Goal: Task Accomplishment & Management: Use online tool/utility

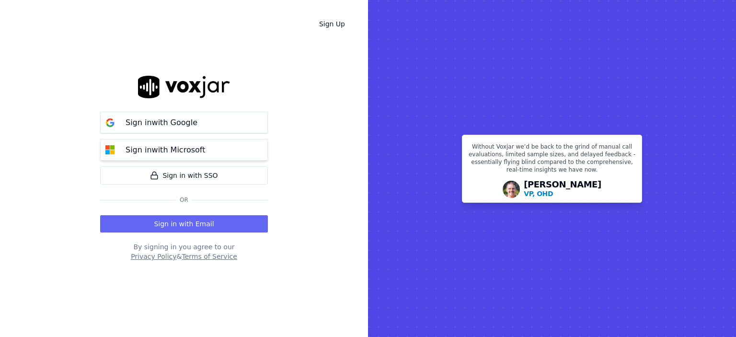
click at [198, 147] on p "Sign in with Microsoft" at bounding box center [165, 149] width 80 height 11
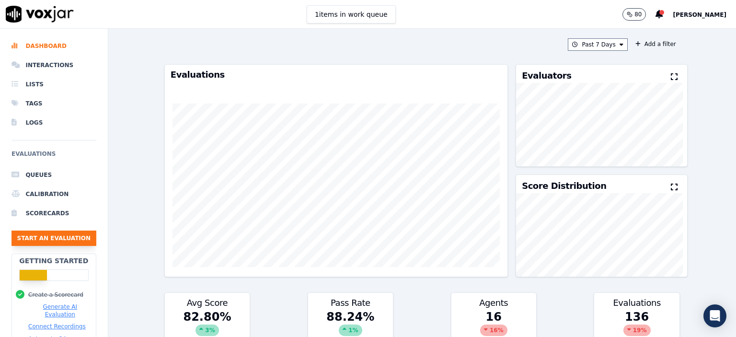
click at [65, 231] on button "Start an Evaluation" at bounding box center [53, 237] width 85 height 15
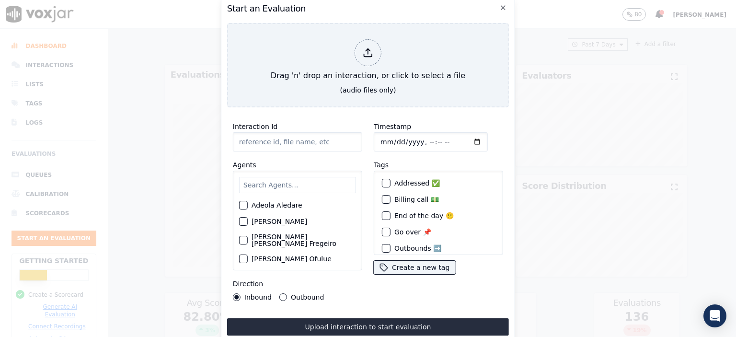
click at [287, 136] on input "Interaction Id" at bounding box center [297, 141] width 129 height 19
type input "356676032"
click at [283, 182] on input "text" at bounding box center [297, 185] width 117 height 16
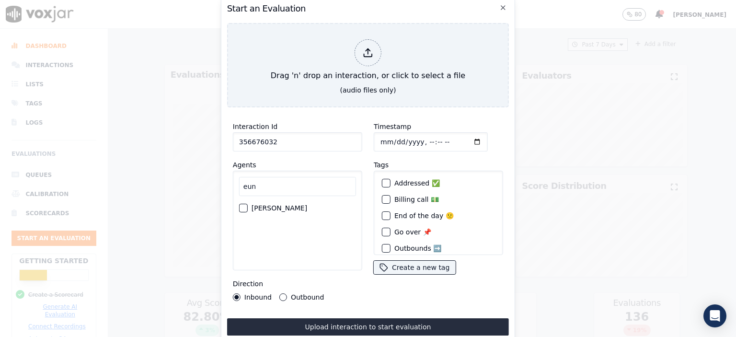
type input "eun"
click at [274, 205] on label "[PERSON_NAME]" at bounding box center [279, 208] width 56 height 7
click at [248, 204] on button "[PERSON_NAME]" at bounding box center [243, 208] width 9 height 9
click at [420, 134] on input "Timestamp" at bounding box center [431, 141] width 114 height 19
type input "2025-08-14T08:00"
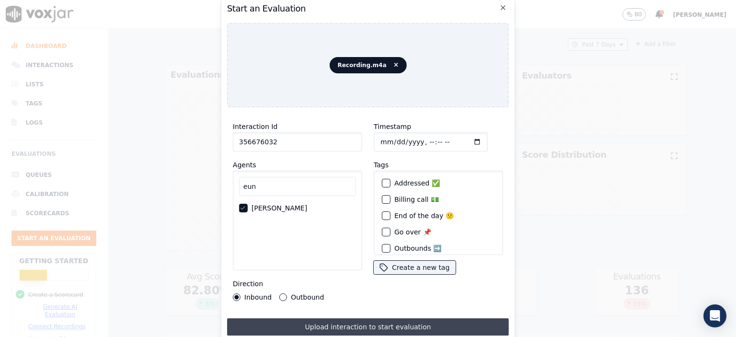
click at [409, 324] on button "Upload interaction to start evaluation" at bounding box center [368, 326] width 282 height 17
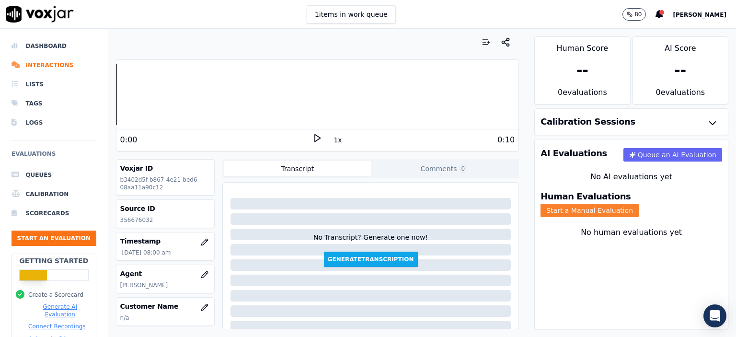
click at [638, 204] on button "Start a Manual Evaluation" at bounding box center [589, 210] width 98 height 13
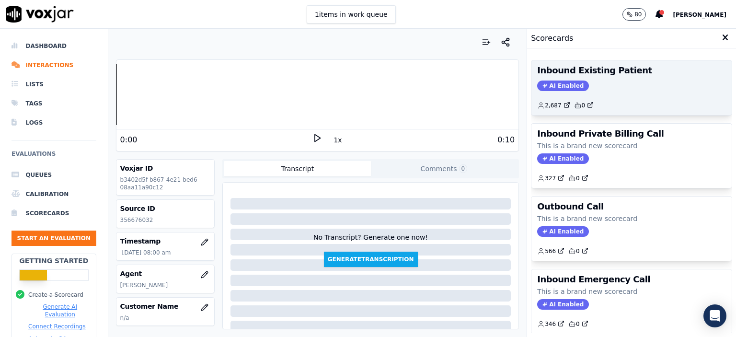
click at [625, 88] on div "AI Enabled" at bounding box center [631, 85] width 189 height 11
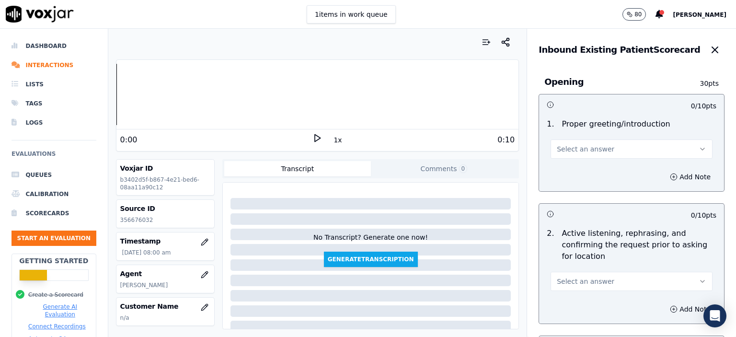
click at [584, 137] on div "Select an answer" at bounding box center [631, 147] width 162 height 21
click at [584, 146] on span "Select an answer" at bounding box center [585, 149] width 57 height 10
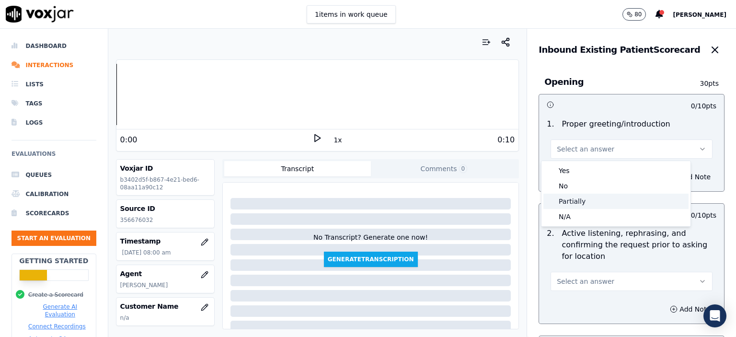
click at [587, 198] on div "Partially" at bounding box center [615, 200] width 145 height 15
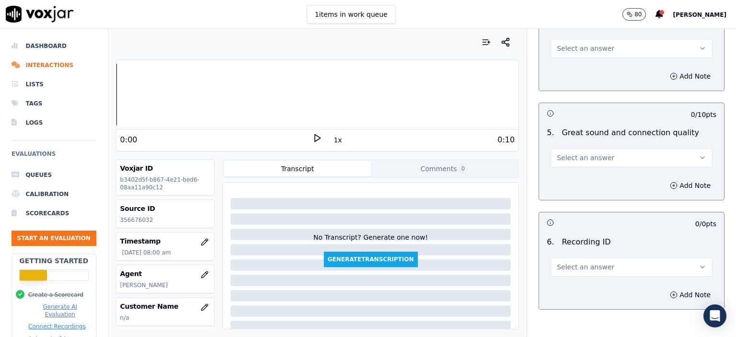
scroll to position [1440, 0]
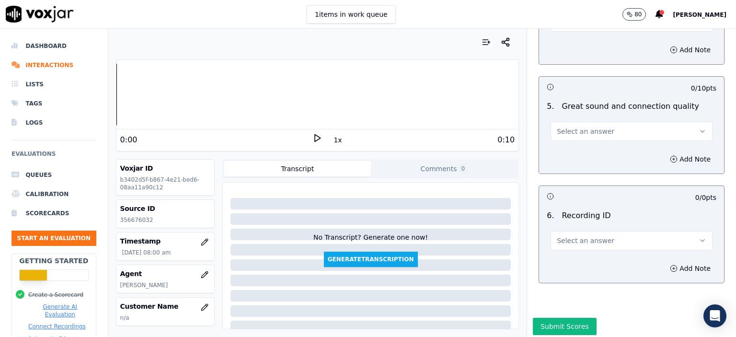
click at [580, 126] on span "Select an answer" at bounding box center [585, 131] width 57 height 10
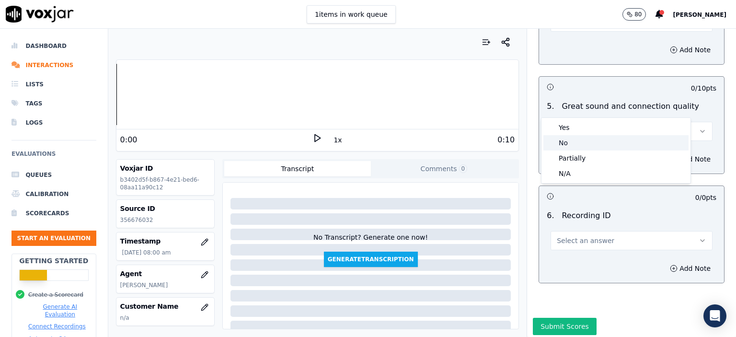
click at [572, 157] on div "Partially" at bounding box center [615, 157] width 145 height 15
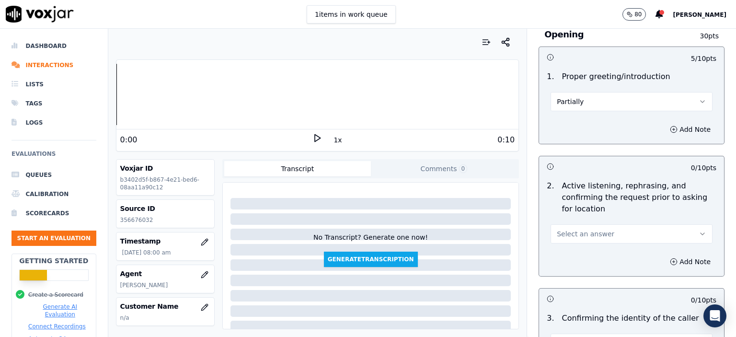
scroll to position [48, 0]
click at [575, 237] on span "Select an answer" at bounding box center [585, 233] width 57 height 10
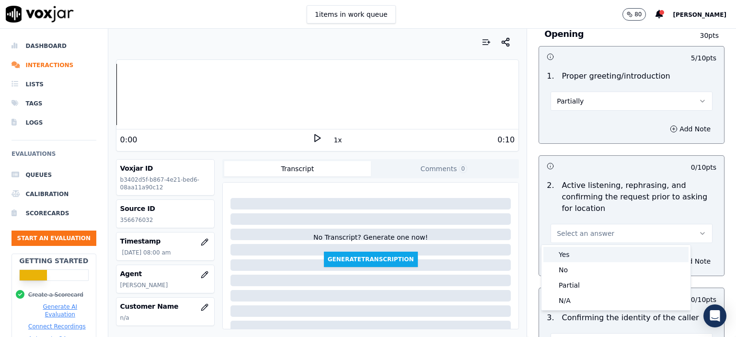
click at [571, 255] on div "Yes" at bounding box center [615, 254] width 145 height 15
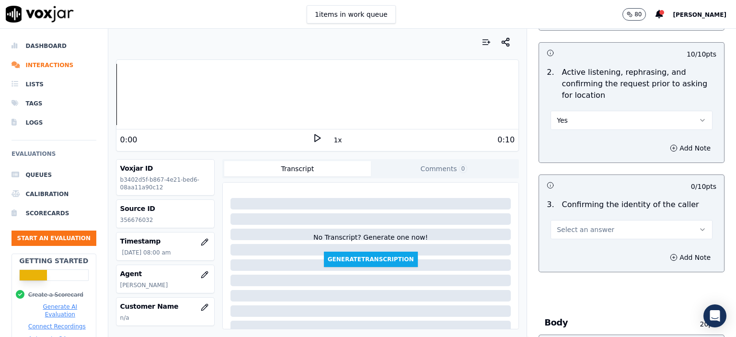
scroll to position [192, 0]
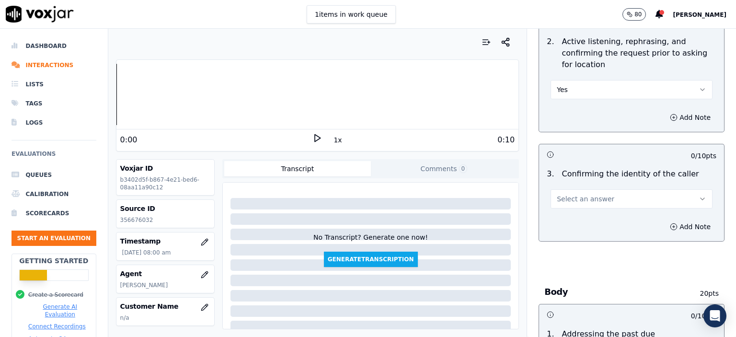
click at [594, 201] on span "Select an answer" at bounding box center [585, 199] width 57 height 10
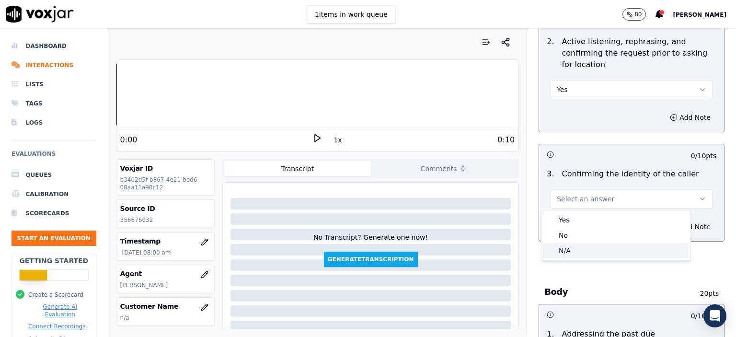
click at [594, 254] on div "N/A" at bounding box center [615, 250] width 145 height 15
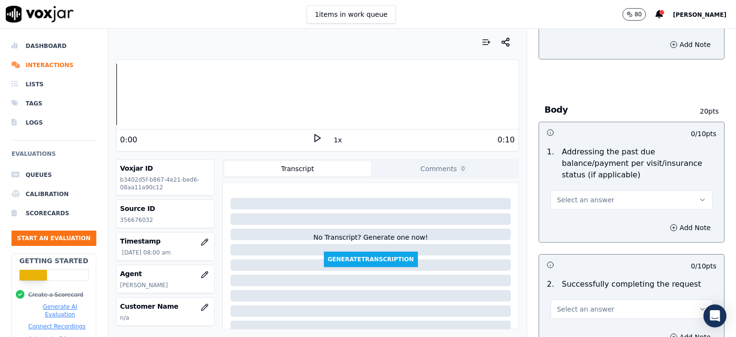
scroll to position [383, 0]
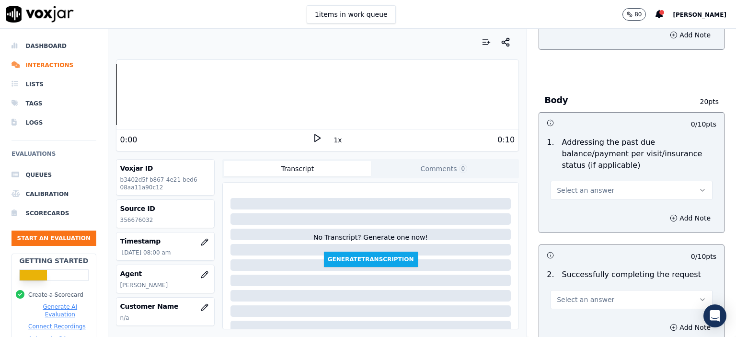
click at [586, 185] on span "Select an answer" at bounding box center [585, 190] width 57 height 10
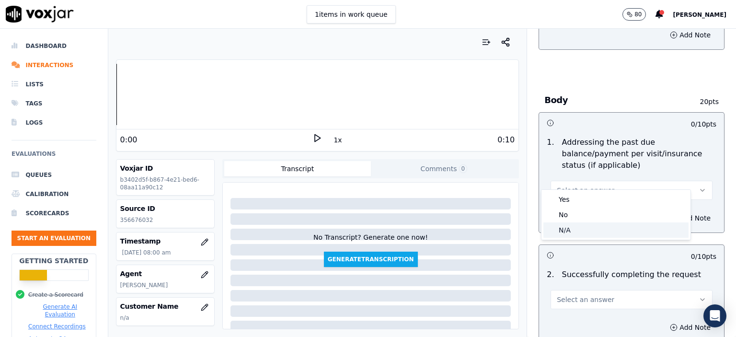
click at [589, 228] on div "N/A" at bounding box center [615, 229] width 145 height 15
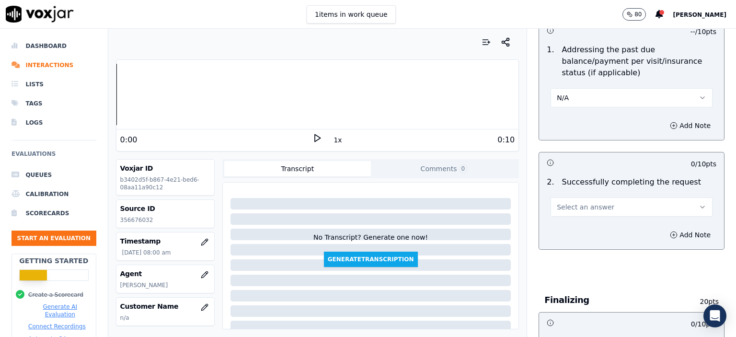
scroll to position [479, 0]
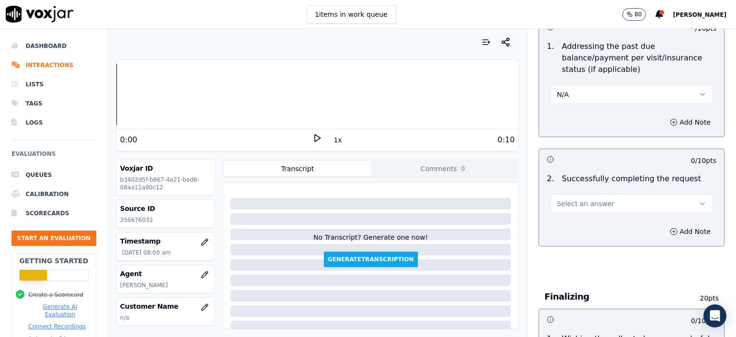
click at [583, 199] on span "Select an answer" at bounding box center [585, 204] width 57 height 10
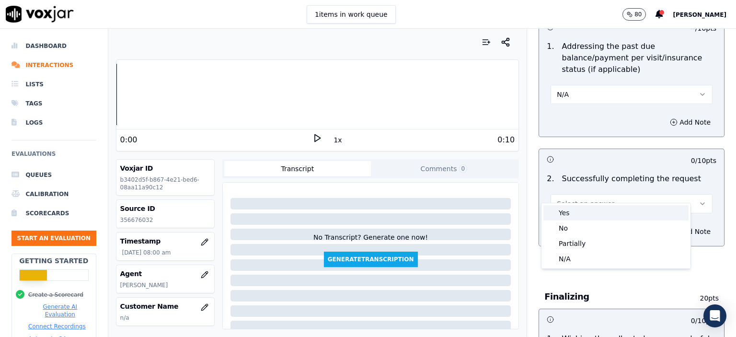
click at [586, 210] on div "Yes" at bounding box center [615, 212] width 145 height 15
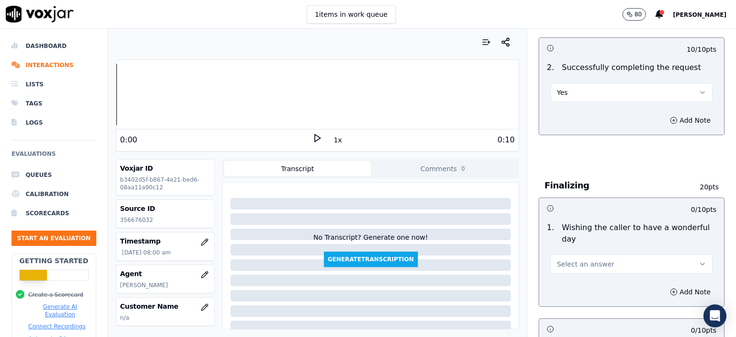
scroll to position [623, 0]
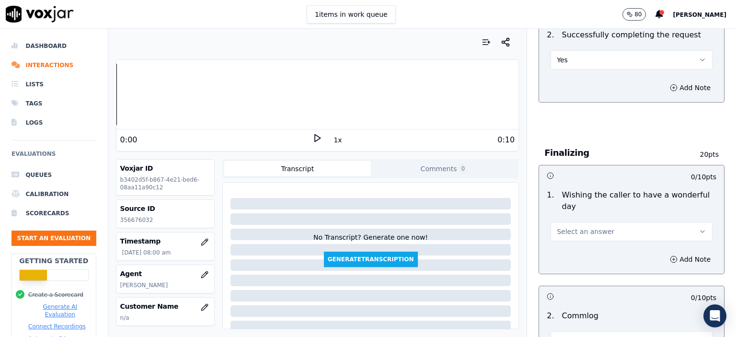
click at [593, 227] on span "Select an answer" at bounding box center [585, 232] width 57 height 10
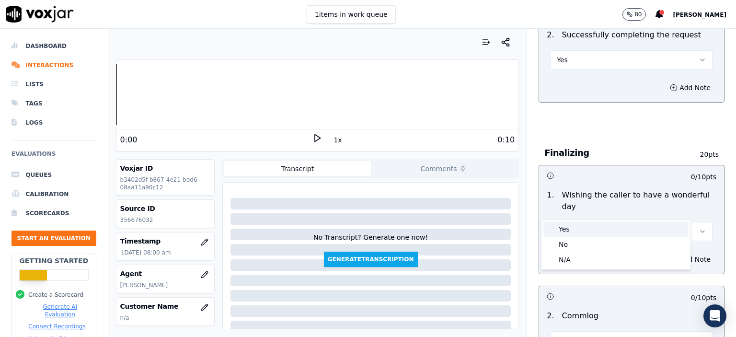
click at [633, 230] on div "Yes" at bounding box center [615, 228] width 145 height 15
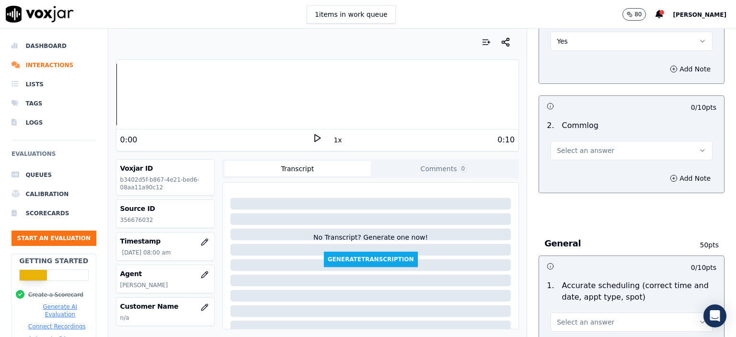
scroll to position [814, 0]
click at [568, 144] on span "Select an answer" at bounding box center [585, 149] width 57 height 10
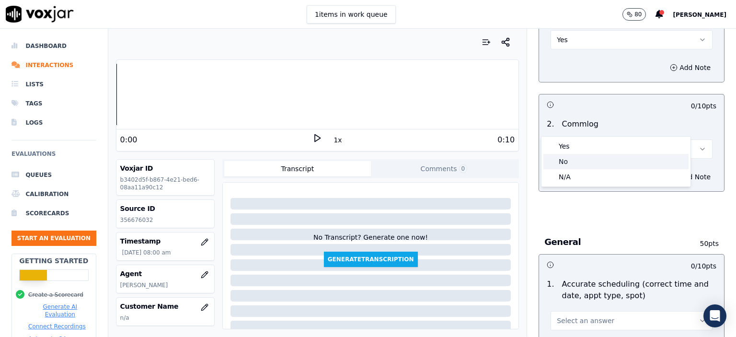
click at [576, 157] on div "No" at bounding box center [615, 161] width 145 height 15
click at [578, 139] on button "No" at bounding box center [631, 148] width 162 height 19
click at [577, 145] on div "Yes" at bounding box center [615, 145] width 145 height 15
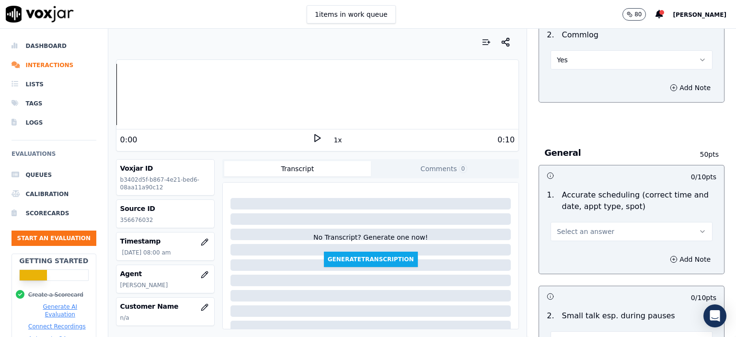
scroll to position [910, 0]
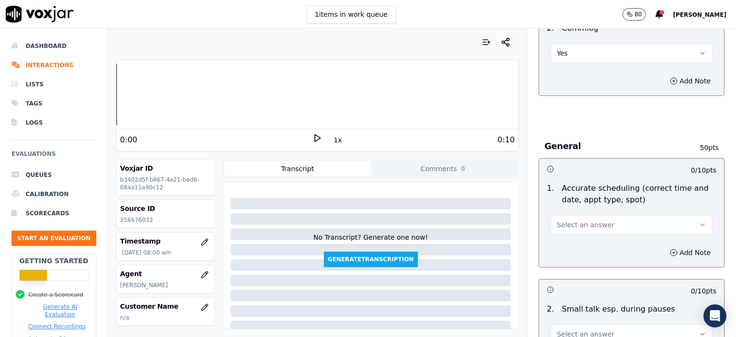
click at [590, 220] on span "Select an answer" at bounding box center [585, 225] width 57 height 10
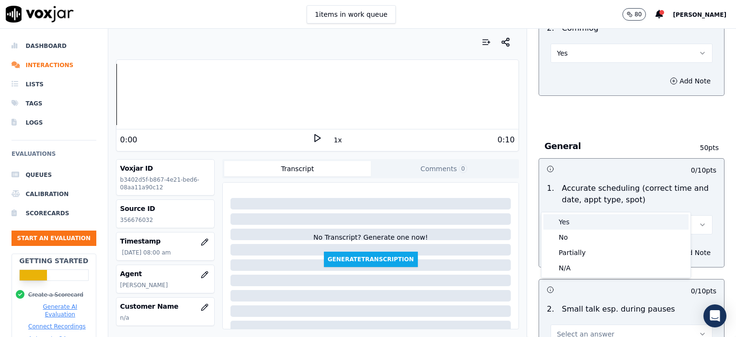
click at [593, 222] on div "Yes" at bounding box center [615, 221] width 145 height 15
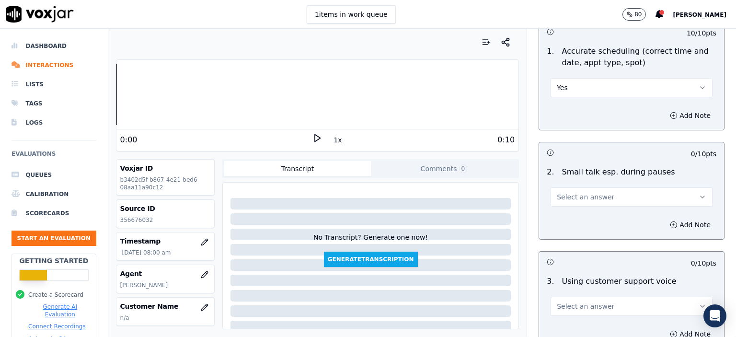
scroll to position [1054, 0]
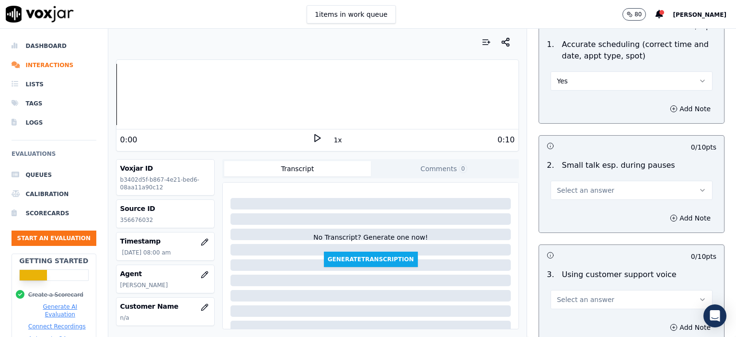
click at [575, 185] on span "Select an answer" at bounding box center [585, 190] width 57 height 10
click at [577, 201] on div "No" at bounding box center [615, 201] width 145 height 15
click at [582, 295] on span "Select an answer" at bounding box center [585, 300] width 57 height 10
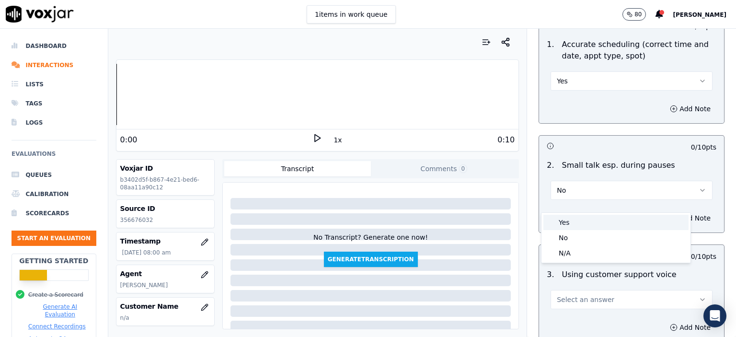
click at [584, 224] on div "Yes" at bounding box center [615, 222] width 145 height 15
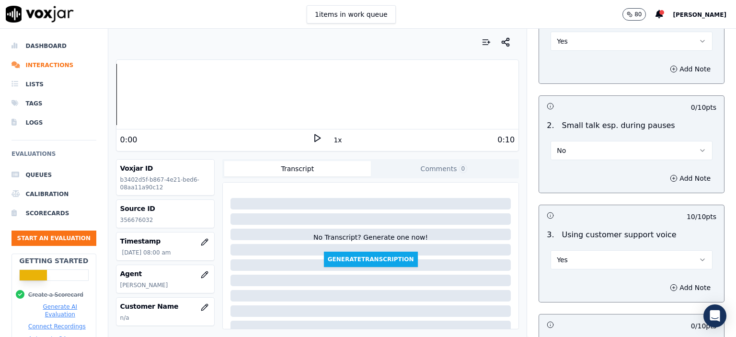
scroll to position [1197, 0]
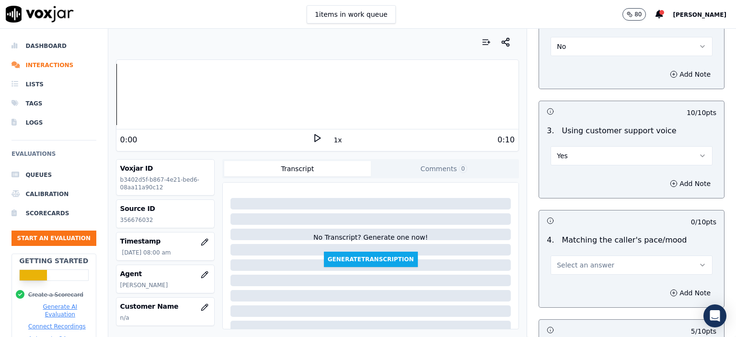
click at [583, 260] on span "Select an answer" at bounding box center [585, 265] width 57 height 10
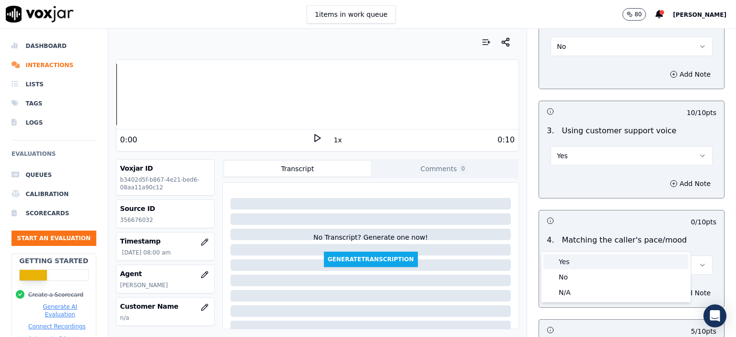
click at [588, 258] on div "Yes" at bounding box center [615, 261] width 145 height 15
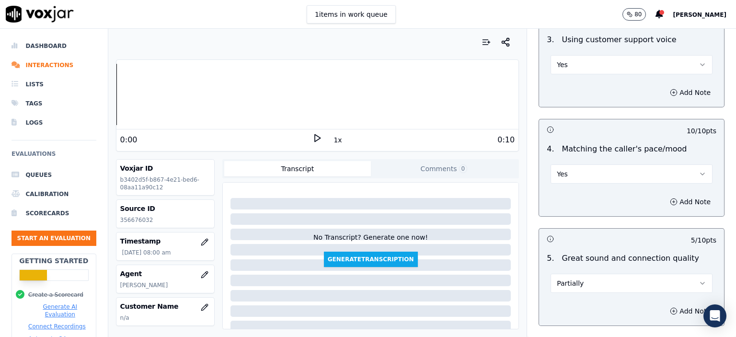
scroll to position [1341, 0]
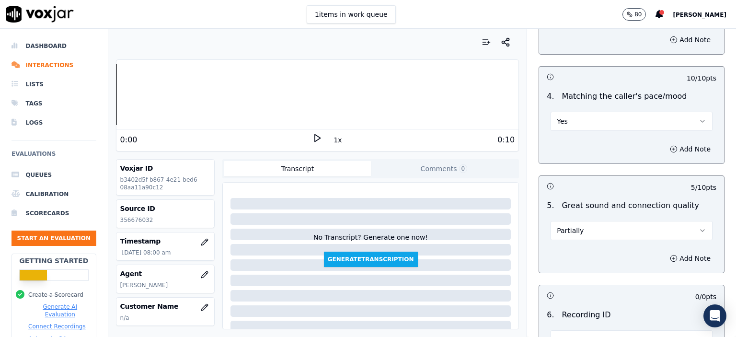
click at [588, 221] on button "Partially" at bounding box center [631, 230] width 162 height 19
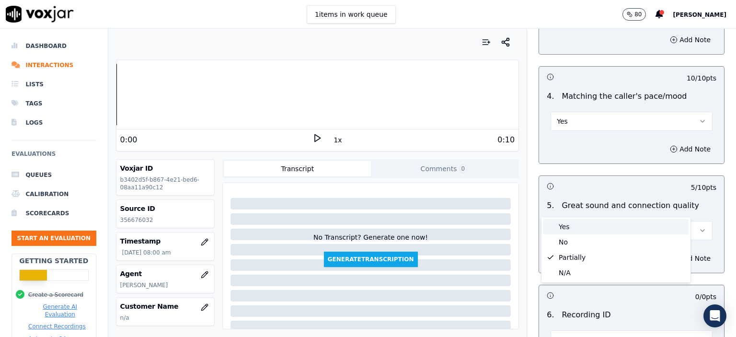
click at [589, 233] on div "Yes" at bounding box center [615, 226] width 145 height 15
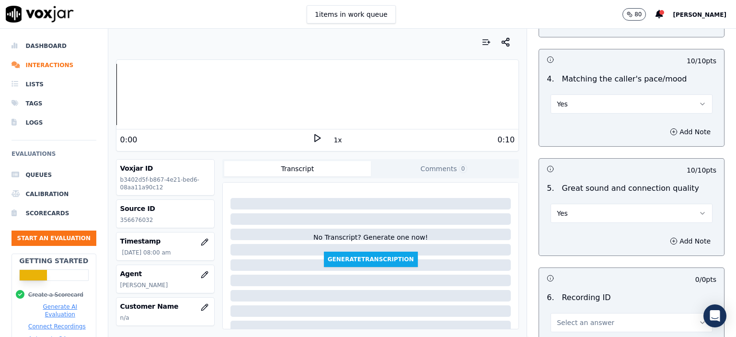
scroll to position [1389, 0]
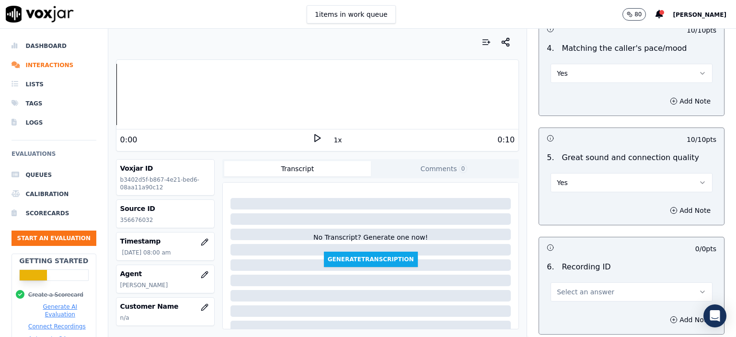
drag, startPoint x: 564, startPoint y: 151, endPoint x: 565, endPoint y: 164, distance: 13.0
click at [564, 173] on button "Yes" at bounding box center [631, 182] width 162 height 19
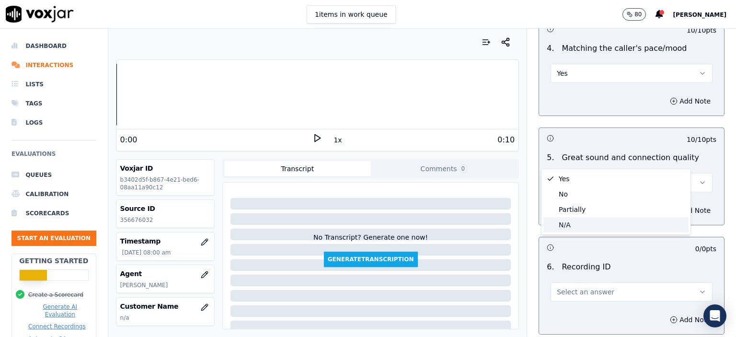
click at [573, 210] on div "Partially" at bounding box center [615, 209] width 145 height 15
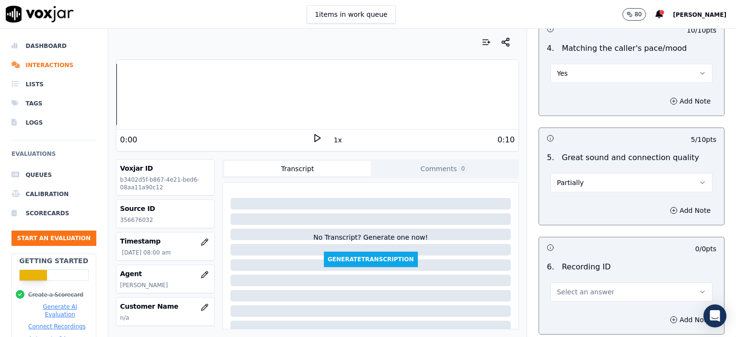
click at [579, 287] on span "Select an answer" at bounding box center [585, 292] width 57 height 10
click at [579, 288] on div "N/A" at bounding box center [615, 293] width 145 height 15
drag, startPoint x: 682, startPoint y: 294, endPoint x: 644, endPoint y: 289, distance: 38.2
click at [682, 313] on button "Add Note" at bounding box center [690, 319] width 52 height 13
click at [137, 216] on p "356676032" at bounding box center [165, 220] width 90 height 8
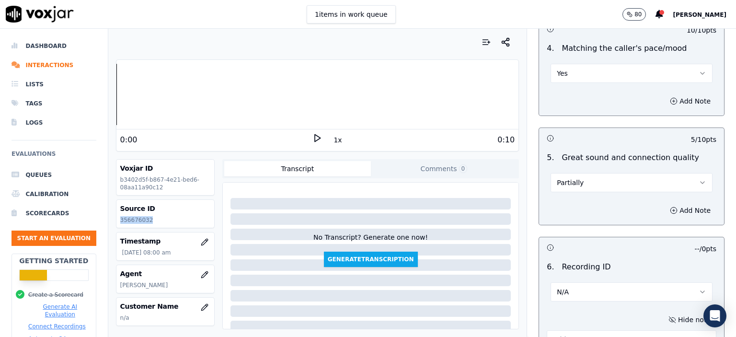
click at [137, 216] on p "356676032" at bounding box center [165, 220] width 90 height 8
copy p "356676032"
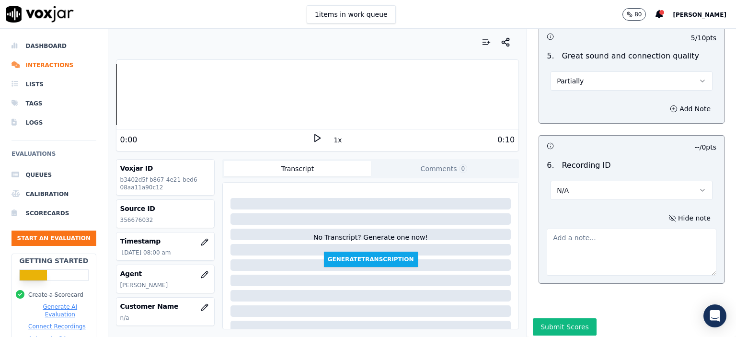
paste textarea "356676032"
type textarea "356676032"
click at [563, 318] on button "Submit Scores" at bounding box center [565, 326] width 64 height 17
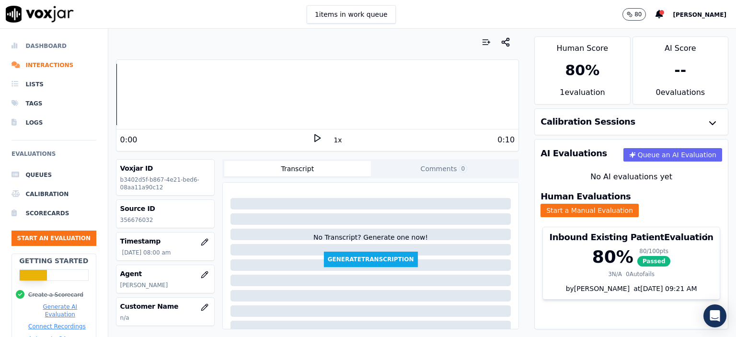
click at [47, 44] on li "Dashboard" at bounding box center [53, 45] width 85 height 19
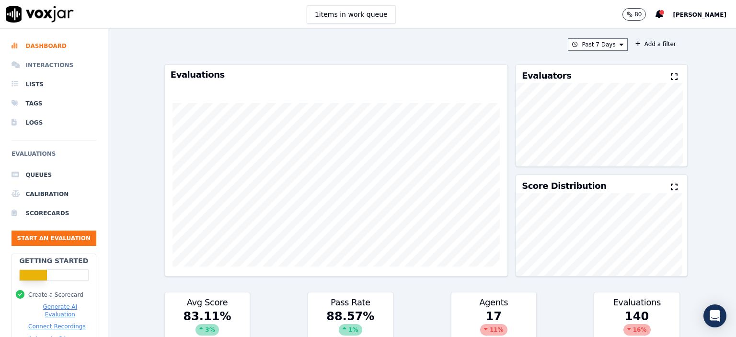
click at [47, 65] on li "Interactions" at bounding box center [53, 65] width 85 height 19
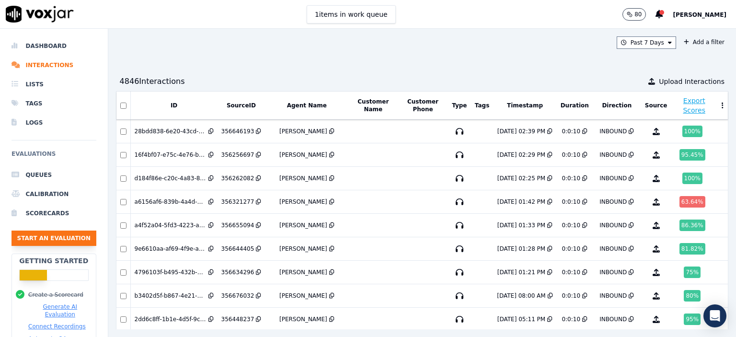
click at [42, 235] on button "Start an Evaluation" at bounding box center [53, 237] width 85 height 15
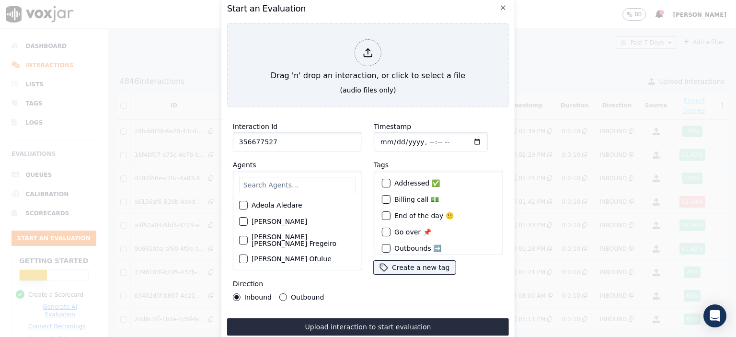
type input "356677527"
click at [418, 139] on input "Timestamp" at bounding box center [431, 141] width 114 height 19
type input "[DATE]T08:10"
click at [302, 182] on input "text" at bounding box center [297, 185] width 117 height 16
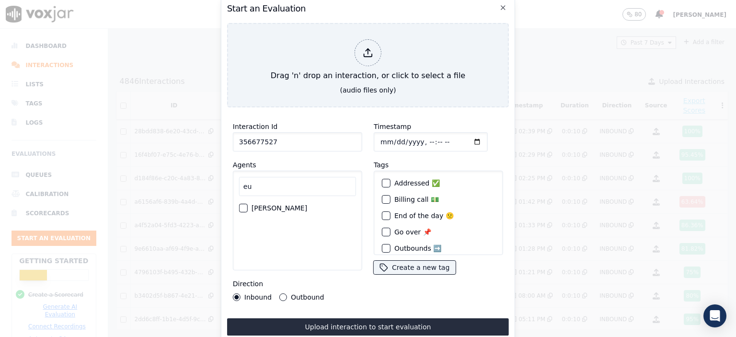
type input "eu"
click at [284, 205] on label "[PERSON_NAME]" at bounding box center [279, 208] width 56 height 7
click at [248, 204] on button "[PERSON_NAME]" at bounding box center [243, 208] width 9 height 9
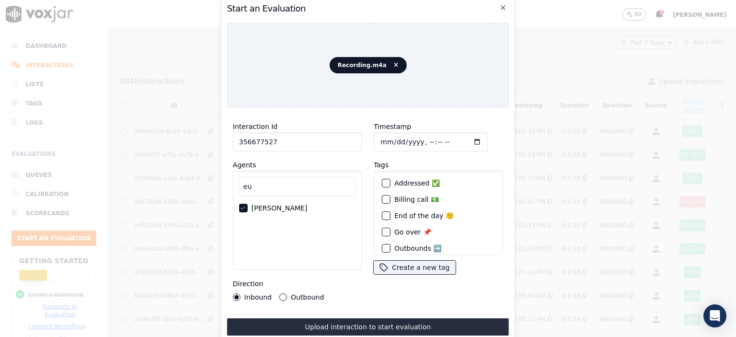
drag, startPoint x: 379, startPoint y: 316, endPoint x: 387, endPoint y: 312, distance: 8.1
click at [379, 318] on button "Upload interaction to start evaluation" at bounding box center [368, 326] width 282 height 17
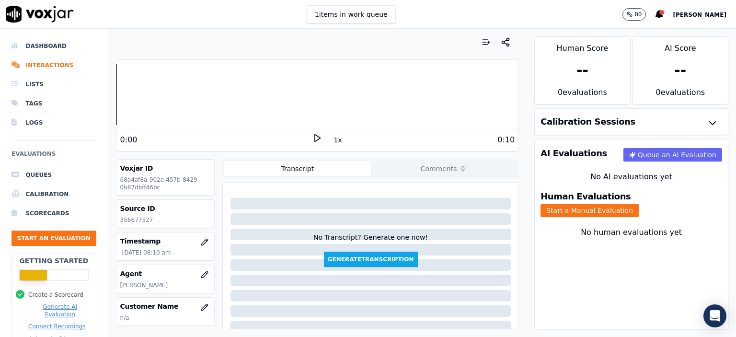
click at [475, 208] on div "Human Evaluations Start a Manual Evaluation" at bounding box center [630, 204] width 193 height 36
click at [475, 204] on button "Start a Manual Evaluation" at bounding box center [589, 210] width 98 height 13
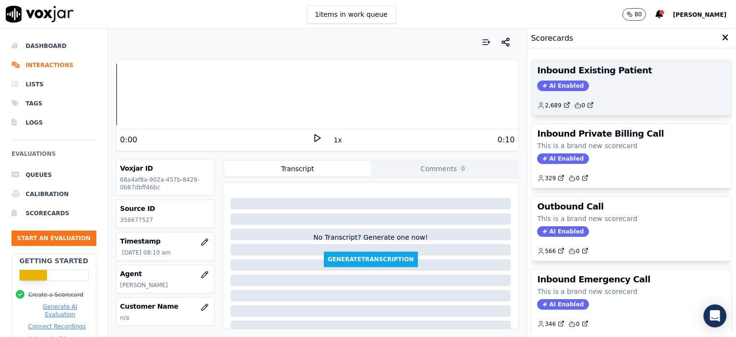
click at [475, 97] on div "2,689 0" at bounding box center [631, 101] width 189 height 15
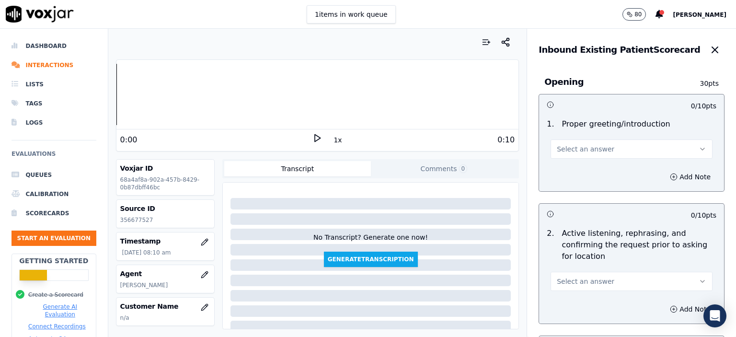
click at [475, 149] on span "Select an answer" at bounding box center [585, 149] width 57 height 10
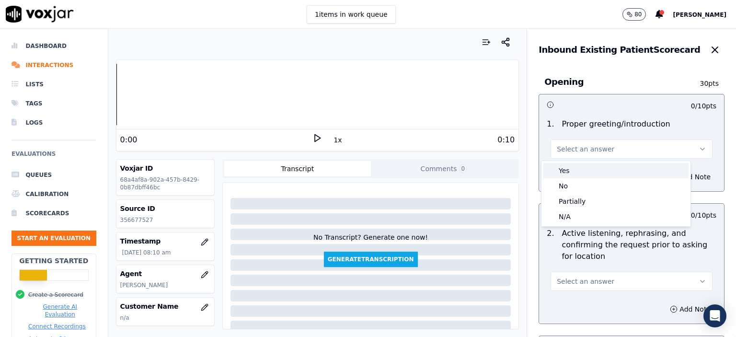
click at [475, 174] on div "Yes" at bounding box center [615, 170] width 145 height 15
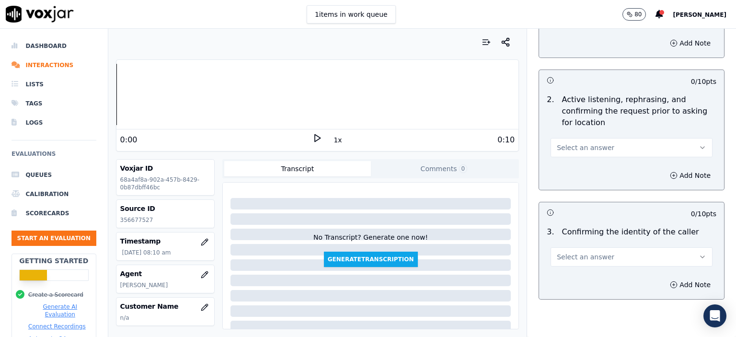
scroll to position [144, 0]
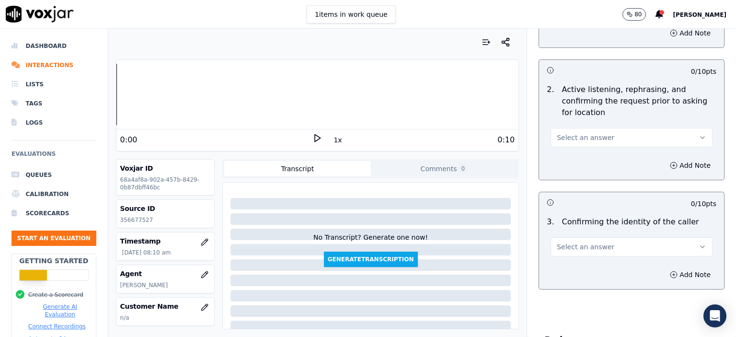
click at [475, 139] on span "Select an answer" at bounding box center [585, 138] width 57 height 10
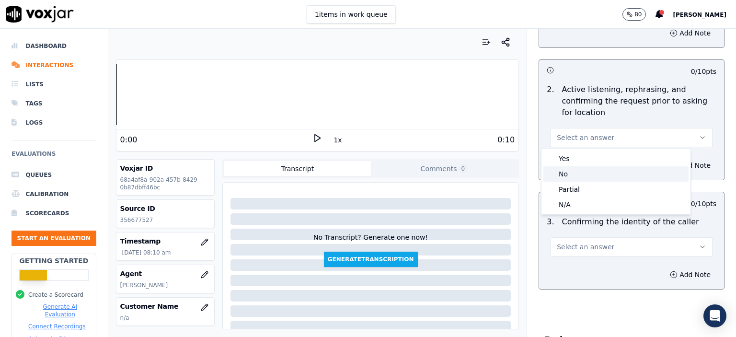
click at [475, 180] on div "No" at bounding box center [615, 173] width 145 height 15
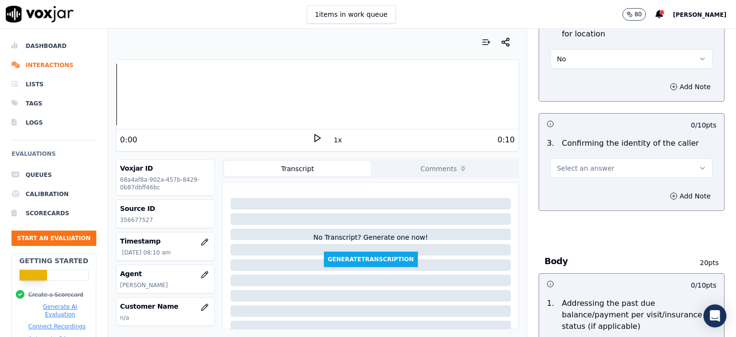
scroll to position [239, 0]
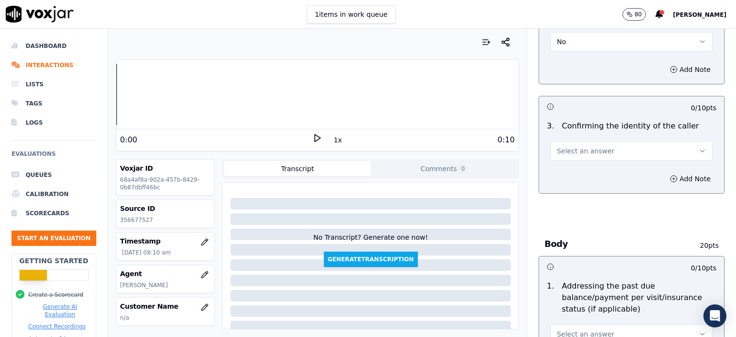
click at [475, 150] on span "Select an answer" at bounding box center [585, 151] width 57 height 10
click at [475, 173] on div "Yes" at bounding box center [615, 171] width 145 height 15
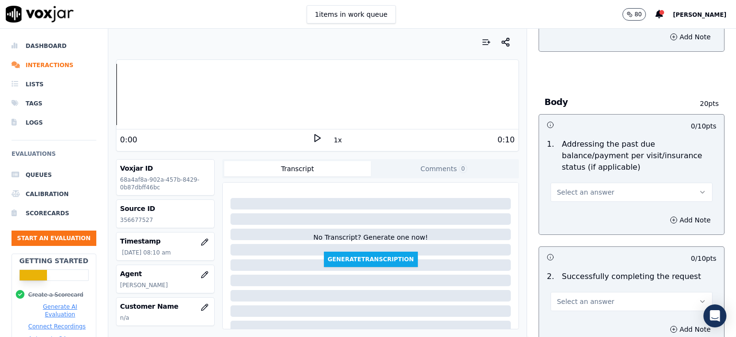
scroll to position [383, 0]
click at [475, 179] on div "Select an answer" at bounding box center [631, 189] width 162 height 21
click at [475, 185] on span "Select an answer" at bounding box center [585, 190] width 57 height 10
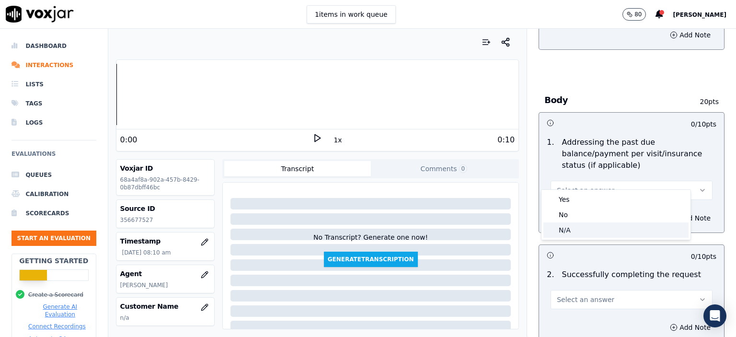
click at [475, 224] on div "N/A" at bounding box center [615, 229] width 145 height 15
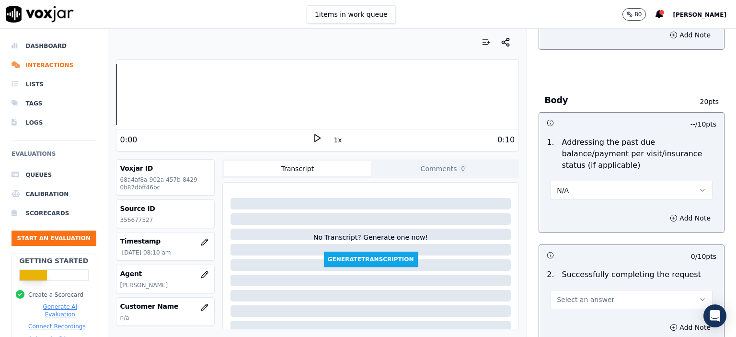
click at [475, 290] on button "Select an answer" at bounding box center [631, 299] width 162 height 19
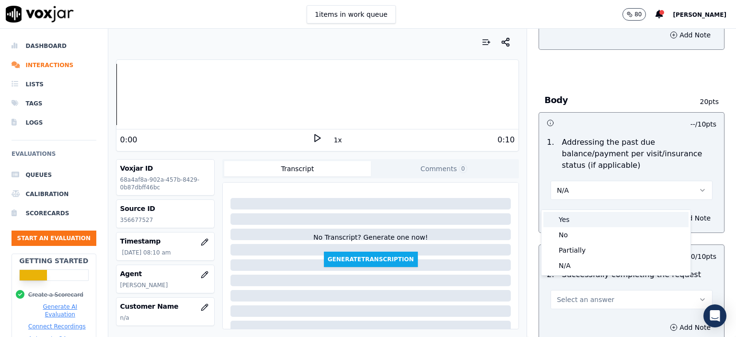
click at [475, 217] on div "Yes" at bounding box center [615, 219] width 145 height 15
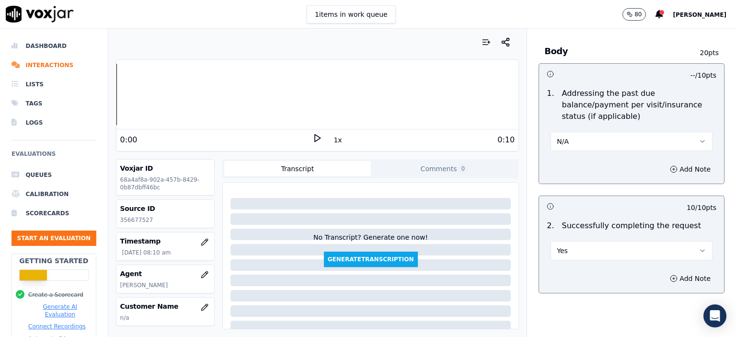
scroll to position [575, 0]
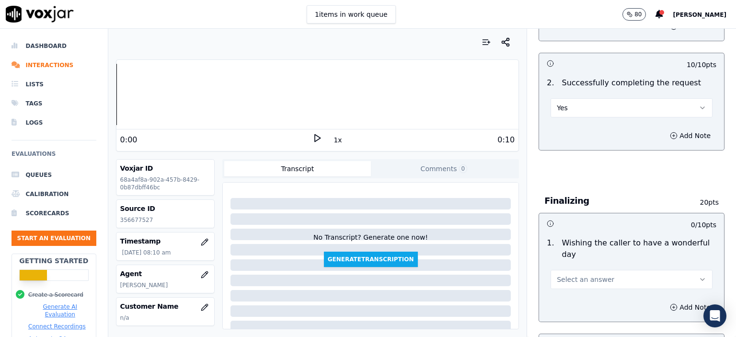
click at [475, 270] on button "Select an answer" at bounding box center [631, 279] width 162 height 19
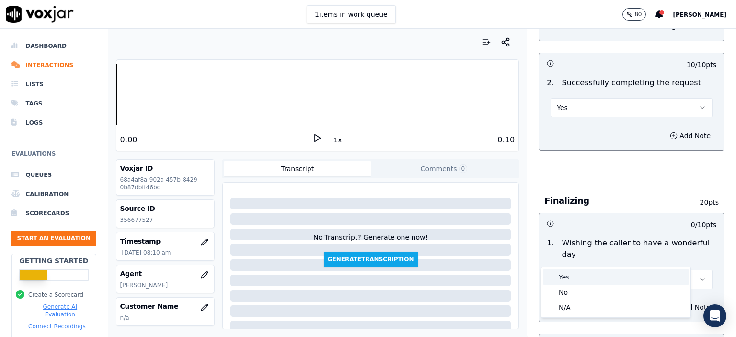
click at [475, 275] on div "Yes" at bounding box center [615, 276] width 145 height 15
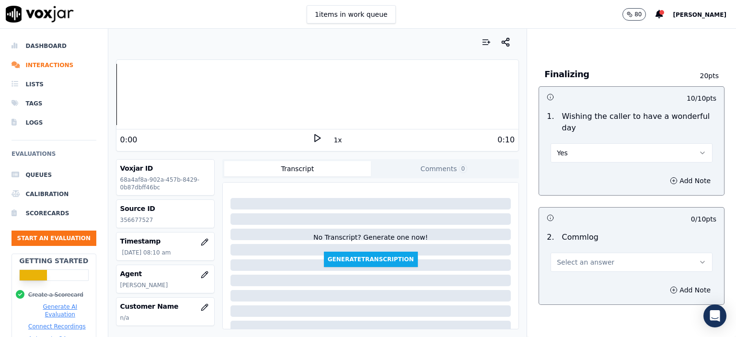
scroll to position [718, 0]
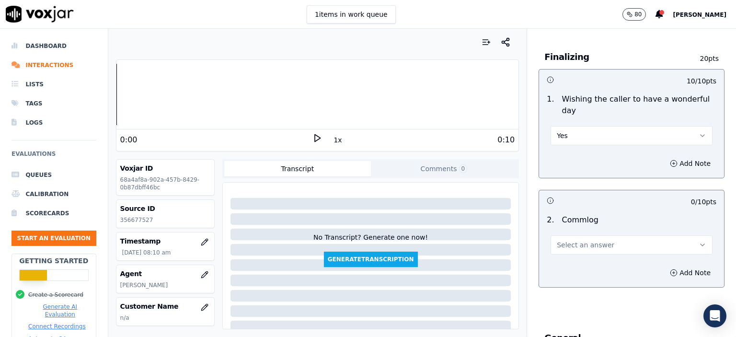
click at [475, 240] on span "Select an answer" at bounding box center [585, 245] width 57 height 10
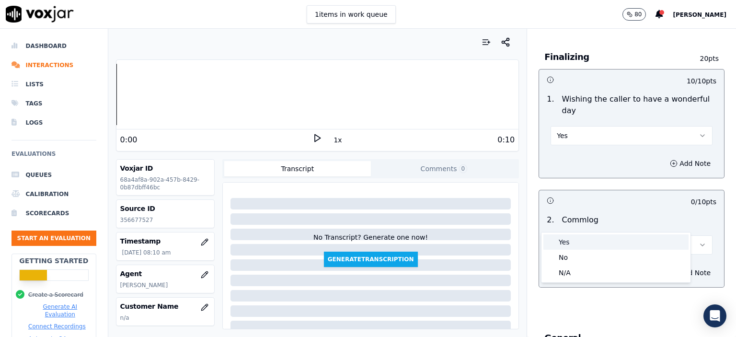
click at [475, 234] on div "Yes" at bounding box center [615, 241] width 145 height 15
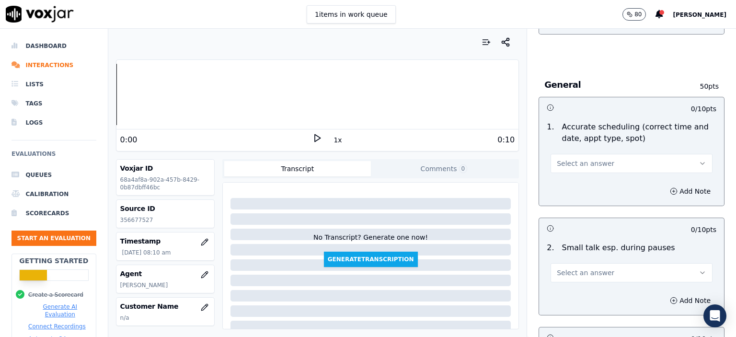
scroll to position [1006, 0]
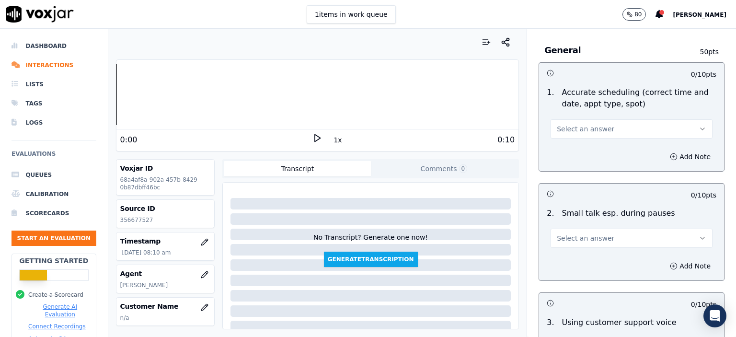
click at [475, 119] on button "Select an answer" at bounding box center [631, 128] width 162 height 19
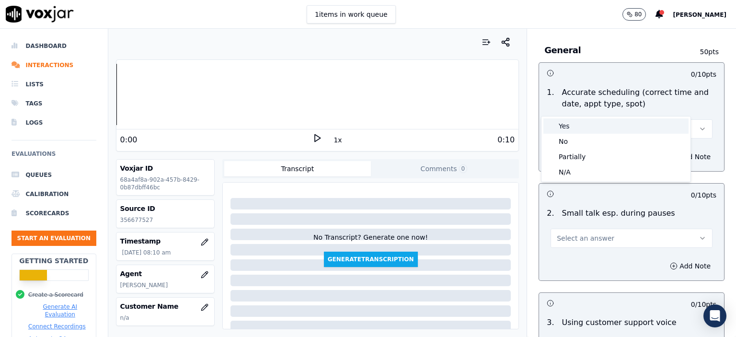
click at [475, 122] on div "Yes" at bounding box center [615, 125] width 145 height 15
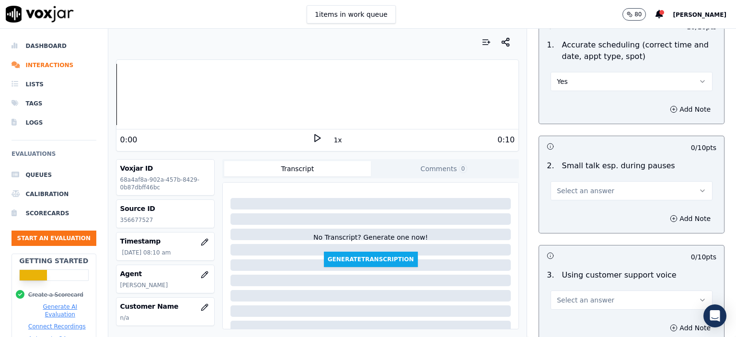
scroll to position [1054, 0]
click at [475, 185] on span "Select an answer" at bounding box center [585, 190] width 57 height 10
click at [475, 195] on div "No" at bounding box center [615, 201] width 145 height 15
click at [475, 204] on div "Add Note" at bounding box center [631, 218] width 185 height 29
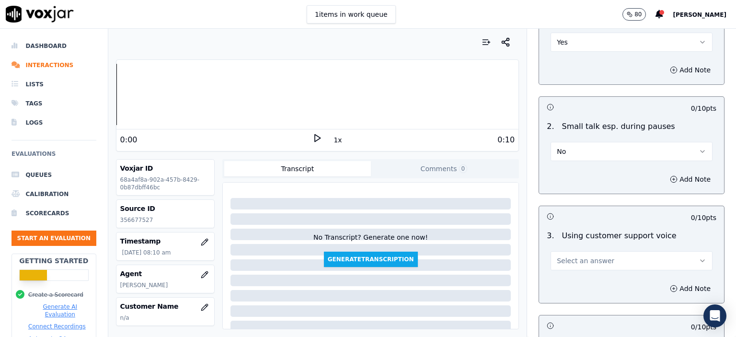
scroll to position [1197, 0]
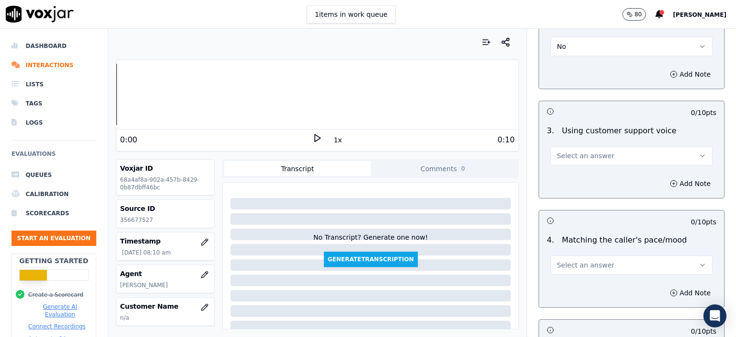
click at [475, 151] on span "Select an answer" at bounding box center [585, 156] width 57 height 10
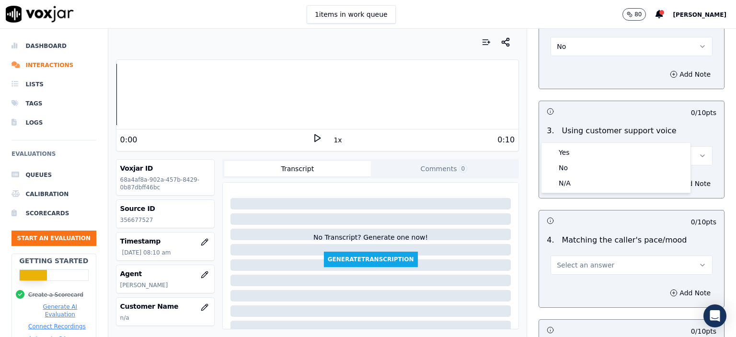
click at [475, 146] on div "Yes" at bounding box center [615, 152] width 145 height 15
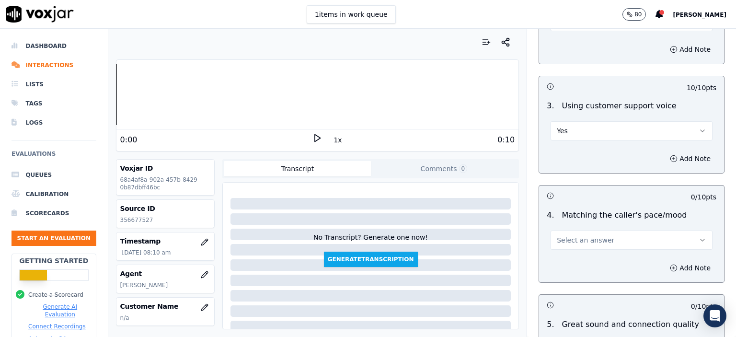
scroll to position [1293, 0]
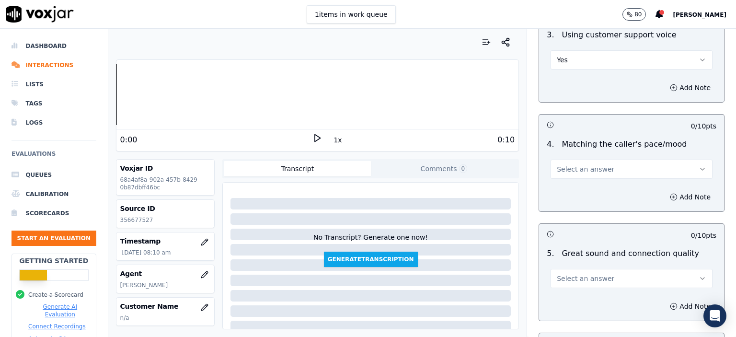
click at [475, 164] on span "Select an answer" at bounding box center [585, 169] width 57 height 10
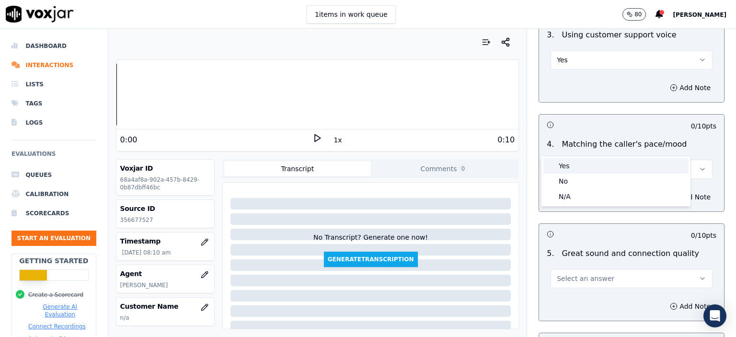
click at [475, 159] on div "Yes" at bounding box center [615, 165] width 145 height 15
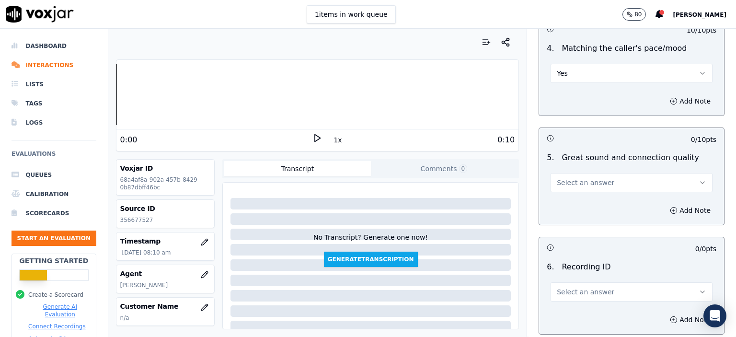
click at [475, 178] on span "Select an answer" at bounding box center [585, 183] width 57 height 10
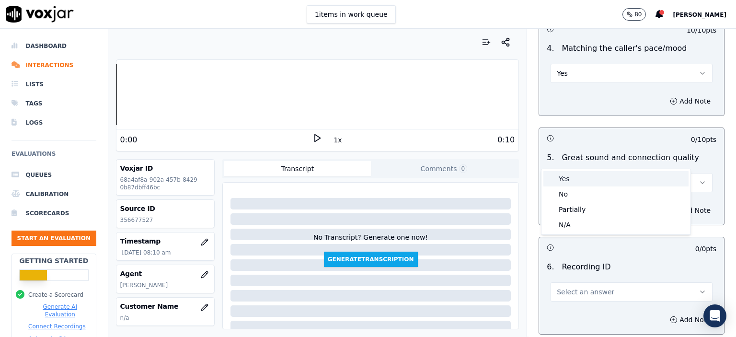
click at [475, 174] on div "Yes" at bounding box center [615, 178] width 145 height 15
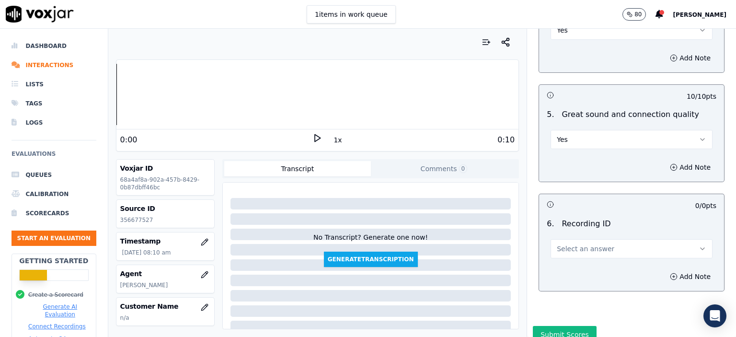
scroll to position [1440, 0]
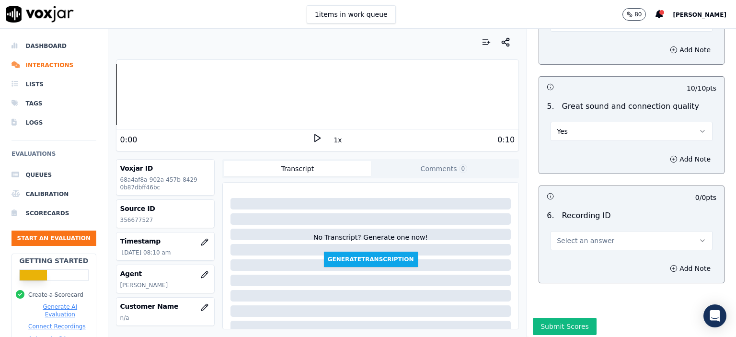
click at [475, 231] on button "Select an answer" at bounding box center [631, 240] width 162 height 19
drag, startPoint x: 573, startPoint y: 248, endPoint x: 648, endPoint y: 261, distance: 75.4
click at [475, 248] on div "N/A" at bounding box center [615, 242] width 145 height 15
drag, startPoint x: 678, startPoint y: 246, endPoint x: 672, endPoint y: 245, distance: 6.2
click at [475, 261] on button "Add Note" at bounding box center [690, 267] width 52 height 13
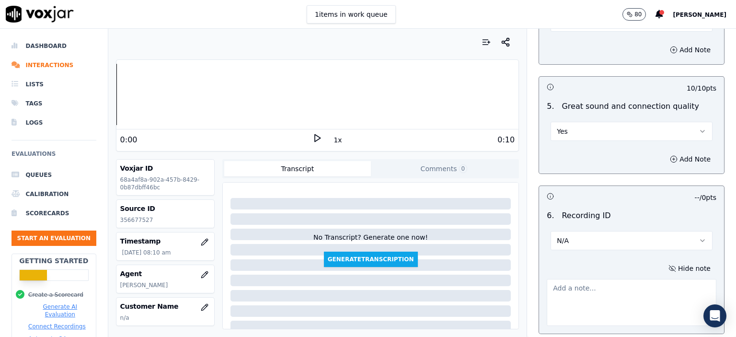
click at [124, 223] on p "356677527" at bounding box center [165, 220] width 90 height 8
click at [125, 223] on p "356677527" at bounding box center [165, 220] width 90 height 8
click at [130, 220] on p "356677527" at bounding box center [165, 220] width 90 height 8
copy p "356677527"
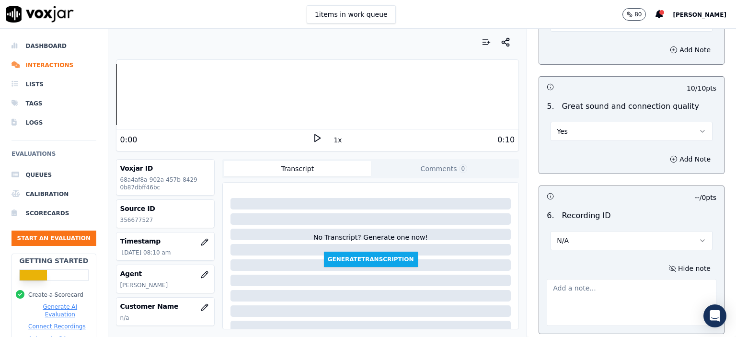
click at [475, 282] on textarea at bounding box center [631, 302] width 170 height 47
paste textarea "356677527"
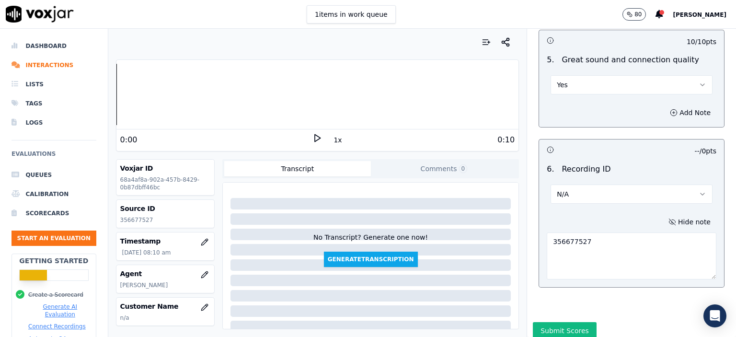
scroll to position [1490, 0]
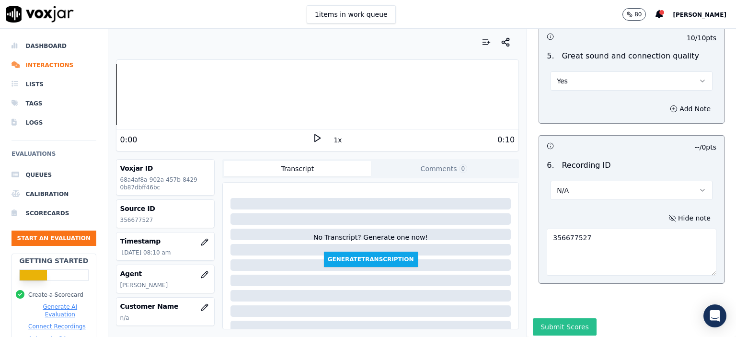
type textarea "356677527"
click at [475, 318] on button "Submit Scores" at bounding box center [565, 326] width 64 height 17
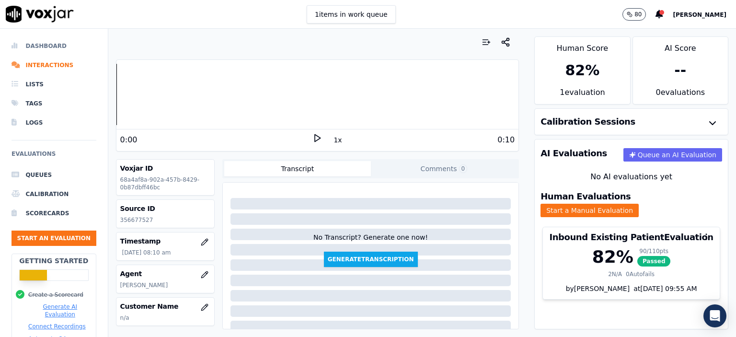
click at [42, 42] on li "Dashboard" at bounding box center [53, 45] width 85 height 19
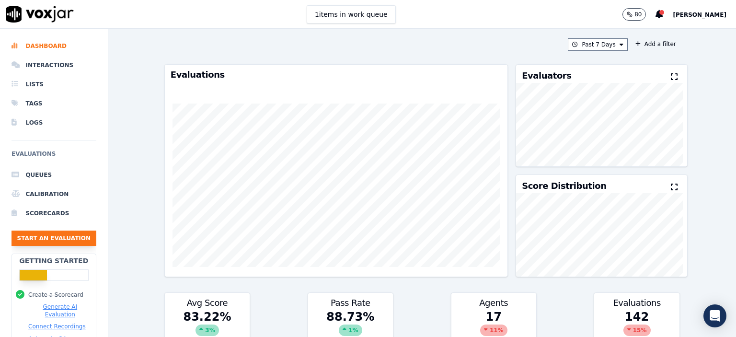
click at [42, 240] on button "Start an Evaluation" at bounding box center [53, 237] width 85 height 15
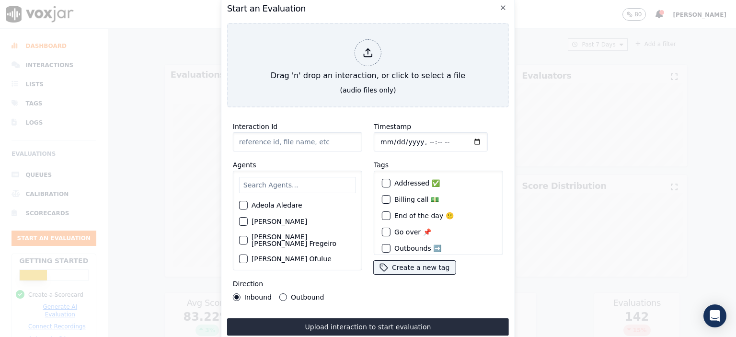
click at [268, 144] on input "Interaction Id" at bounding box center [297, 141] width 129 height 19
paste input "356682243"
type input "356682243"
click at [278, 187] on input "text" at bounding box center [297, 185] width 117 height 16
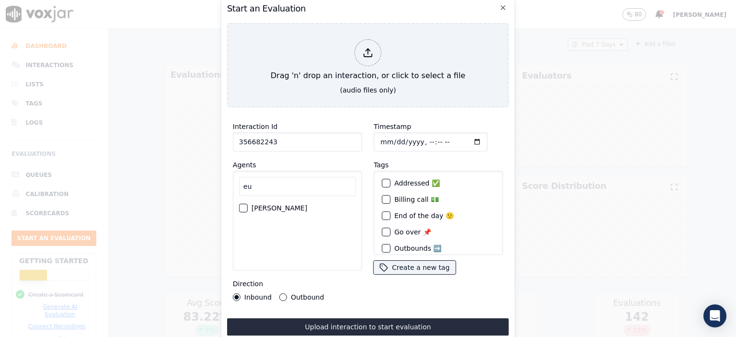
type input "eu"
click at [272, 207] on label "[PERSON_NAME]" at bounding box center [279, 208] width 56 height 7
click at [248, 207] on button "[PERSON_NAME]" at bounding box center [243, 208] width 9 height 9
click at [420, 137] on input "Timestamp" at bounding box center [431, 141] width 114 height 19
type input "[DATE]T08:46"
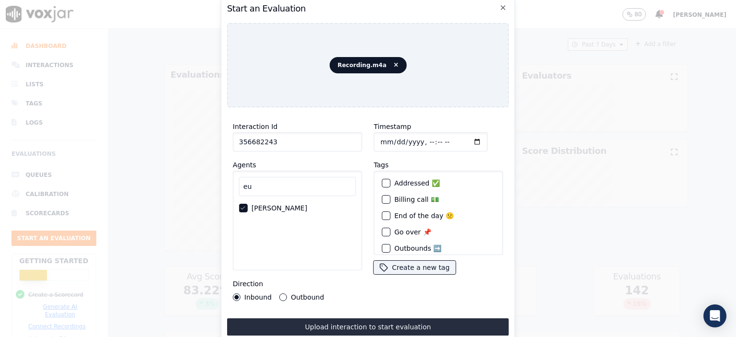
drag, startPoint x: 367, startPoint y: 329, endPoint x: 387, endPoint y: 317, distance: 23.3
click at [368, 327] on button "Upload interaction to start evaluation" at bounding box center [368, 326] width 282 height 17
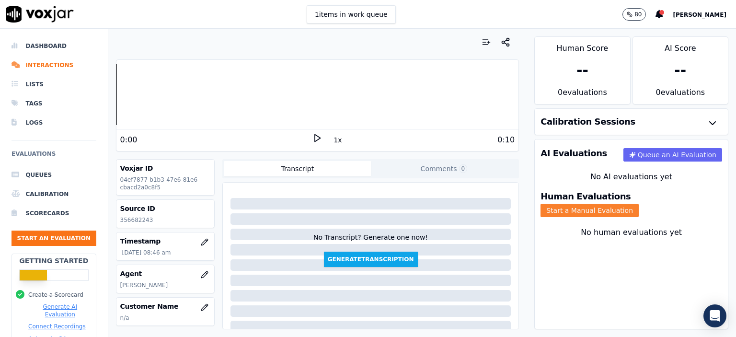
click at [475, 204] on button "Start a Manual Evaluation" at bounding box center [589, 210] width 98 height 13
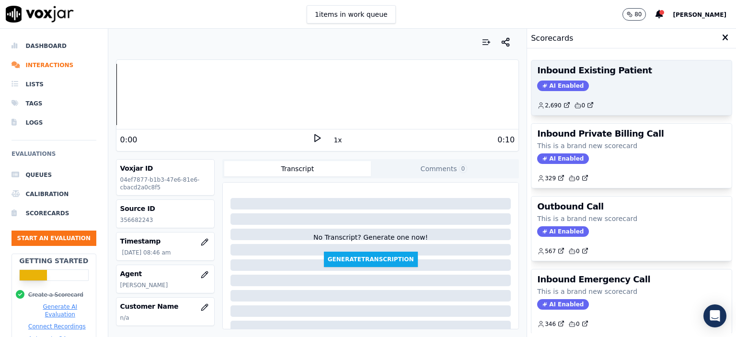
click at [475, 79] on div "Inbound Existing Patient AI Enabled 2,690 0" at bounding box center [631, 87] width 200 height 55
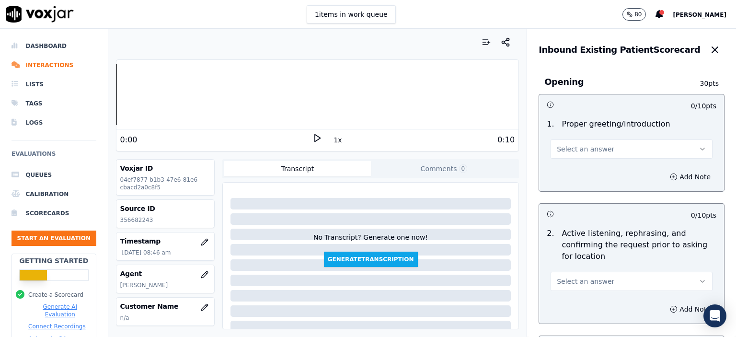
click at [475, 151] on button "Select an answer" at bounding box center [631, 148] width 162 height 19
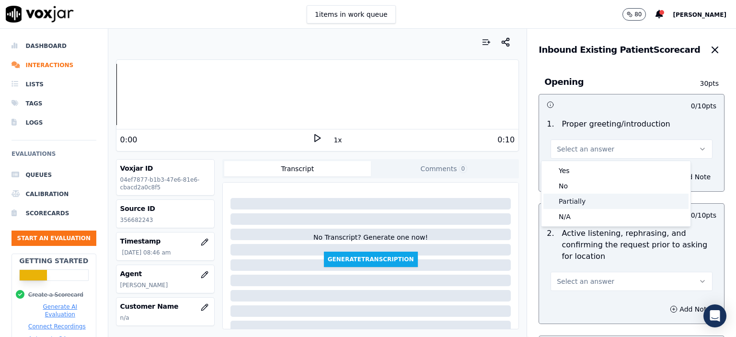
drag, startPoint x: 598, startPoint y: 182, endPoint x: 591, endPoint y: 197, distance: 17.0
click at [475, 197] on div "Yes No Partially N/A" at bounding box center [615, 193] width 149 height 65
click at [475, 197] on div "Partially" at bounding box center [615, 200] width 145 height 15
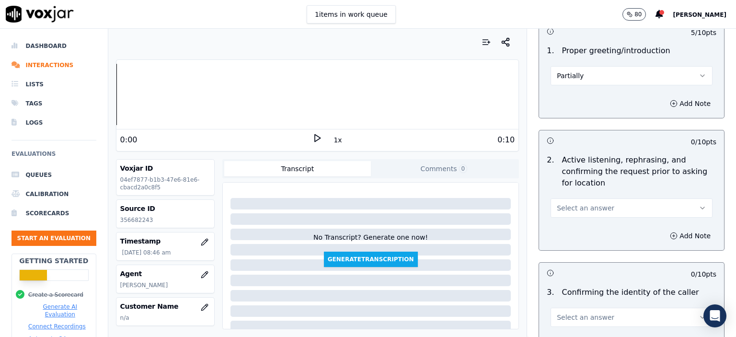
scroll to position [96, 0]
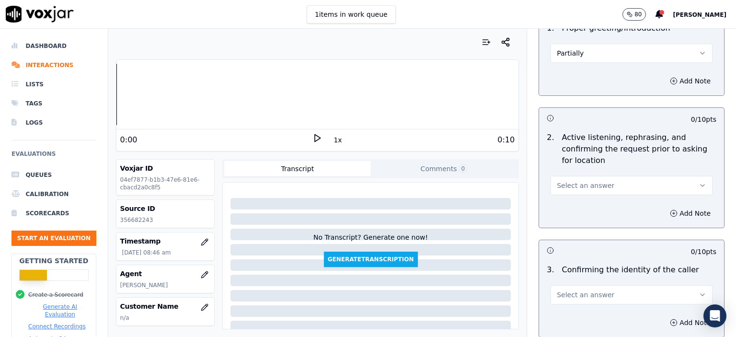
click at [475, 185] on button "Select an answer" at bounding box center [631, 185] width 162 height 19
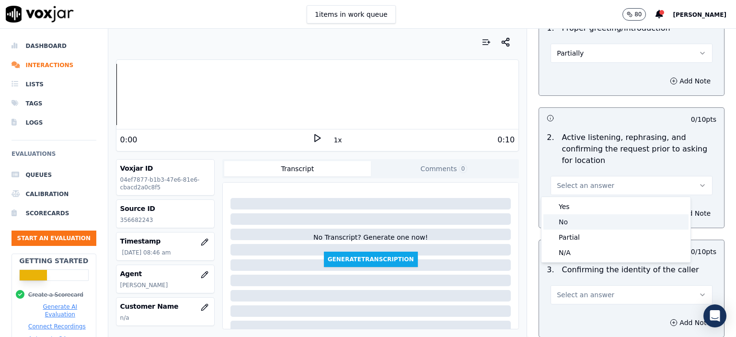
click at [475, 226] on div "No" at bounding box center [615, 221] width 145 height 15
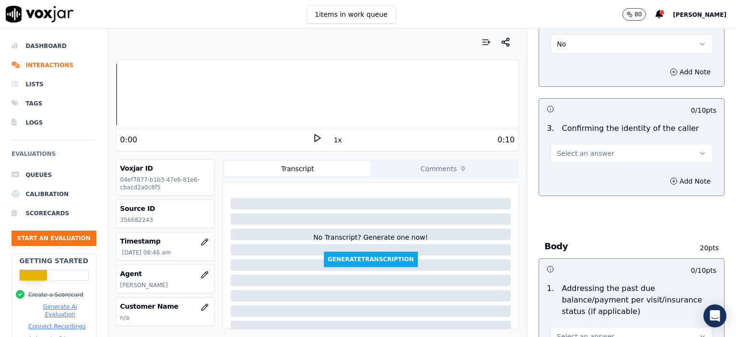
scroll to position [239, 0]
click at [475, 153] on button "Select an answer" at bounding box center [631, 150] width 162 height 19
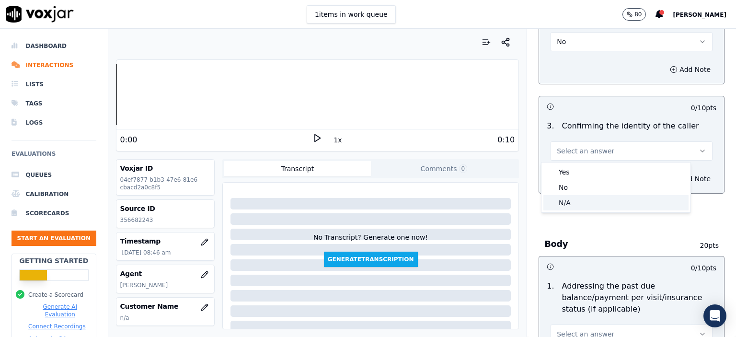
click at [475, 197] on div "N/A" at bounding box center [615, 202] width 145 height 15
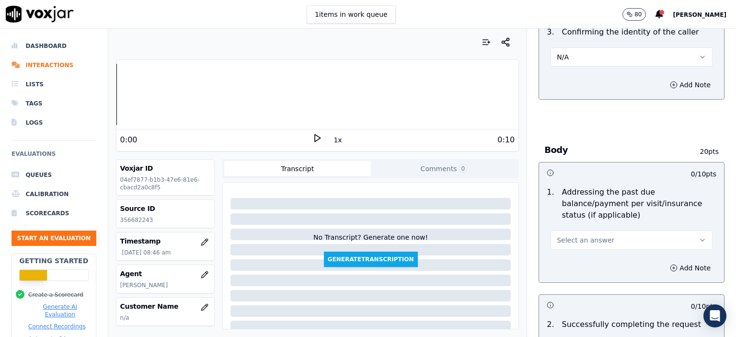
scroll to position [383, 0]
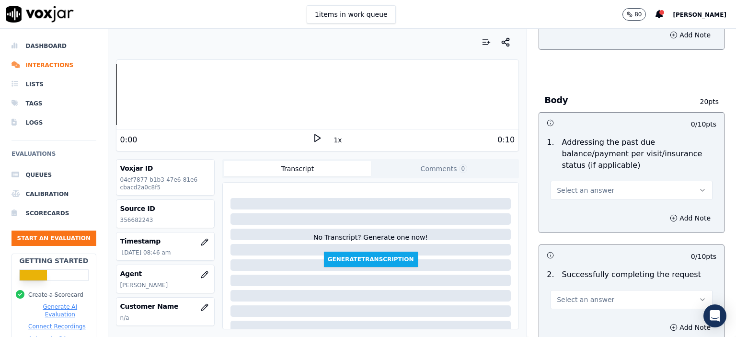
click at [475, 183] on button "Select an answer" at bounding box center [631, 190] width 162 height 19
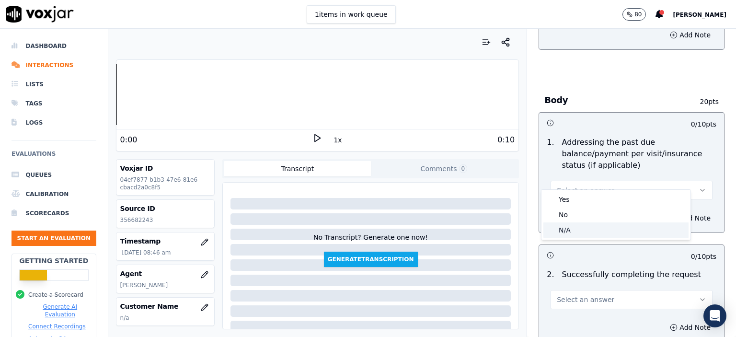
click at [475, 231] on div "N/A" at bounding box center [615, 229] width 145 height 15
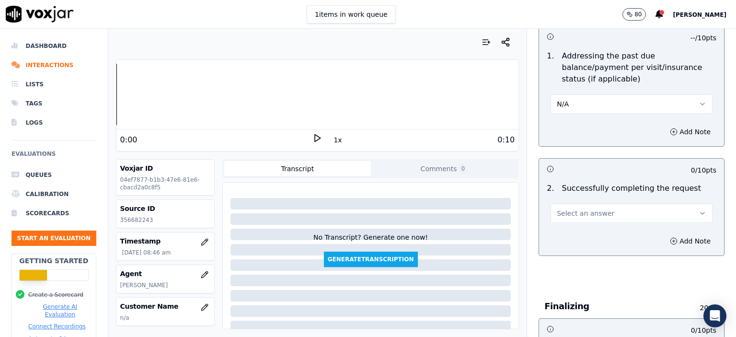
scroll to position [479, 0]
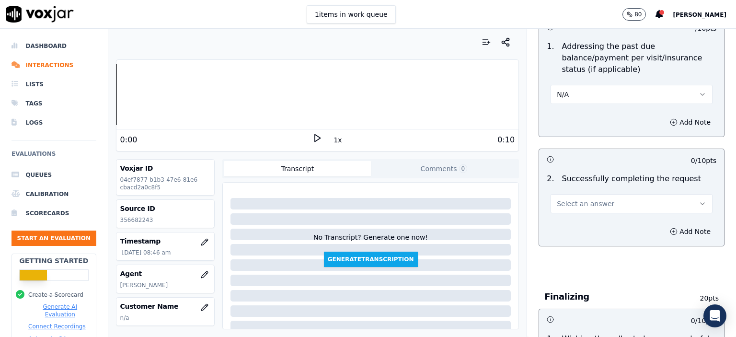
click at [475, 195] on button "Select an answer" at bounding box center [631, 203] width 162 height 19
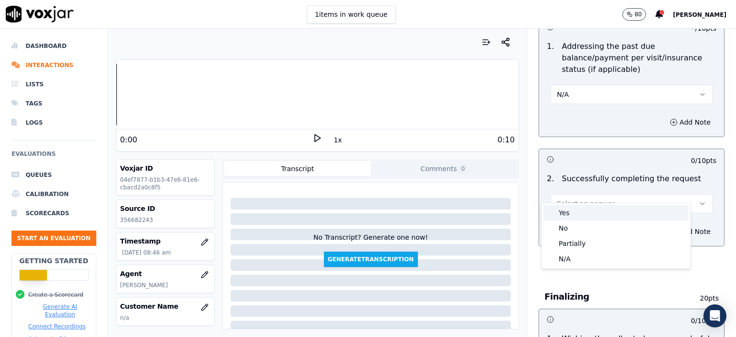
click at [475, 212] on div "Yes" at bounding box center [615, 212] width 145 height 15
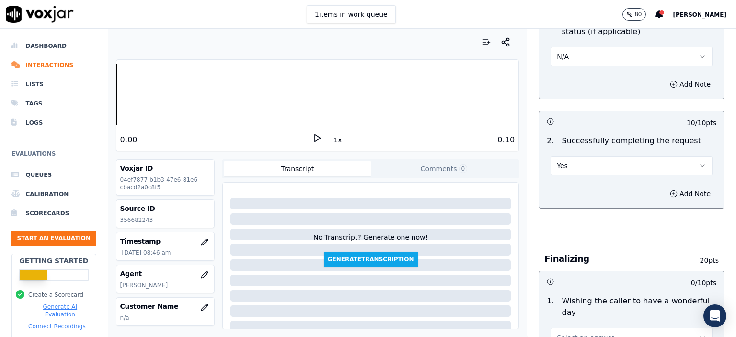
scroll to position [623, 0]
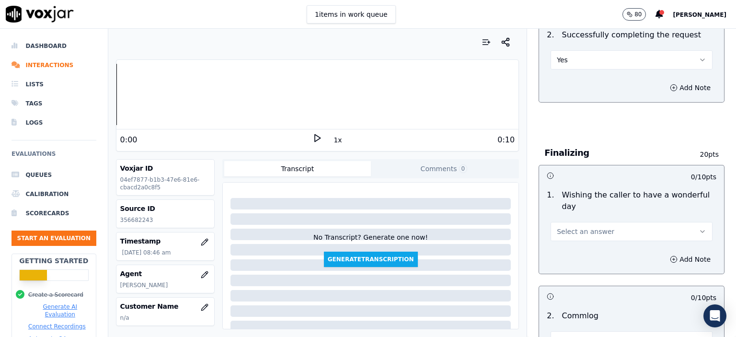
click at [475, 222] on button "Select an answer" at bounding box center [631, 231] width 162 height 19
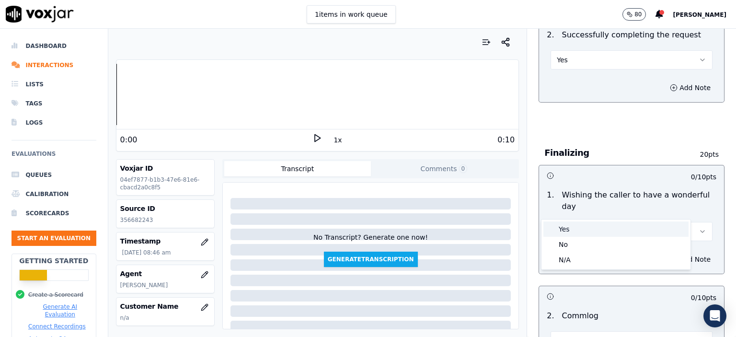
click at [475, 226] on div "Yes" at bounding box center [615, 228] width 145 height 15
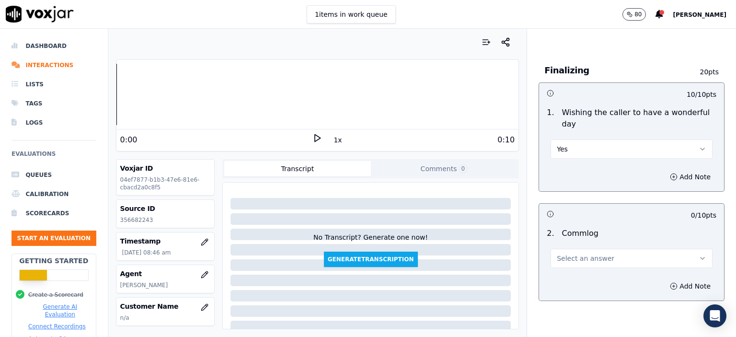
scroll to position [718, 0]
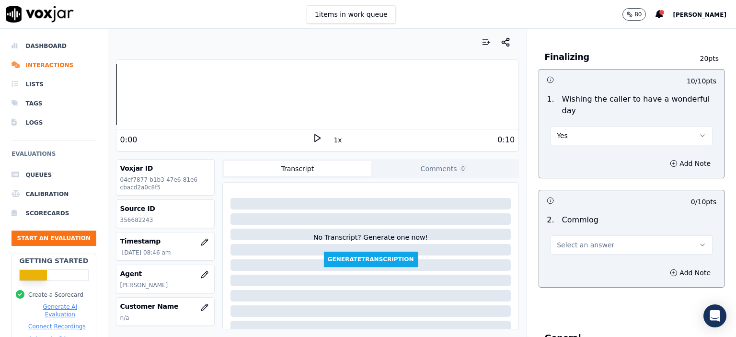
click at [475, 235] on button "Select an answer" at bounding box center [631, 244] width 162 height 19
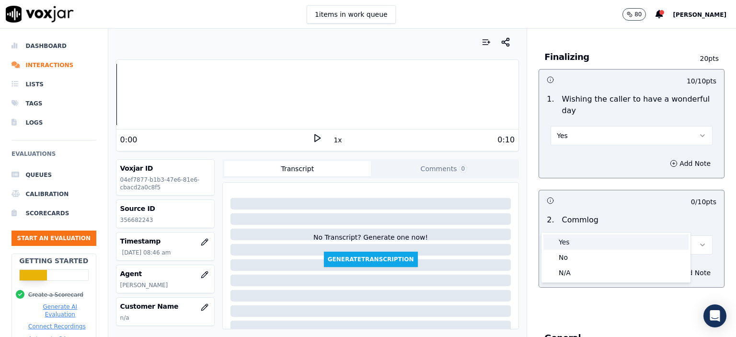
click at [475, 242] on div "Yes" at bounding box center [615, 241] width 145 height 15
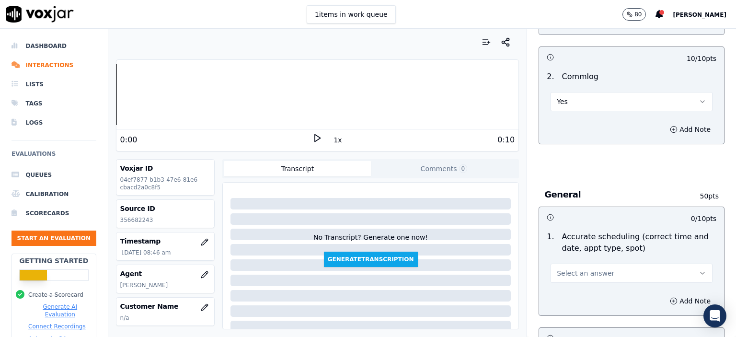
scroll to position [862, 0]
click at [475, 268] on span "Select an answer" at bounding box center [585, 273] width 57 height 10
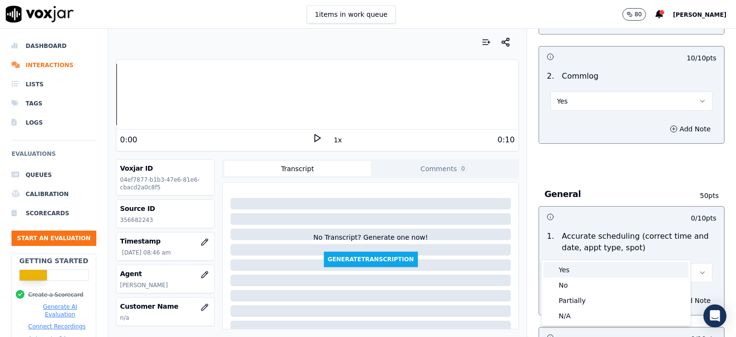
click at [475, 269] on div "Yes" at bounding box center [615, 269] width 145 height 15
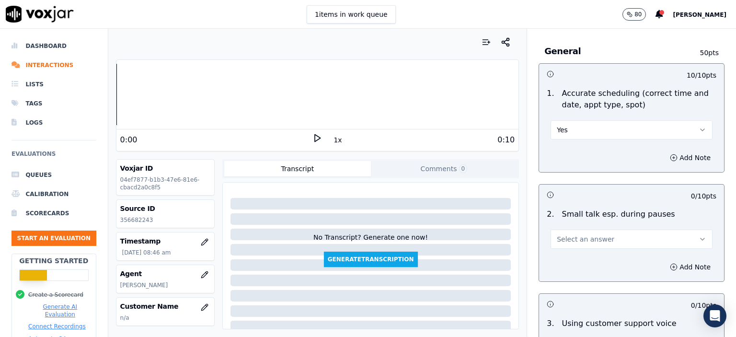
scroll to position [1006, 0]
click at [475, 233] on span "Select an answer" at bounding box center [585, 238] width 57 height 10
click at [475, 249] on div "No" at bounding box center [615, 249] width 145 height 15
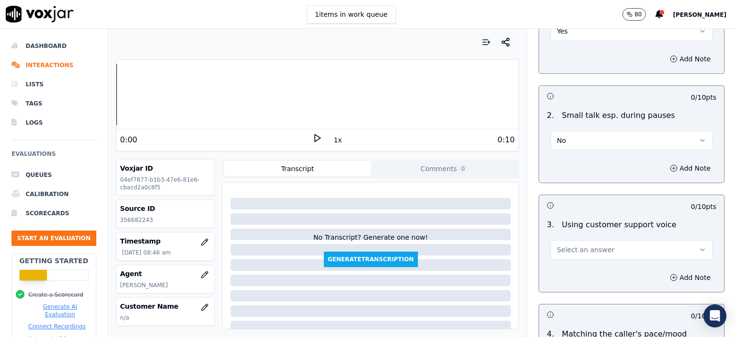
scroll to position [1149, 0]
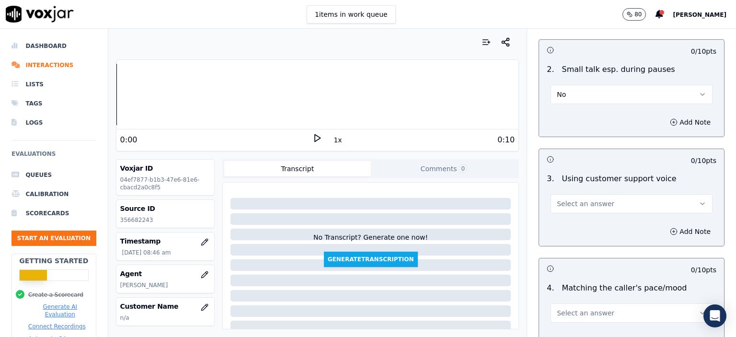
click at [475, 199] on span "Select an answer" at bounding box center [585, 204] width 57 height 10
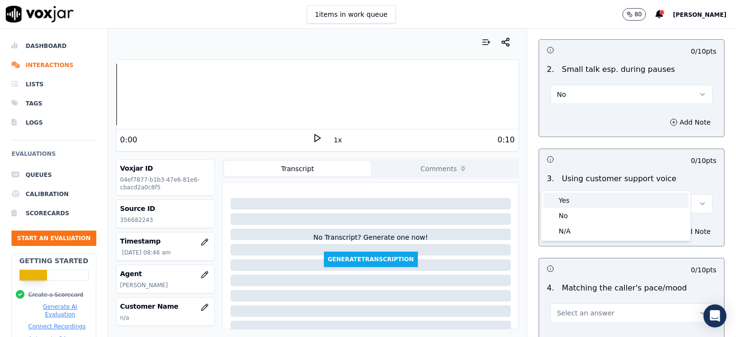
click at [475, 195] on div "Yes" at bounding box center [615, 200] width 145 height 15
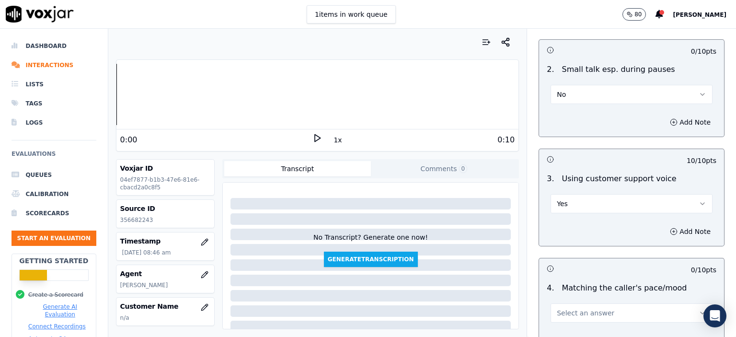
click at [475, 308] on span "Select an answer" at bounding box center [585, 313] width 57 height 10
click at [475, 233] on div "Yes" at bounding box center [615, 235] width 145 height 15
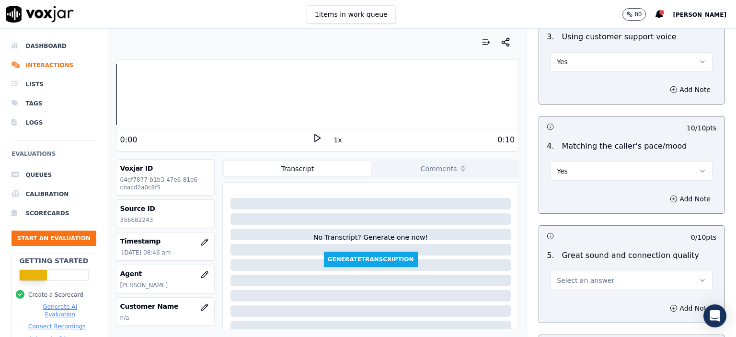
scroll to position [1293, 0]
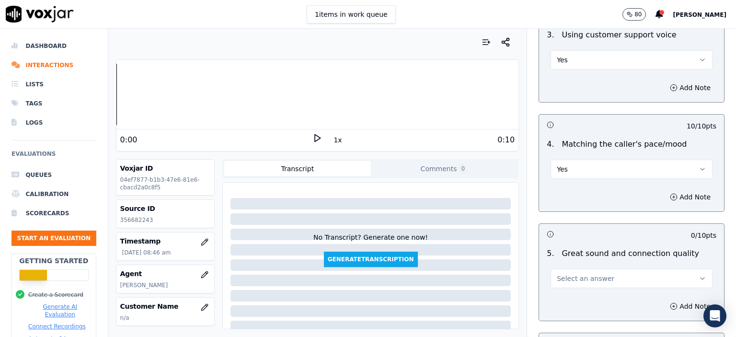
click at [475, 273] on span "Select an answer" at bounding box center [585, 278] width 57 height 10
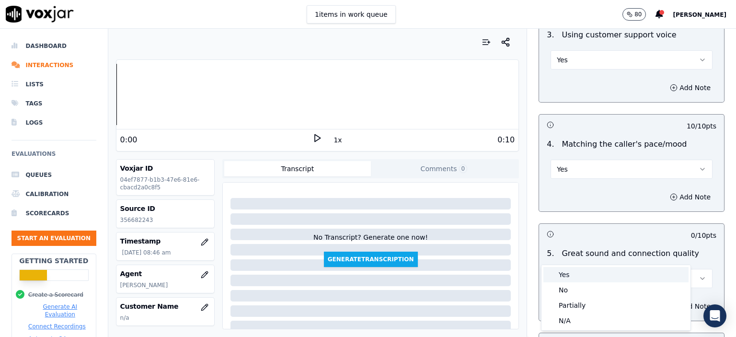
click at [475, 271] on div "Yes" at bounding box center [615, 274] width 145 height 15
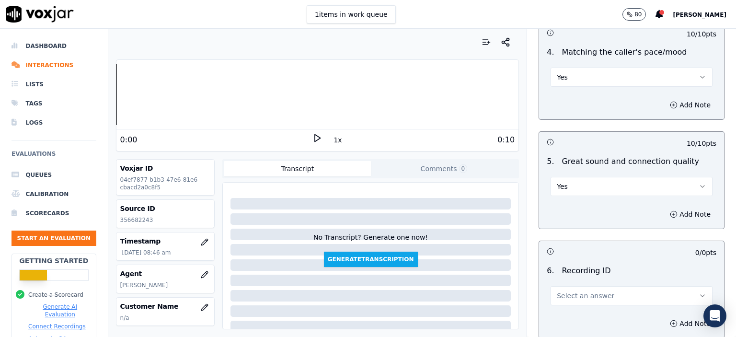
scroll to position [1389, 0]
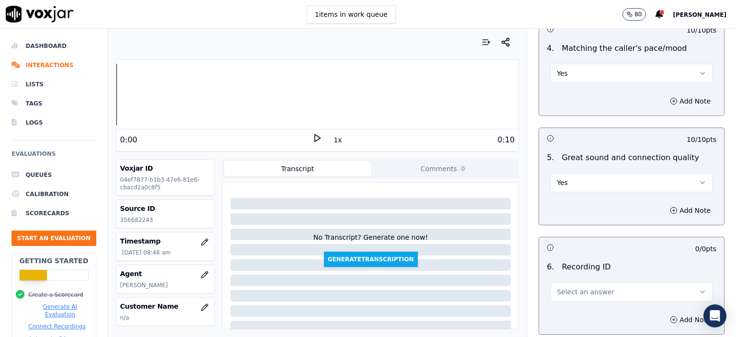
click at [475, 282] on button "Select an answer" at bounding box center [631, 291] width 162 height 19
click at [475, 290] on div "N/A" at bounding box center [615, 293] width 145 height 15
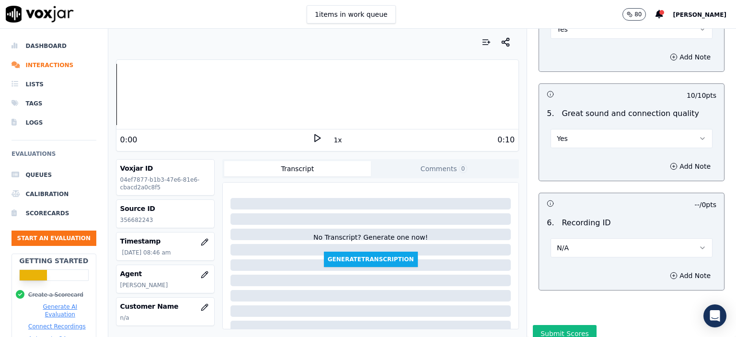
scroll to position [1440, 0]
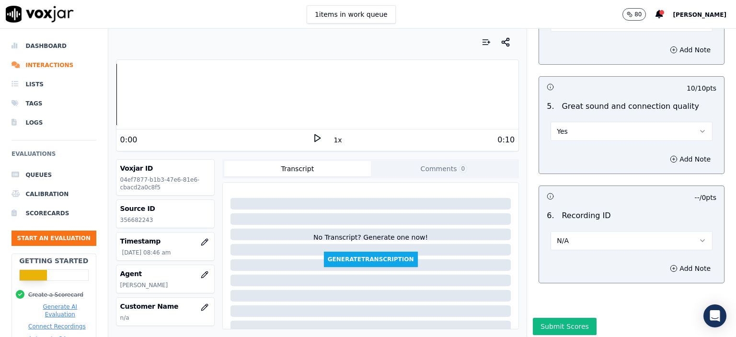
drag, startPoint x: 665, startPoint y: 242, endPoint x: 478, endPoint y: 244, distance: 186.3
click at [475, 261] on button "Add Note" at bounding box center [690, 267] width 52 height 13
click at [129, 214] on div "Source ID 356682243" at bounding box center [165, 214] width 98 height 28
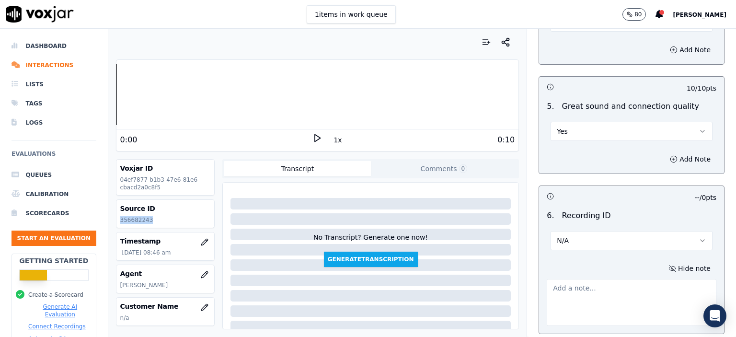
click at [129, 214] on div "Source ID 356682243" at bounding box center [165, 214] width 98 height 28
copy p "356682243"
click at [475, 291] on textarea at bounding box center [631, 302] width 170 height 47
paste textarea "356682243"
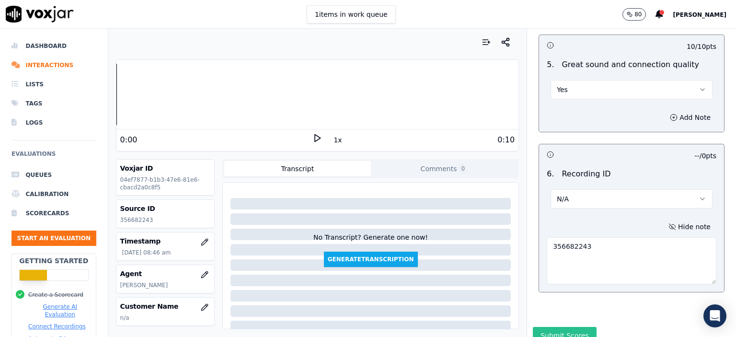
scroll to position [1490, 0]
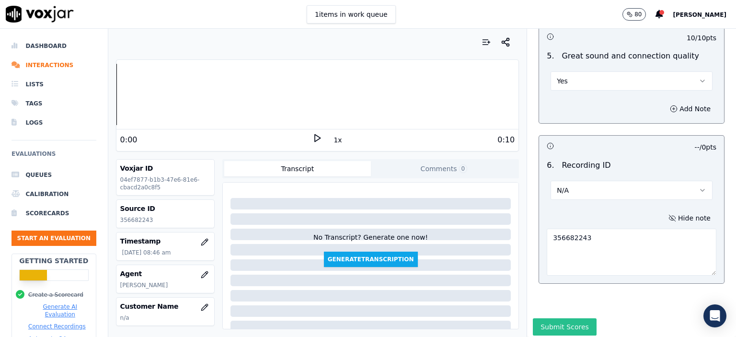
type textarea "356682243"
click at [475, 318] on button "Submit Scores" at bounding box center [565, 326] width 64 height 17
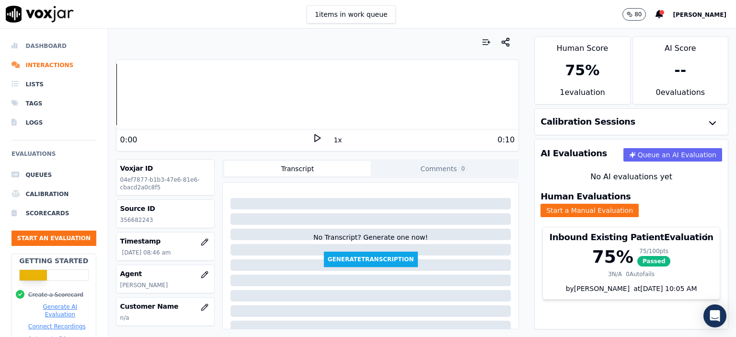
click at [36, 47] on li "Dashboard" at bounding box center [53, 45] width 85 height 19
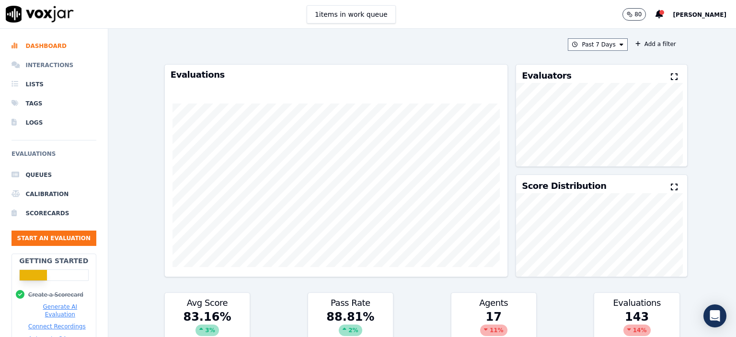
click at [51, 64] on li "Interactions" at bounding box center [53, 65] width 85 height 19
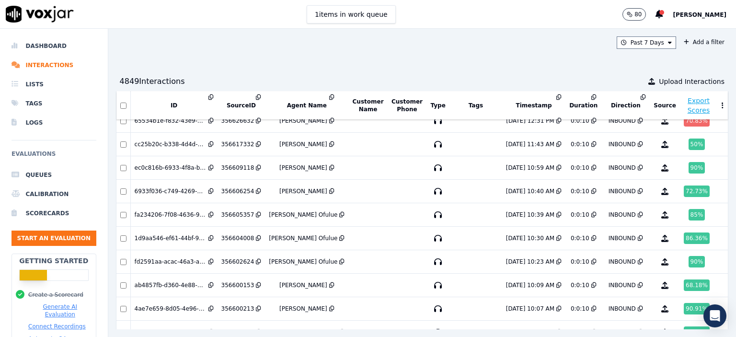
scroll to position [119, 0]
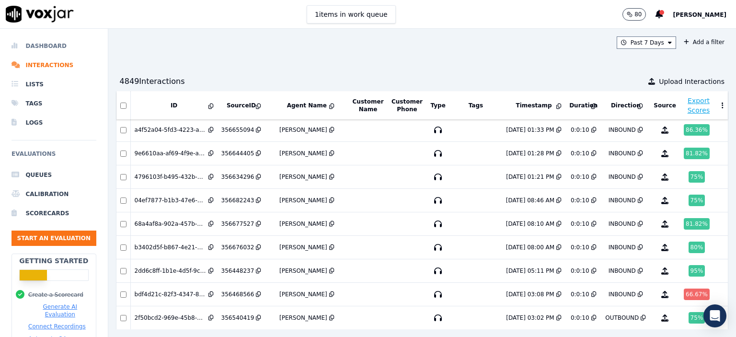
click at [46, 45] on li "Dashboard" at bounding box center [53, 45] width 85 height 19
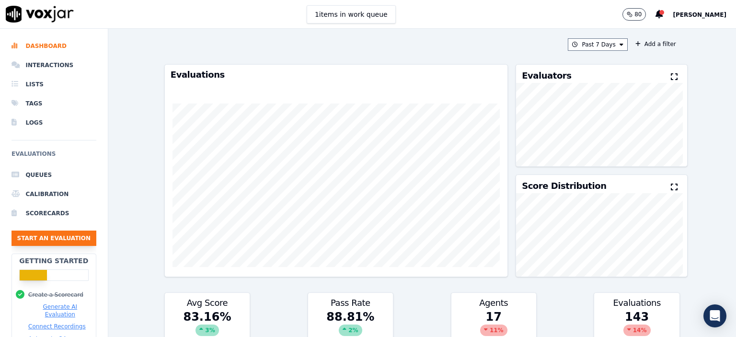
click at [63, 237] on button "Start an Evaluation" at bounding box center [53, 237] width 85 height 15
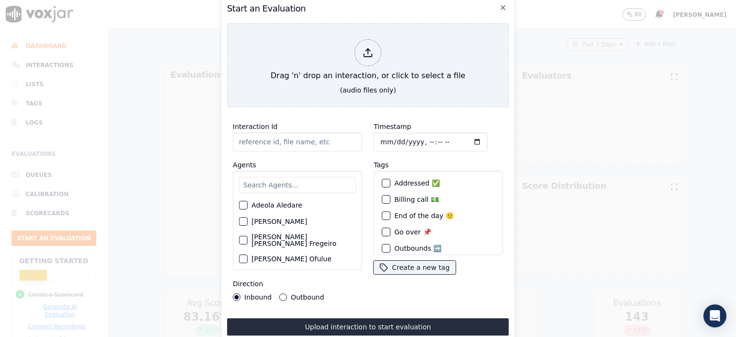
click at [284, 134] on input "Interaction Id" at bounding box center [297, 141] width 129 height 19
paste input "356698392"
type input "356698392"
click at [286, 180] on input "text" at bounding box center [297, 185] width 117 height 16
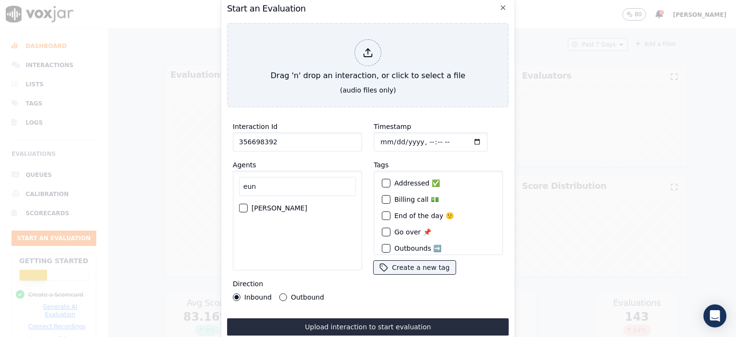
type input "eun"
click at [280, 206] on label "[PERSON_NAME]" at bounding box center [279, 208] width 56 height 7
click at [248, 206] on button "[PERSON_NAME]" at bounding box center [243, 208] width 9 height 9
click at [414, 139] on input "Timestamp" at bounding box center [431, 141] width 114 height 19
click at [419, 139] on input "Timestamp" at bounding box center [431, 141] width 114 height 19
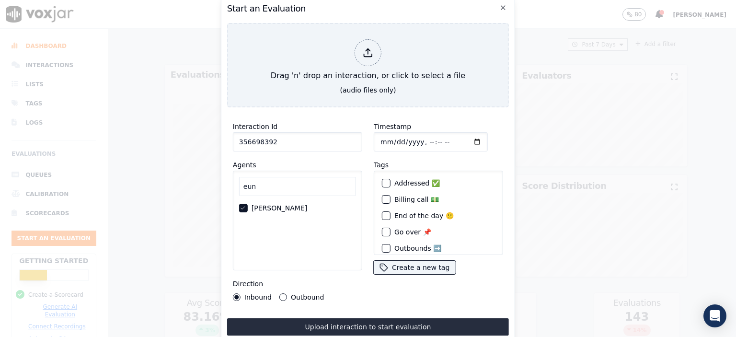
type input "[DATE]T10:11"
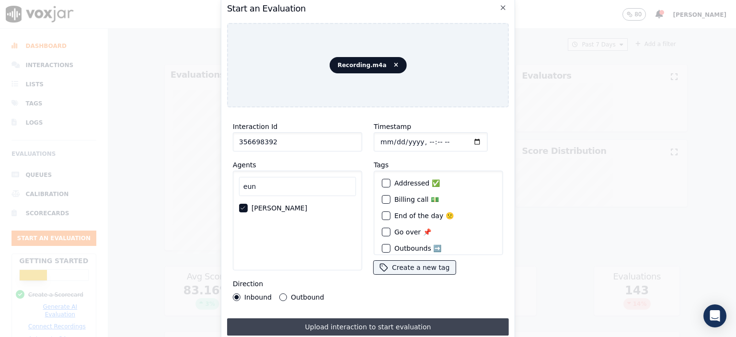
click at [433, 323] on button "Upload interaction to start evaluation" at bounding box center [368, 326] width 282 height 17
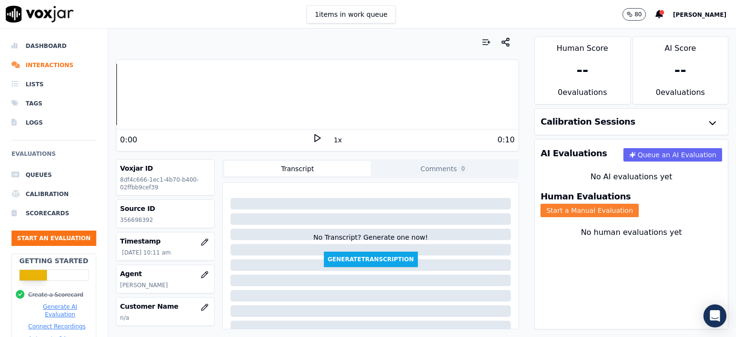
click at [475, 204] on button "Start a Manual Evaluation" at bounding box center [589, 210] width 98 height 13
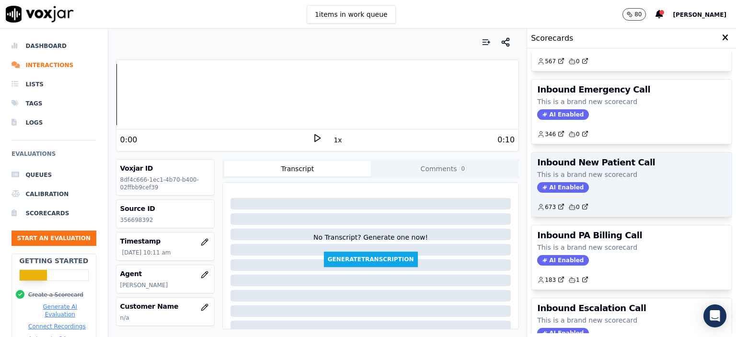
scroll to position [192, 0]
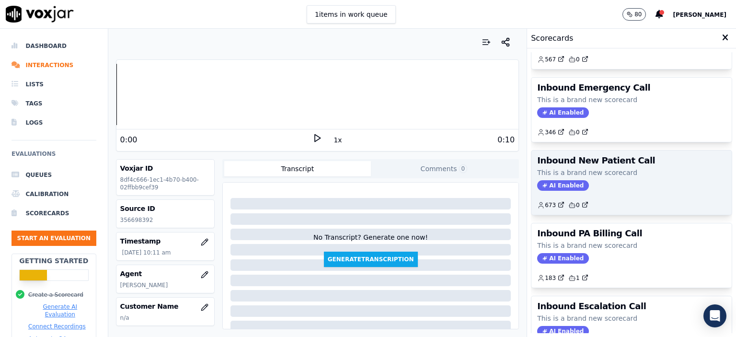
click at [475, 171] on p "This is a brand new scorecard" at bounding box center [631, 173] width 189 height 10
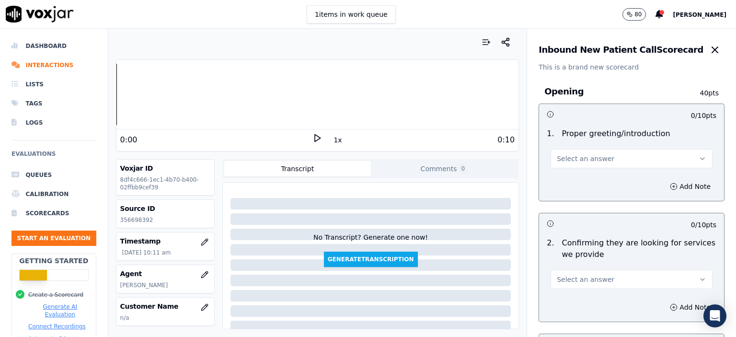
click at [475, 158] on button "Select an answer" at bounding box center [631, 158] width 162 height 19
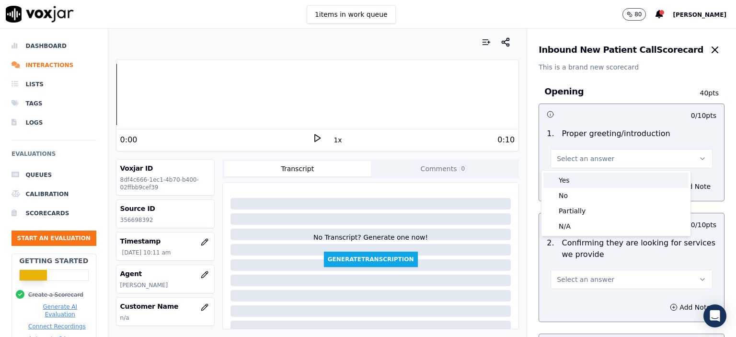
click at [475, 177] on div "Yes" at bounding box center [615, 179] width 145 height 15
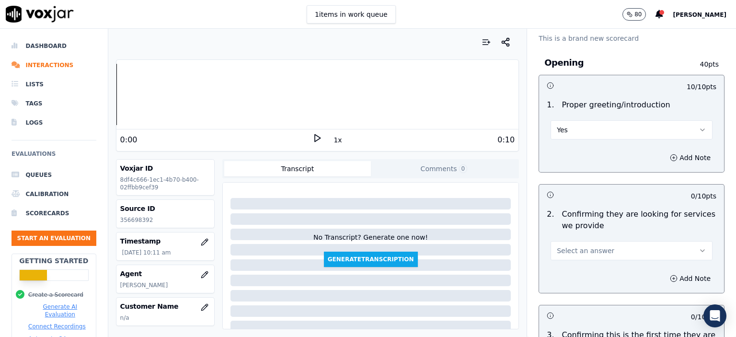
scroll to position [96, 0]
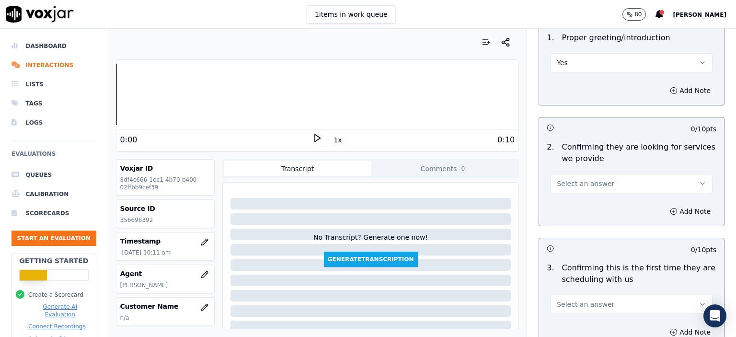
click at [475, 181] on button "Select an answer" at bounding box center [631, 183] width 162 height 19
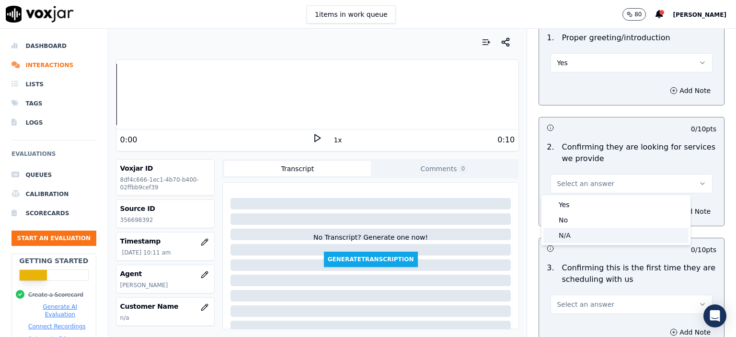
click at [475, 239] on div "N/A" at bounding box center [615, 234] width 145 height 15
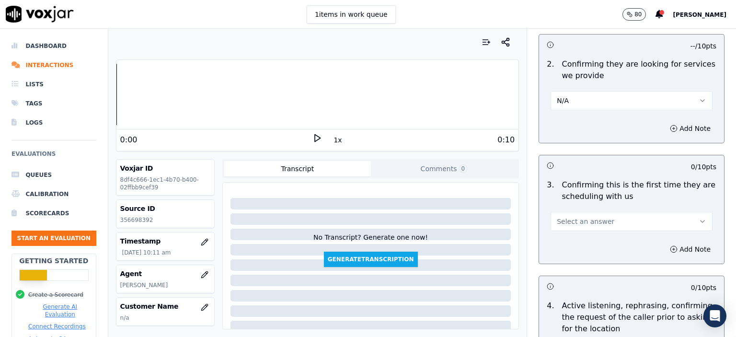
scroll to position [192, 0]
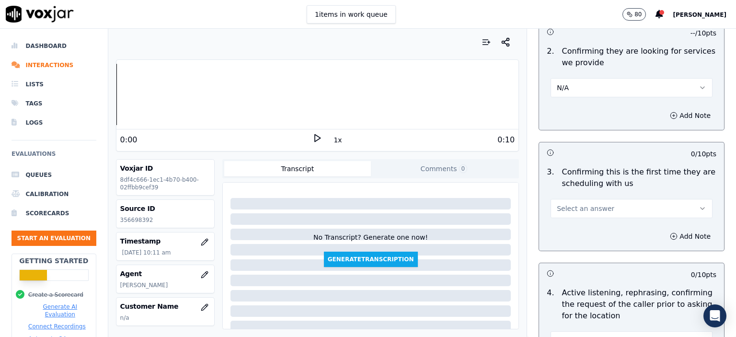
click at [475, 209] on span "Select an answer" at bounding box center [585, 209] width 57 height 10
click at [475, 243] on div "No" at bounding box center [615, 244] width 145 height 15
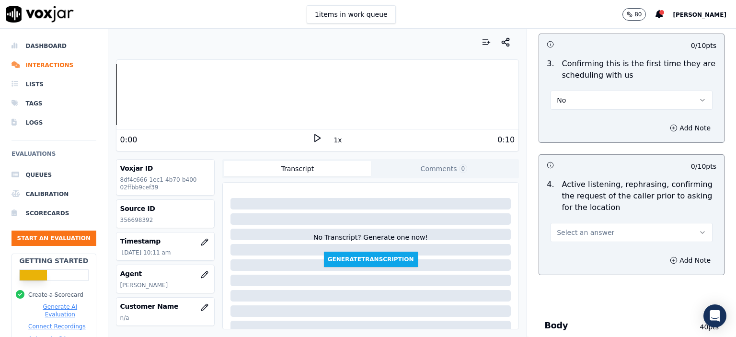
scroll to position [335, 0]
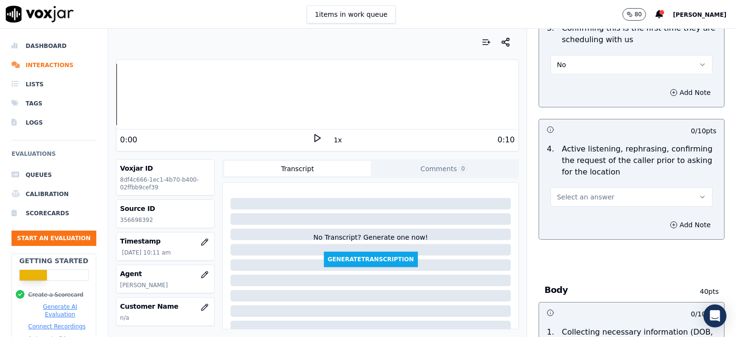
click at [475, 187] on button "Select an answer" at bounding box center [631, 196] width 162 height 19
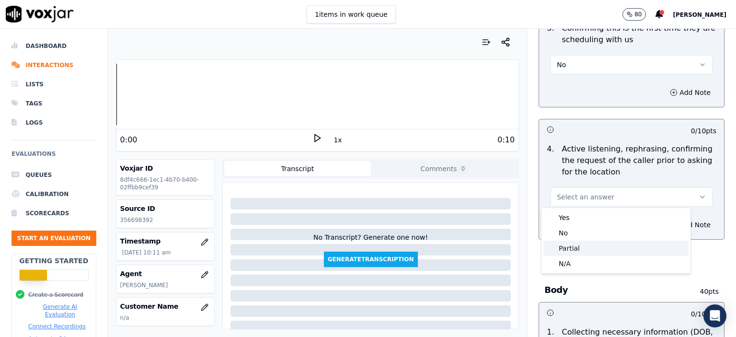
click at [475, 246] on div "Partial" at bounding box center [615, 247] width 145 height 15
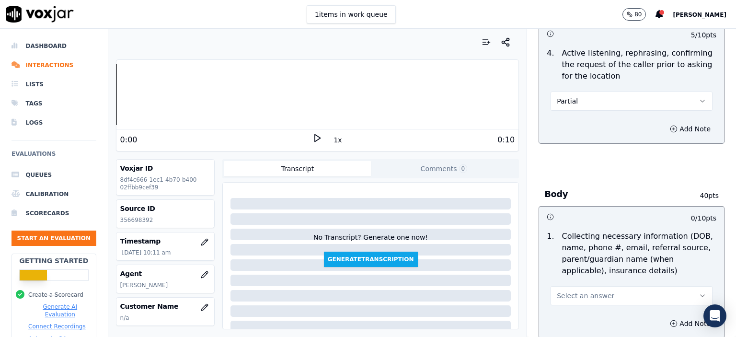
scroll to position [479, 0]
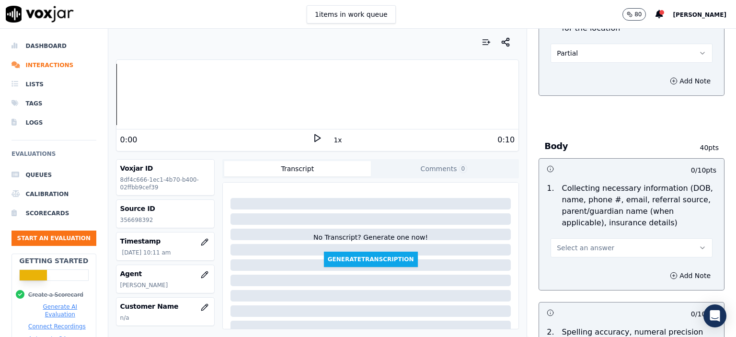
click at [475, 246] on span "Select an answer" at bounding box center [585, 248] width 57 height 10
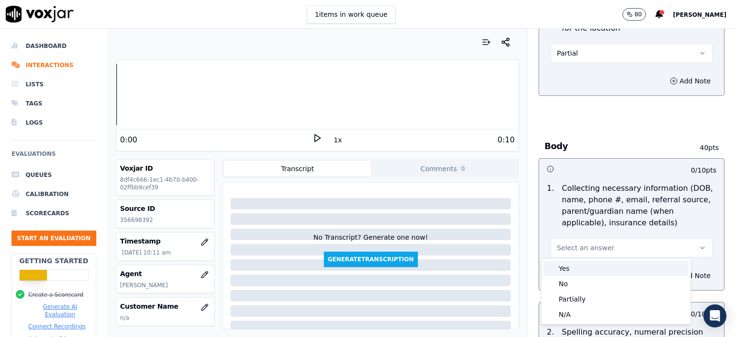
click at [475, 269] on div "Yes" at bounding box center [615, 268] width 145 height 15
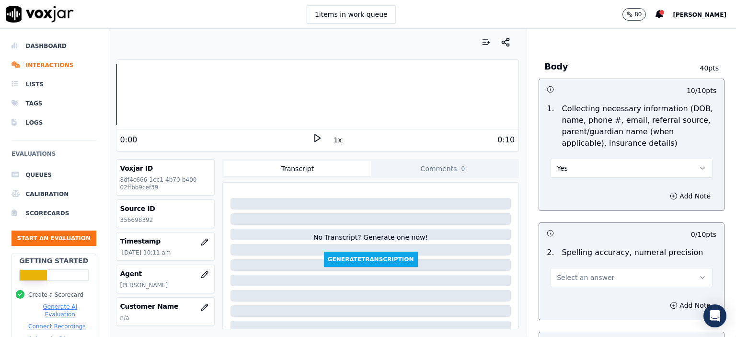
scroll to position [575, 0]
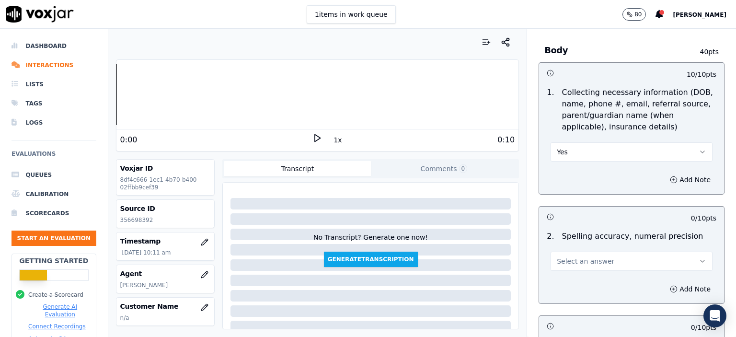
click at [475, 256] on span "Select an answer" at bounding box center [585, 261] width 57 height 10
click at [475, 296] on div "No" at bounding box center [615, 296] width 145 height 15
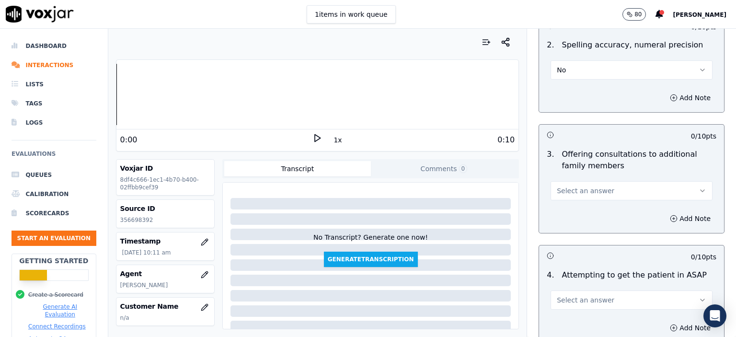
scroll to position [766, 0]
click at [475, 186] on button "Select an answer" at bounding box center [631, 190] width 162 height 19
click at [475, 223] on div "No" at bounding box center [615, 225] width 145 height 15
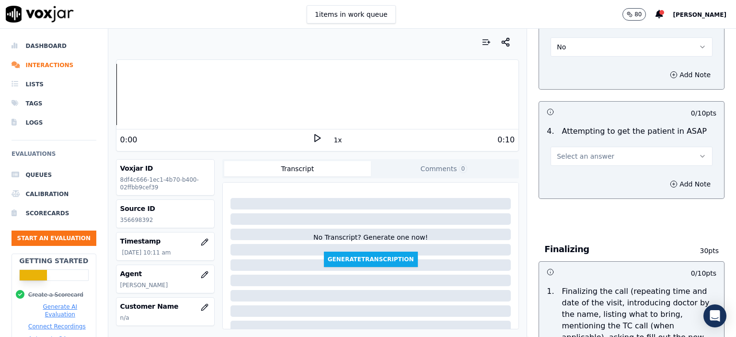
scroll to position [910, 0]
click at [475, 153] on span "Select an answer" at bounding box center [585, 156] width 57 height 10
click at [475, 172] on div "Yes" at bounding box center [615, 175] width 145 height 15
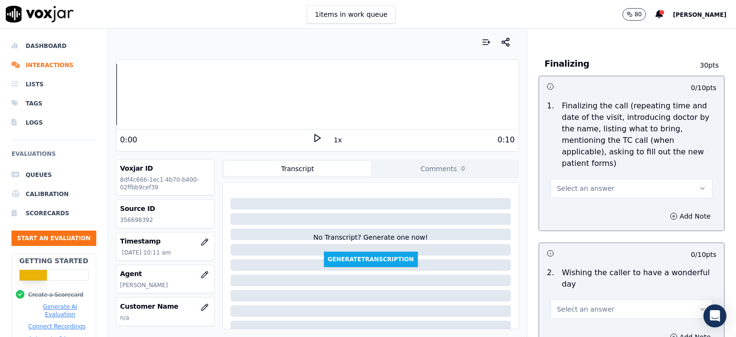
scroll to position [1102, 0]
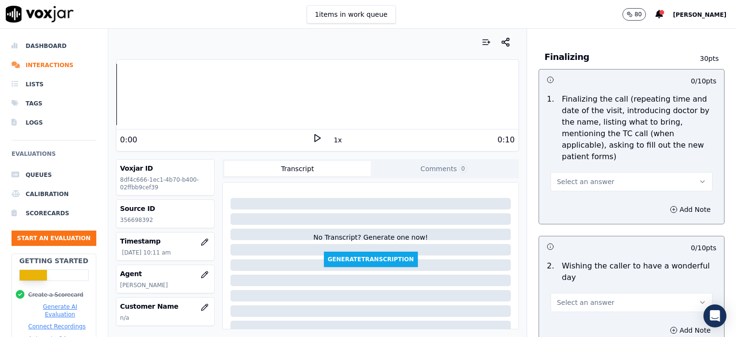
click at [475, 172] on button "Select an answer" at bounding box center [631, 181] width 162 height 19
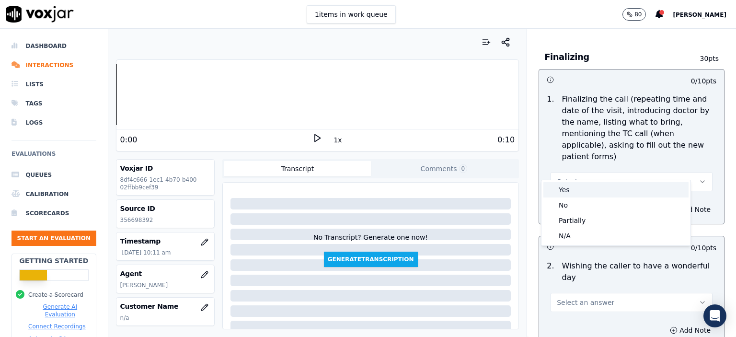
click at [475, 188] on div "Yes" at bounding box center [615, 189] width 145 height 15
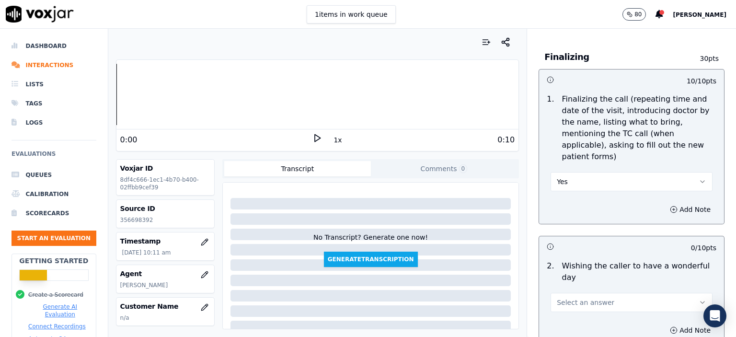
click at [475, 172] on button "Yes" at bounding box center [631, 181] width 162 height 19
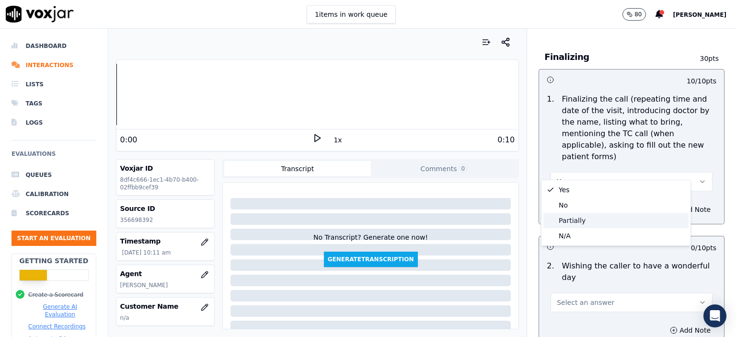
click at [475, 219] on div "Partially" at bounding box center [615, 220] width 145 height 15
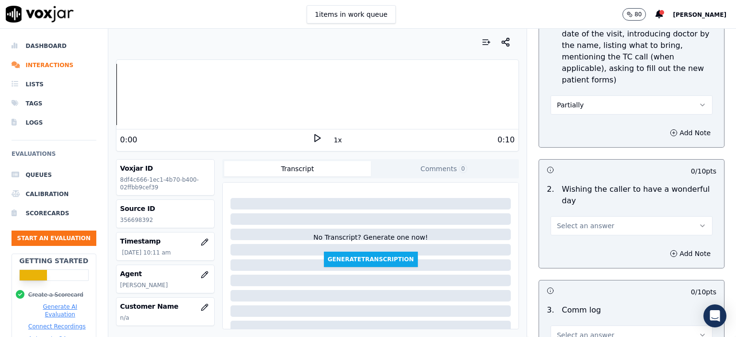
scroll to position [1197, 0]
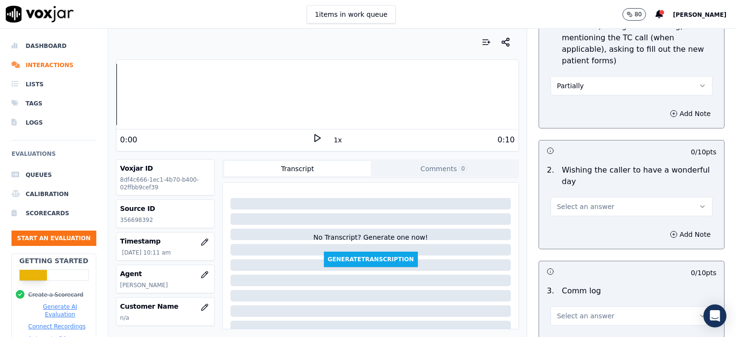
click at [475, 202] on span "Select an answer" at bounding box center [585, 207] width 57 height 10
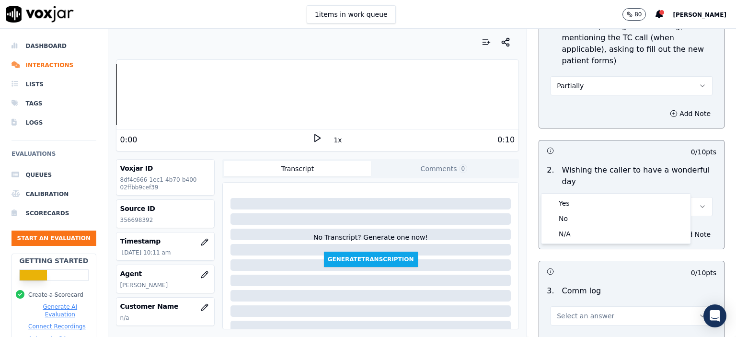
click at [475, 76] on button "Partially" at bounding box center [631, 85] width 162 height 19
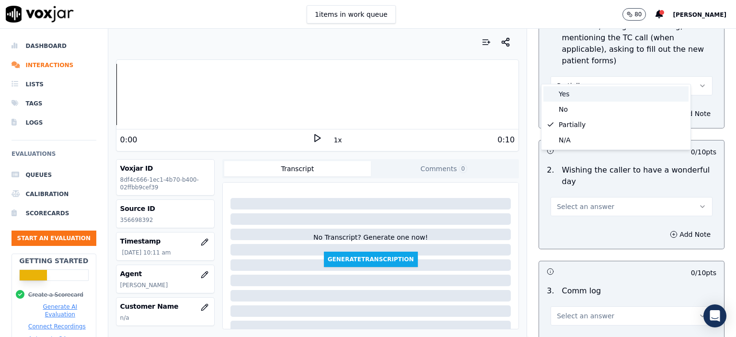
click at [475, 89] on div "Yes" at bounding box center [615, 93] width 145 height 15
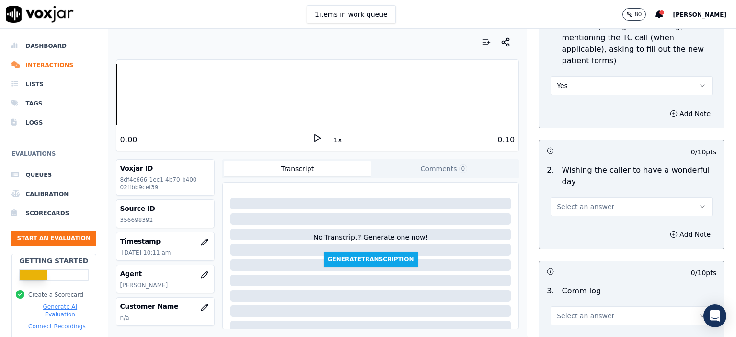
click at [475, 202] on span "Select an answer" at bounding box center [585, 207] width 57 height 10
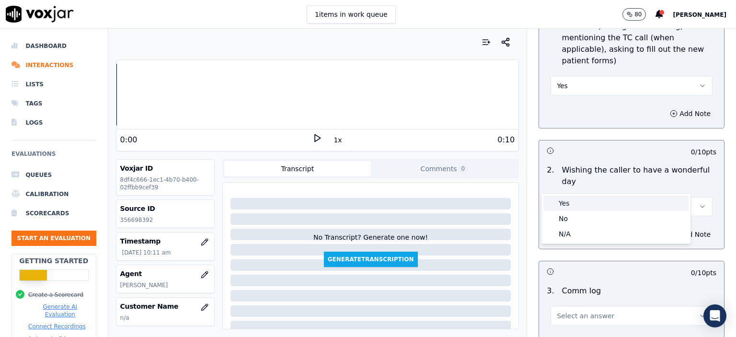
click at [475, 203] on div "Yes" at bounding box center [615, 202] width 145 height 15
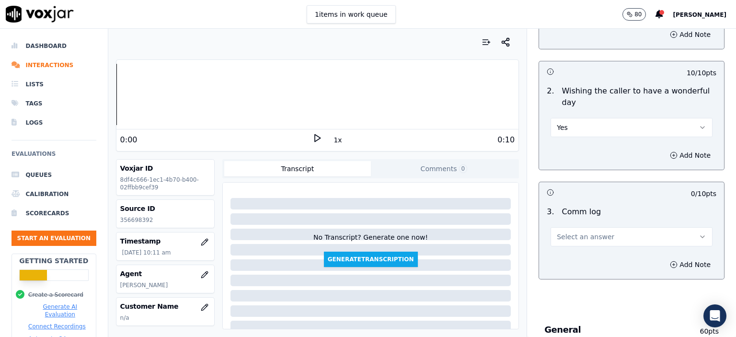
scroll to position [1293, 0]
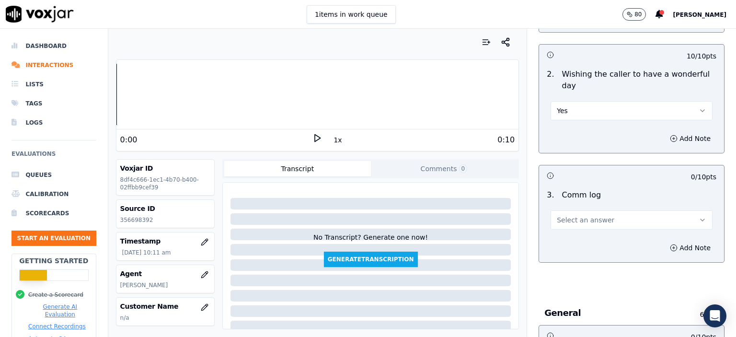
click at [475, 210] on button "Select an answer" at bounding box center [631, 219] width 162 height 19
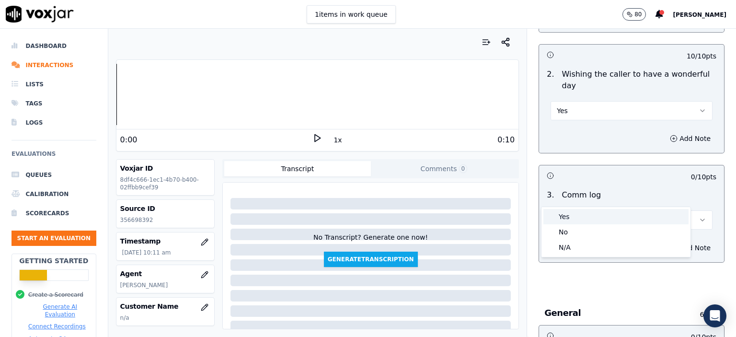
click at [475, 217] on div "Yes" at bounding box center [615, 216] width 145 height 15
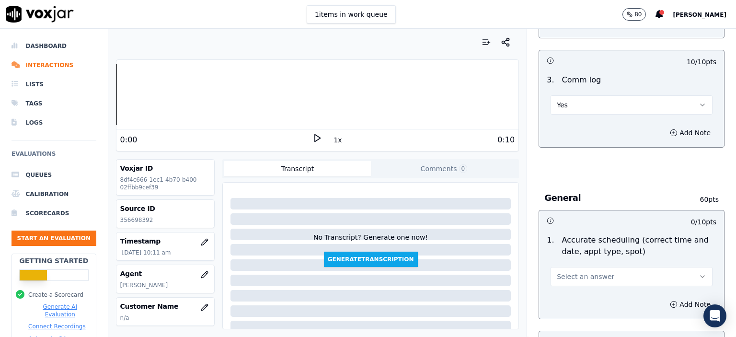
scroll to position [1437, 0]
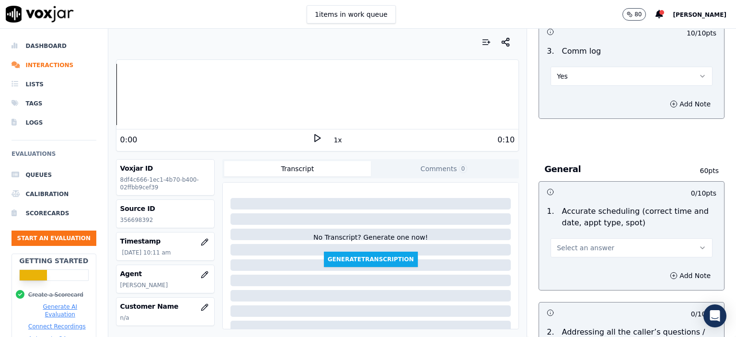
click at [475, 243] on span "Select an answer" at bounding box center [585, 248] width 57 height 10
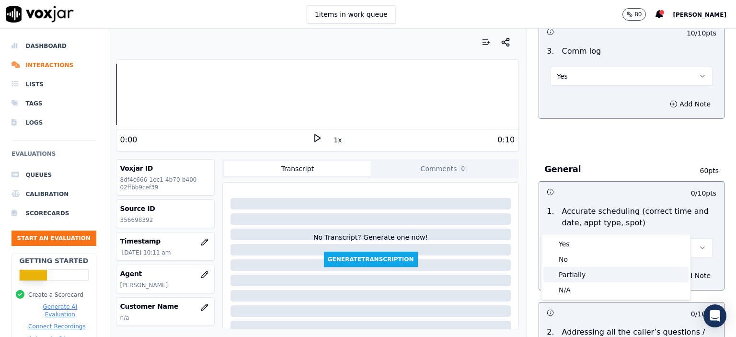
drag, startPoint x: 589, startPoint y: 243, endPoint x: 584, endPoint y: 271, distance: 28.7
click at [475, 271] on div "Yes No Partially N/A" at bounding box center [615, 266] width 149 height 65
click at [475, 271] on div "Partially" at bounding box center [615, 274] width 145 height 15
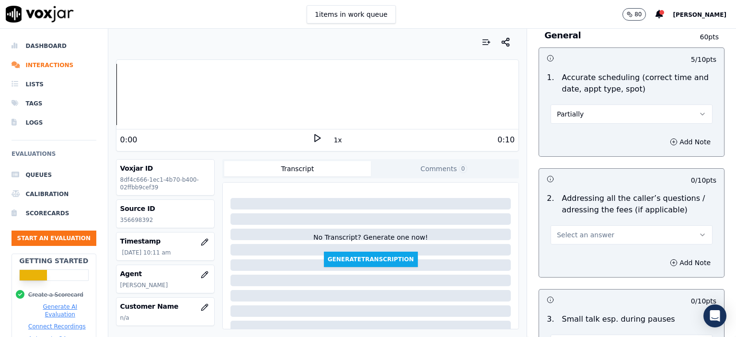
scroll to position [1580, 0]
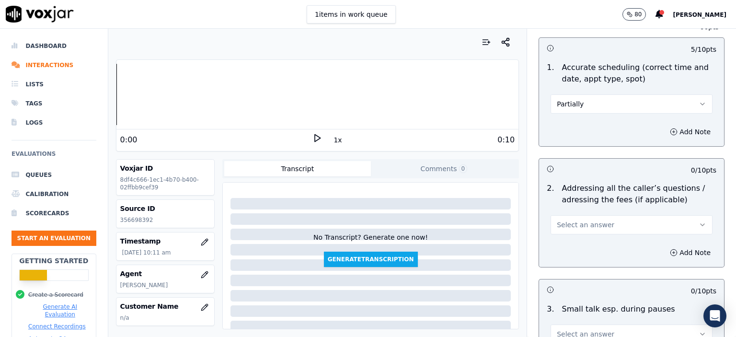
click at [475, 213] on div "Select an answer" at bounding box center [631, 223] width 162 height 21
click at [475, 220] on span "Select an answer" at bounding box center [585, 225] width 57 height 10
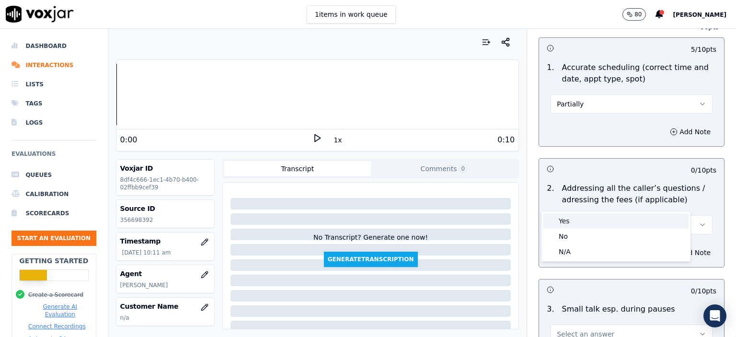
click at [475, 222] on div "Yes" at bounding box center [615, 220] width 145 height 15
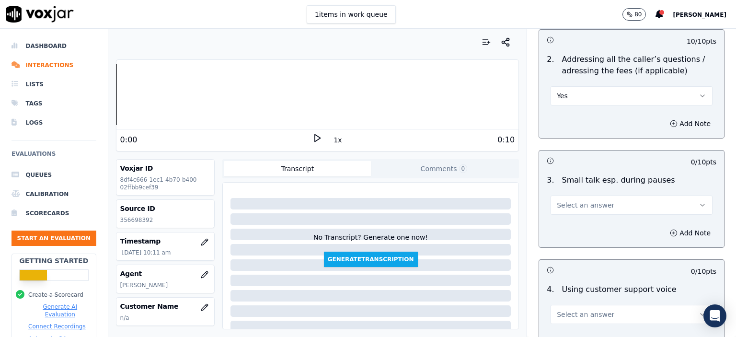
scroll to position [1724, 0]
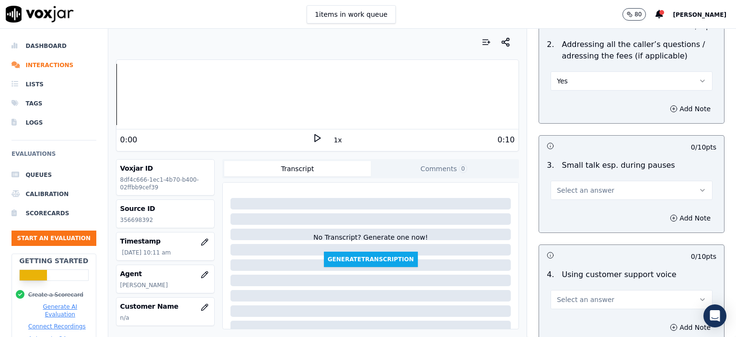
click at [475, 185] on span "Select an answer" at bounding box center [585, 190] width 57 height 10
click at [475, 217] on div "N/A" at bounding box center [615, 216] width 145 height 15
click at [475, 295] on span "Select an answer" at bounding box center [585, 300] width 57 height 10
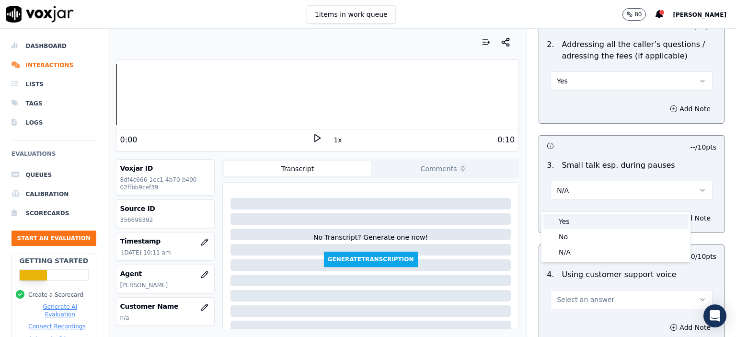
click at [475, 219] on div "Yes" at bounding box center [615, 221] width 145 height 15
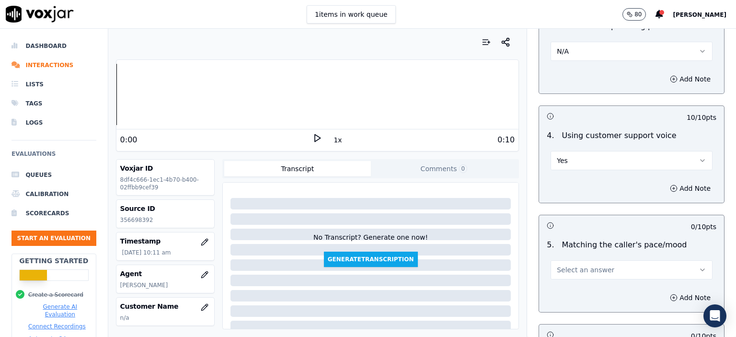
scroll to position [1868, 0]
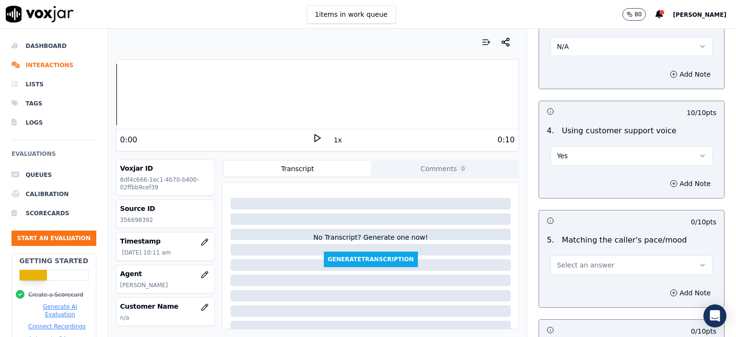
click at [475, 255] on button "Select an answer" at bounding box center [631, 264] width 162 height 19
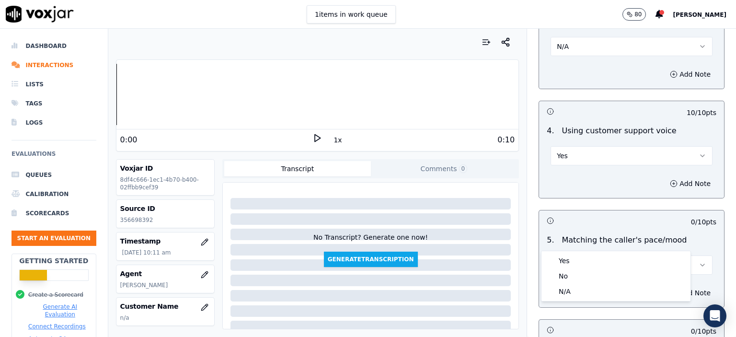
click at [475, 254] on div "Yes No N/A" at bounding box center [615, 276] width 149 height 50
click at [475, 254] on div "Yes" at bounding box center [615, 260] width 145 height 15
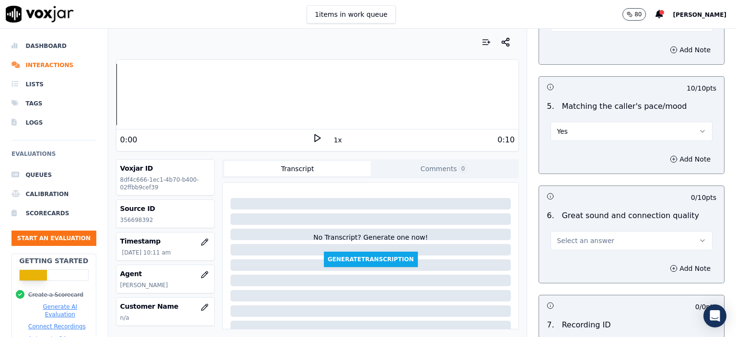
scroll to position [2012, 0]
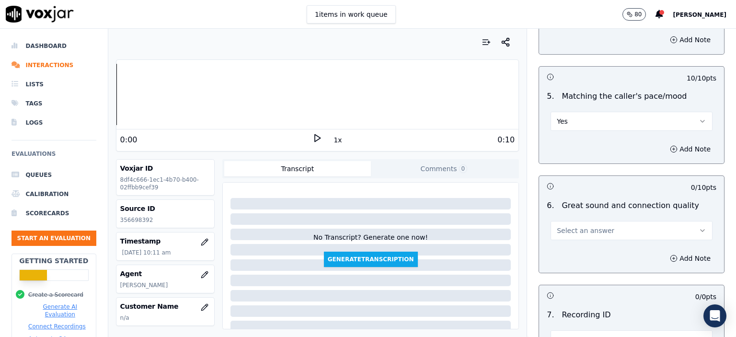
click at [475, 221] on button "Select an answer" at bounding box center [631, 230] width 162 height 19
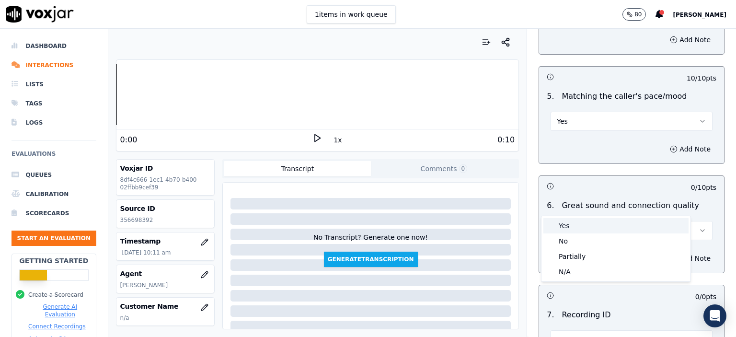
click at [475, 225] on div "Yes" at bounding box center [615, 225] width 145 height 15
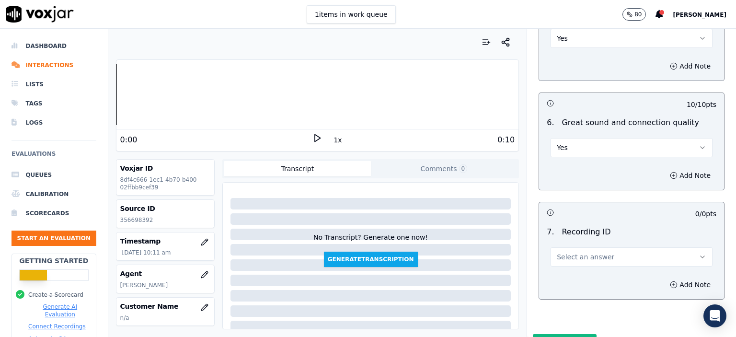
scroll to position [2109, 0]
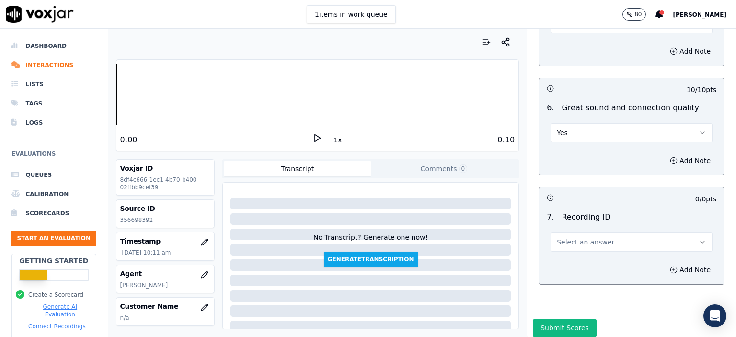
click at [475, 237] on span "Select an answer" at bounding box center [585, 242] width 57 height 10
click at [475, 243] on div "N/A" at bounding box center [615, 242] width 145 height 15
click at [475, 263] on button "Add Note" at bounding box center [690, 269] width 52 height 13
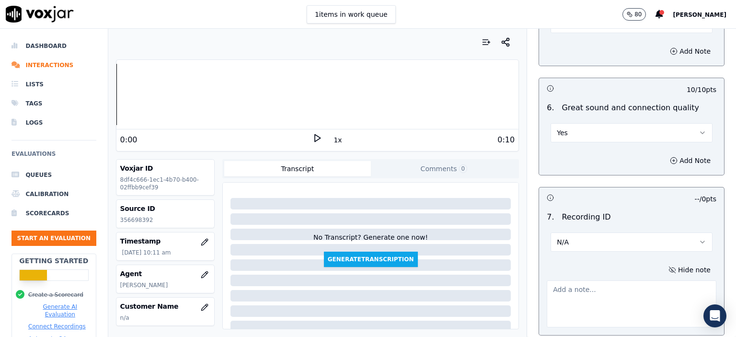
click at [140, 221] on p "356698392" at bounding box center [165, 220] width 90 height 8
click at [140, 220] on p "356698392" at bounding box center [165, 220] width 90 height 8
copy p "356698392"
click at [475, 280] on textarea at bounding box center [631, 303] width 170 height 47
paste textarea "356698392"
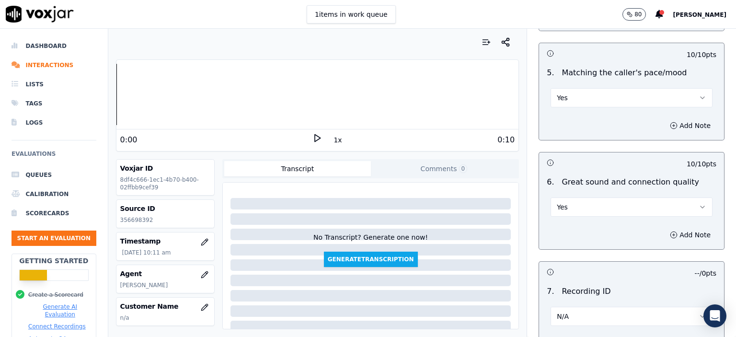
scroll to position [2160, 0]
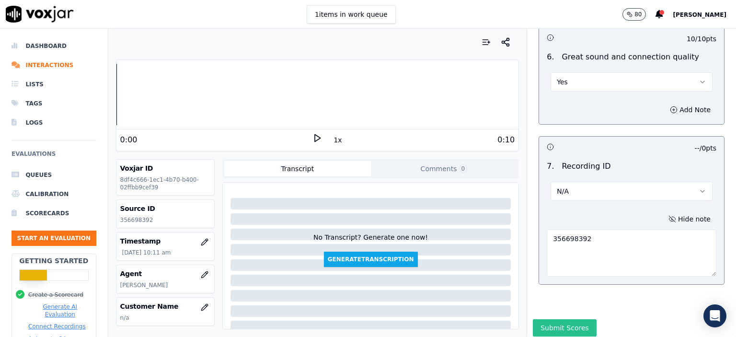
type textarea "356698392"
click at [475, 319] on button "Submit Scores" at bounding box center [565, 327] width 64 height 17
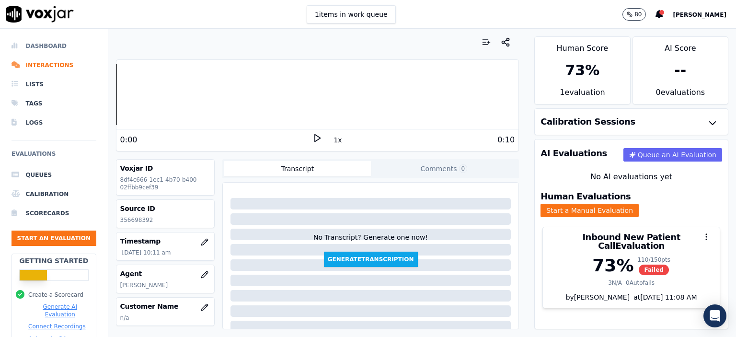
click at [52, 46] on li "Dashboard" at bounding box center [53, 45] width 85 height 19
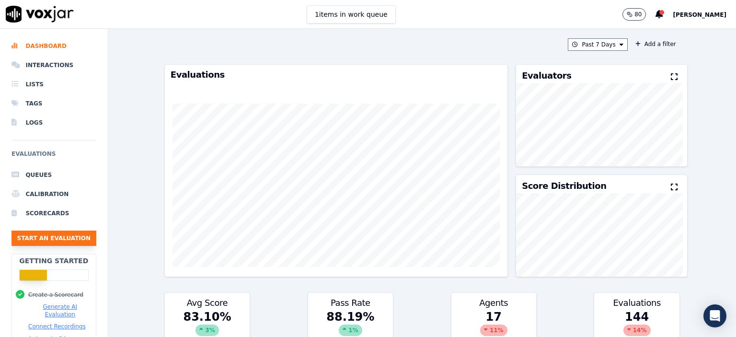
click at [64, 235] on button "Start an Evaluation" at bounding box center [53, 237] width 85 height 15
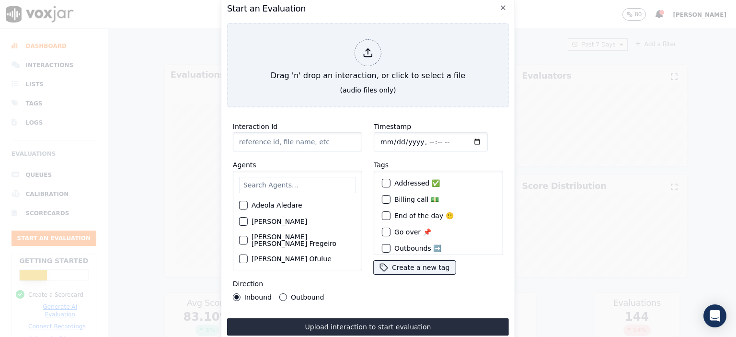
click at [261, 134] on input "Interaction Id" at bounding box center [297, 141] width 129 height 19
paste input "356703049"
type input "356703049"
click at [421, 136] on input "Timestamp" at bounding box center [431, 141] width 114 height 19
type input "[DATE]T10:46"
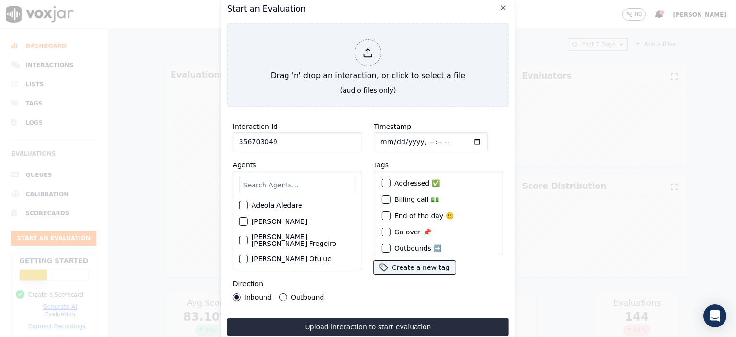
click at [320, 180] on input "text" at bounding box center [297, 185] width 117 height 16
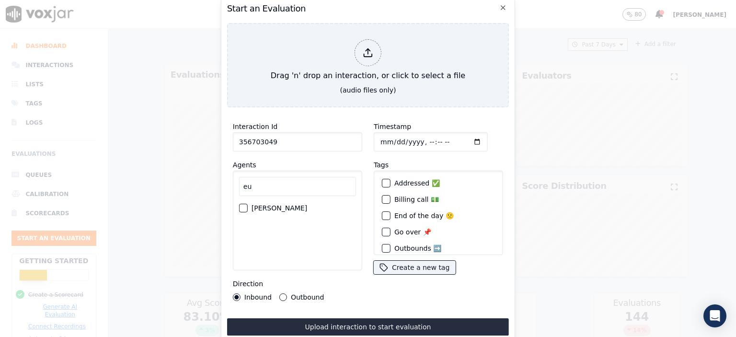
type input "eu"
click at [286, 205] on label "[PERSON_NAME]" at bounding box center [279, 208] width 56 height 7
click at [248, 204] on button "[PERSON_NAME]" at bounding box center [243, 208] width 9 height 9
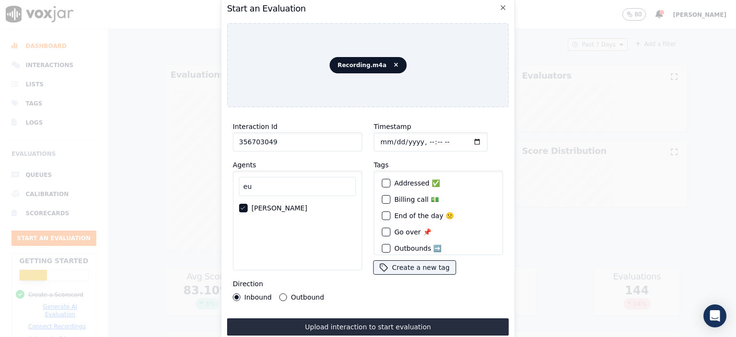
drag, startPoint x: 404, startPoint y: 322, endPoint x: 429, endPoint y: 320, distance: 25.4
click at [404, 321] on button "Upload interaction to start evaluation" at bounding box center [368, 326] width 282 height 17
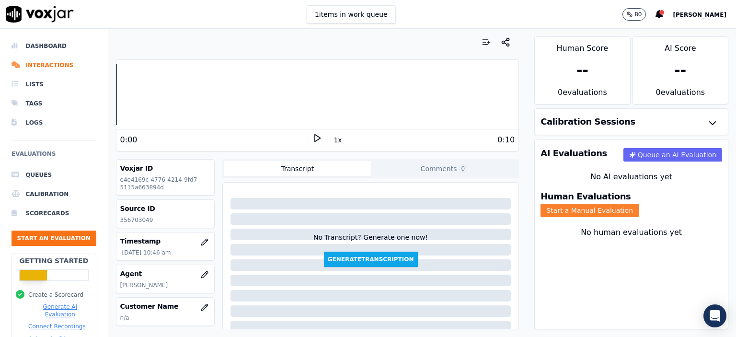
click at [475, 205] on button "Start a Manual Evaluation" at bounding box center [589, 210] width 98 height 13
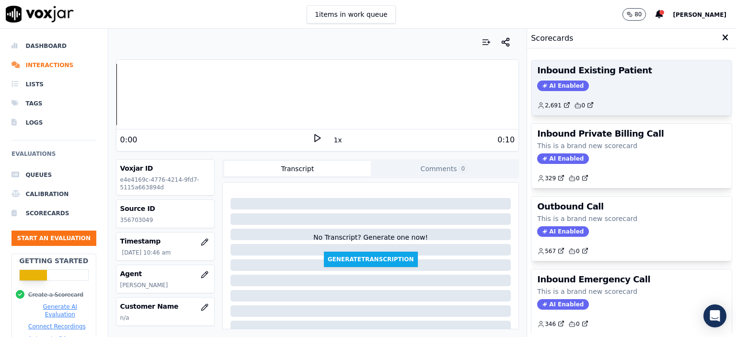
click at [475, 84] on div "AI Enabled" at bounding box center [631, 85] width 189 height 11
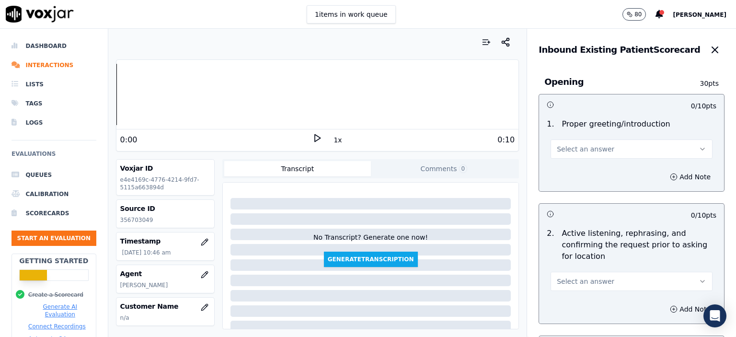
click at [475, 153] on span "Select an answer" at bounding box center [585, 149] width 57 height 10
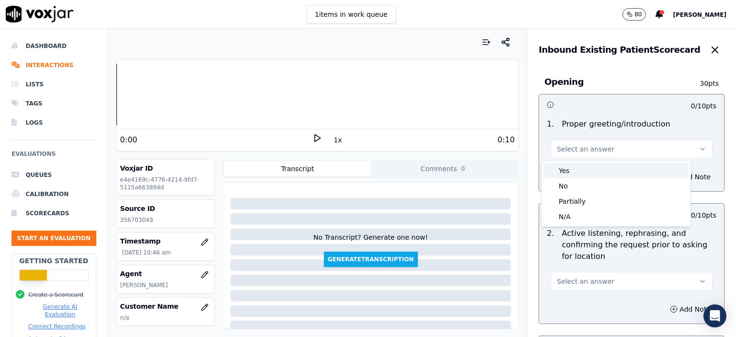
click at [475, 173] on div "Yes" at bounding box center [615, 170] width 145 height 15
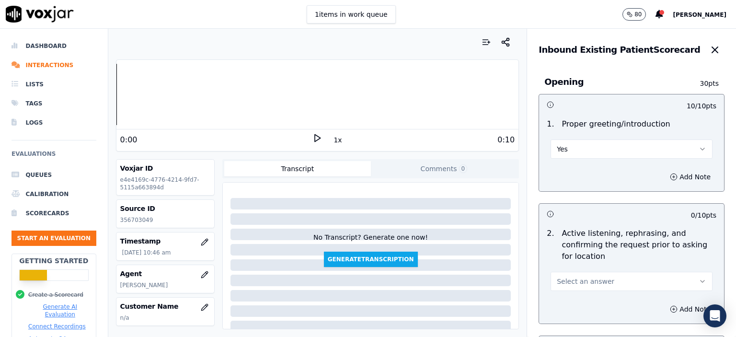
click at [475, 285] on button "Select an answer" at bounding box center [631, 281] width 162 height 19
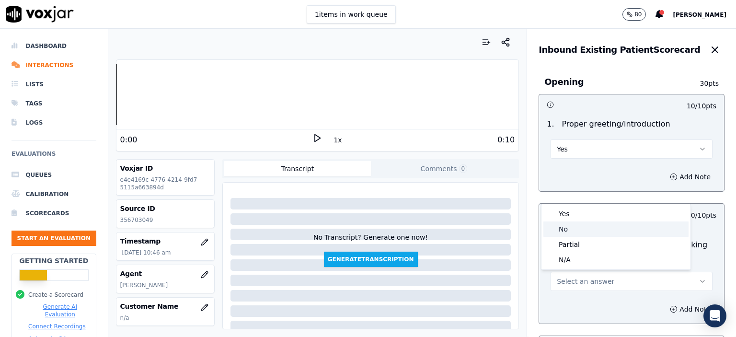
click at [475, 231] on div "No" at bounding box center [615, 228] width 145 height 15
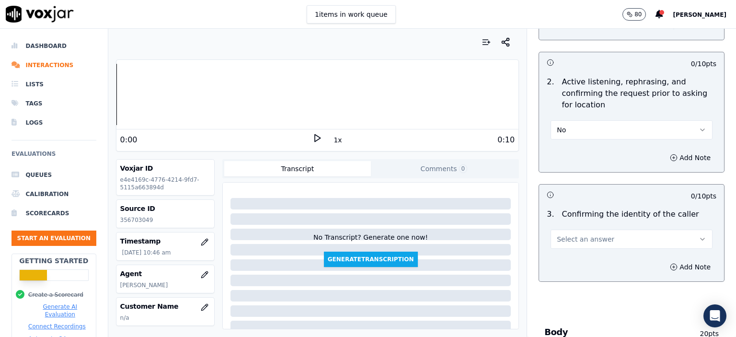
scroll to position [192, 0]
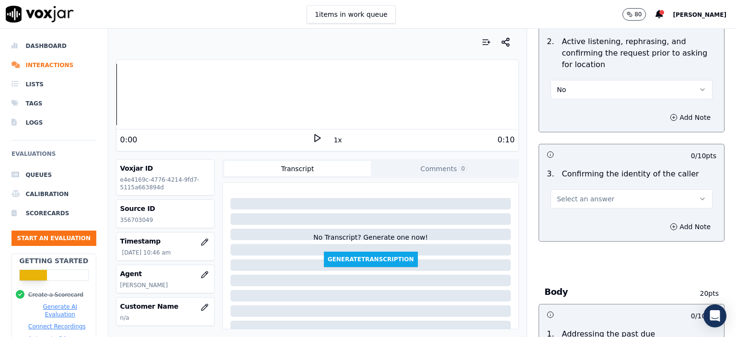
click at [475, 197] on button "Select an answer" at bounding box center [631, 198] width 162 height 19
click at [475, 235] on div "No" at bounding box center [615, 234] width 145 height 15
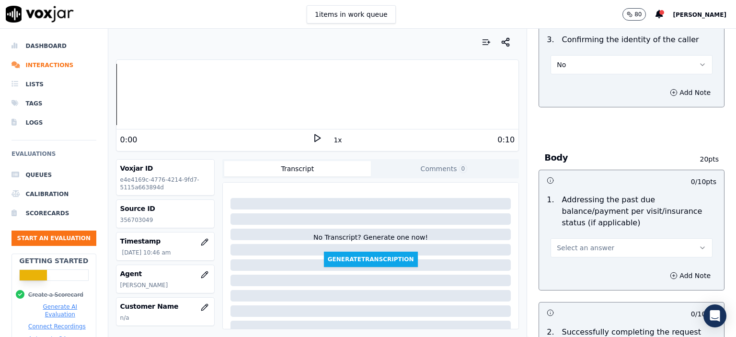
scroll to position [383, 0]
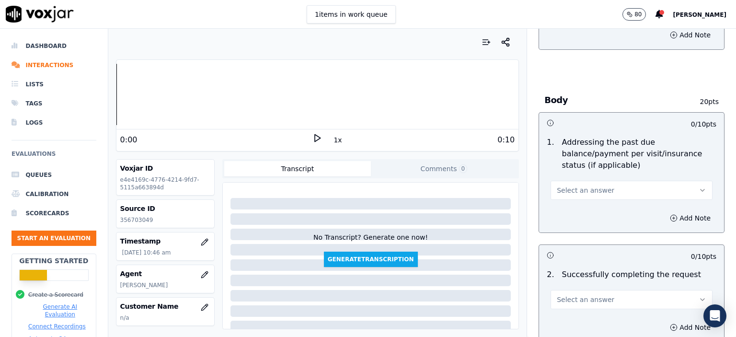
click at [475, 181] on button "Select an answer" at bounding box center [631, 190] width 162 height 19
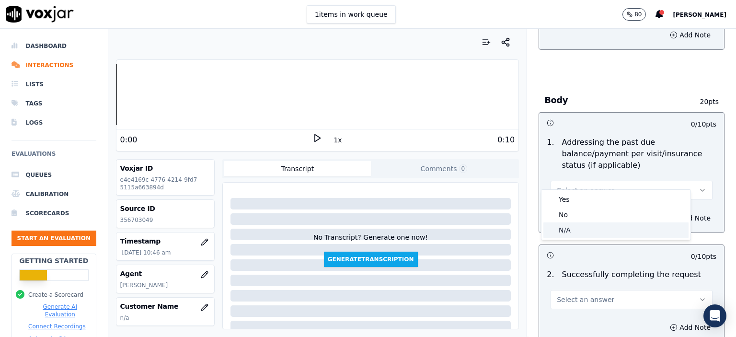
click at [475, 227] on div "N/A" at bounding box center [615, 229] width 145 height 15
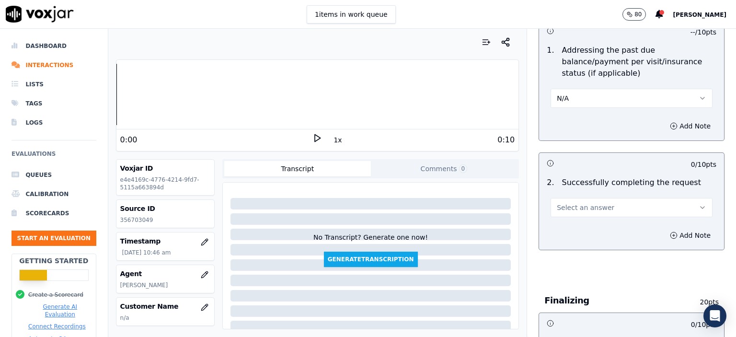
scroll to position [479, 0]
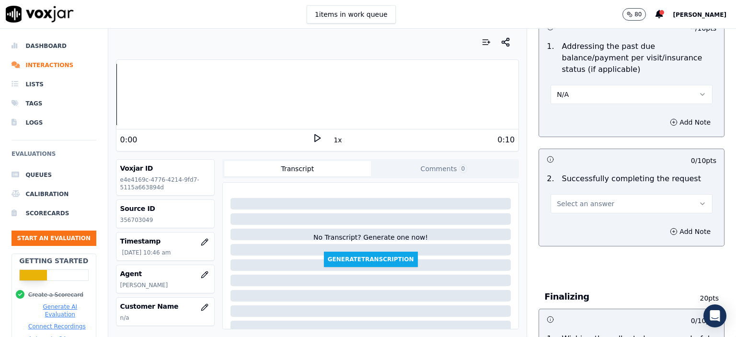
click at [475, 194] on button "Select an answer" at bounding box center [631, 203] width 162 height 19
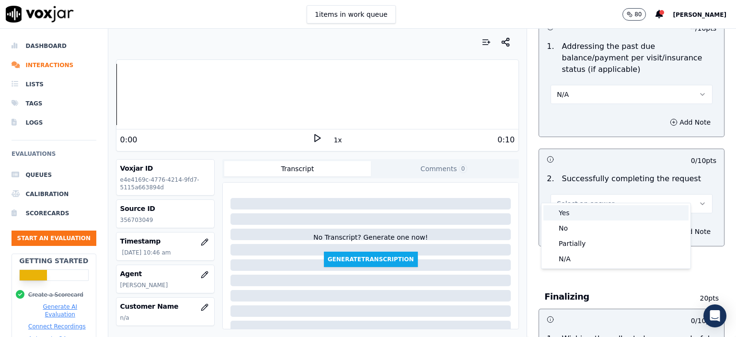
click at [475, 212] on div "Yes" at bounding box center [615, 212] width 145 height 15
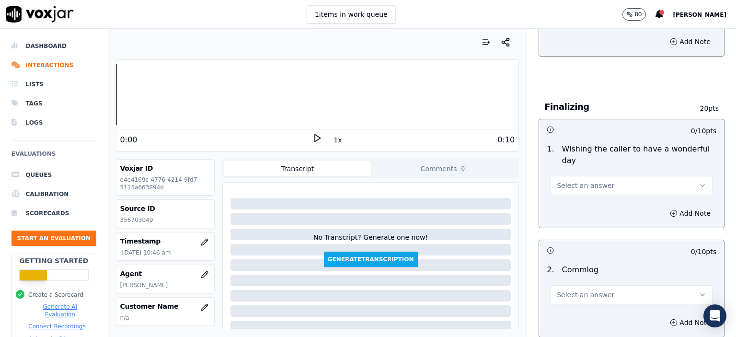
scroll to position [671, 0]
click at [475, 174] on button "Select an answer" at bounding box center [631, 183] width 162 height 19
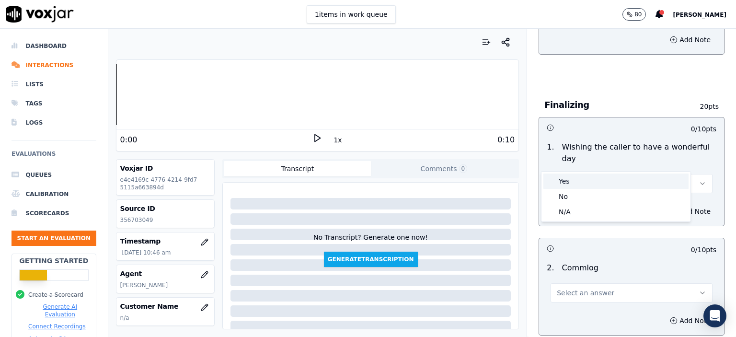
click at [475, 179] on div "Yes" at bounding box center [615, 180] width 145 height 15
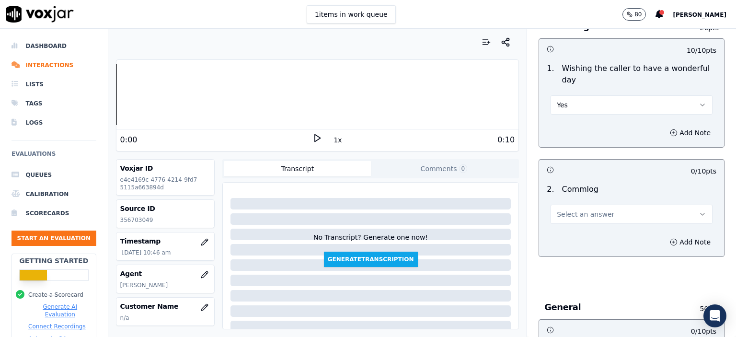
scroll to position [766, 0]
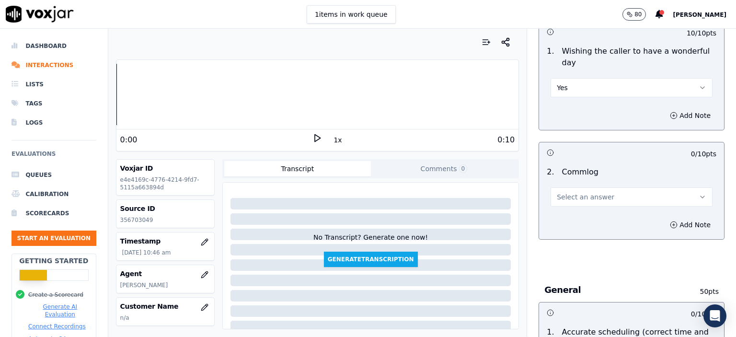
click at [475, 187] on button "Select an answer" at bounding box center [631, 196] width 162 height 19
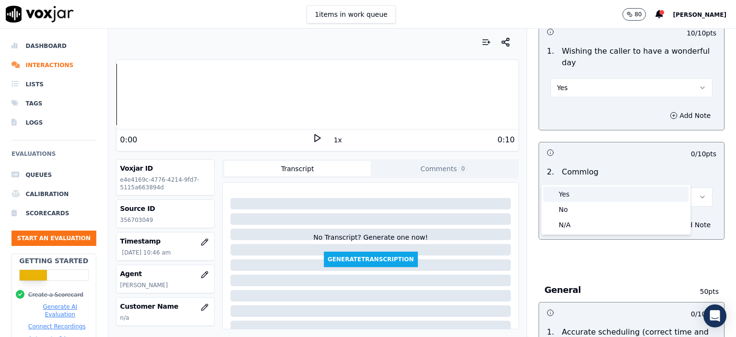
click at [475, 193] on div "Yes" at bounding box center [615, 193] width 145 height 15
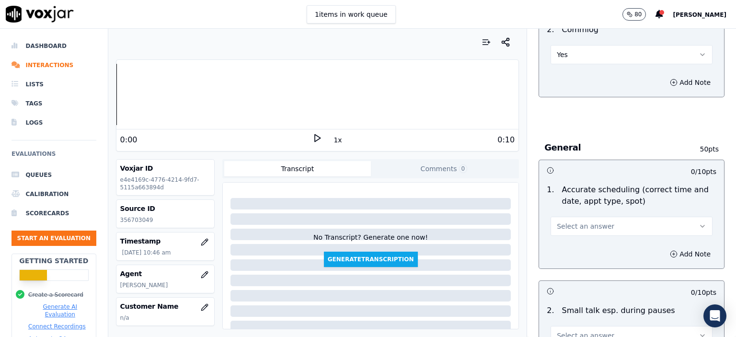
scroll to position [910, 0]
click at [475, 220] on span "Select an answer" at bounding box center [585, 225] width 57 height 10
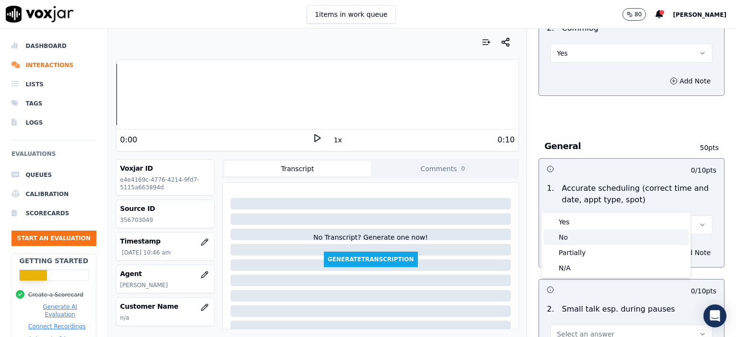
click at [475, 238] on div "No" at bounding box center [615, 236] width 145 height 15
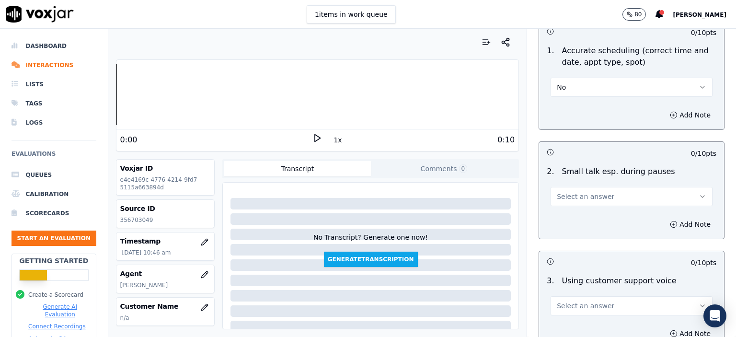
scroll to position [1054, 0]
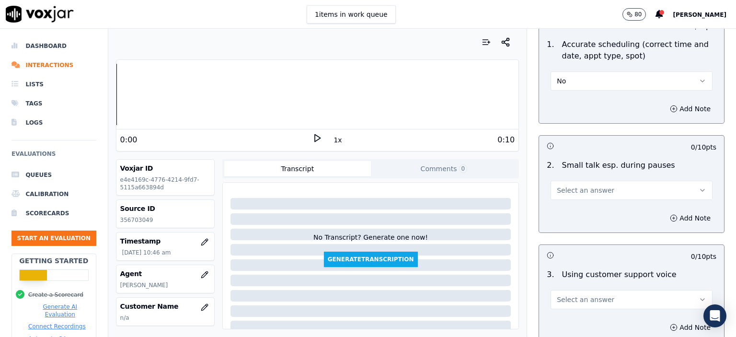
click at [475, 185] on span "Select an answer" at bounding box center [585, 190] width 57 height 10
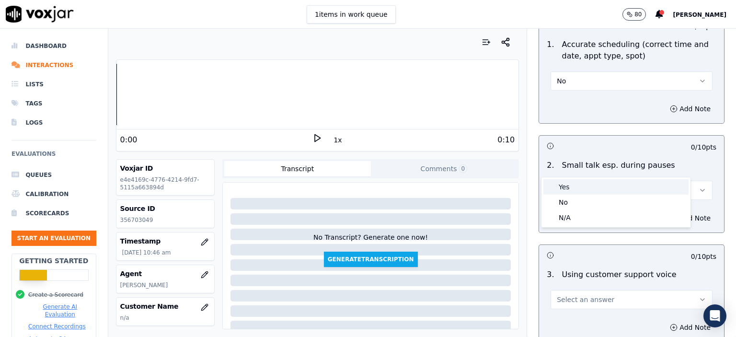
click at [475, 188] on div "Yes" at bounding box center [615, 186] width 145 height 15
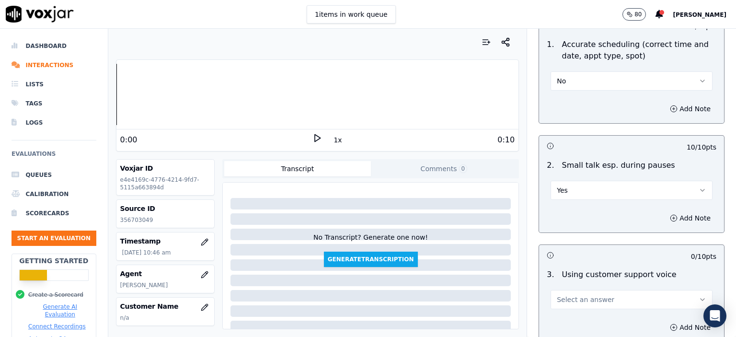
click at [475, 181] on button "Yes" at bounding box center [631, 190] width 162 height 19
click at [475, 219] on div "N/A" at bounding box center [615, 217] width 145 height 15
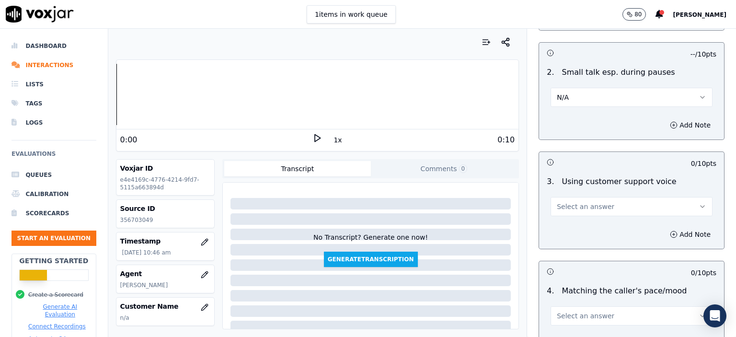
scroll to position [1149, 0]
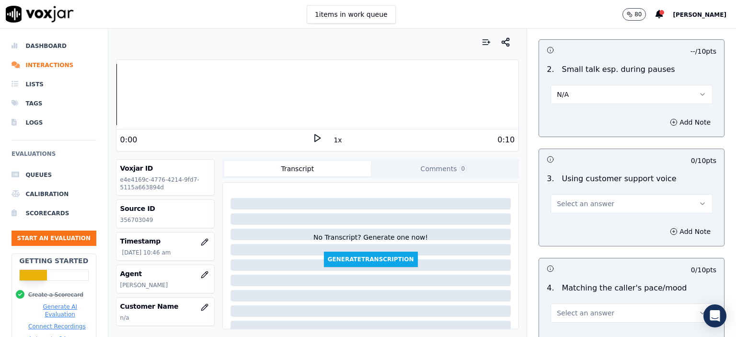
click at [475, 194] on button "Select an answer" at bounding box center [631, 203] width 162 height 19
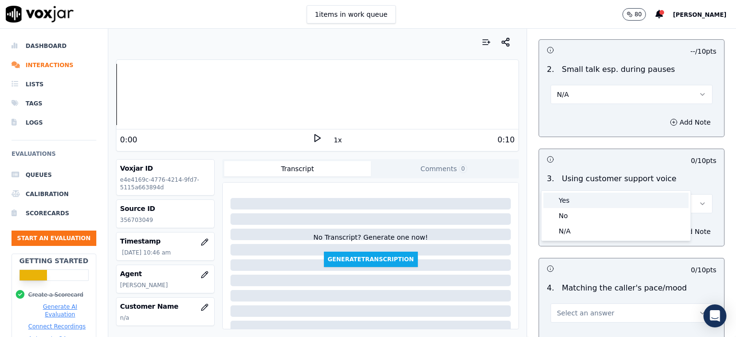
click at [475, 202] on div "Yes" at bounding box center [615, 200] width 145 height 15
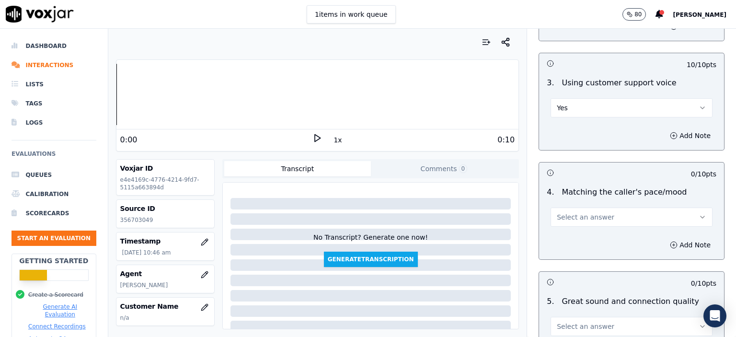
click at [475, 207] on button "Select an answer" at bounding box center [631, 216] width 162 height 19
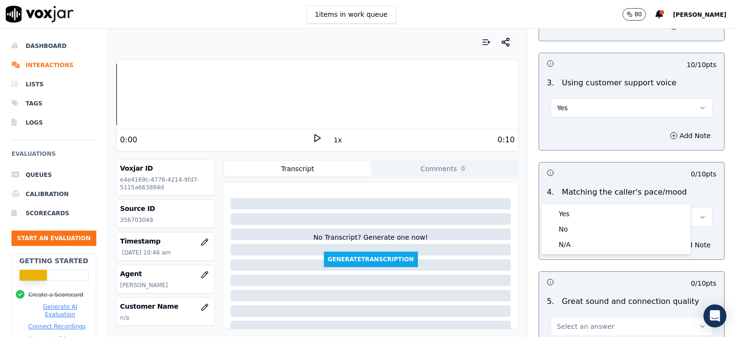
click at [475, 212] on div "Yes" at bounding box center [615, 213] width 145 height 15
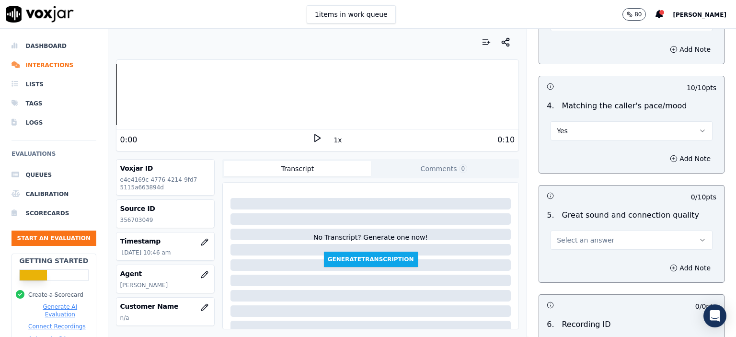
scroll to position [1341, 0]
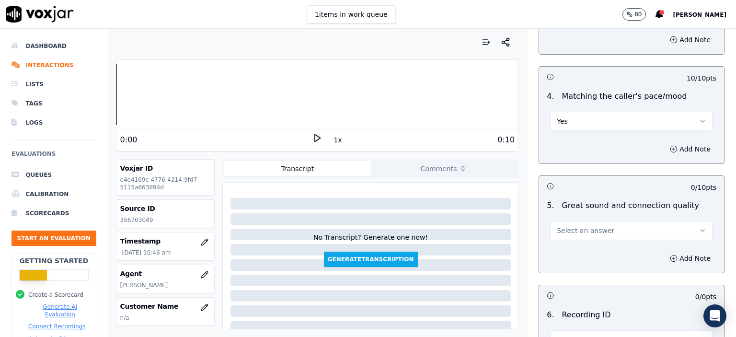
click at [475, 221] on button "Select an answer" at bounding box center [631, 230] width 162 height 19
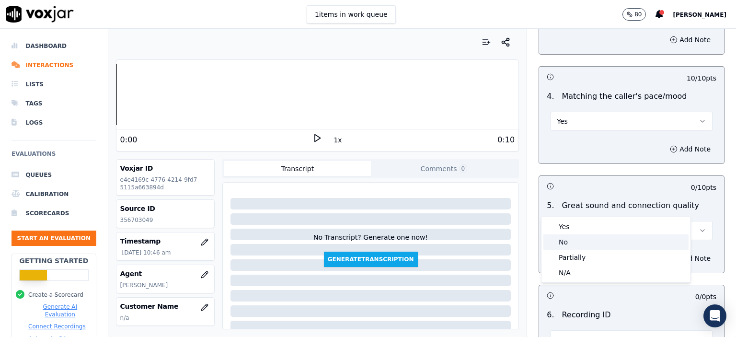
click at [475, 234] on div "No" at bounding box center [615, 241] width 145 height 15
click at [475, 221] on button "No" at bounding box center [631, 230] width 162 height 19
click at [475, 221] on div "Yes" at bounding box center [615, 226] width 145 height 15
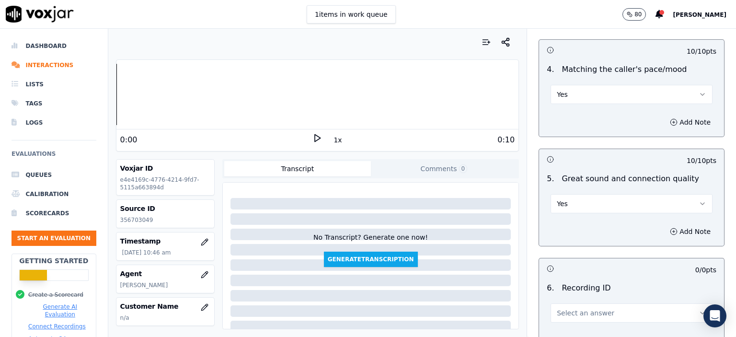
scroll to position [1440, 0]
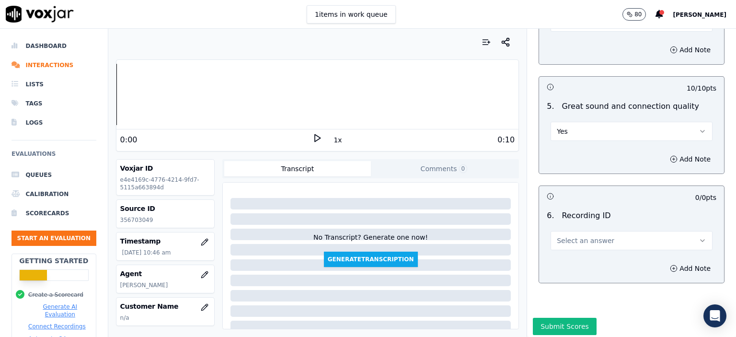
click at [475, 236] on span "Select an answer" at bounding box center [585, 241] width 57 height 10
click at [475, 241] on div "N/A" at bounding box center [615, 242] width 145 height 15
click at [475, 261] on button "Add Note" at bounding box center [690, 267] width 52 height 13
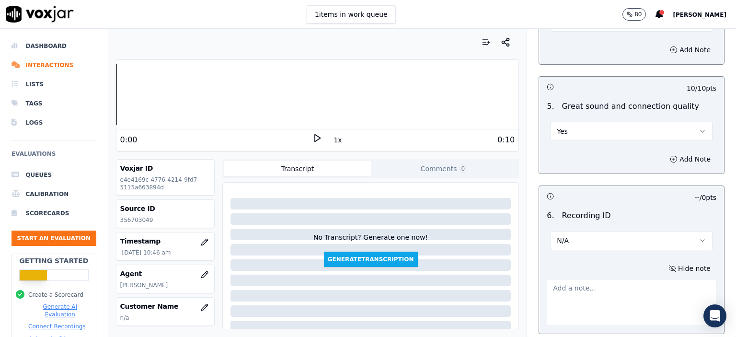
click at [140, 218] on p "356703049" at bounding box center [165, 220] width 90 height 8
copy p "356703049"
click at [475, 280] on textarea at bounding box center [631, 302] width 170 height 47
paste textarea "356703049"
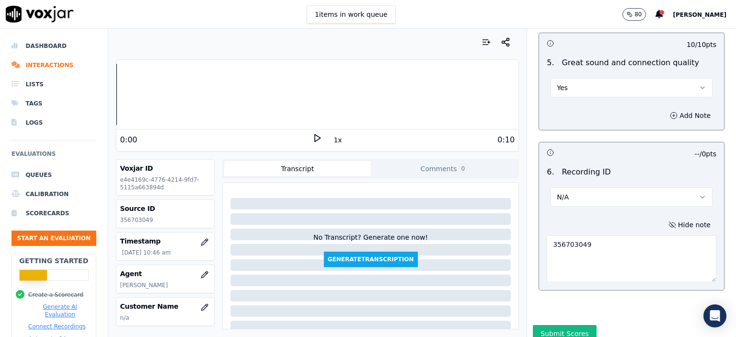
scroll to position [1490, 0]
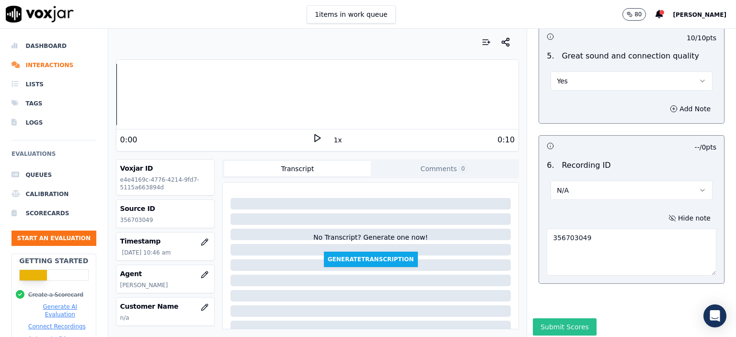
type textarea "356703049"
click at [475, 318] on button "Submit Scores" at bounding box center [565, 326] width 64 height 17
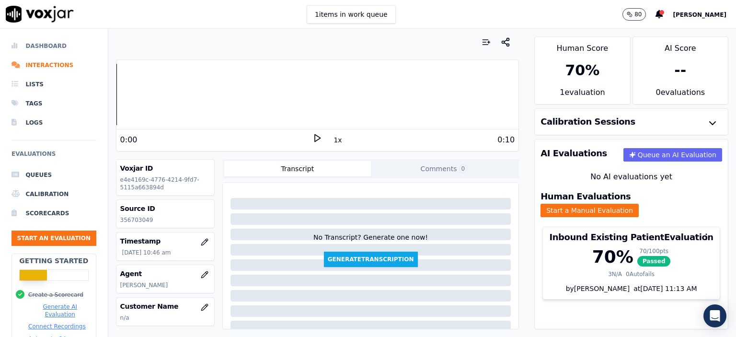
click at [36, 45] on li "Dashboard" at bounding box center [53, 45] width 85 height 19
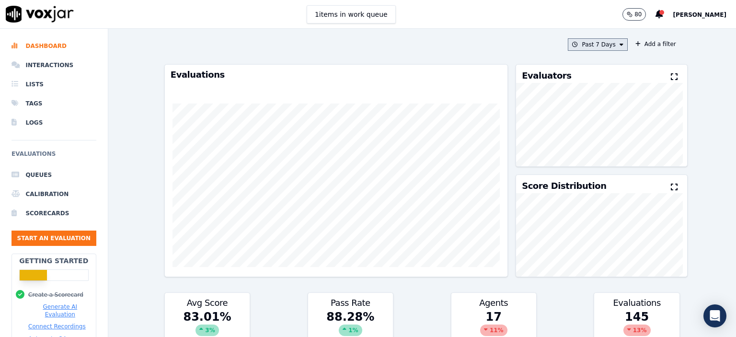
click at [475, 41] on button "Past 7 Days" at bounding box center [597, 44] width 59 height 12
click at [475, 71] on label "[DATE]" at bounding box center [594, 73] width 51 height 11
click at [475, 162] on button "Add" at bounding box center [612, 154] width 19 height 15
click at [475, 45] on button "[DATE]" at bounding box center [604, 44] width 45 height 12
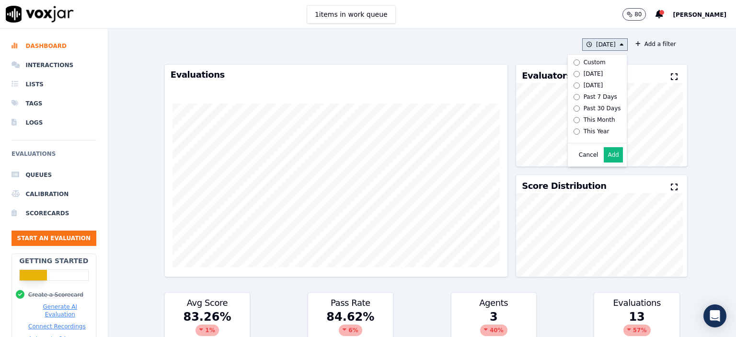
click at [475, 162] on button "Add" at bounding box center [612, 154] width 19 height 15
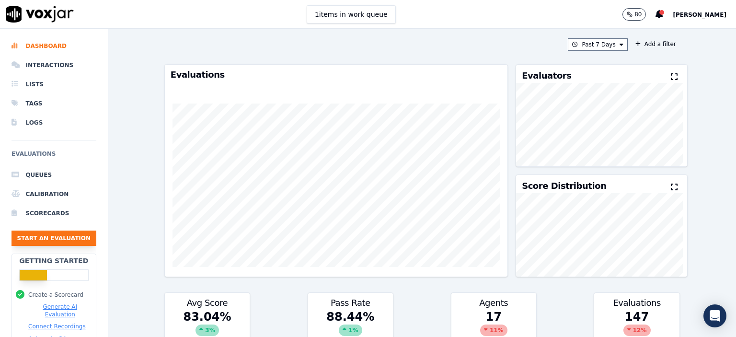
click at [68, 241] on button "Start an Evaluation" at bounding box center [53, 237] width 85 height 15
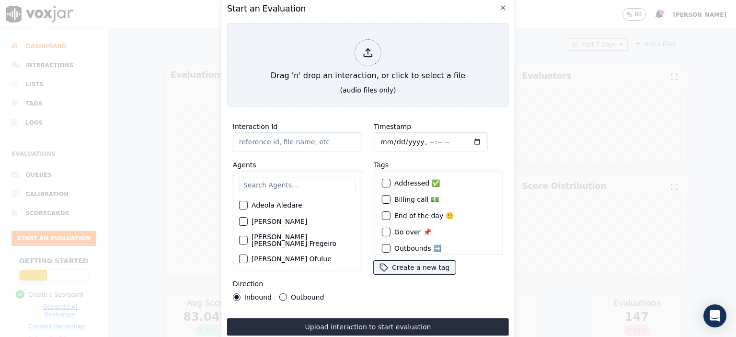
click at [274, 141] on input "Interaction Id" at bounding box center [297, 141] width 129 height 19
paste input "356677335"
type input "356677335"
click at [273, 181] on input "text" at bounding box center [297, 185] width 117 height 16
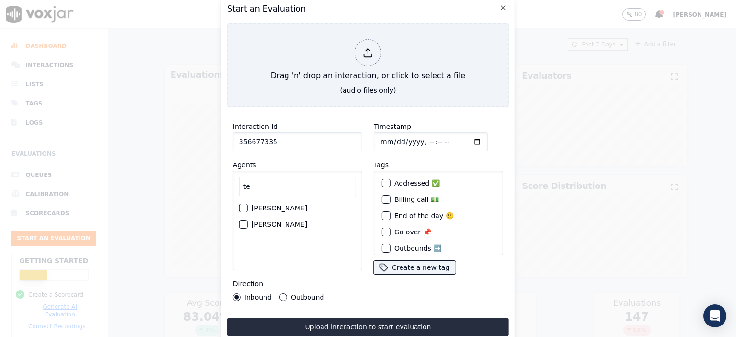
type input "te"
click at [270, 221] on label "[PERSON_NAME]" at bounding box center [279, 224] width 56 height 7
click at [248, 220] on button "[PERSON_NAME]" at bounding box center [243, 224] width 9 height 9
click at [424, 140] on input "Timestamp" at bounding box center [431, 141] width 114 height 19
click at [420, 139] on input "Timestamp" at bounding box center [431, 141] width 114 height 19
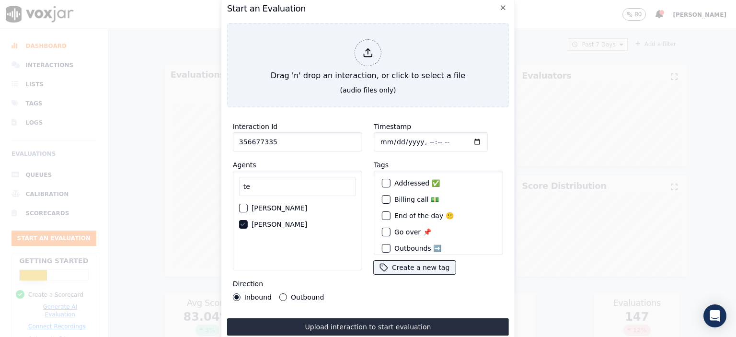
type input "[DATE]T08:08"
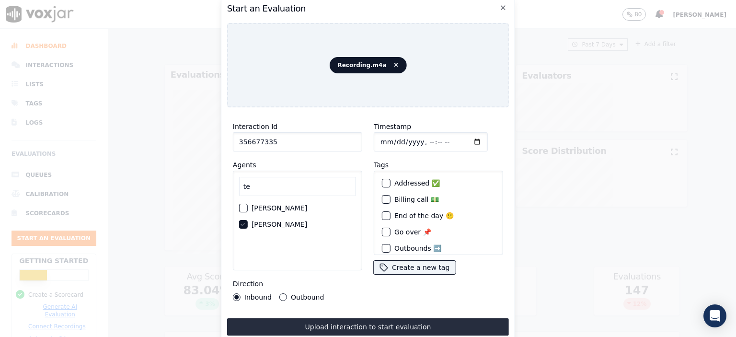
click at [408, 323] on button "Upload interaction to start evaluation" at bounding box center [368, 326] width 282 height 17
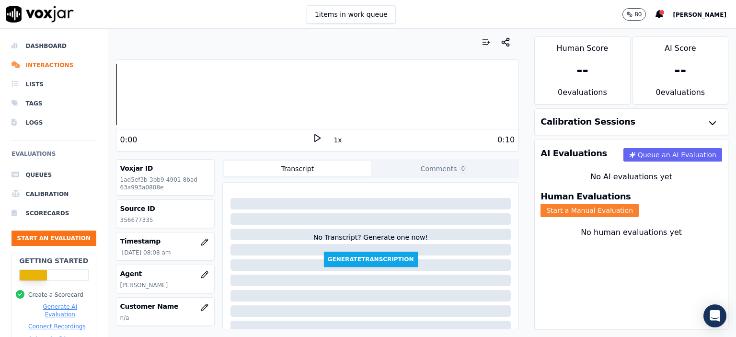
click at [475, 207] on button "Start a Manual Evaluation" at bounding box center [589, 210] width 98 height 13
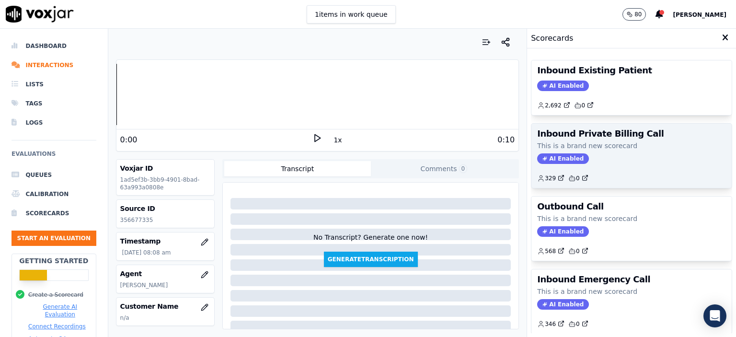
click at [475, 153] on div "AI Enabled" at bounding box center [631, 158] width 189 height 11
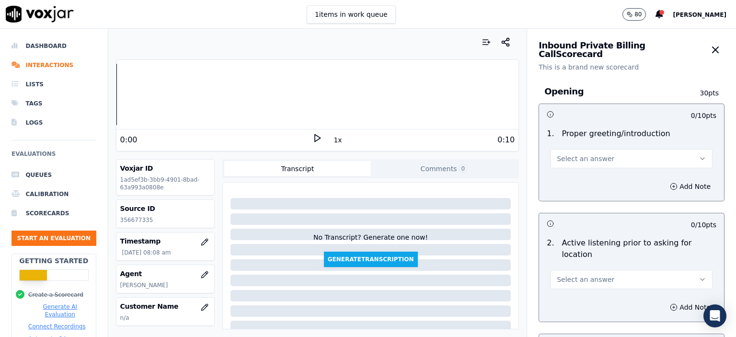
click at [475, 161] on span "Select an answer" at bounding box center [585, 159] width 57 height 10
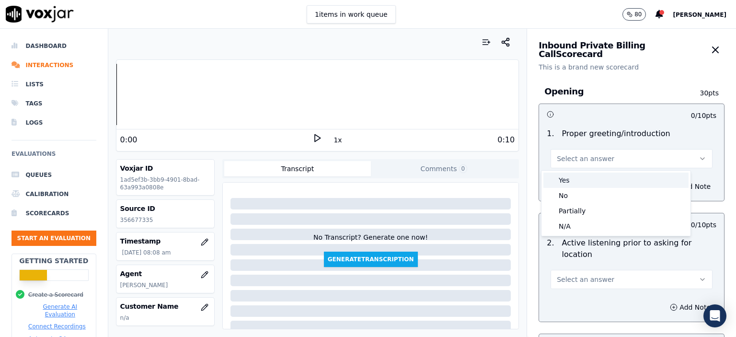
click at [475, 177] on div "Yes" at bounding box center [615, 179] width 145 height 15
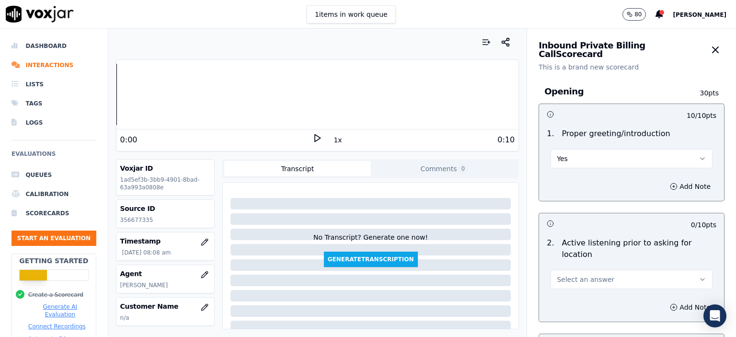
click at [475, 154] on button "Yes" at bounding box center [631, 158] width 162 height 19
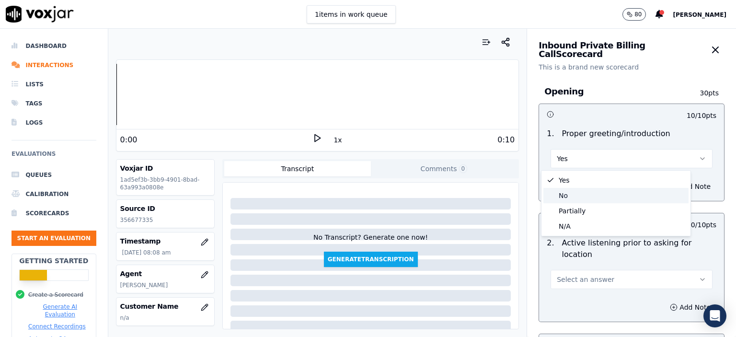
click at [475, 206] on div "Partially" at bounding box center [615, 210] width 145 height 15
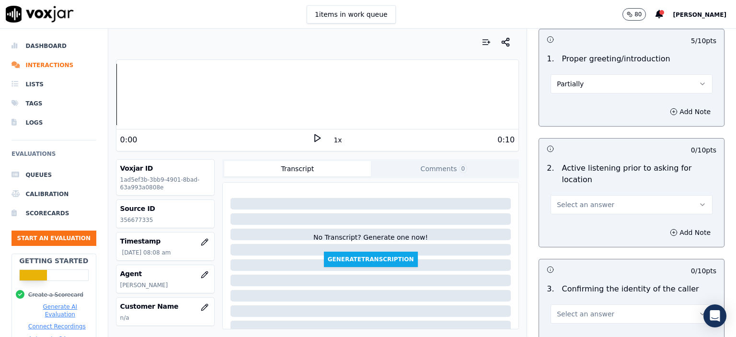
scroll to position [96, 0]
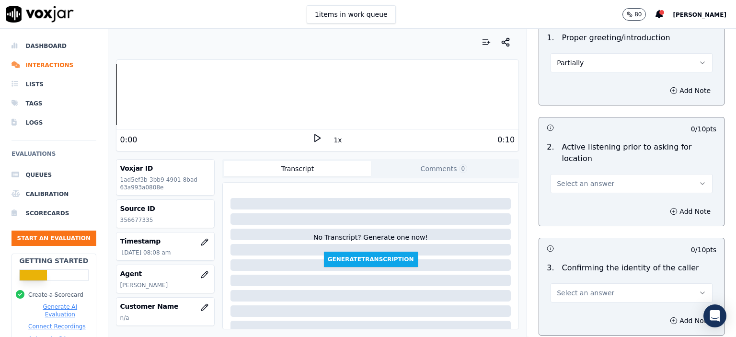
click at [475, 179] on span "Select an answer" at bounding box center [585, 184] width 57 height 10
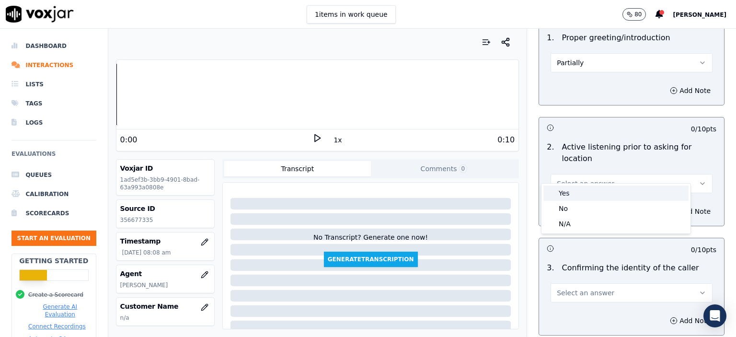
click at [475, 193] on div "Yes" at bounding box center [615, 192] width 145 height 15
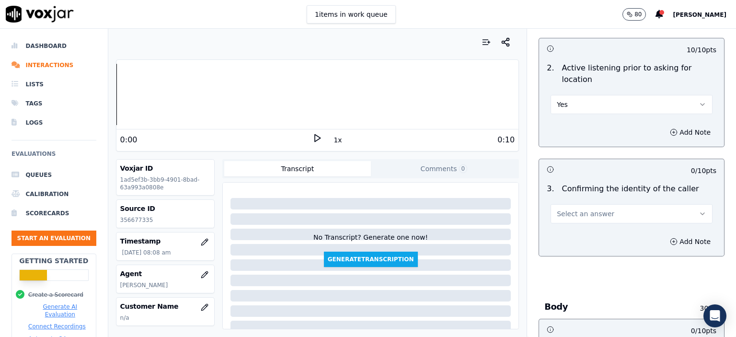
scroll to position [192, 0]
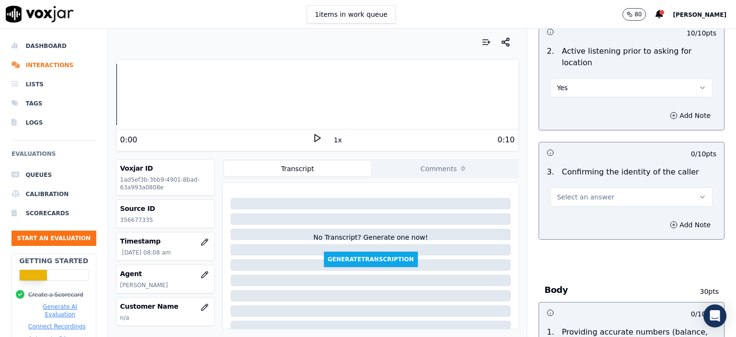
click at [475, 192] on span "Select an answer" at bounding box center [585, 197] width 57 height 10
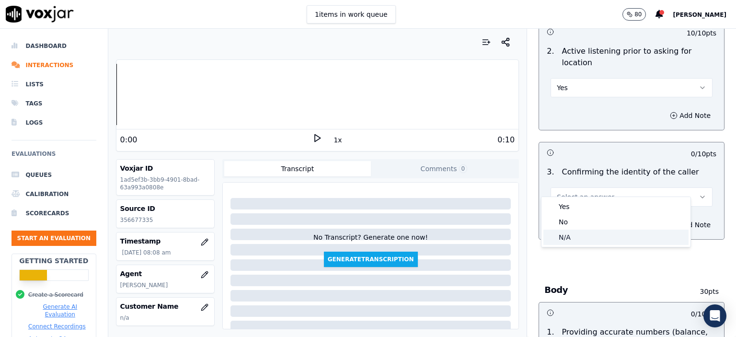
click at [475, 234] on div "N/A" at bounding box center [615, 236] width 145 height 15
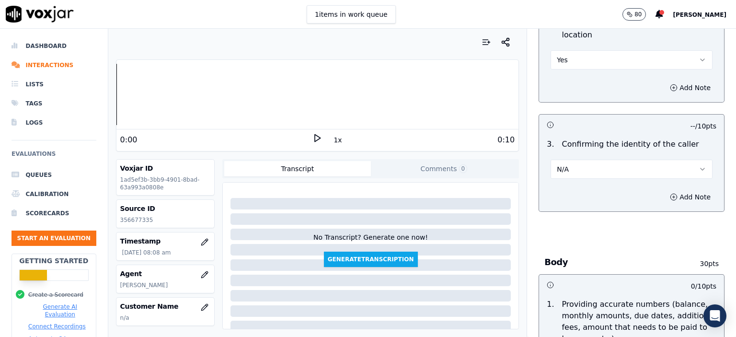
scroll to position [335, 0]
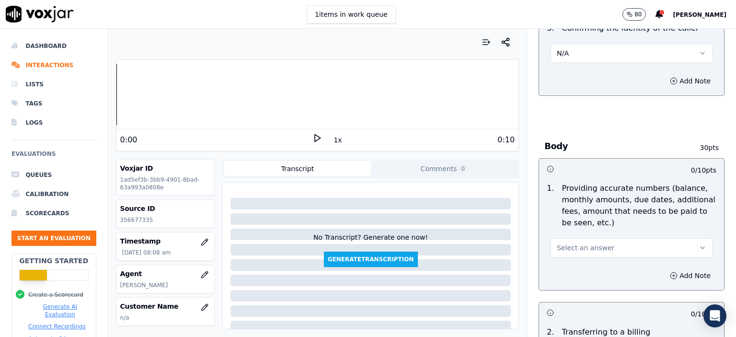
click at [475, 238] on button "Select an answer" at bounding box center [631, 247] width 162 height 19
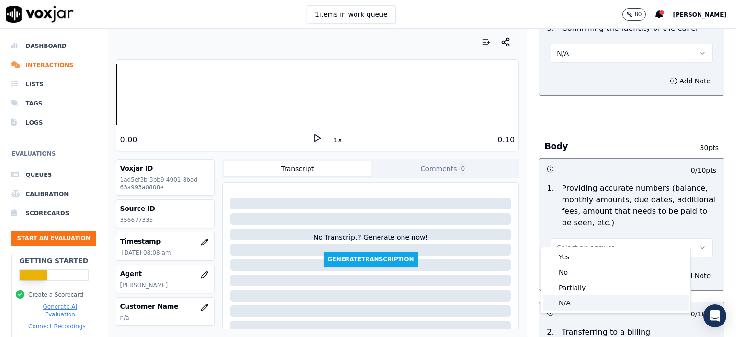
click at [475, 302] on div "N/A" at bounding box center [615, 302] width 145 height 15
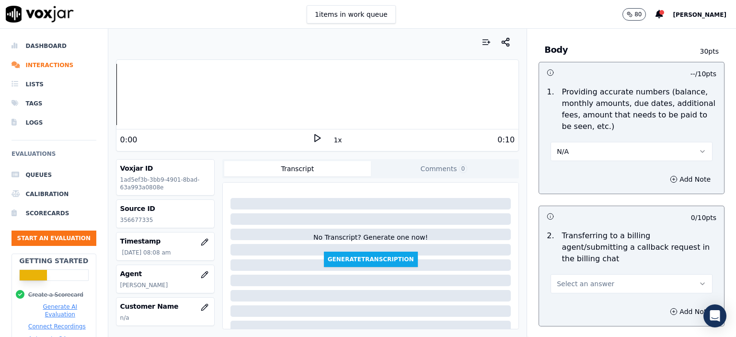
scroll to position [479, 0]
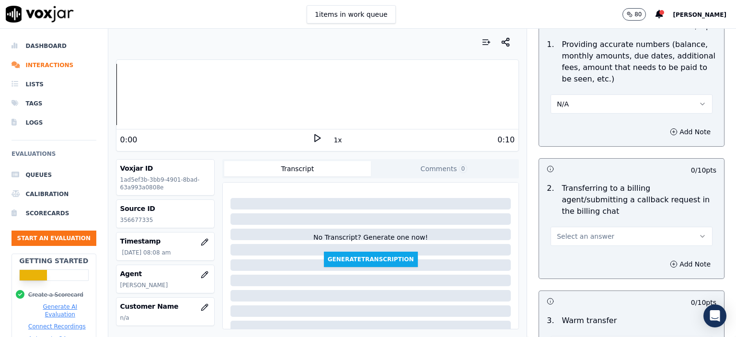
click at [475, 231] on span "Select an answer" at bounding box center [585, 236] width 57 height 10
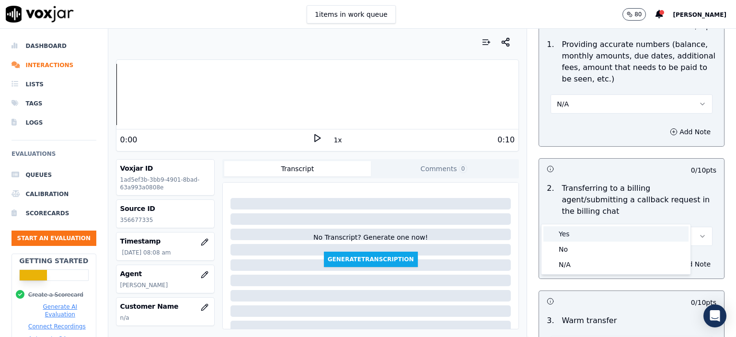
click at [475, 226] on div "Yes" at bounding box center [615, 233] width 145 height 15
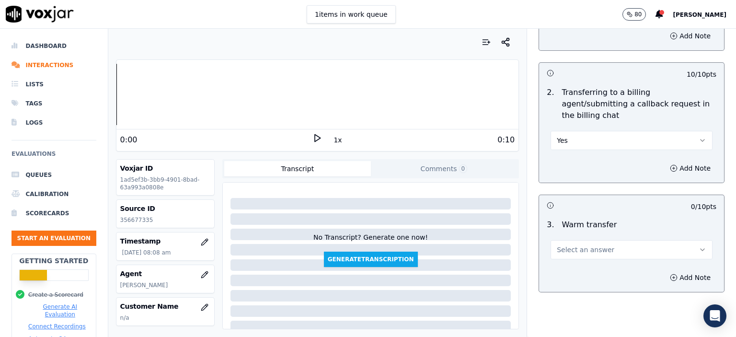
click at [475, 245] on span "Select an answer" at bounding box center [585, 250] width 57 height 10
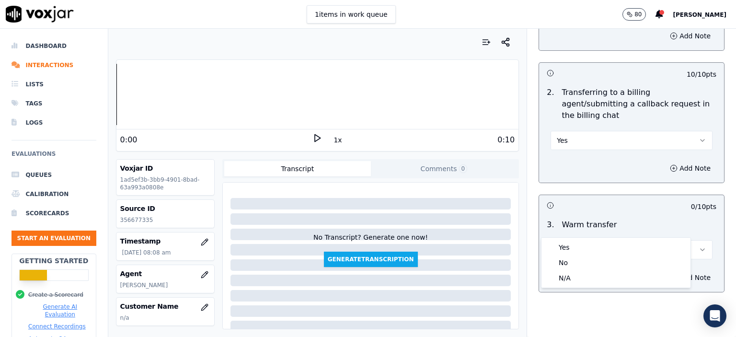
click at [475, 250] on div "Yes" at bounding box center [615, 246] width 145 height 15
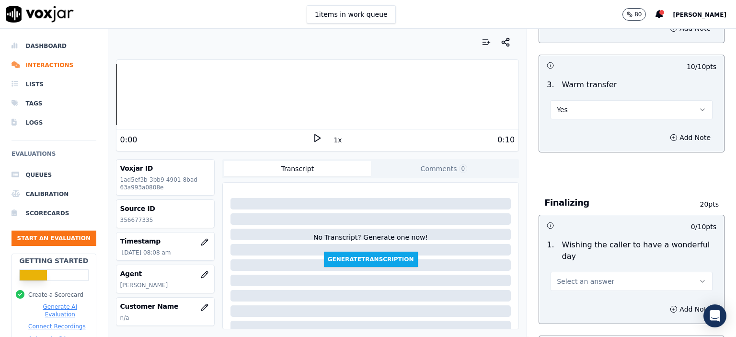
scroll to position [718, 0]
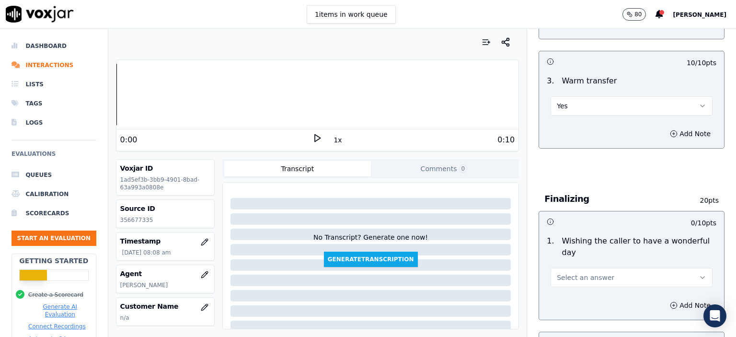
click at [475, 268] on button "Select an answer" at bounding box center [631, 277] width 162 height 19
click at [475, 264] on div "Yes" at bounding box center [615, 262] width 145 height 15
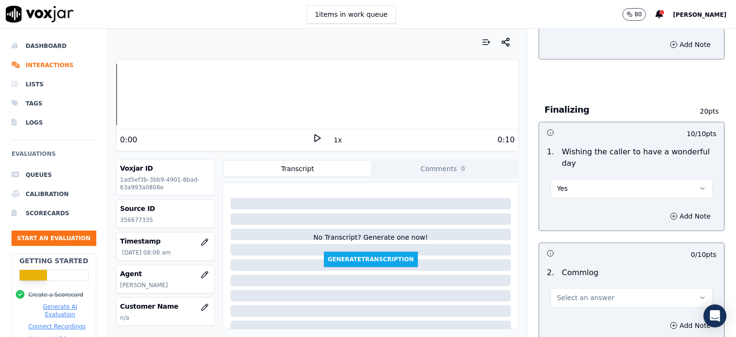
scroll to position [814, 0]
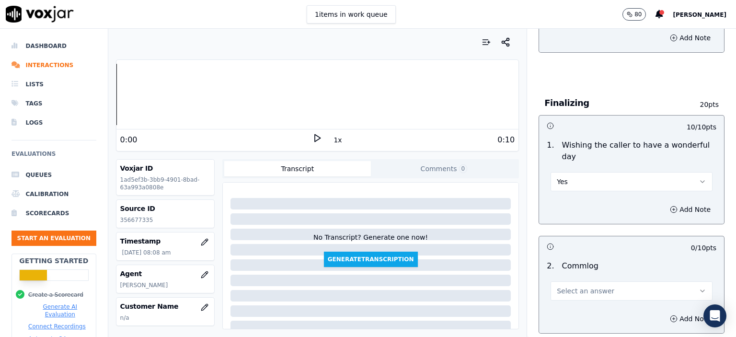
click at [475, 172] on button "Yes" at bounding box center [631, 181] width 162 height 19
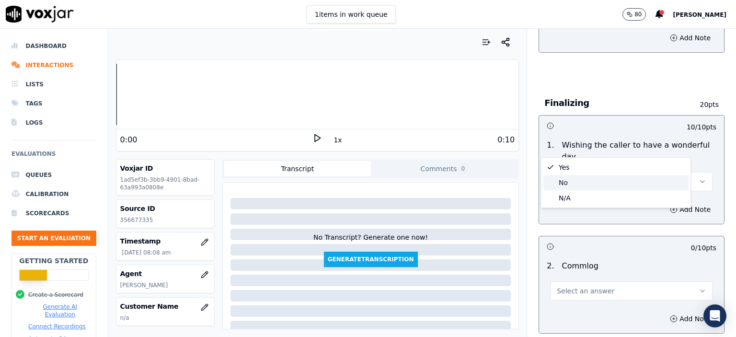
click at [475, 182] on div "No" at bounding box center [615, 182] width 145 height 15
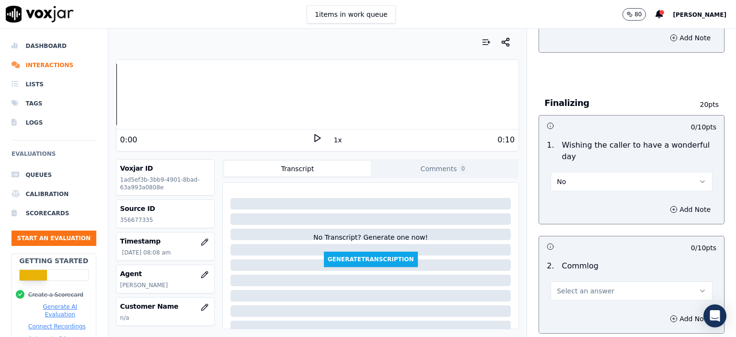
click at [475, 286] on span "Select an answer" at bounding box center [585, 291] width 57 height 10
click at [475, 276] on div "Yes" at bounding box center [615, 276] width 145 height 15
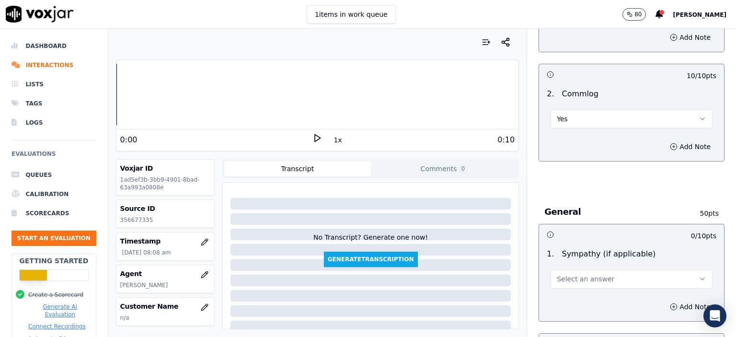
scroll to position [1054, 0]
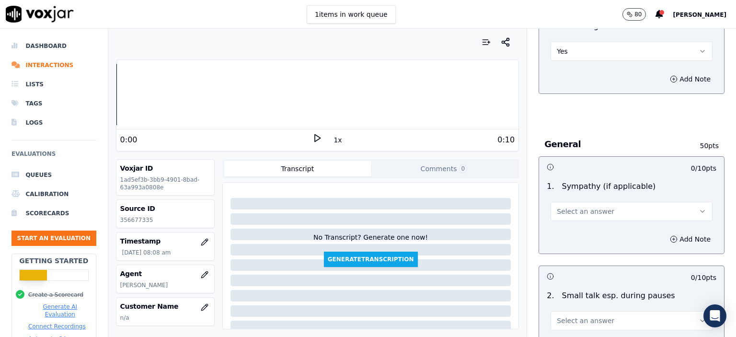
click at [475, 206] on span "Select an answer" at bounding box center [585, 211] width 57 height 10
click at [475, 227] on div "N/A" at bounding box center [615, 226] width 145 height 15
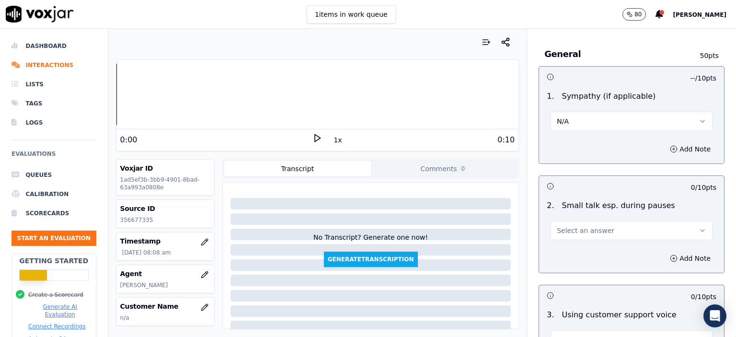
scroll to position [1149, 0]
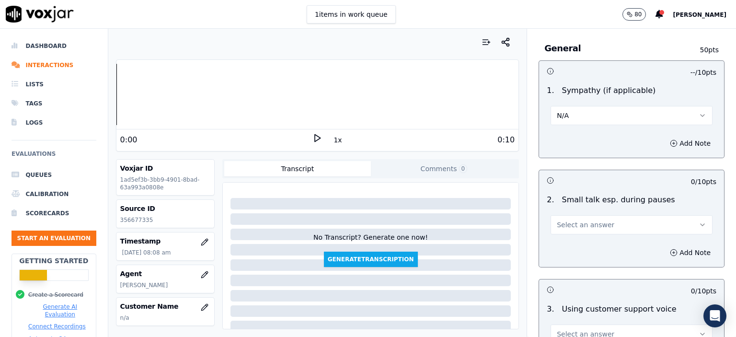
click at [475, 106] on button "N/A" at bounding box center [631, 115] width 162 height 19
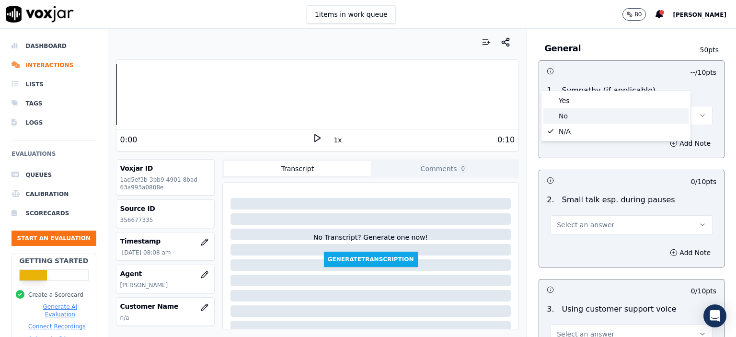
click at [475, 114] on div "No" at bounding box center [615, 115] width 145 height 15
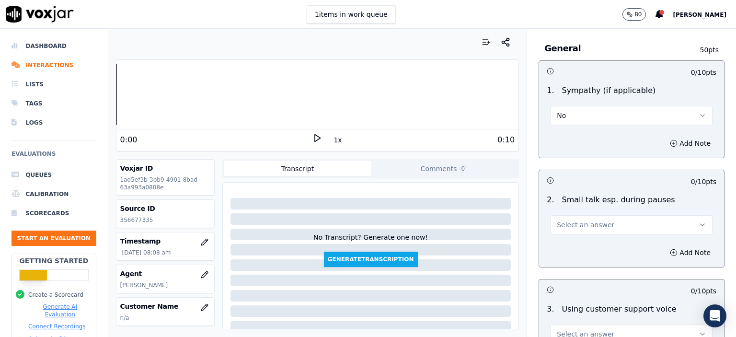
click at [475, 215] on button "Select an answer" at bounding box center [631, 224] width 162 height 19
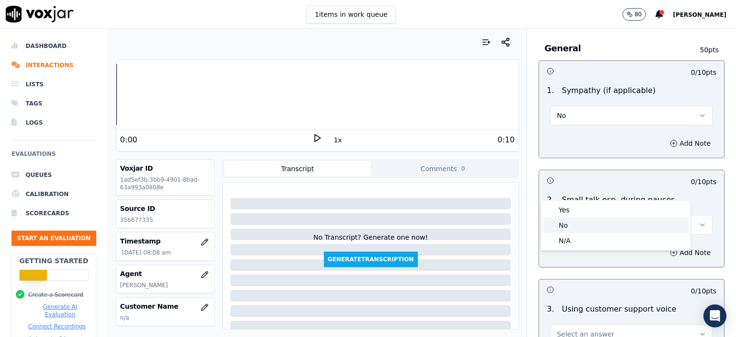
click at [475, 227] on div "No" at bounding box center [615, 224] width 145 height 15
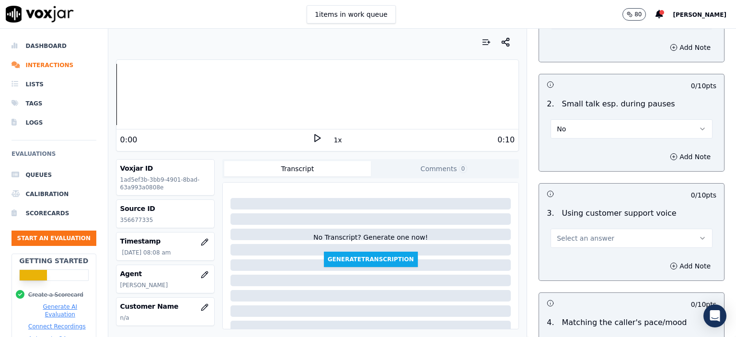
click at [475, 228] on button "Select an answer" at bounding box center [631, 237] width 162 height 19
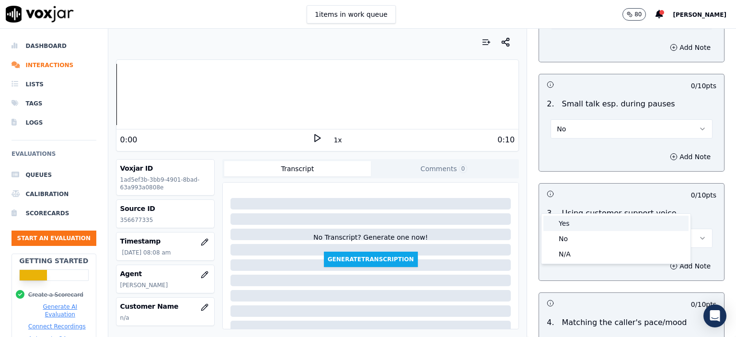
click at [475, 218] on div "Yes" at bounding box center [615, 223] width 145 height 15
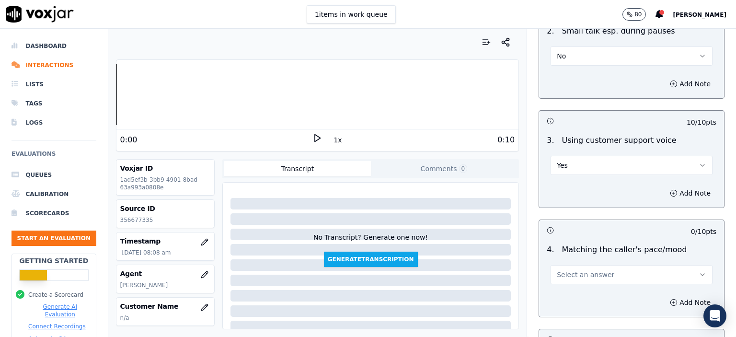
scroll to position [1341, 0]
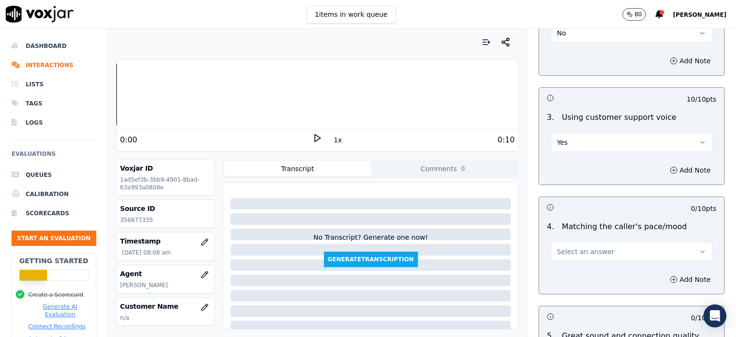
click at [475, 242] on button "Select an answer" at bounding box center [631, 251] width 162 height 19
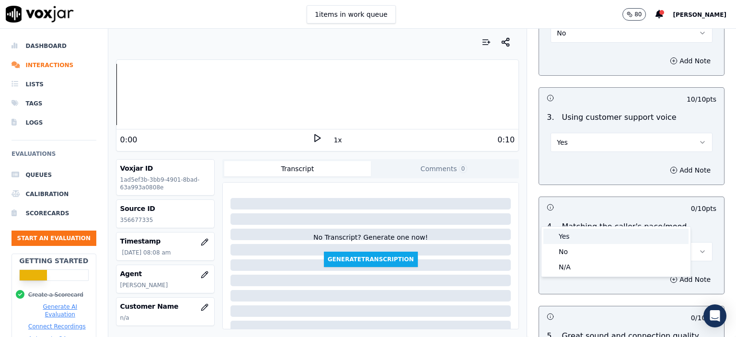
click at [475, 237] on div "Yes" at bounding box center [615, 235] width 145 height 15
click at [475, 133] on button "Yes" at bounding box center [631, 142] width 162 height 19
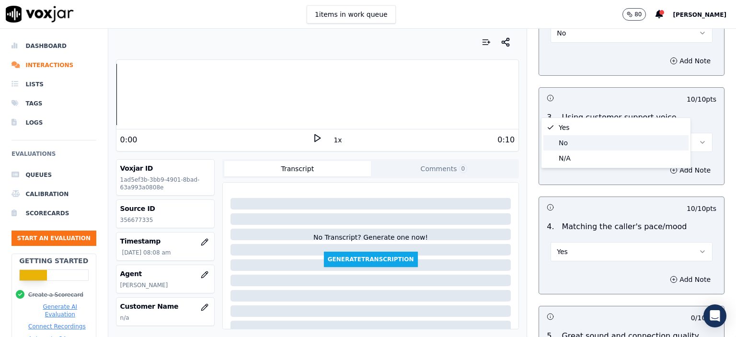
click at [475, 145] on div "No" at bounding box center [615, 142] width 145 height 15
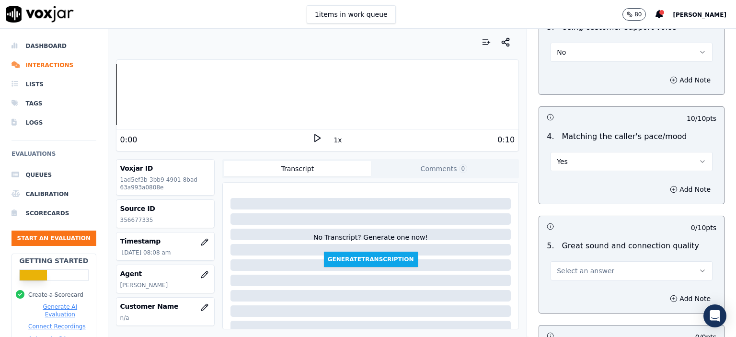
scroll to position [1437, 0]
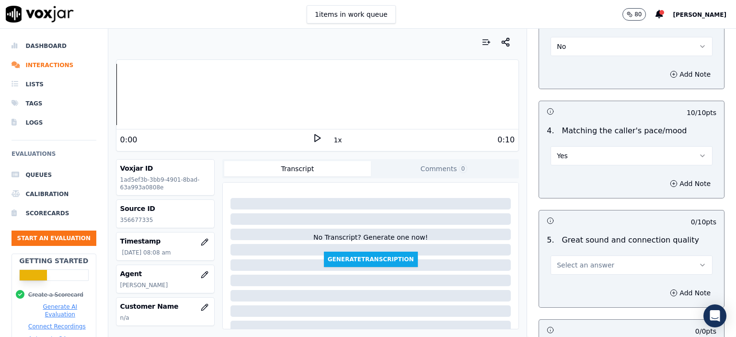
click at [475, 260] on span "Select an answer" at bounding box center [585, 265] width 57 height 10
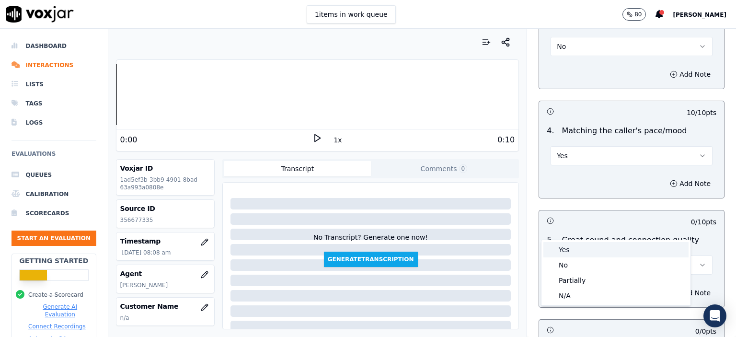
click at [475, 246] on div "Yes" at bounding box center [615, 249] width 145 height 15
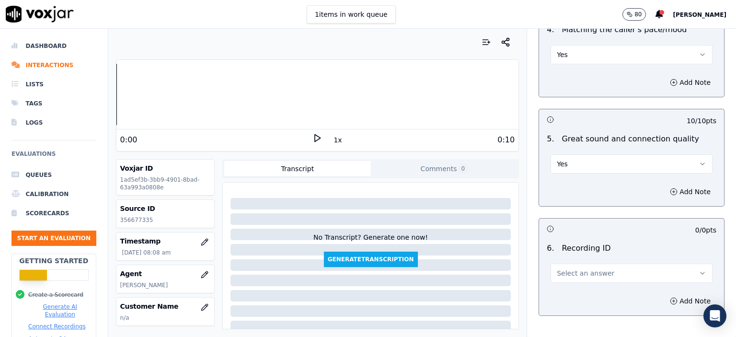
scroll to position [1558, 0]
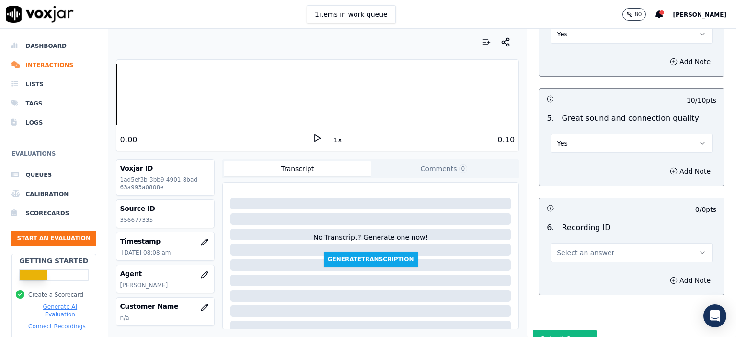
click at [475, 243] on button "Select an answer" at bounding box center [631, 252] width 162 height 19
click at [475, 235] on div "N/A" at bounding box center [615, 242] width 145 height 15
click at [475, 273] on button "Add Note" at bounding box center [690, 279] width 52 height 13
click at [129, 216] on p "356677335" at bounding box center [165, 220] width 90 height 8
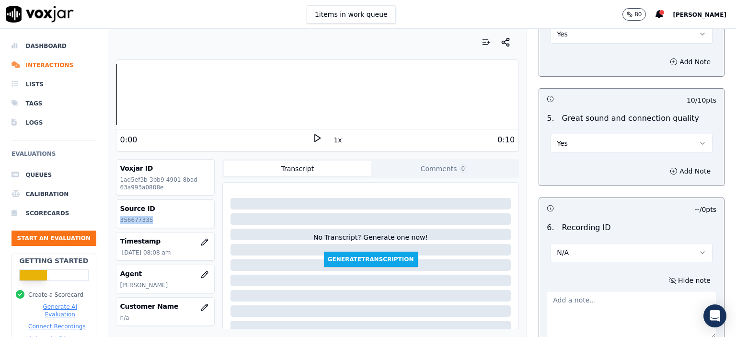
click at [129, 216] on p "356677335" at bounding box center [165, 220] width 90 height 8
copy p "356677335"
click at [475, 291] on textarea at bounding box center [631, 314] width 170 height 47
paste textarea "356677335"
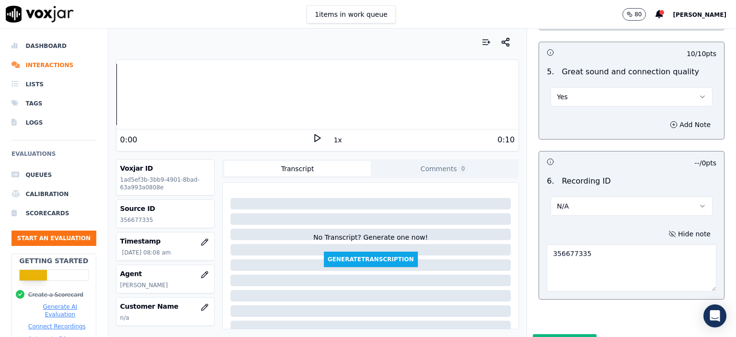
scroll to position [1609, 0]
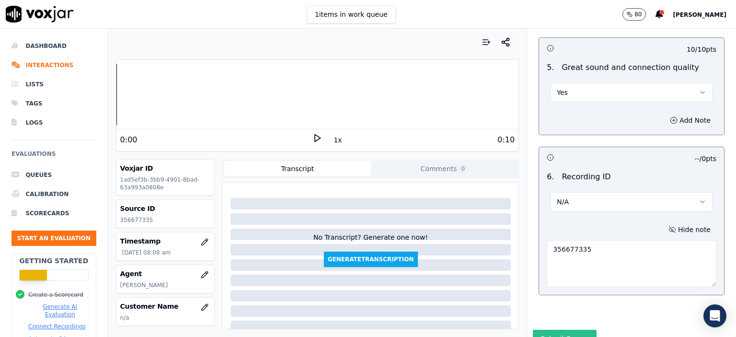
type textarea "356677335"
click at [475, 330] on button "Submit Scores" at bounding box center [565, 338] width 64 height 17
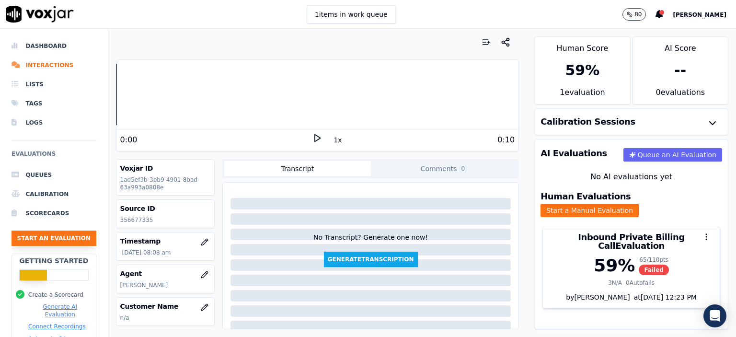
click at [59, 237] on button "Start an Evaluation" at bounding box center [53, 237] width 85 height 15
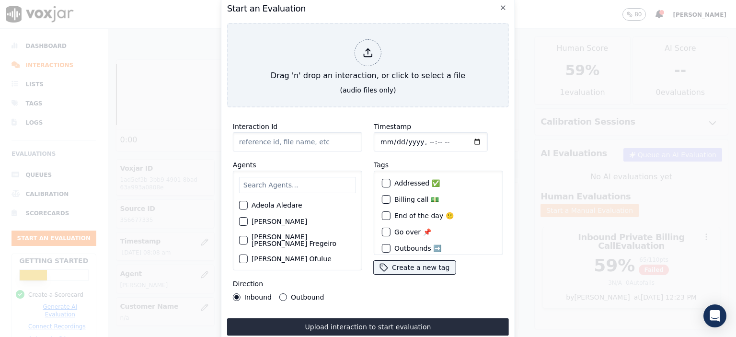
click at [298, 147] on input "Interaction Id" at bounding box center [297, 141] width 129 height 19
paste input "356679496"
type input "356679496"
click at [418, 136] on input "Timestamp" at bounding box center [431, 141] width 114 height 19
type input "[DATE]T08:24"
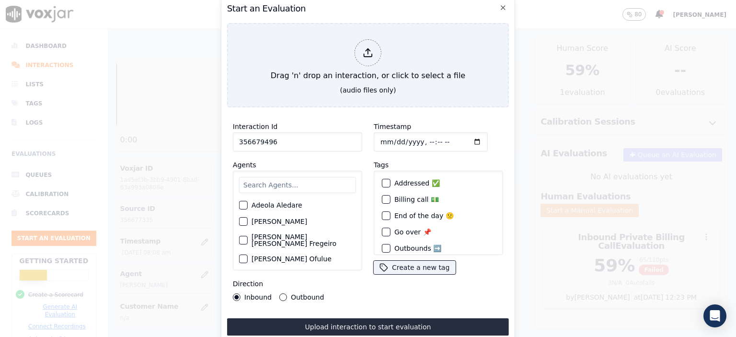
click at [273, 183] on input "text" at bounding box center [297, 185] width 117 height 16
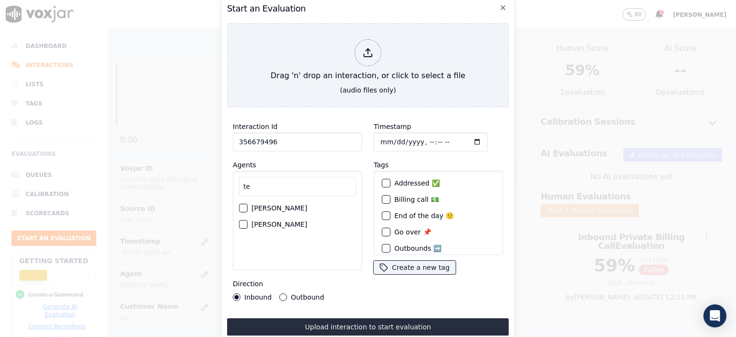
type input "te"
click at [291, 221] on label "[PERSON_NAME]" at bounding box center [279, 224] width 56 height 7
click at [248, 221] on button "[PERSON_NAME]" at bounding box center [243, 224] width 9 height 9
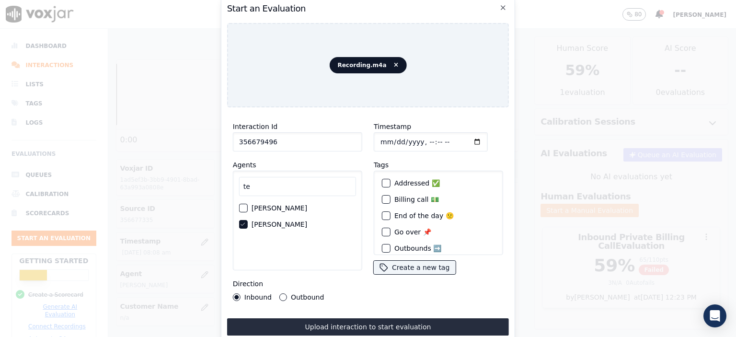
drag, startPoint x: 398, startPoint y: 319, endPoint x: 402, endPoint y: 316, distance: 5.5
click at [399, 318] on button "Upload interaction to start evaluation" at bounding box center [368, 326] width 282 height 17
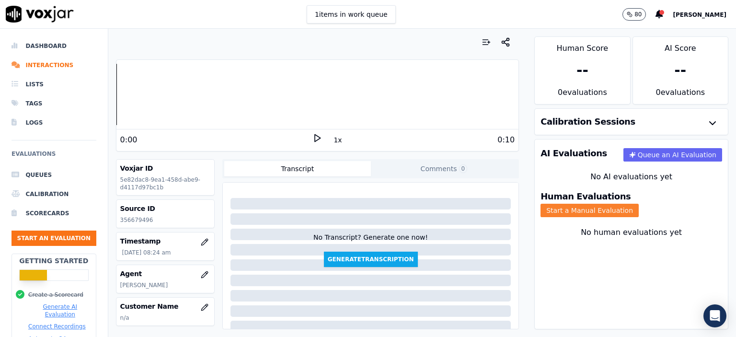
click at [475, 204] on button "Start a Manual Evaluation" at bounding box center [589, 210] width 98 height 13
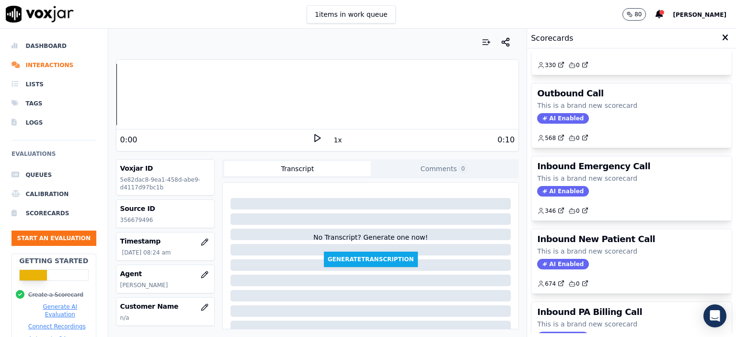
scroll to position [144, 0]
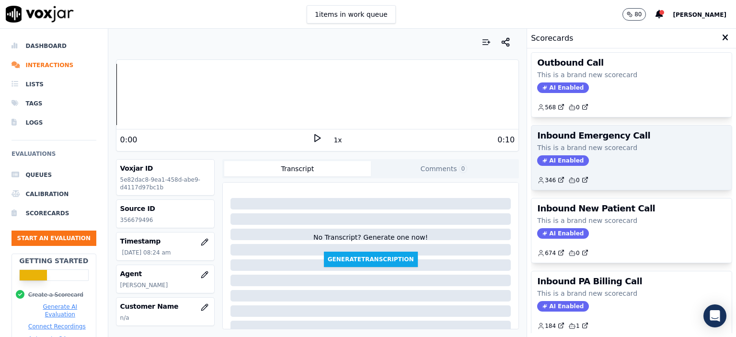
click at [475, 164] on div "Inbound Emergency Call This is a brand new scorecard AI Enabled 346 0" at bounding box center [631, 157] width 200 height 64
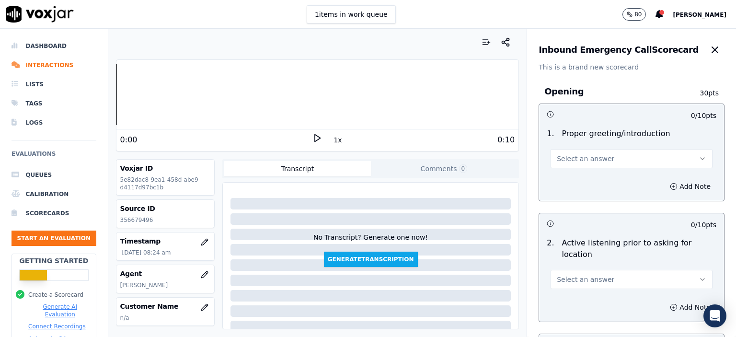
click at [475, 153] on button "Select an answer" at bounding box center [631, 158] width 162 height 19
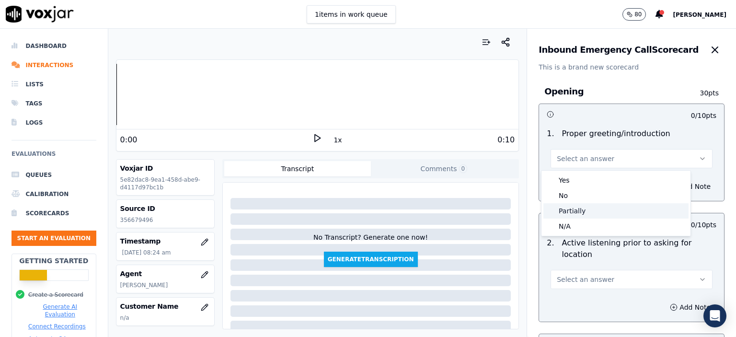
click at [475, 209] on div "Partially" at bounding box center [615, 210] width 145 height 15
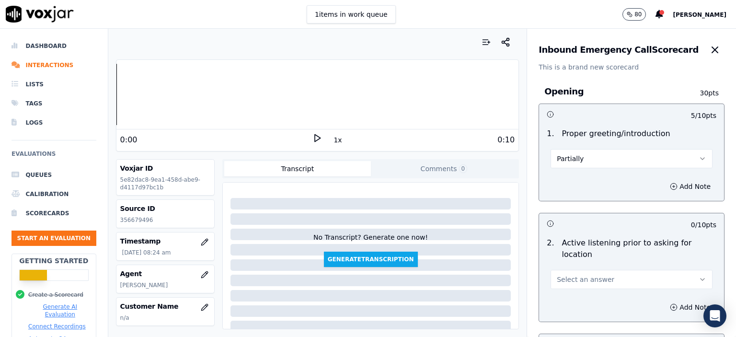
click at [475, 270] on button "Select an answer" at bounding box center [631, 279] width 162 height 19
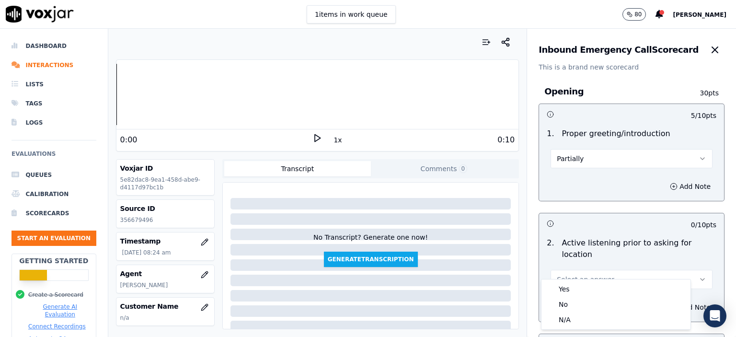
click at [475, 283] on div "Yes" at bounding box center [615, 288] width 145 height 15
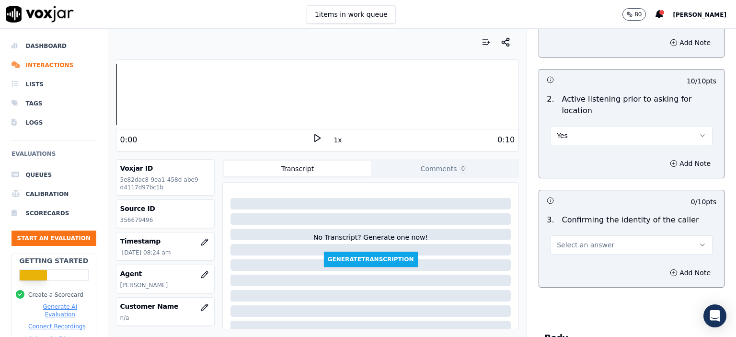
click at [475, 235] on button "Select an answer" at bounding box center [631, 244] width 162 height 19
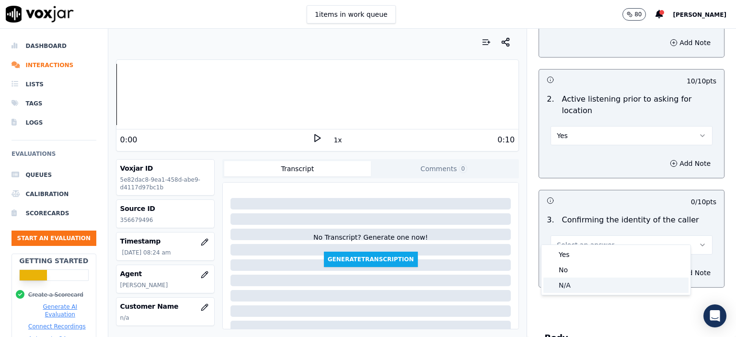
click at [475, 282] on div "N/A" at bounding box center [615, 284] width 145 height 15
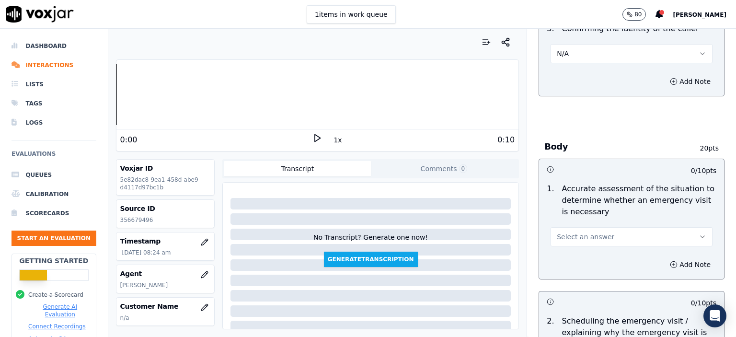
scroll to position [335, 0]
click at [475, 231] on span "Select an answer" at bounding box center [585, 236] width 57 height 10
click at [475, 227] on button "No" at bounding box center [631, 236] width 162 height 19
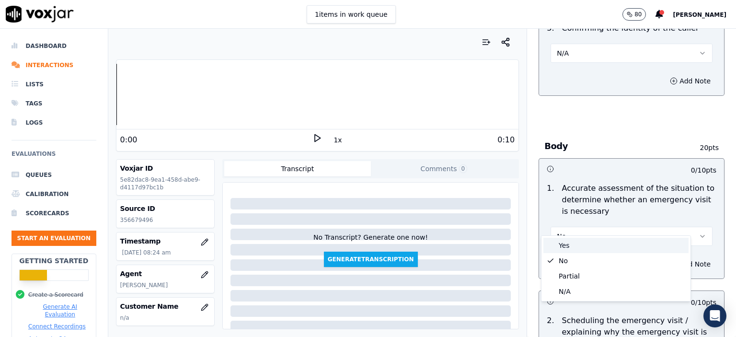
click at [475, 245] on div "Yes" at bounding box center [615, 245] width 145 height 15
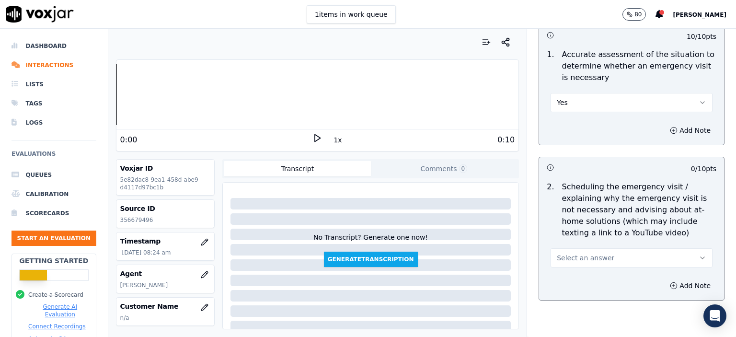
scroll to position [479, 0]
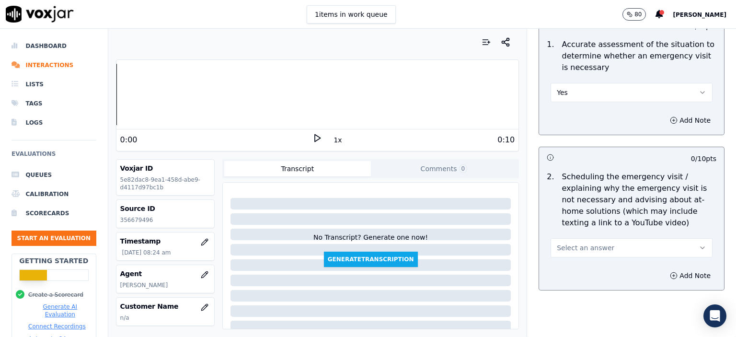
click at [475, 236] on div "Select an answer" at bounding box center [631, 246] width 162 height 21
click at [475, 243] on span "Select an answer" at bounding box center [585, 248] width 57 height 10
click at [475, 268] on div "No" at bounding box center [615, 271] width 145 height 15
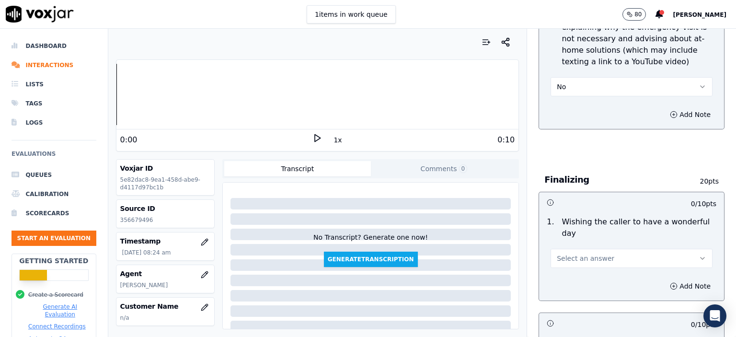
scroll to position [671, 0]
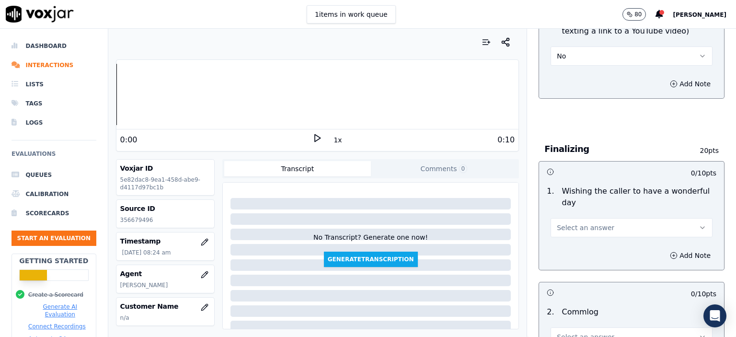
click at [475, 223] on span "Select an answer" at bounding box center [585, 228] width 57 height 10
click at [475, 251] on div "N/A" at bounding box center [615, 255] width 145 height 15
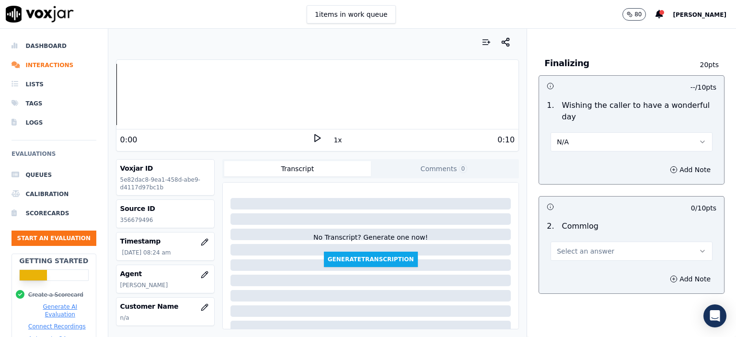
scroll to position [766, 0]
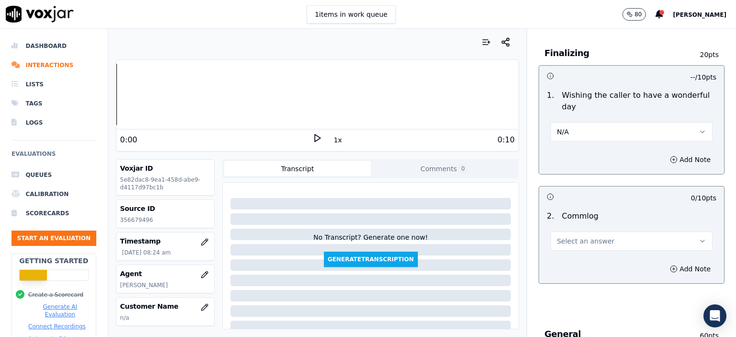
click at [475, 236] on span "Select an answer" at bounding box center [585, 241] width 57 height 10
click at [475, 254] on div "No" at bounding box center [615, 253] width 145 height 15
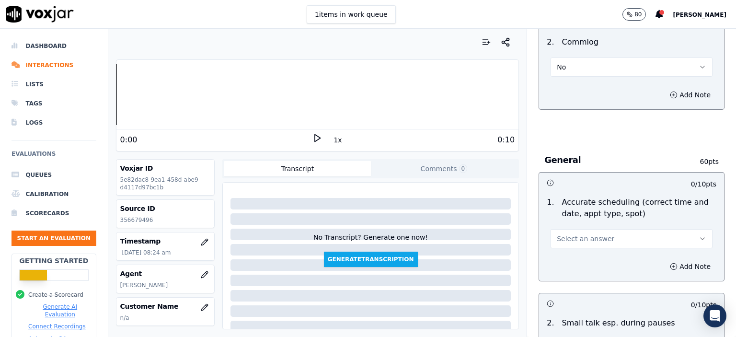
scroll to position [958, 0]
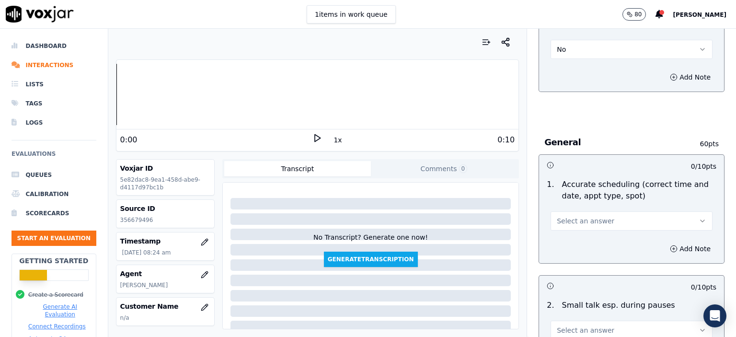
click at [475, 216] on span "Select an answer" at bounding box center [585, 221] width 57 height 10
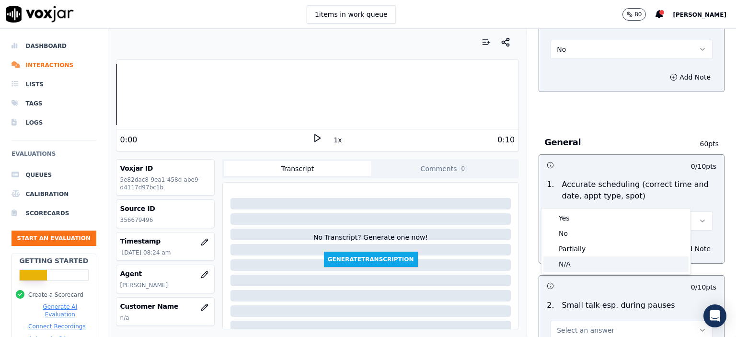
click at [475, 259] on div "N/A" at bounding box center [615, 263] width 145 height 15
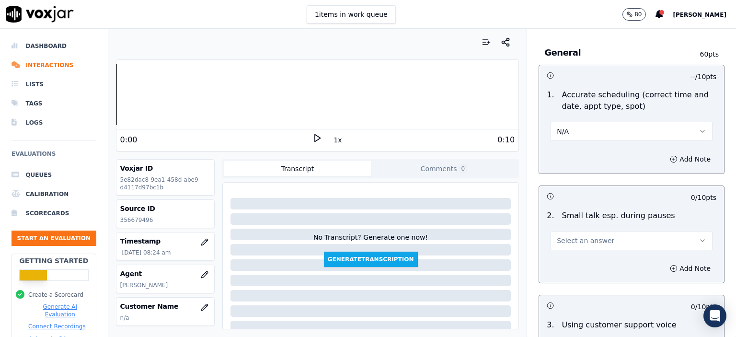
scroll to position [1054, 0]
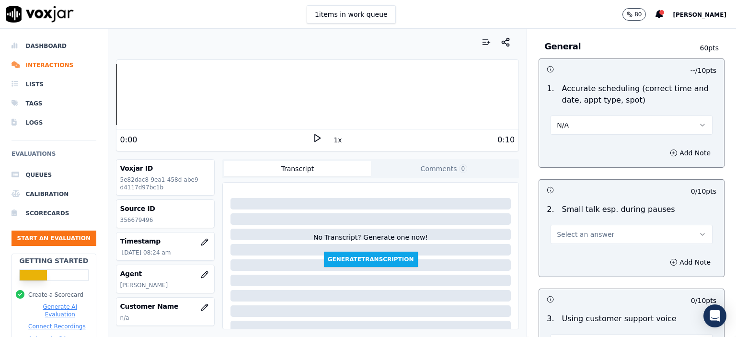
click at [475, 229] on span "Select an answer" at bounding box center [585, 234] width 57 height 10
click at [475, 247] on div "No" at bounding box center [615, 246] width 145 height 15
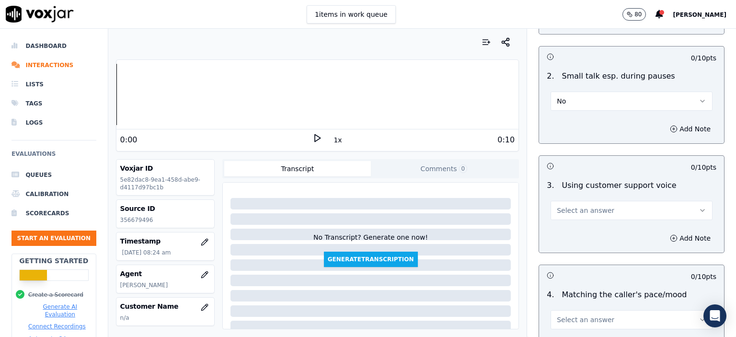
scroll to position [1197, 0]
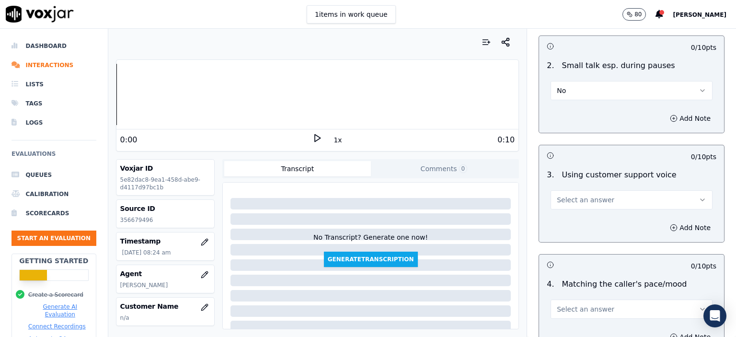
click at [475, 190] on button "Select an answer" at bounding box center [631, 199] width 162 height 19
click at [475, 207] on div "No" at bounding box center [615, 211] width 145 height 15
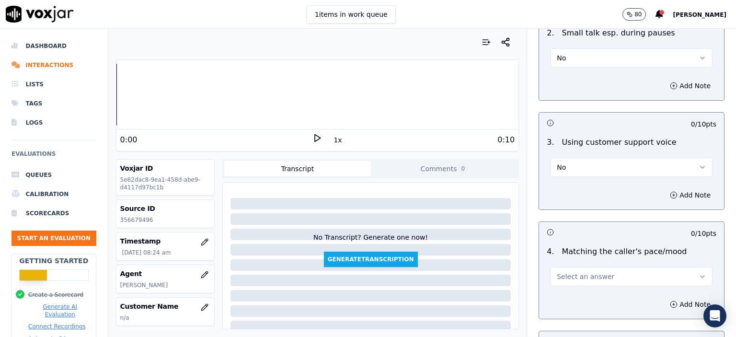
scroll to position [1293, 0]
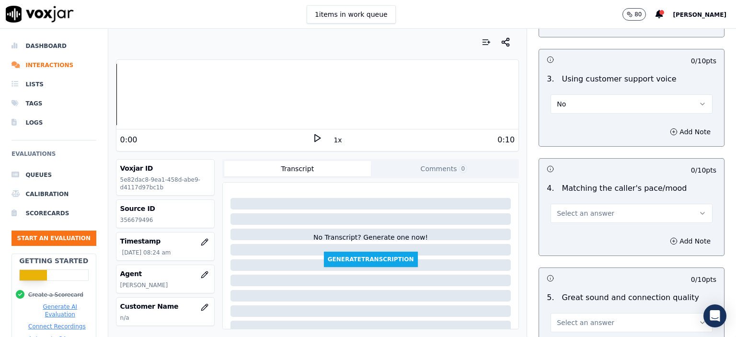
click at [475, 208] on span "Select an answer" at bounding box center [585, 213] width 57 height 10
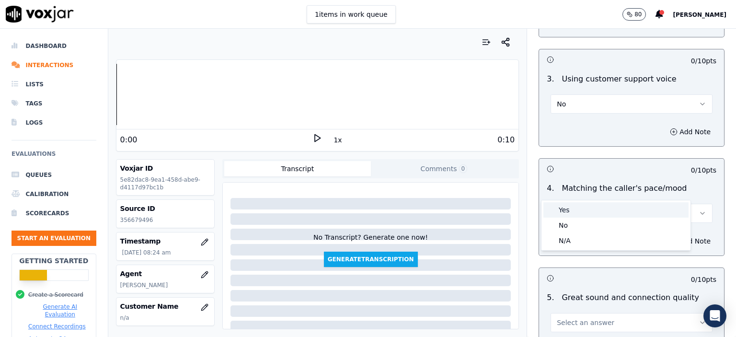
click at [475, 211] on div "Yes" at bounding box center [615, 209] width 145 height 15
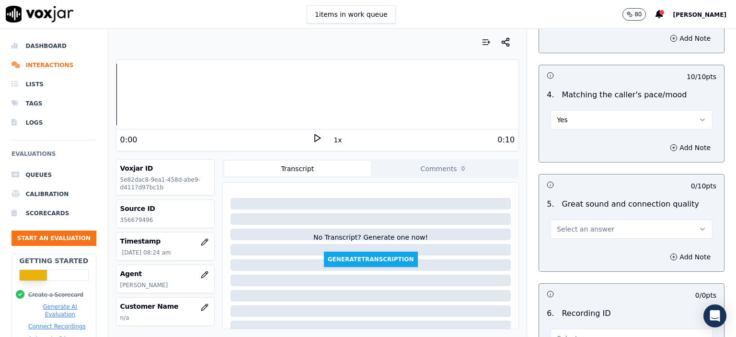
scroll to position [1389, 0]
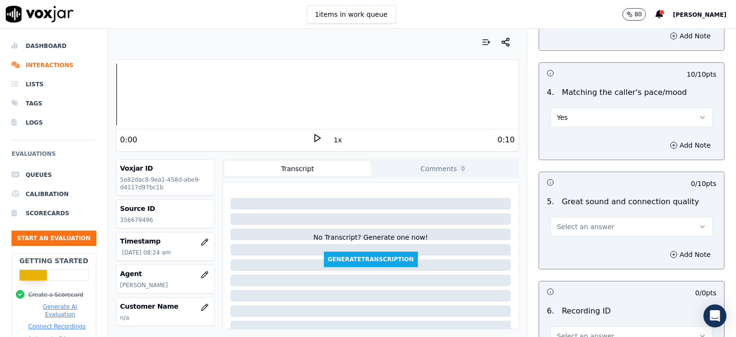
click at [475, 222] on span "Select an answer" at bounding box center [585, 227] width 57 height 10
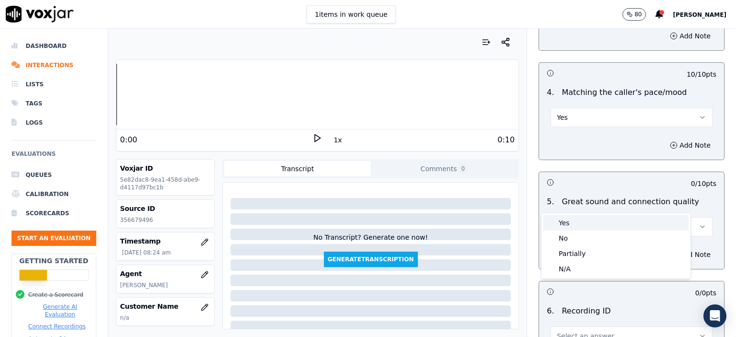
click at [475, 216] on div "Yes" at bounding box center [615, 222] width 145 height 15
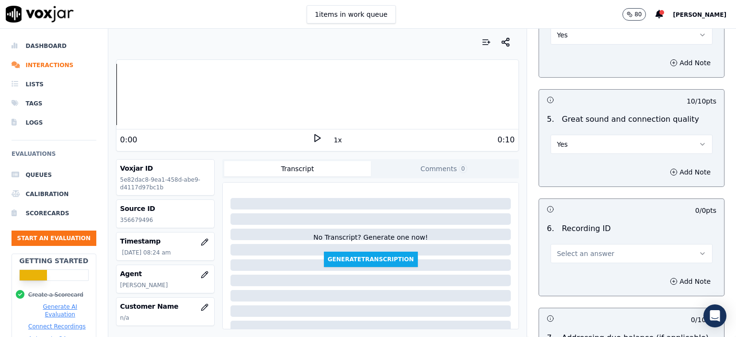
scroll to position [1485, 0]
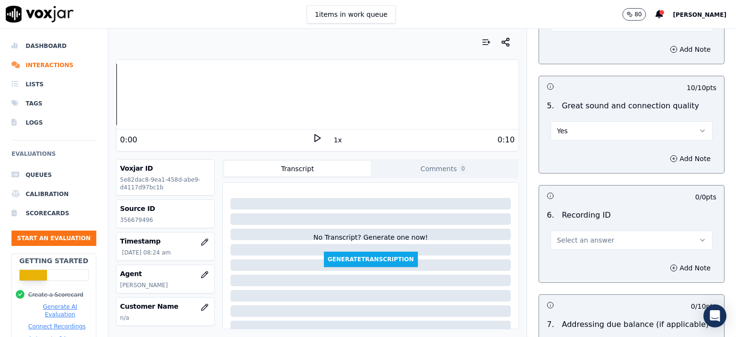
click at [475, 235] on span "Select an answer" at bounding box center [585, 240] width 57 height 10
click at [475, 238] on div "N/A" at bounding box center [615, 241] width 145 height 15
click at [475, 121] on button "Yes" at bounding box center [631, 130] width 162 height 19
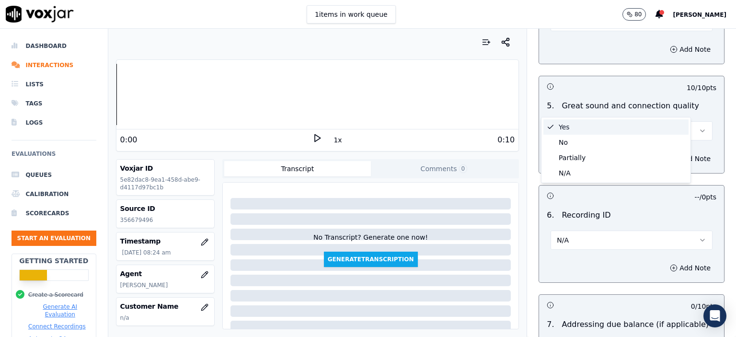
click at [475, 121] on button "Yes" at bounding box center [631, 130] width 162 height 19
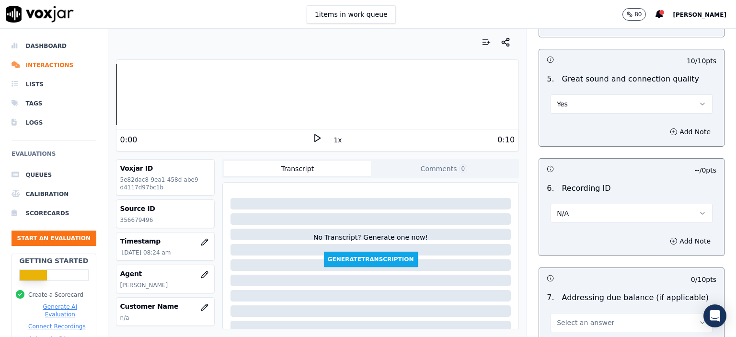
scroll to position [1593, 0]
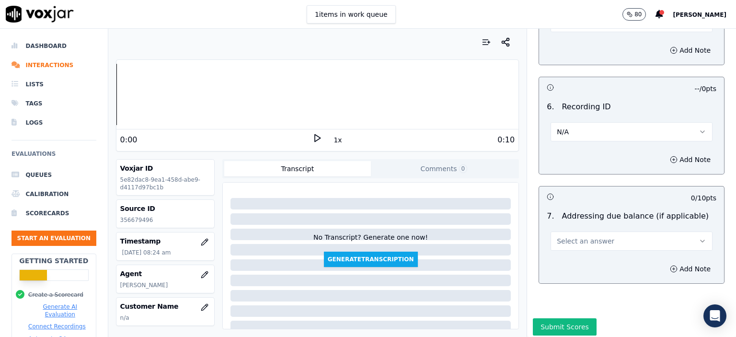
click at [475, 231] on button "Select an answer" at bounding box center [631, 240] width 162 height 19
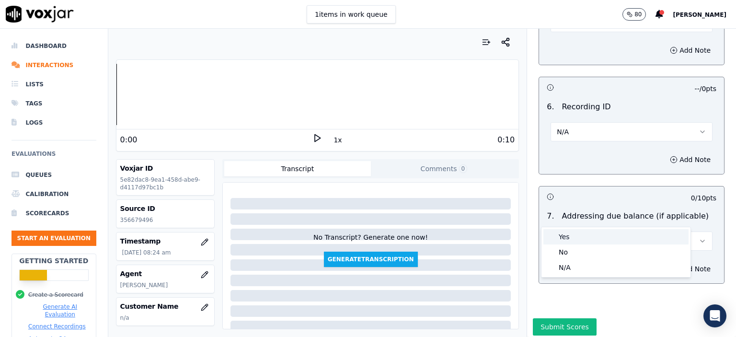
click at [475, 233] on div "Yes" at bounding box center [615, 236] width 145 height 15
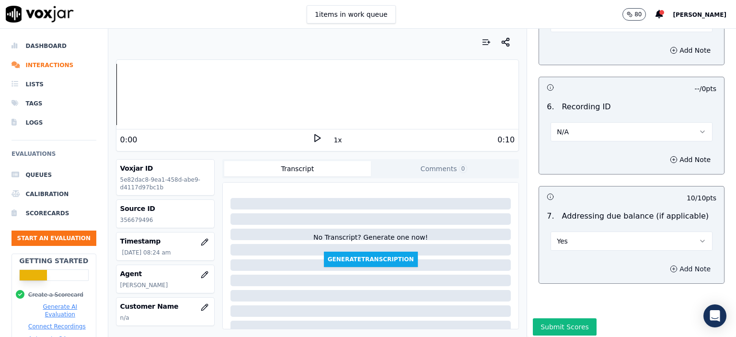
click at [475, 262] on button "Add Note" at bounding box center [690, 268] width 52 height 13
click at [475, 153] on button "Add Note" at bounding box center [690, 159] width 52 height 13
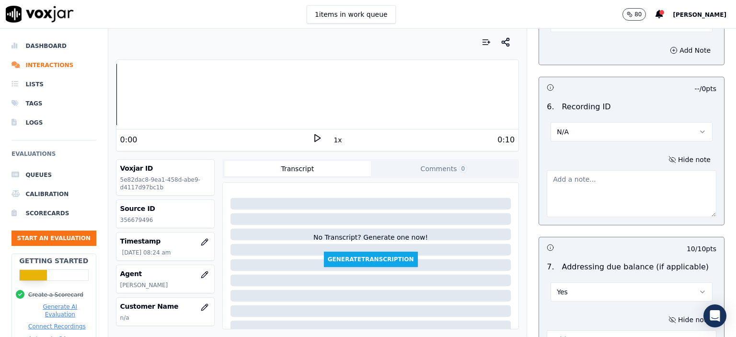
click at [138, 219] on p "356679496" at bounding box center [165, 220] width 90 height 8
copy p "356679496"
click at [475, 170] on textarea at bounding box center [631, 193] width 170 height 47
paste textarea "356679496"
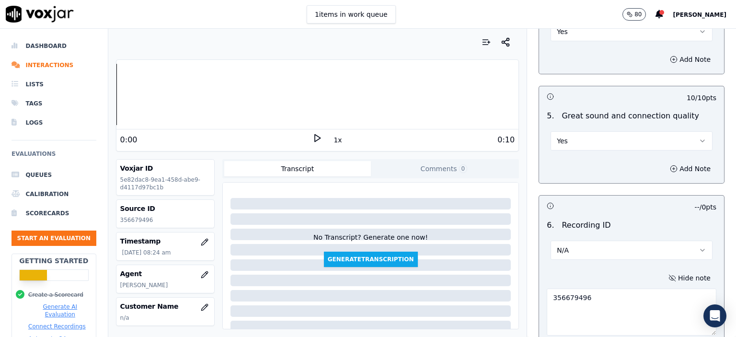
scroll to position [1449, 0]
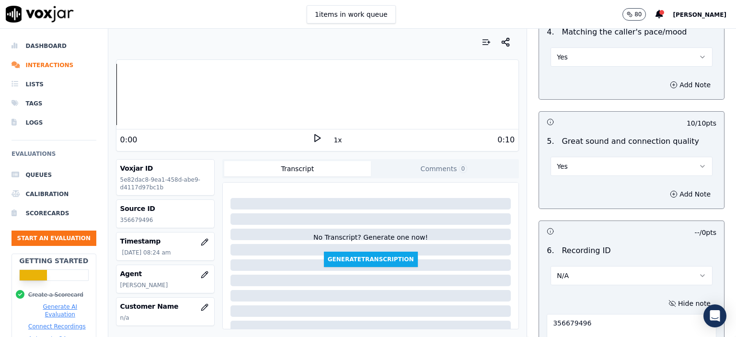
type textarea "356679496"
click at [475, 157] on button "Yes" at bounding box center [631, 166] width 162 height 19
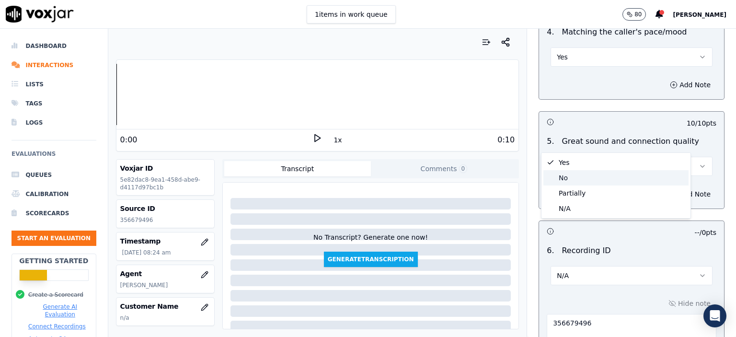
click at [475, 175] on div "No" at bounding box center [615, 177] width 145 height 15
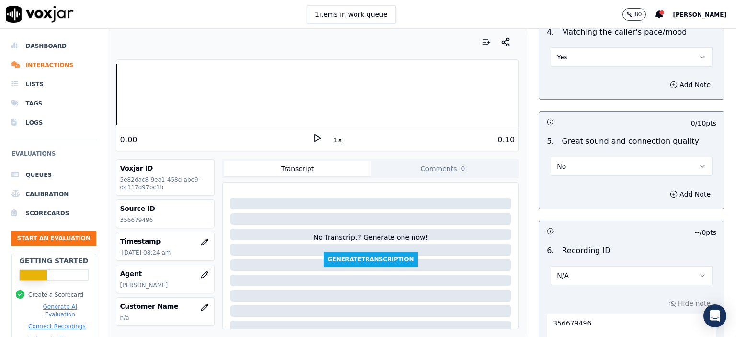
click at [475, 157] on button "No" at bounding box center [631, 166] width 162 height 19
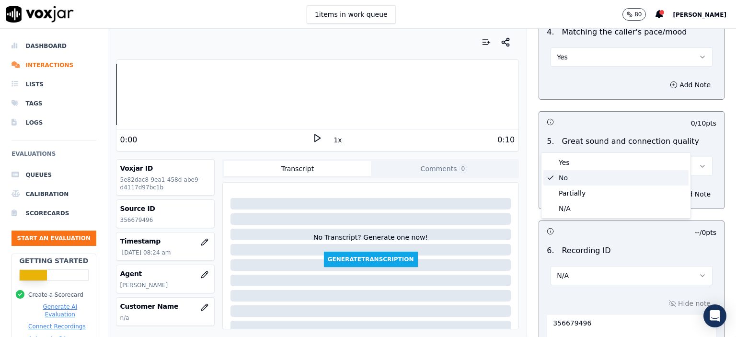
click at [475, 157] on button "No" at bounding box center [631, 166] width 162 height 19
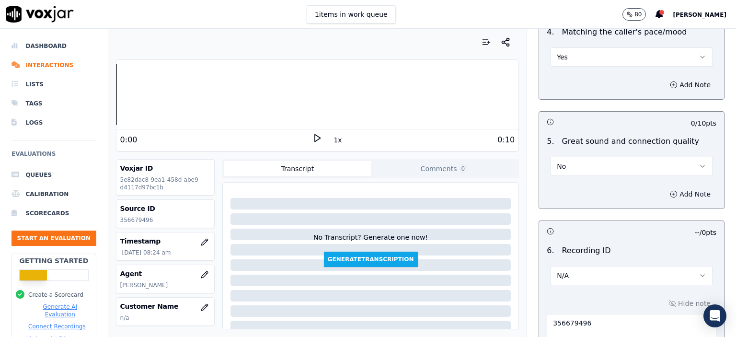
click at [475, 187] on button "Add Note" at bounding box center [690, 193] width 52 height 13
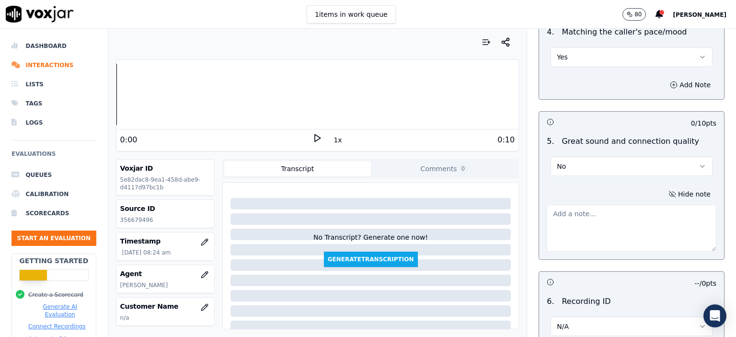
click at [475, 210] on textarea at bounding box center [631, 228] width 170 height 47
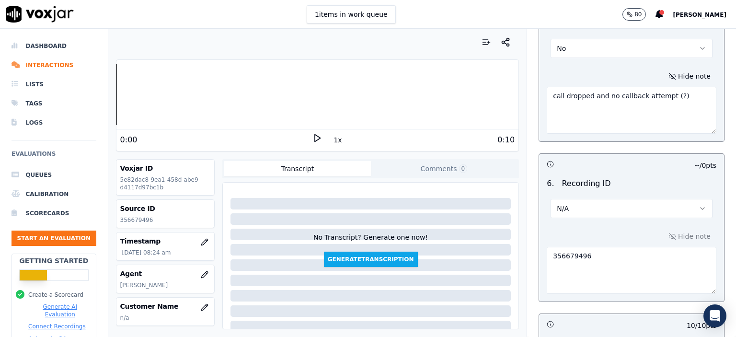
scroll to position [1745, 0]
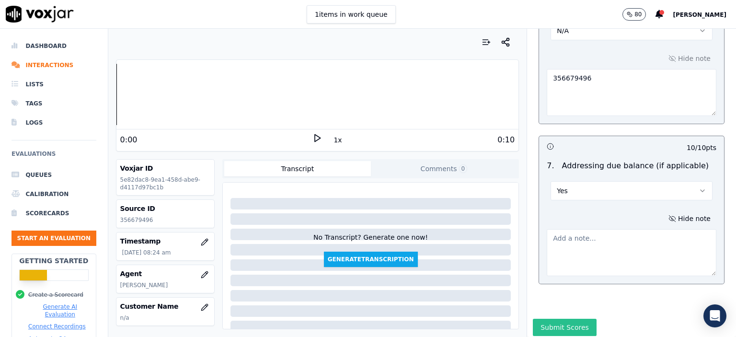
type textarea "call dropped and no callback attempt (?)"
click at [475, 318] on button "Submit Scores" at bounding box center [565, 326] width 64 height 17
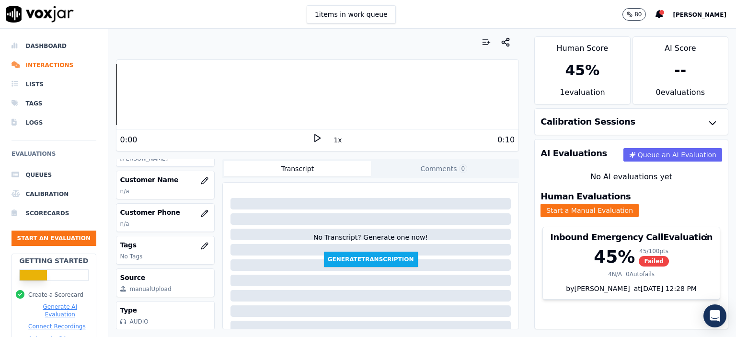
scroll to position [147, 0]
click at [201, 241] on icon "button" at bounding box center [205, 245] width 8 height 8
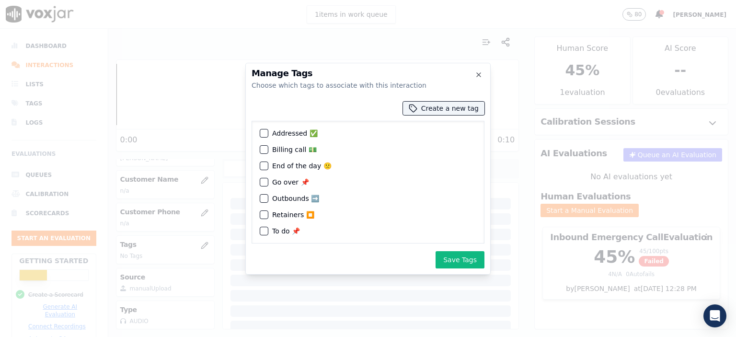
click at [263, 130] on div "button" at bounding box center [263, 133] width 7 height 7
click at [459, 259] on button "Save Tags" at bounding box center [459, 259] width 49 height 17
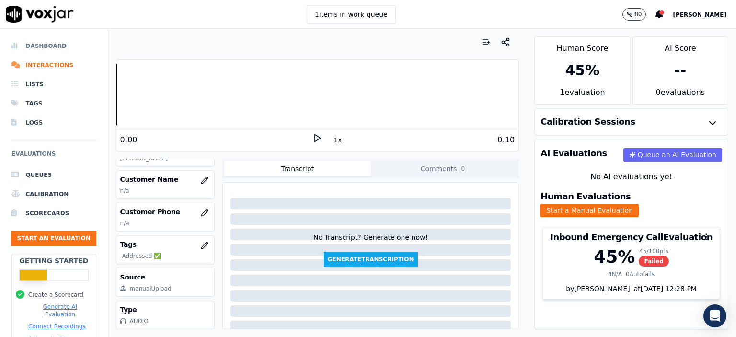
click at [45, 44] on li "Dashboard" at bounding box center [53, 45] width 85 height 19
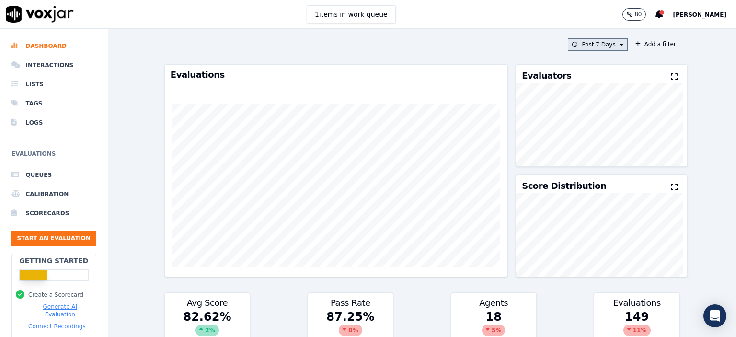
click at [475, 41] on button "Past 7 Days" at bounding box center [597, 44] width 59 height 12
click at [475, 74] on div "[DATE]" at bounding box center [593, 74] width 20 height 8
click at [475, 159] on button "Add" at bounding box center [612, 154] width 19 height 15
click at [475, 42] on button "[DATE]" at bounding box center [604, 44] width 45 height 12
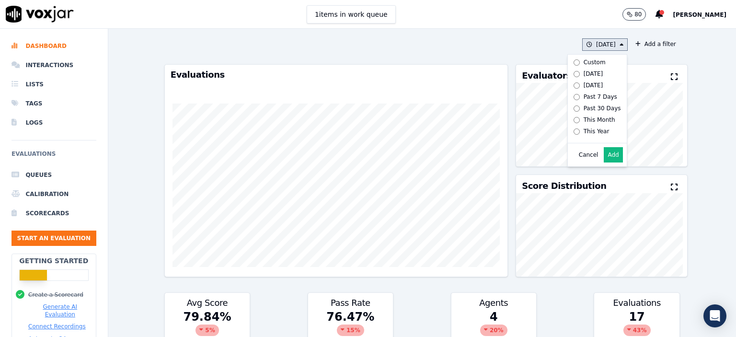
click at [475, 58] on div "Custom" at bounding box center [594, 62] width 22 height 8
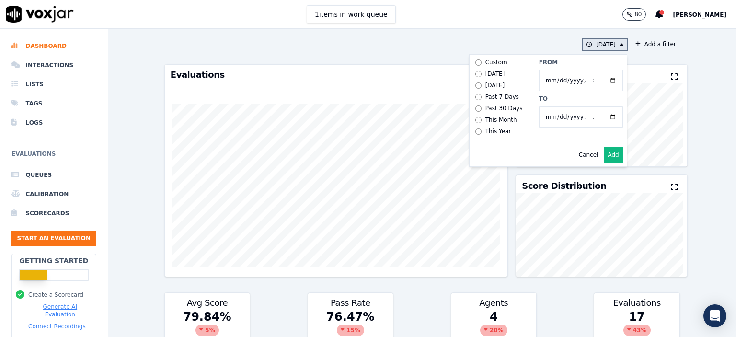
click at [475, 45] on button "[DATE] Custom [DATE] [DATE] Past 7 Days Past 30 Days This Month This Year From …" at bounding box center [604, 44] width 45 height 12
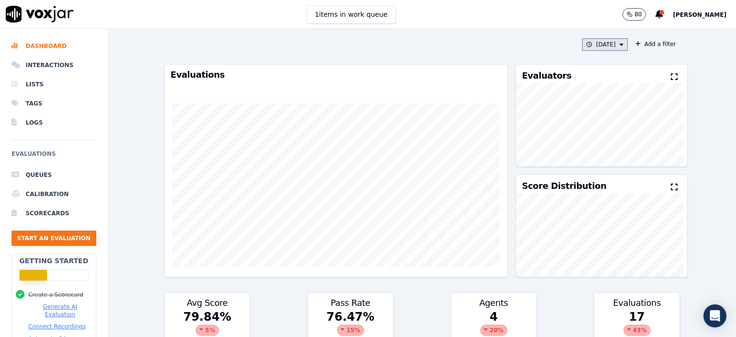
click at [475, 45] on button "[DATE]" at bounding box center [604, 44] width 45 height 12
click at [475, 96] on div "Past 7 Days" at bounding box center [600, 97] width 34 height 8
click at [475, 160] on button "Add" at bounding box center [612, 154] width 19 height 15
click at [57, 67] on li "Interactions" at bounding box center [53, 65] width 85 height 19
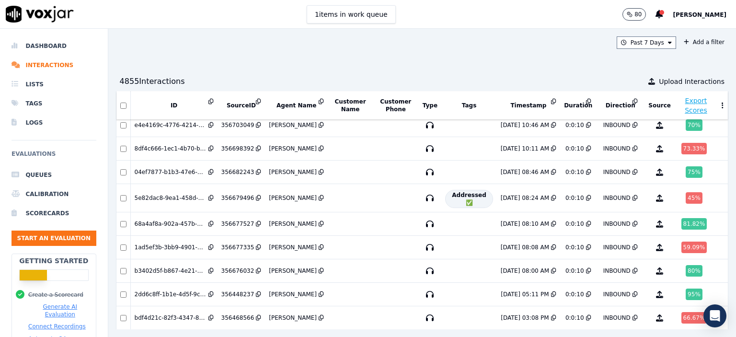
scroll to position [284, 0]
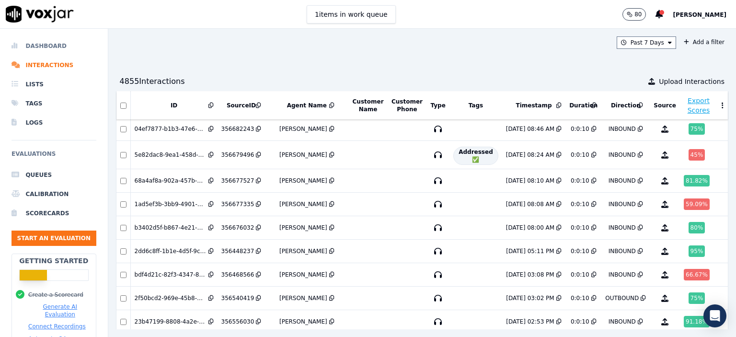
click at [42, 45] on li "Dashboard" at bounding box center [53, 45] width 85 height 19
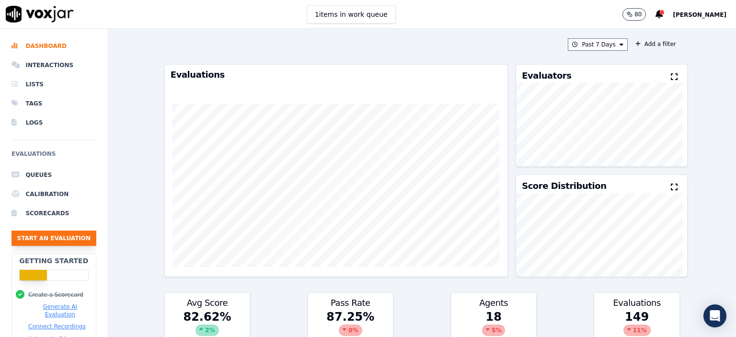
click at [45, 240] on button "Start an Evaluation" at bounding box center [53, 237] width 85 height 15
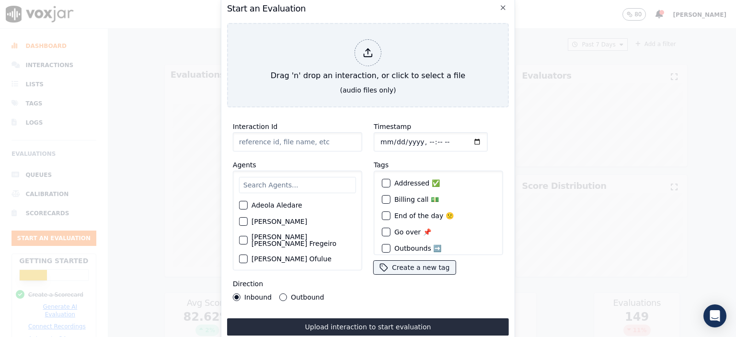
click at [282, 134] on input "Interaction Id" at bounding box center [297, 141] width 129 height 19
paste input "356682559"
type input "356682559"
click at [419, 139] on input "Timestamp" at bounding box center [431, 141] width 114 height 19
type input "[DATE]T08:48"
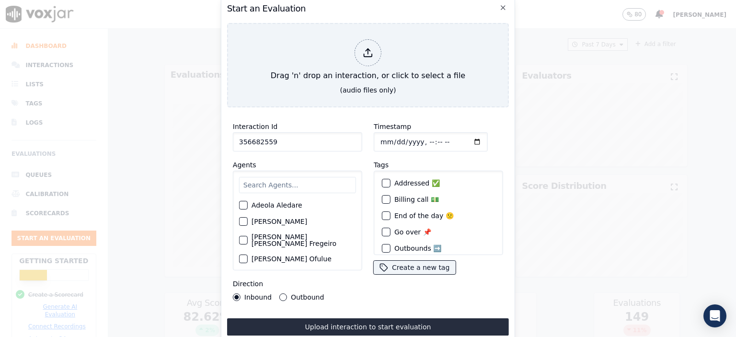
click at [291, 177] on input "text" at bounding box center [297, 185] width 117 height 16
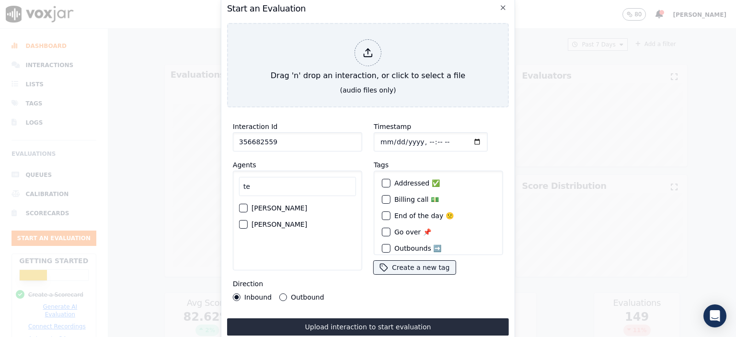
type input "te"
click at [283, 221] on label "[PERSON_NAME]" at bounding box center [279, 224] width 56 height 7
click at [248, 220] on button "[PERSON_NAME]" at bounding box center [243, 224] width 9 height 9
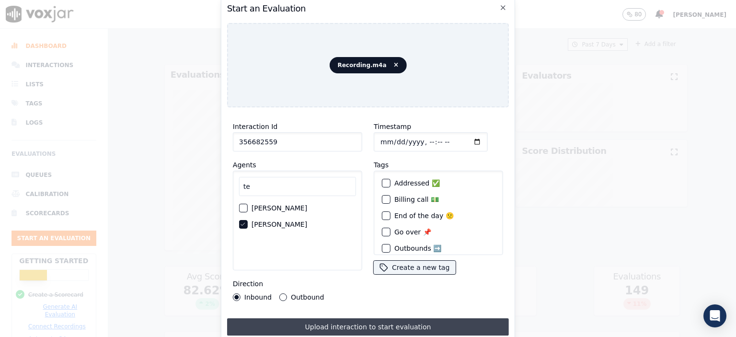
click at [353, 325] on button "Upload interaction to start evaluation" at bounding box center [368, 326] width 282 height 17
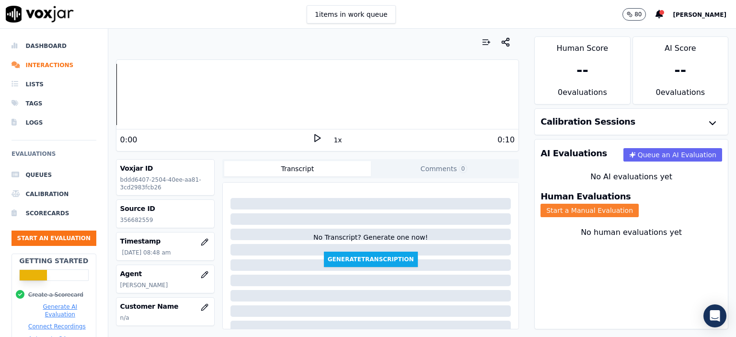
click at [475, 204] on button "Start a Manual Evaluation" at bounding box center [589, 210] width 98 height 13
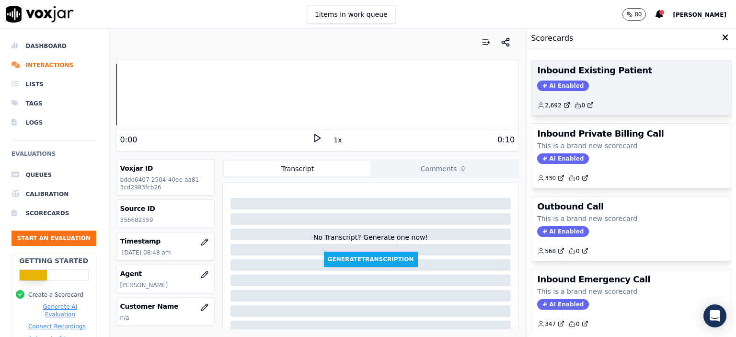
click at [475, 82] on div "AI Enabled" at bounding box center [631, 85] width 189 height 11
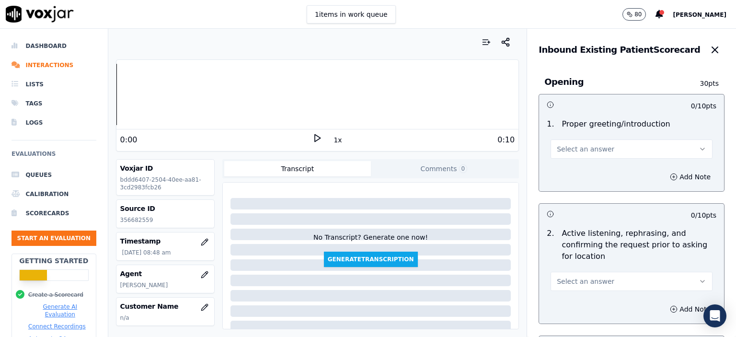
click at [475, 150] on span "Select an answer" at bounding box center [585, 149] width 57 height 10
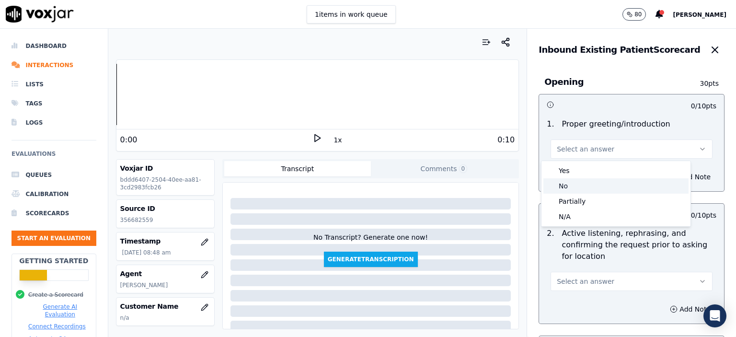
click at [475, 180] on div "No" at bounding box center [615, 185] width 145 height 15
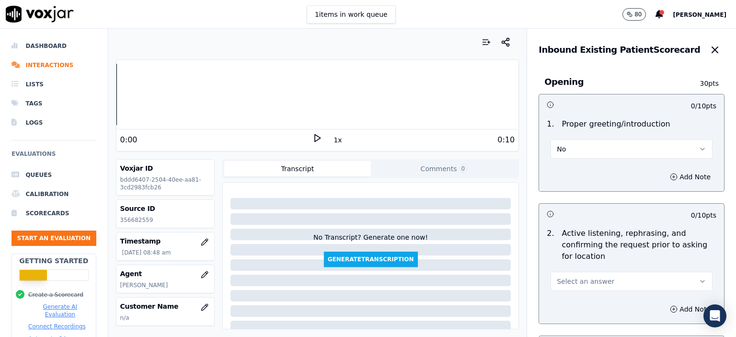
click at [475, 145] on button "No" at bounding box center [631, 148] width 162 height 19
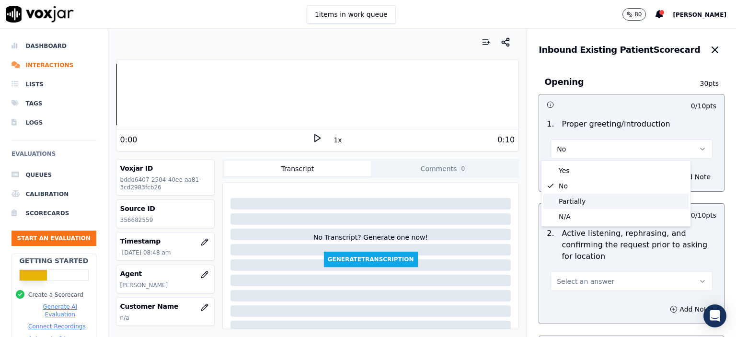
drag, startPoint x: 591, startPoint y: 199, endPoint x: 594, endPoint y: 235, distance: 36.0
click at [475, 199] on div "Partially" at bounding box center [615, 200] width 145 height 15
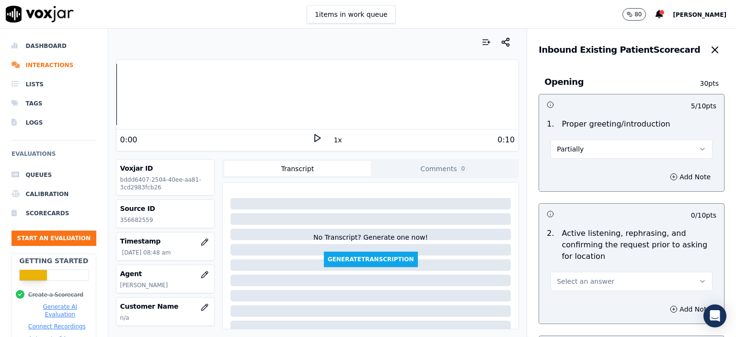
click at [475, 281] on span "Select an answer" at bounding box center [585, 281] width 57 height 10
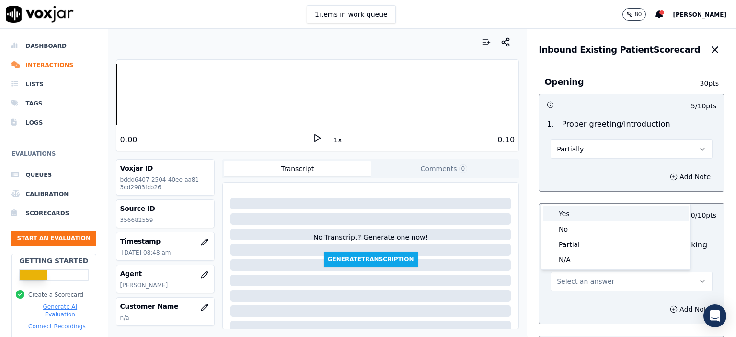
click at [475, 216] on div "Yes" at bounding box center [615, 213] width 145 height 15
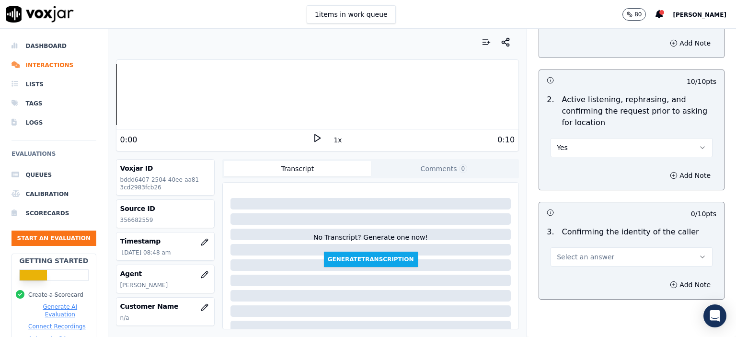
scroll to position [144, 0]
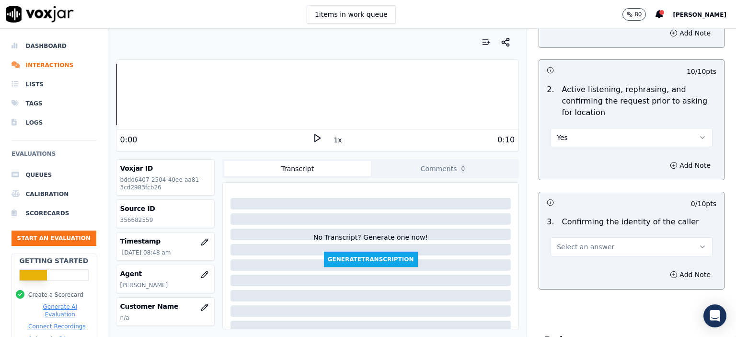
click at [475, 244] on span "Select an answer" at bounding box center [585, 247] width 57 height 10
click at [475, 262] on body "1 items in work queue 80 [PERSON_NAME] Dashboard Interactions Lists Tags Logs E…" at bounding box center [368, 168] width 736 height 337
click at [475, 264] on div "Yes" at bounding box center [615, 267] width 145 height 15
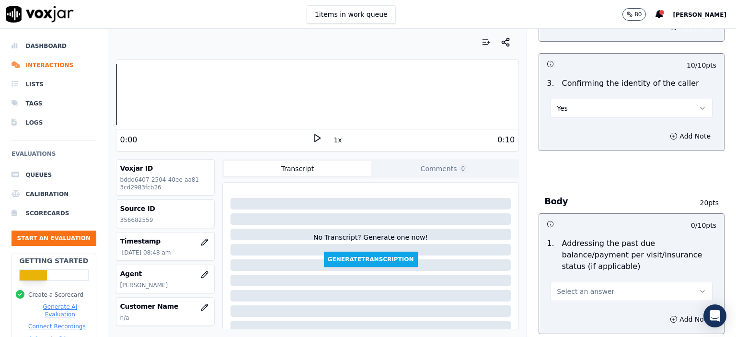
scroll to position [287, 0]
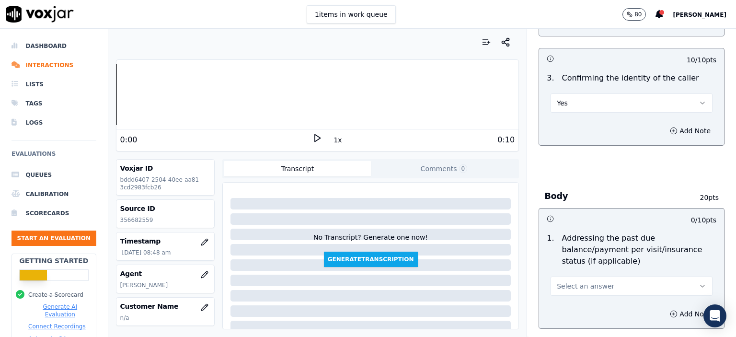
click at [475, 281] on span "Select an answer" at bounding box center [585, 286] width 57 height 10
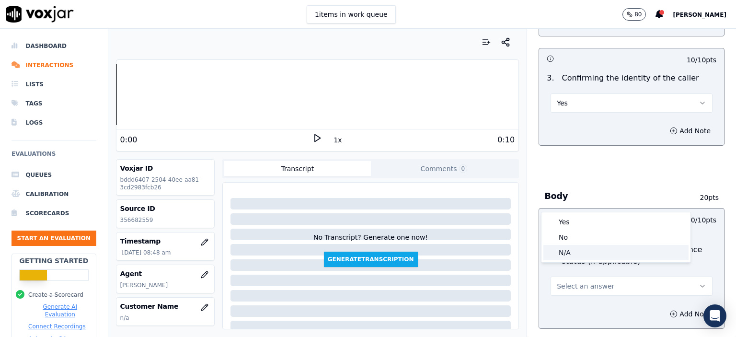
click at [475, 254] on div "N/A" at bounding box center [615, 252] width 145 height 15
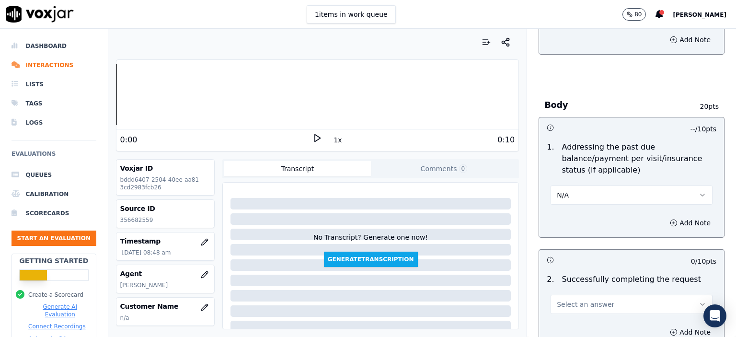
scroll to position [383, 0]
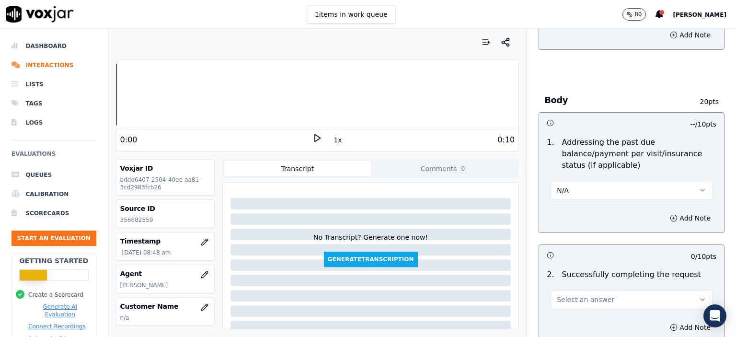
click at [475, 295] on span "Select an answer" at bounding box center [585, 300] width 57 height 10
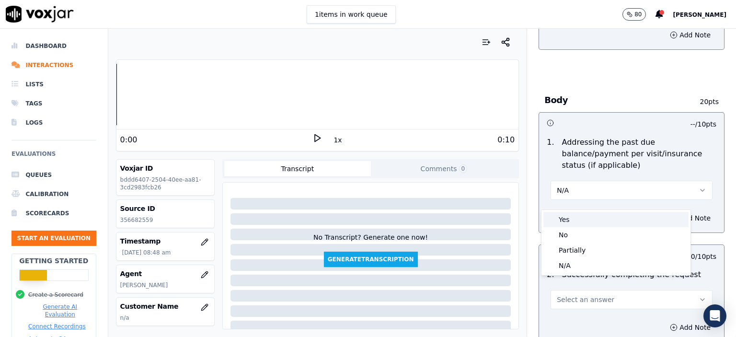
click at [475, 216] on div "Yes" at bounding box center [615, 219] width 145 height 15
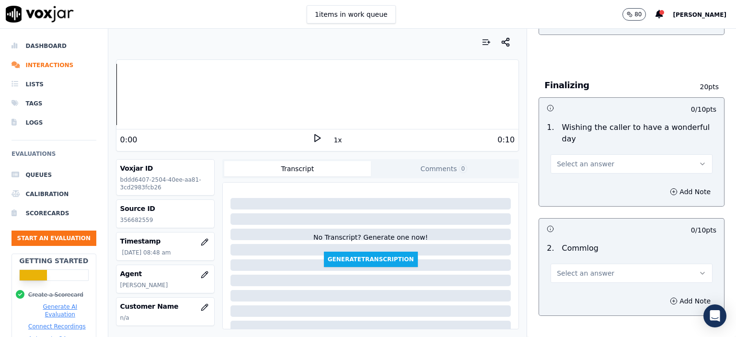
scroll to position [718, 0]
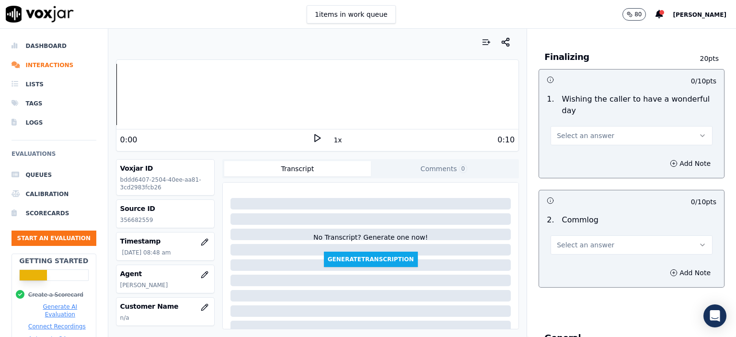
click at [475, 131] on span "Select an answer" at bounding box center [585, 136] width 57 height 10
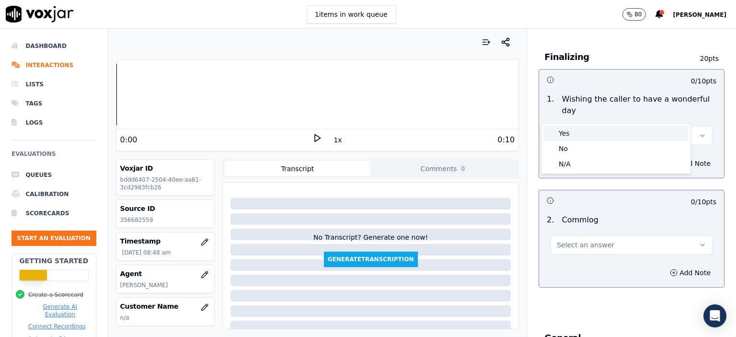
click at [475, 131] on div "Yes" at bounding box center [615, 132] width 145 height 15
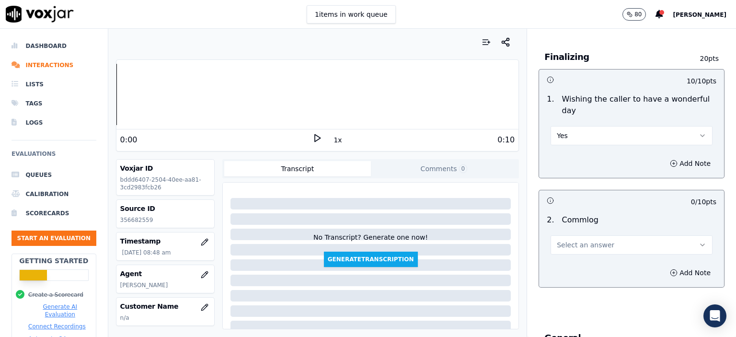
click at [475, 240] on span "Select an answer" at bounding box center [585, 245] width 57 height 10
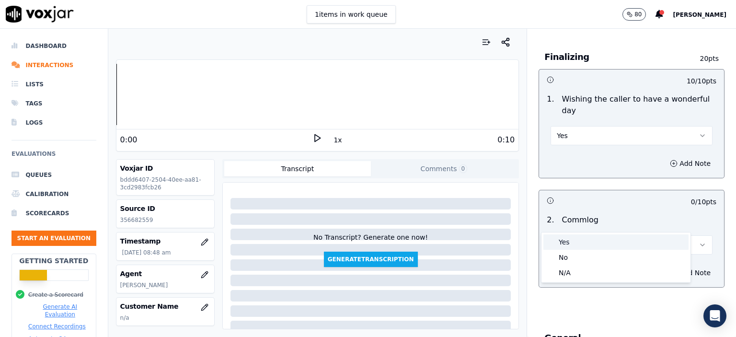
click at [475, 243] on div "Yes" at bounding box center [615, 241] width 145 height 15
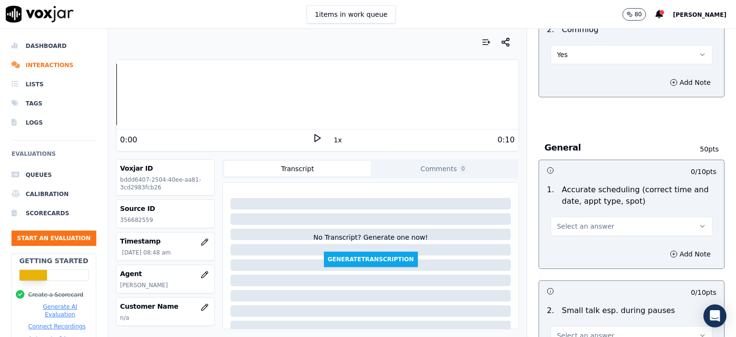
scroll to position [910, 0]
click at [475, 220] on span "Select an answer" at bounding box center [585, 225] width 57 height 10
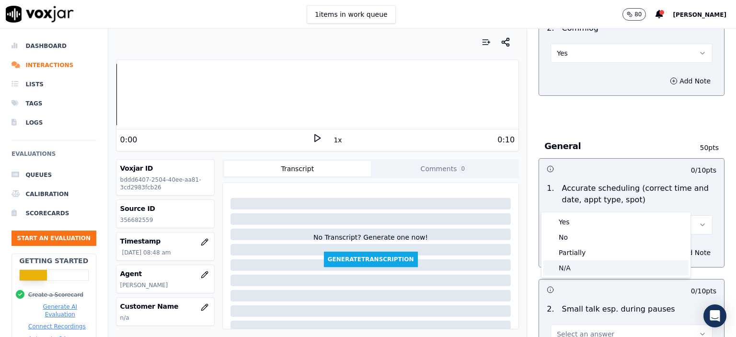
click at [475, 263] on div "N/A" at bounding box center [615, 267] width 145 height 15
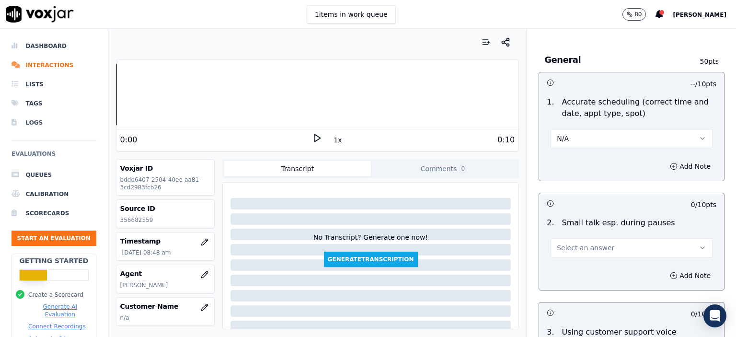
scroll to position [1006, 0]
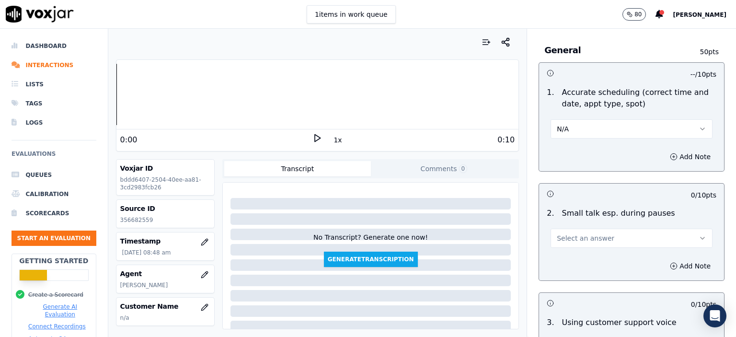
click at [475, 233] on span "Select an answer" at bounding box center [585, 238] width 57 height 10
click at [475, 252] on div "No" at bounding box center [615, 249] width 145 height 15
drag, startPoint x: 588, startPoint y: 208, endPoint x: 588, endPoint y: 222, distance: 13.4
click at [475, 228] on button "No" at bounding box center [631, 237] width 162 height 19
click at [475, 266] on div "N/A" at bounding box center [615, 265] width 145 height 15
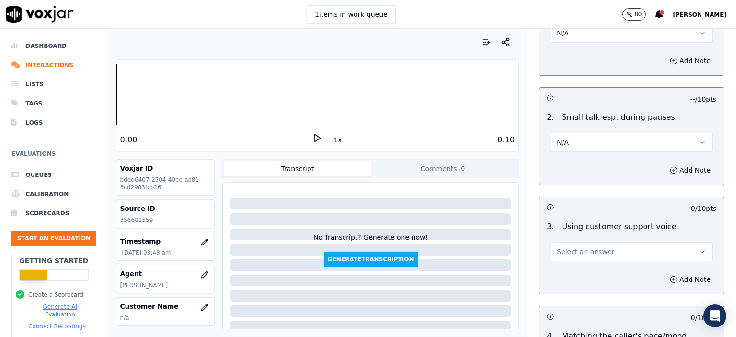
click at [475, 247] on span "Select an answer" at bounding box center [585, 252] width 57 height 10
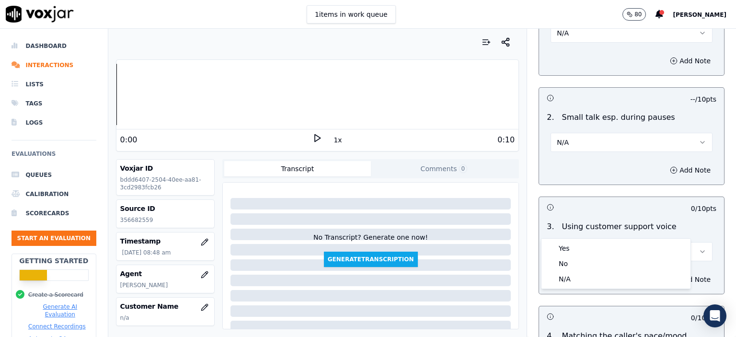
click at [475, 252] on div "Yes" at bounding box center [615, 247] width 145 height 15
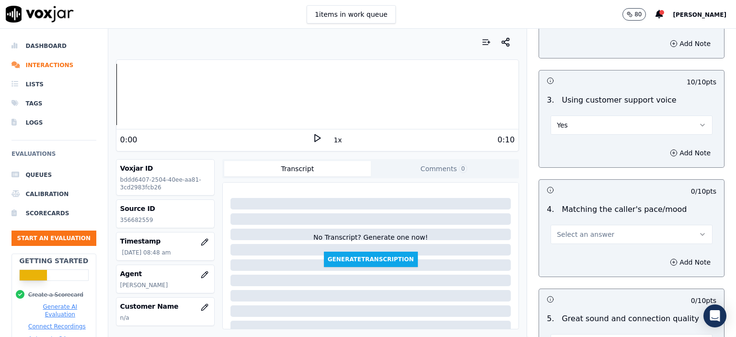
scroll to position [1245, 0]
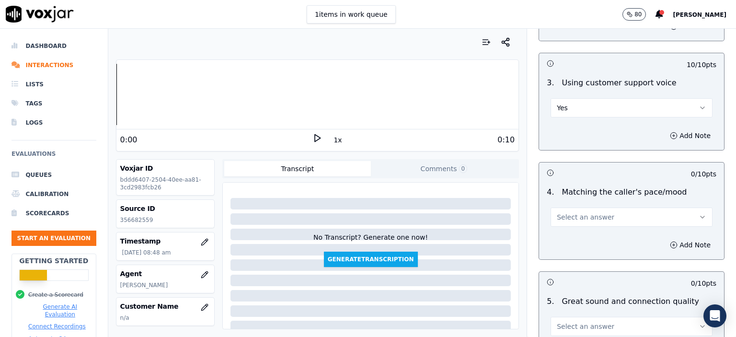
click at [475, 212] on span "Select an answer" at bounding box center [585, 217] width 57 height 10
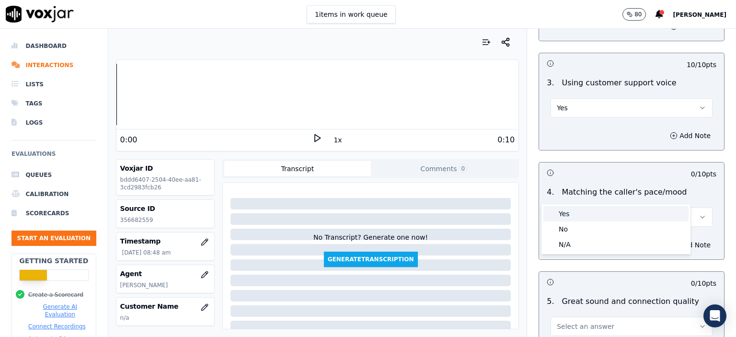
drag, startPoint x: 577, startPoint y: 201, endPoint x: 575, endPoint y: 213, distance: 12.6
click at [475, 213] on div "Yes" at bounding box center [615, 213] width 145 height 15
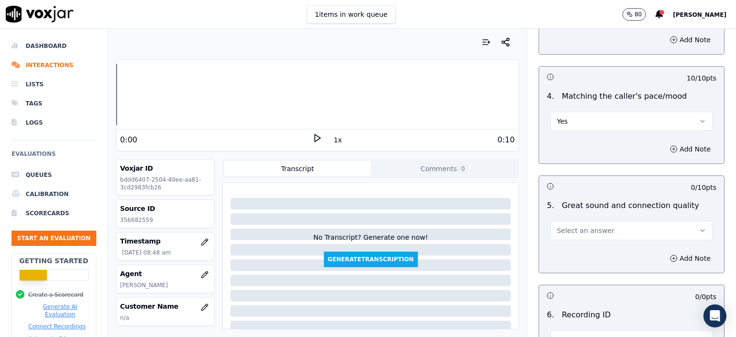
click at [475, 226] on span "Select an answer" at bounding box center [585, 231] width 57 height 10
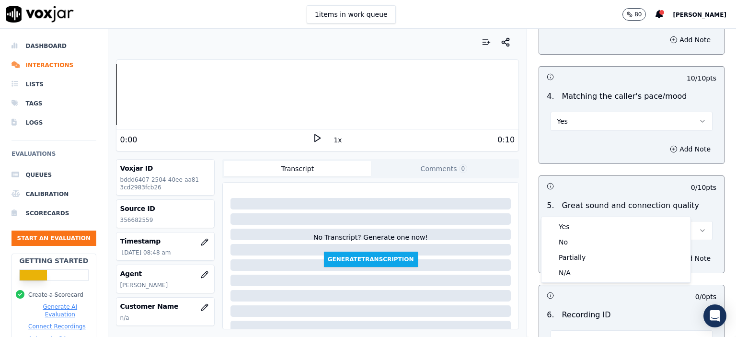
click at [475, 226] on div "Yes" at bounding box center [615, 226] width 145 height 15
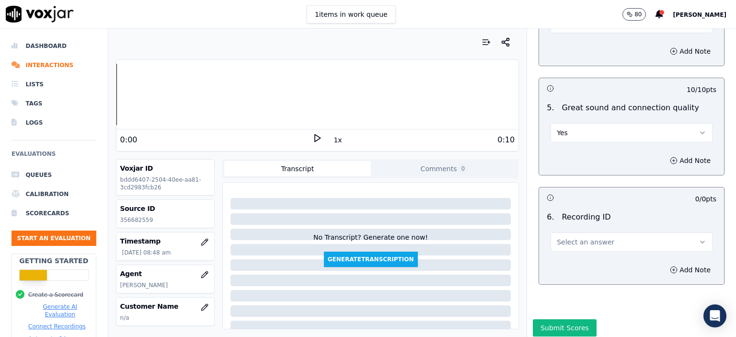
scroll to position [1440, 0]
click at [475, 236] on span "Select an answer" at bounding box center [585, 241] width 57 height 10
click at [475, 254] on div "Add Note" at bounding box center [631, 268] width 185 height 29
click at [475, 236] on span "Select an answer" at bounding box center [585, 241] width 57 height 10
click at [475, 249] on div "N/A" at bounding box center [615, 242] width 145 height 15
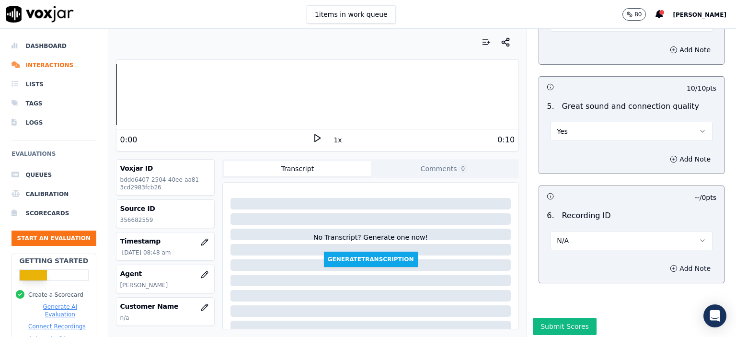
click at [475, 261] on button "Add Note" at bounding box center [690, 267] width 52 height 13
click at [138, 216] on p "356682559" at bounding box center [165, 220] width 90 height 8
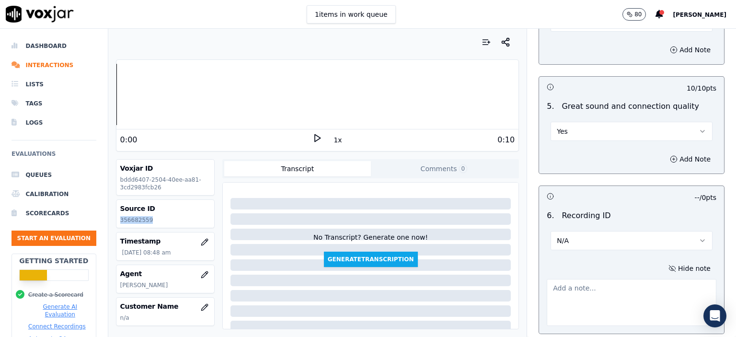
click at [138, 216] on p "356682559" at bounding box center [165, 220] width 90 height 8
copy p "356682559"
click at [475, 283] on textarea at bounding box center [631, 302] width 170 height 47
paste textarea "356682559"
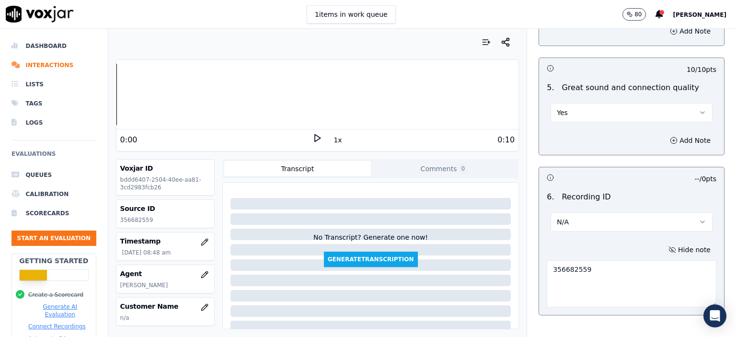
scroll to position [1490, 0]
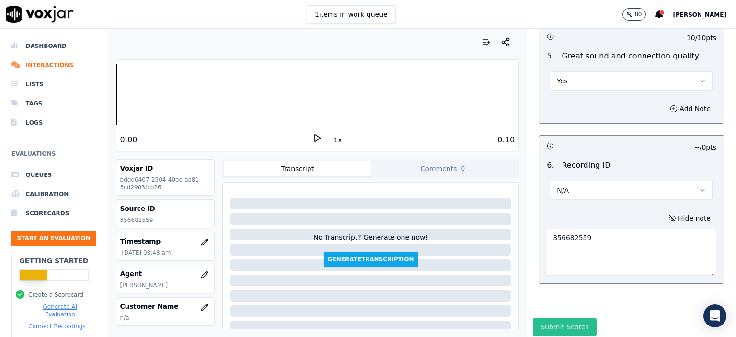
type textarea "356682559"
click at [475, 318] on button "Submit Scores" at bounding box center [565, 326] width 64 height 17
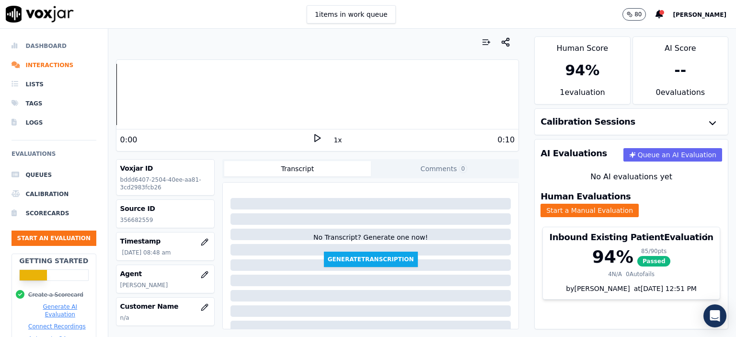
click at [42, 45] on li "Dashboard" at bounding box center [53, 45] width 85 height 19
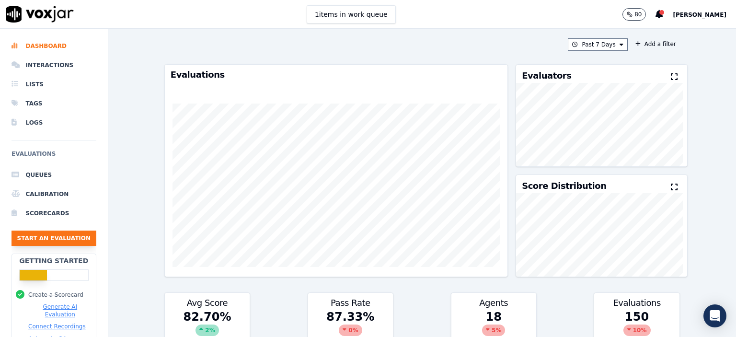
click at [78, 235] on button "Start an Evaluation" at bounding box center [53, 237] width 85 height 15
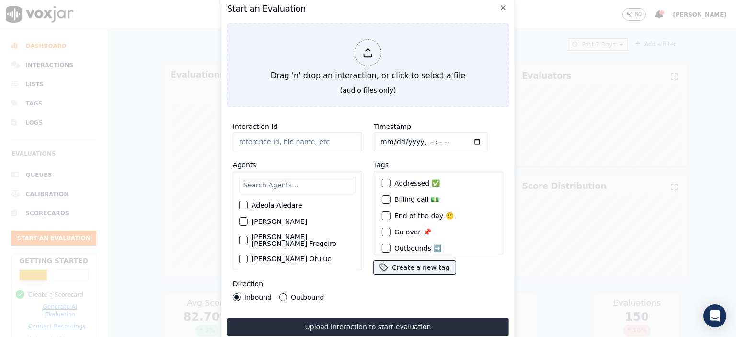
click at [274, 136] on input "Interaction Id" at bounding box center [297, 141] width 129 height 19
paste input "356691858"
type input "356691858"
click at [409, 137] on input "Timestamp" at bounding box center [431, 141] width 114 height 19
click at [418, 139] on input "Timestamp" at bounding box center [431, 141] width 114 height 19
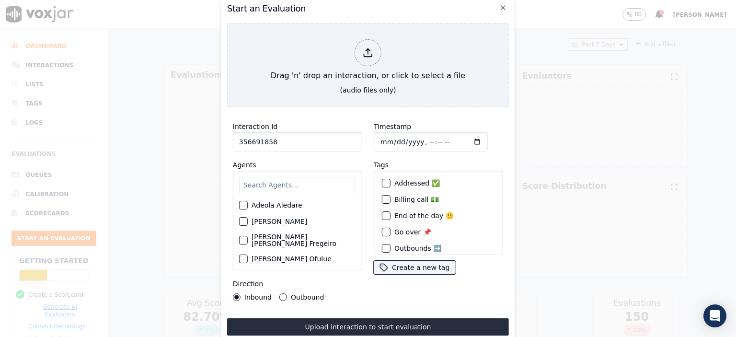
type input "[DATE]T09:44"
click at [297, 178] on input "text" at bounding box center [297, 185] width 117 height 16
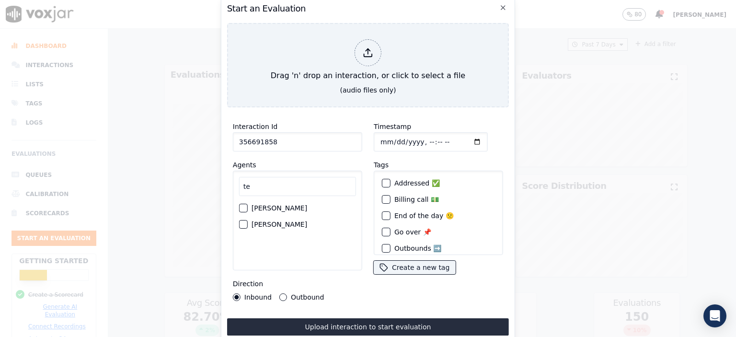
type input "te"
click at [291, 221] on label "[PERSON_NAME]" at bounding box center [279, 224] width 56 height 7
click at [248, 220] on button "[PERSON_NAME]" at bounding box center [243, 224] width 9 height 9
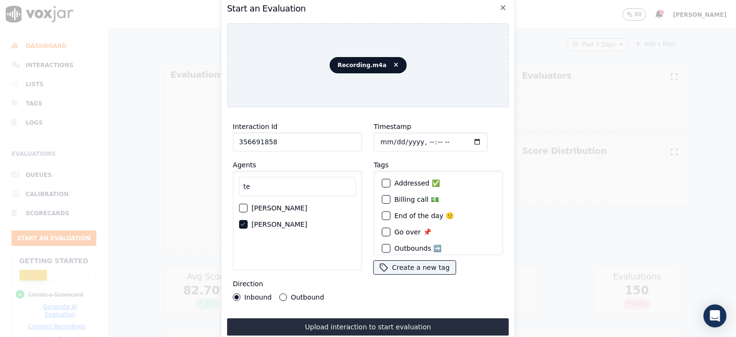
drag, startPoint x: 445, startPoint y: 321, endPoint x: 494, endPoint y: 182, distance: 147.2
click at [445, 320] on button "Upload interaction to start evaluation" at bounding box center [368, 326] width 282 height 17
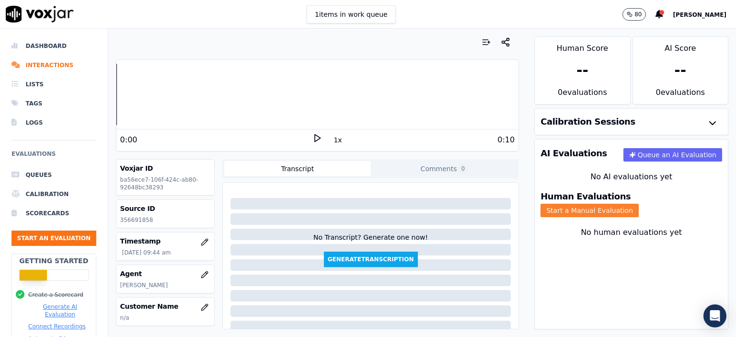
click at [475, 204] on button "Start a Manual Evaluation" at bounding box center [589, 210] width 98 height 13
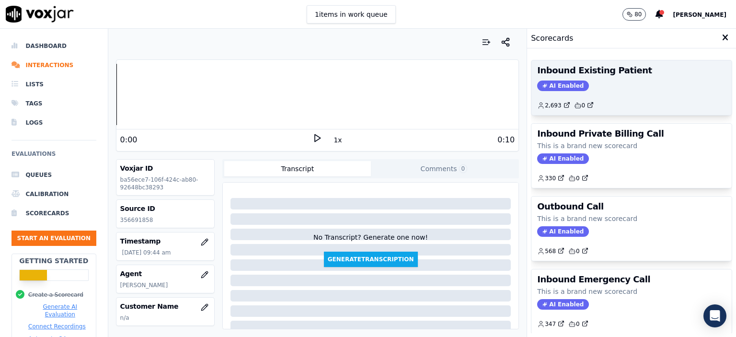
click at [475, 102] on div "2,693 0" at bounding box center [631, 101] width 189 height 15
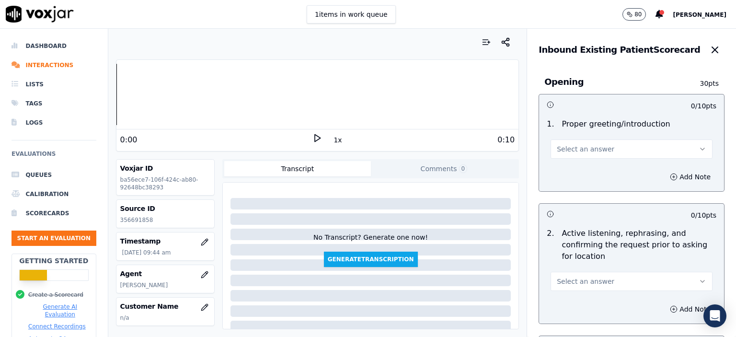
click at [475, 146] on span "Select an answer" at bounding box center [585, 149] width 57 height 10
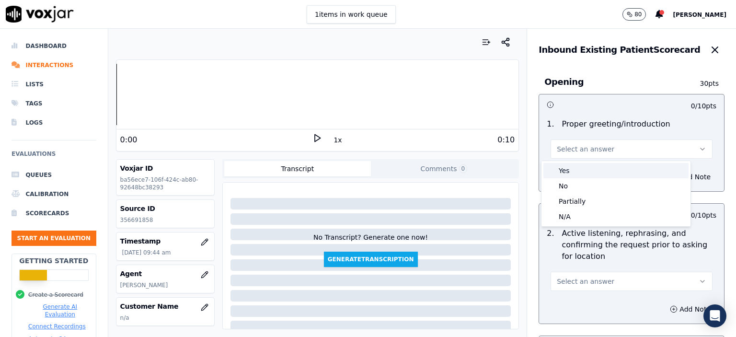
click at [475, 168] on div "Yes" at bounding box center [615, 170] width 145 height 15
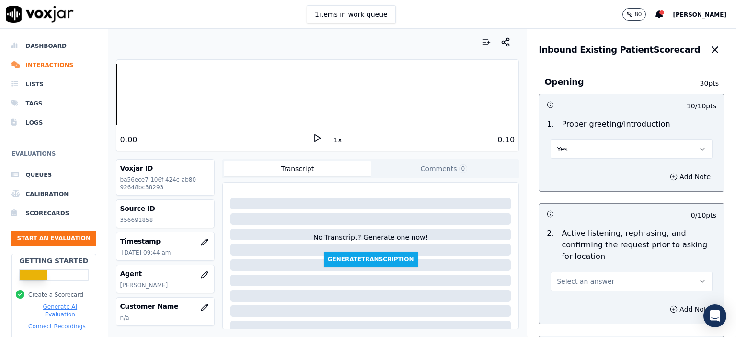
click at [475, 273] on button "Select an answer" at bounding box center [631, 281] width 162 height 19
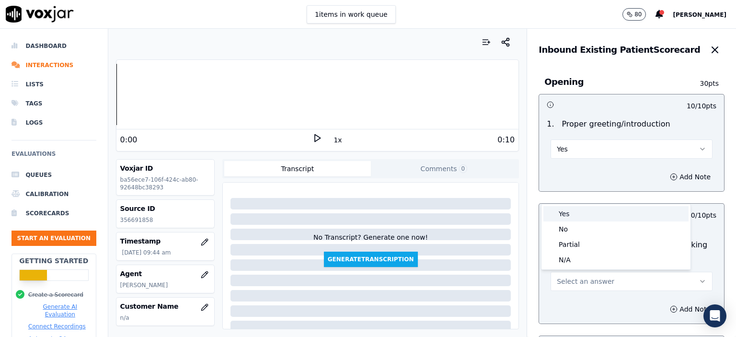
click at [475, 213] on div "Yes" at bounding box center [615, 213] width 145 height 15
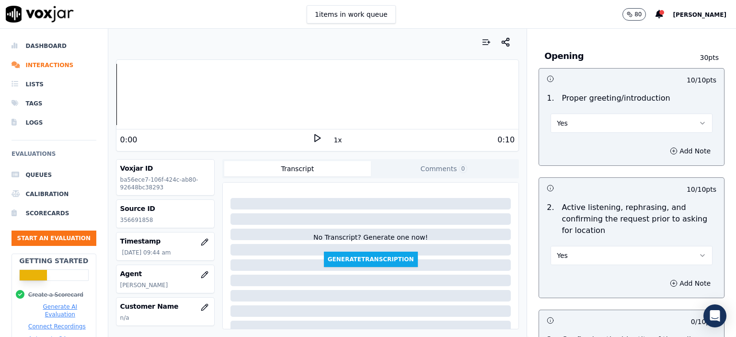
scroll to position [192, 0]
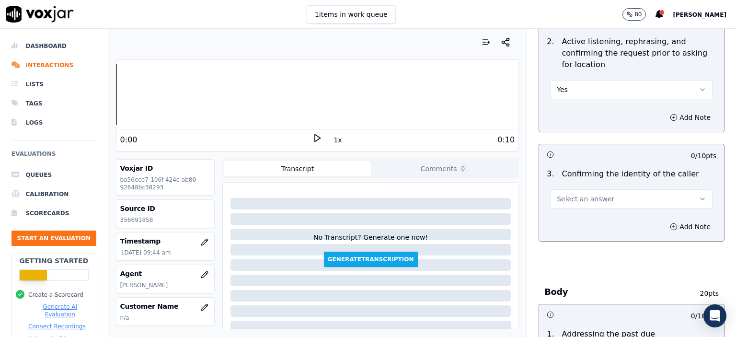
click at [475, 195] on span "Select an answer" at bounding box center [585, 199] width 57 height 10
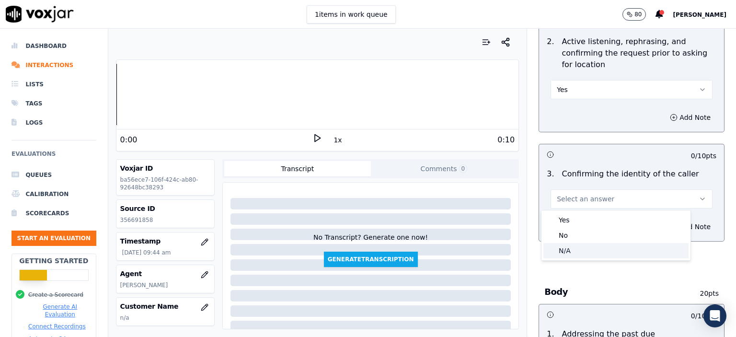
click at [475, 256] on div "N/A" at bounding box center [615, 250] width 145 height 15
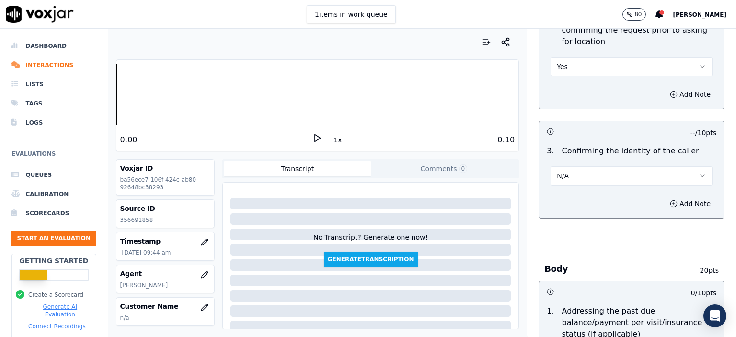
scroll to position [335, 0]
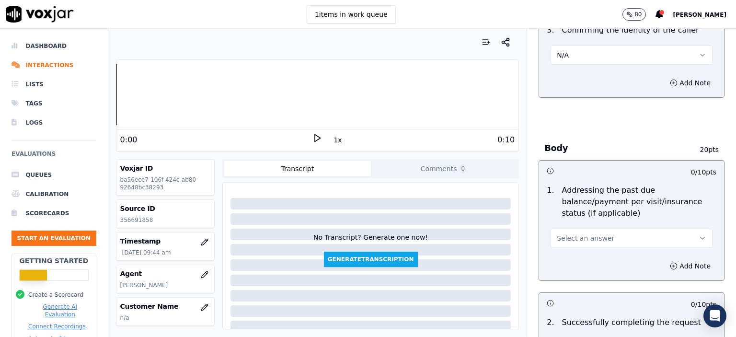
click at [475, 233] on span "Select an answer" at bounding box center [585, 238] width 57 height 10
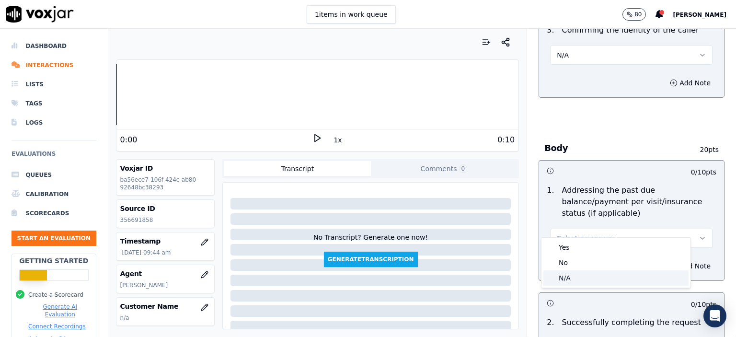
click at [475, 277] on div "N/A" at bounding box center [615, 277] width 145 height 15
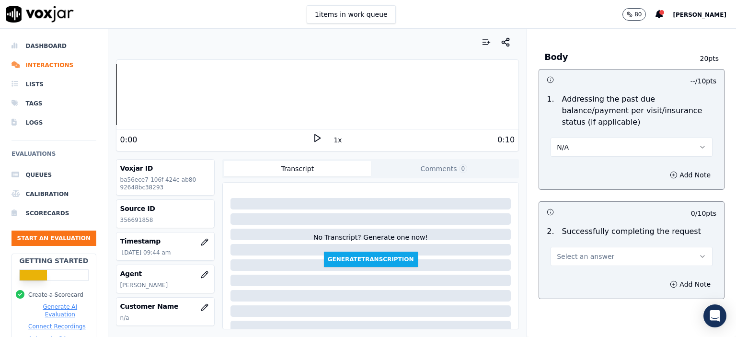
scroll to position [431, 0]
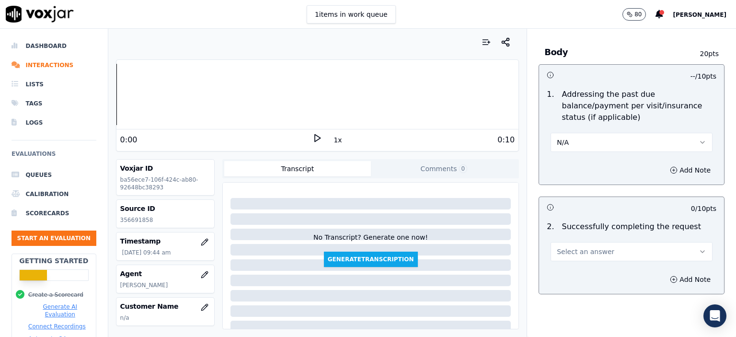
click at [475, 247] on span "Select an answer" at bounding box center [585, 252] width 57 height 10
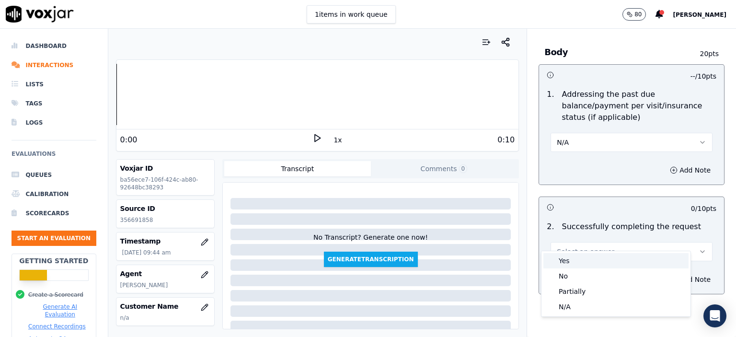
click at [475, 259] on div "Yes" at bounding box center [615, 260] width 145 height 15
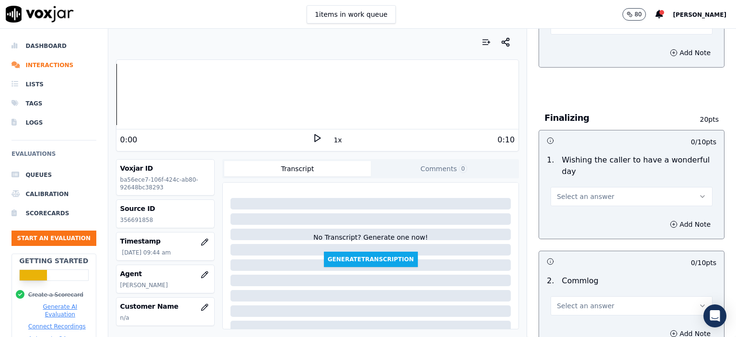
scroll to position [671, 0]
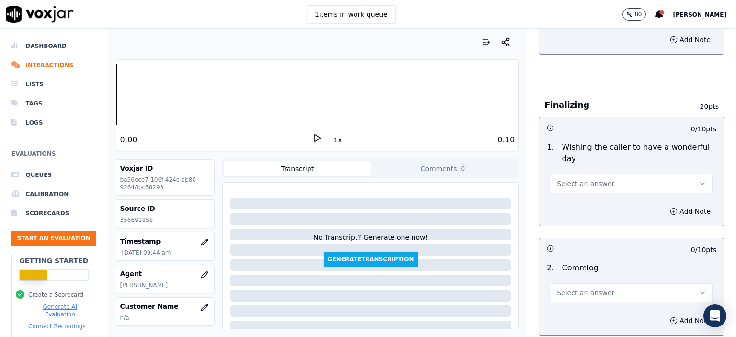
click at [475, 174] on button "Select an answer" at bounding box center [631, 183] width 162 height 19
click at [475, 193] on div "No" at bounding box center [615, 196] width 145 height 15
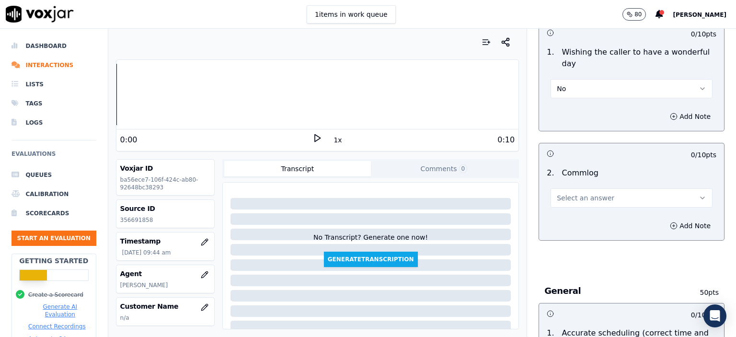
scroll to position [766, 0]
click at [475, 192] on span "Select an answer" at bounding box center [585, 197] width 57 height 10
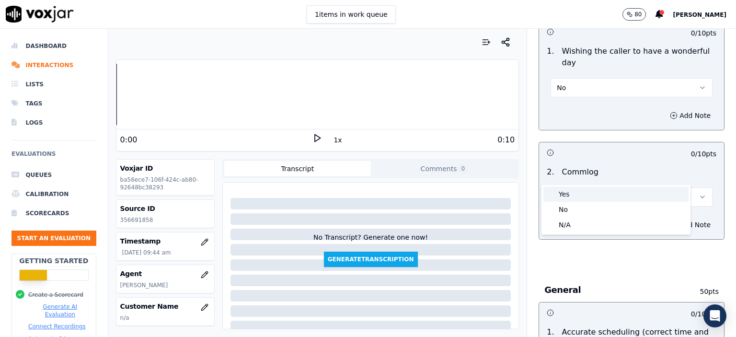
click at [475, 201] on div "Yes" at bounding box center [615, 193] width 145 height 15
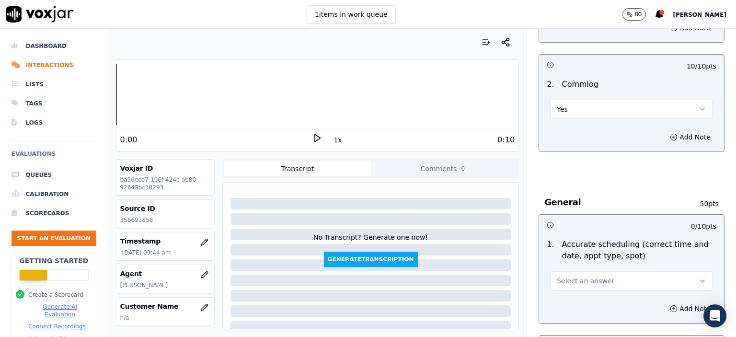
scroll to position [862, 0]
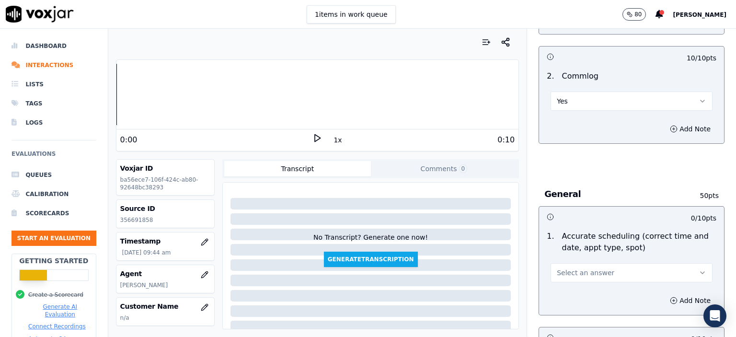
click at [475, 263] on button "Select an answer" at bounding box center [631, 272] width 162 height 19
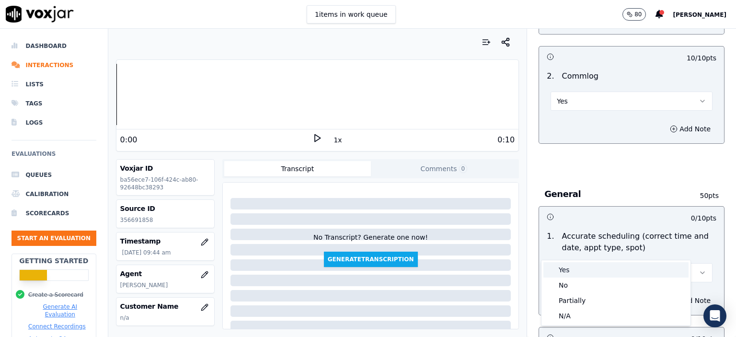
click at [475, 272] on div "Yes" at bounding box center [615, 269] width 145 height 15
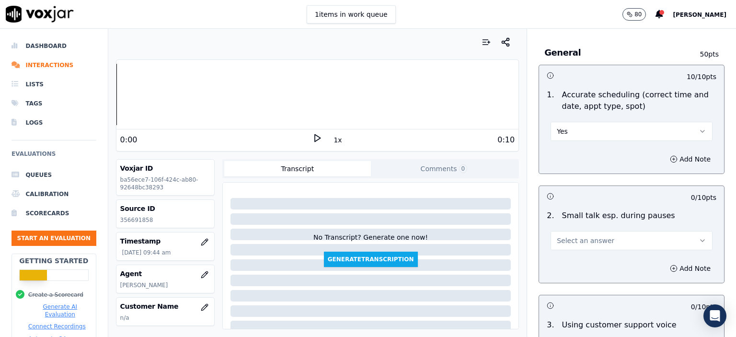
scroll to position [1006, 0]
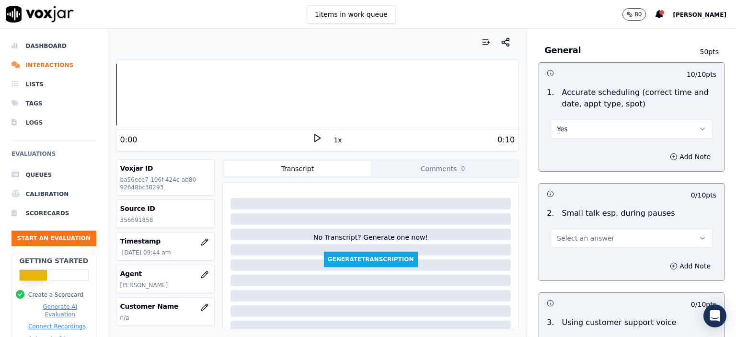
click at [475, 233] on span "Select an answer" at bounding box center [585, 238] width 57 height 10
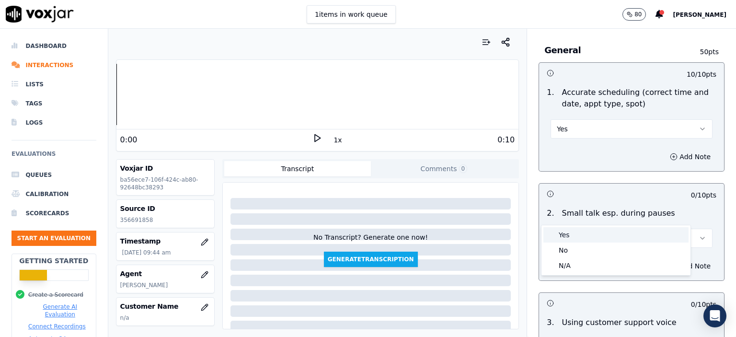
click at [475, 239] on div "Yes" at bounding box center [615, 234] width 145 height 15
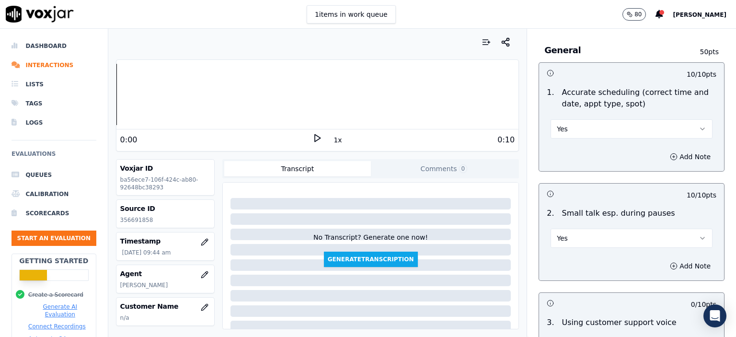
click at [475, 228] on button "Yes" at bounding box center [631, 237] width 162 height 19
click at [475, 256] on div "No" at bounding box center [615, 249] width 145 height 15
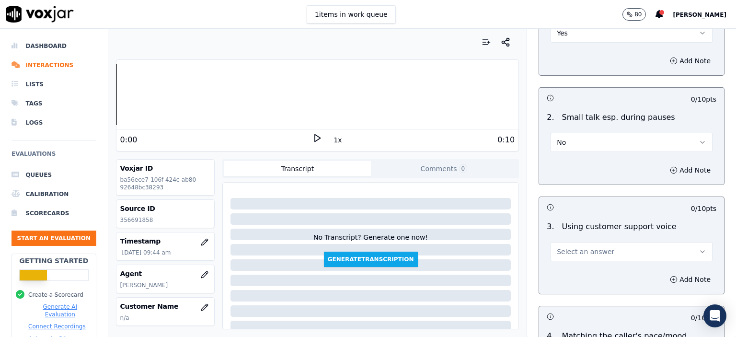
click at [475, 247] on span "Select an answer" at bounding box center [585, 252] width 57 height 10
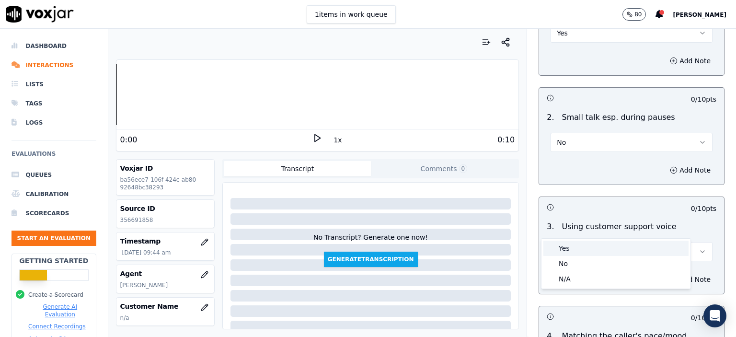
click at [475, 245] on div "Yes" at bounding box center [615, 247] width 145 height 15
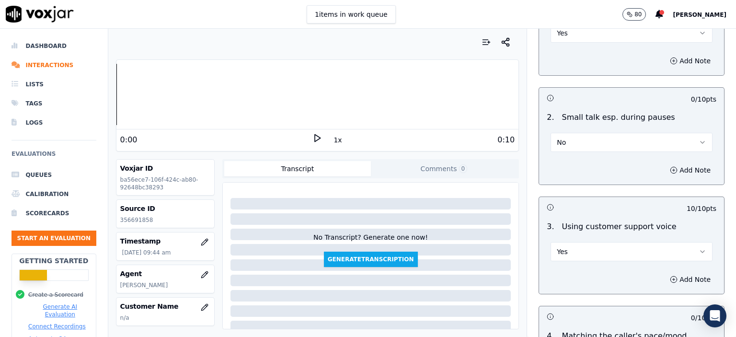
scroll to position [1197, 0]
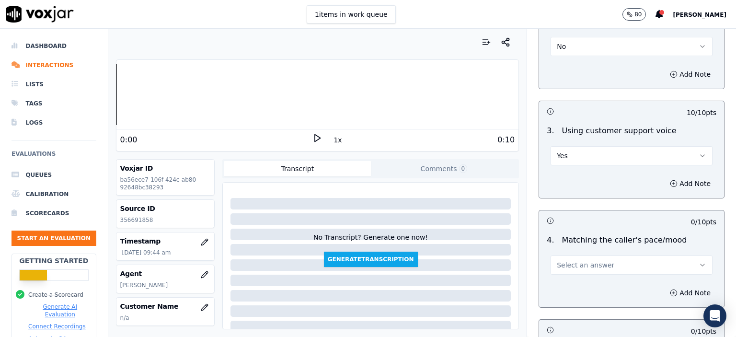
click at [475, 260] on span "Select an answer" at bounding box center [585, 265] width 57 height 10
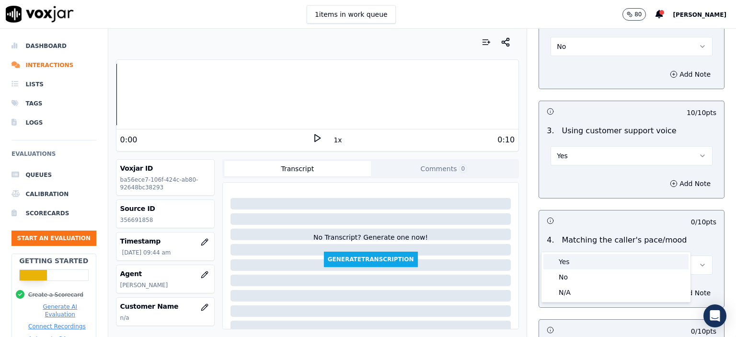
click at [475, 260] on div "Yes" at bounding box center [615, 261] width 145 height 15
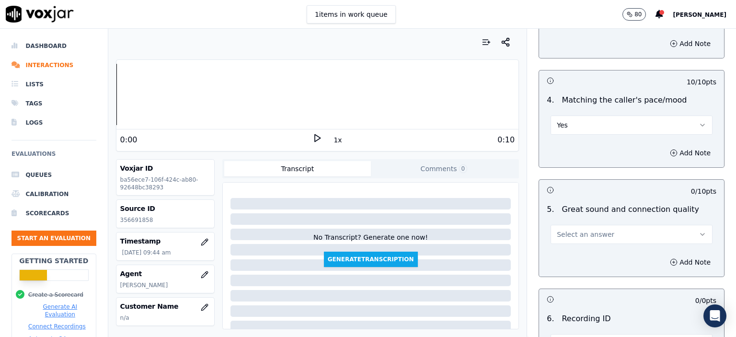
scroll to position [1341, 0]
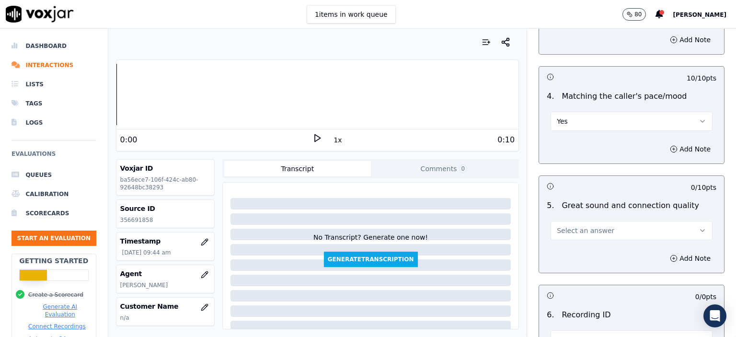
click at [475, 226] on span "Select an answer" at bounding box center [585, 231] width 57 height 10
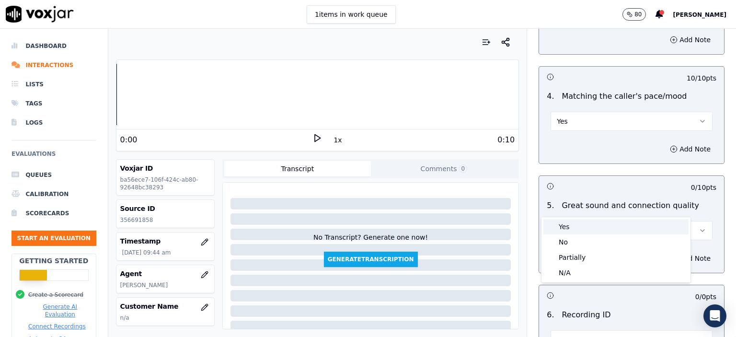
click at [475, 231] on div "Yes" at bounding box center [615, 226] width 145 height 15
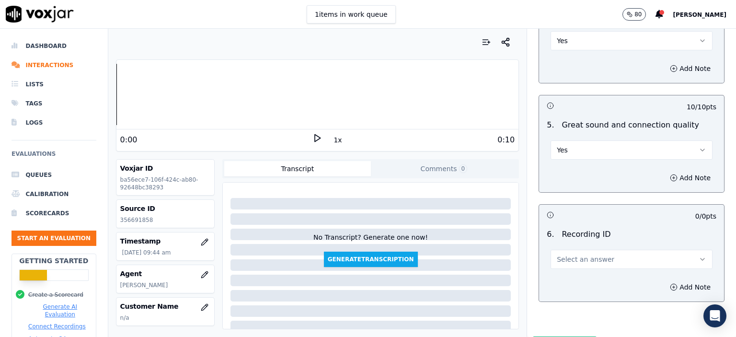
scroll to position [1440, 0]
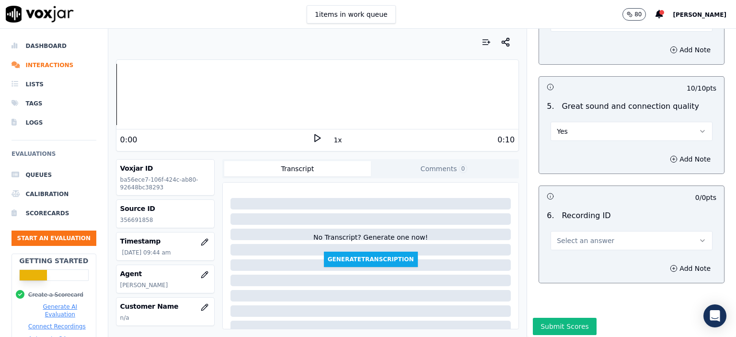
click at [475, 231] on button "Select an answer" at bounding box center [631, 240] width 162 height 19
click at [475, 236] on div "N/A" at bounding box center [615, 242] width 145 height 15
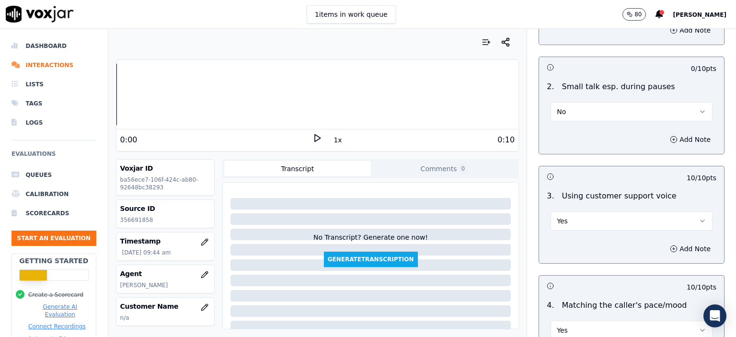
scroll to position [1105, 0]
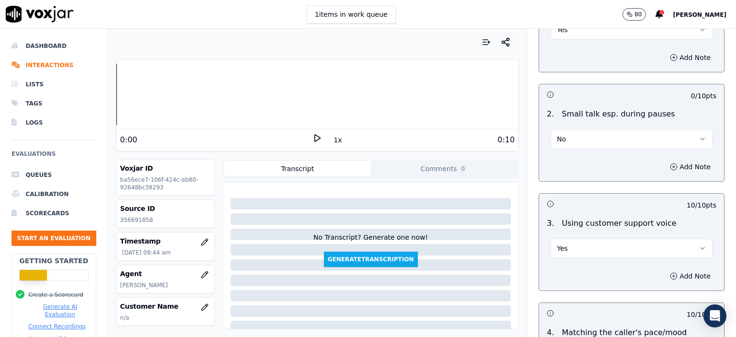
click at [475, 239] on button "Yes" at bounding box center [631, 248] width 162 height 19
click at [475, 256] on div "No" at bounding box center [615, 259] width 145 height 15
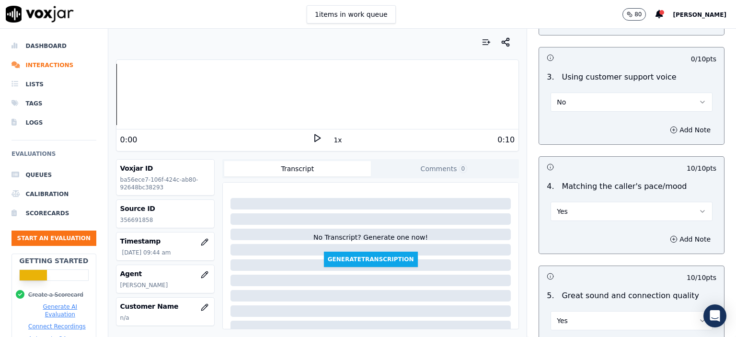
scroll to position [1440, 0]
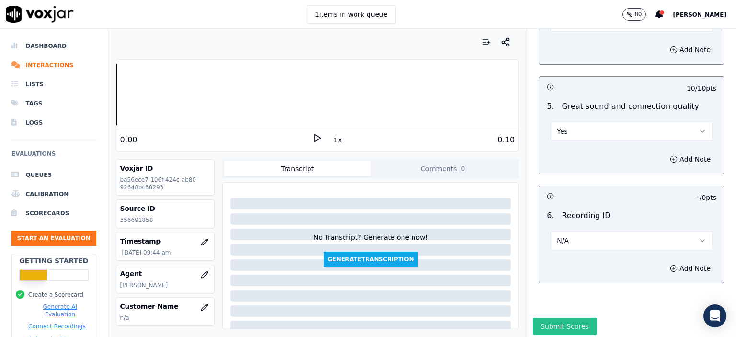
click at [475, 318] on button "Submit Scores" at bounding box center [565, 326] width 64 height 17
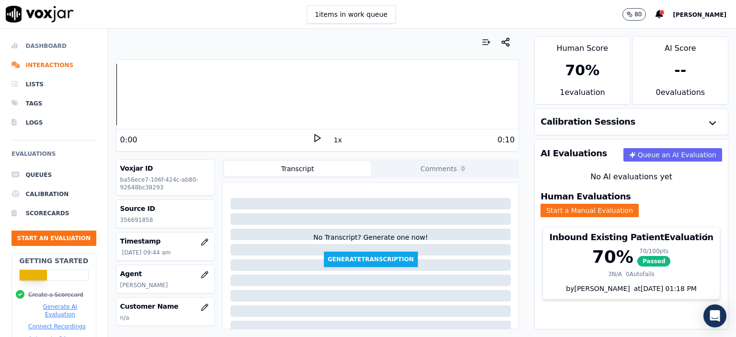
click at [45, 43] on li "Dashboard" at bounding box center [53, 45] width 85 height 19
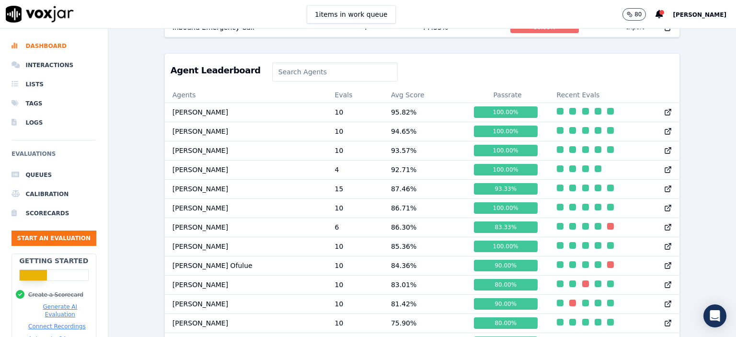
scroll to position [641, 0]
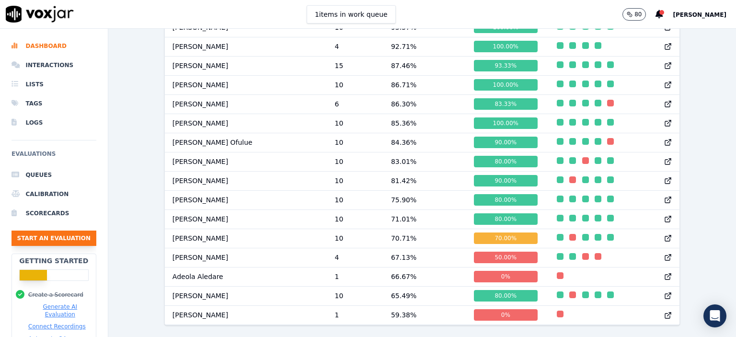
click at [62, 239] on button "Start an Evaluation" at bounding box center [53, 237] width 85 height 15
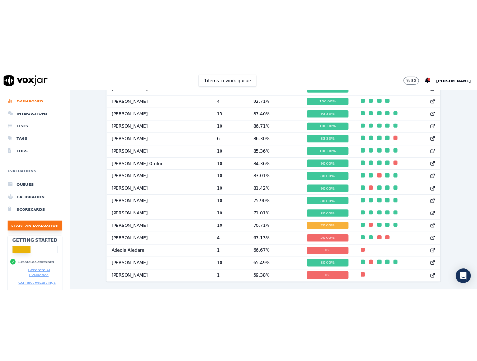
scroll to position [58, 0]
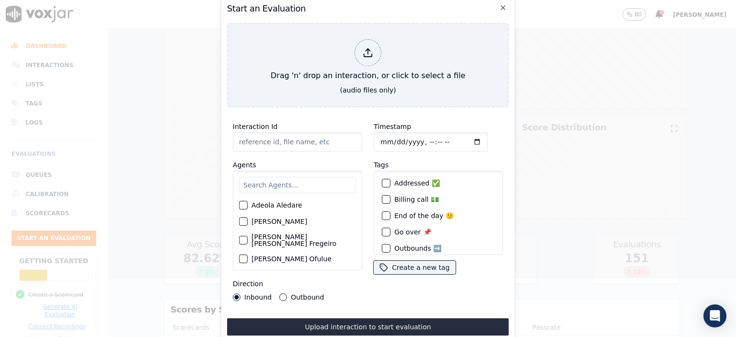
click at [270, 139] on input "Interaction Id" at bounding box center [297, 141] width 129 height 19
paste input "356696711"
type input "356696711"
click at [420, 139] on input "Timestamp" at bounding box center [431, 141] width 114 height 19
click at [429, 137] on input "Timestamp" at bounding box center [431, 141] width 114 height 19
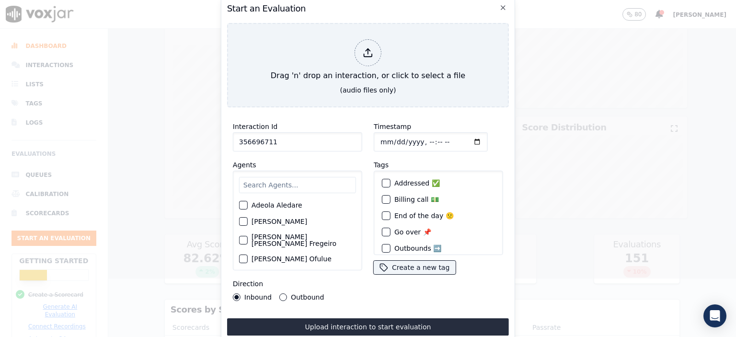
type input "[DATE]T10:09"
click at [266, 177] on input "text" at bounding box center [297, 185] width 117 height 16
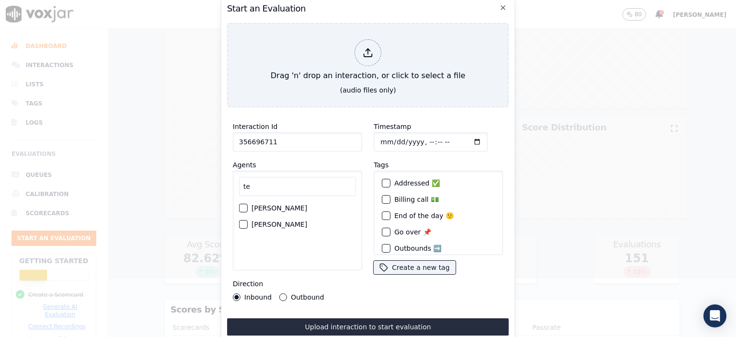
type input "te"
click at [283, 221] on label "[PERSON_NAME]" at bounding box center [279, 224] width 56 height 7
click at [248, 220] on button "[PERSON_NAME]" at bounding box center [243, 224] width 9 height 9
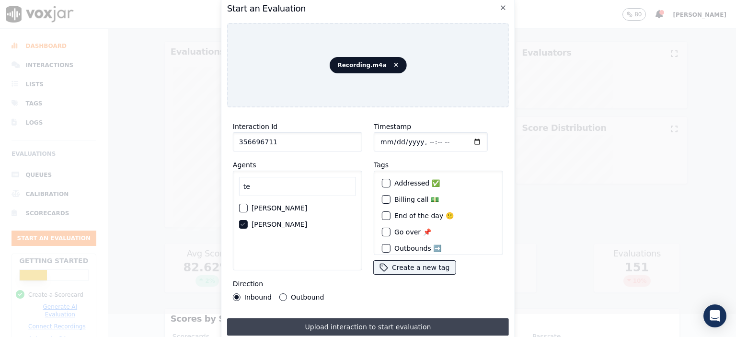
click at [398, 318] on button "Upload interaction to start evaluation" at bounding box center [368, 326] width 282 height 17
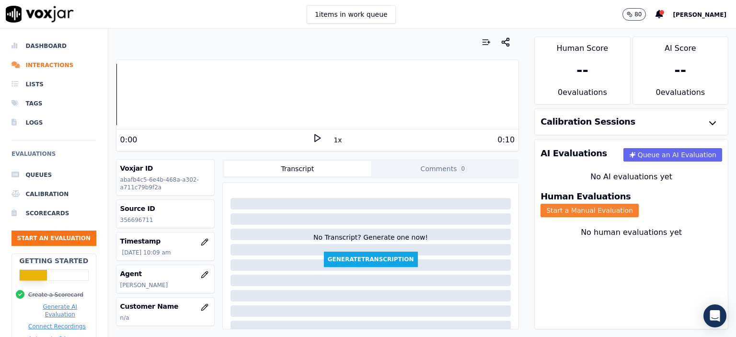
click at [475, 204] on button "Start a Manual Evaluation" at bounding box center [589, 210] width 98 height 13
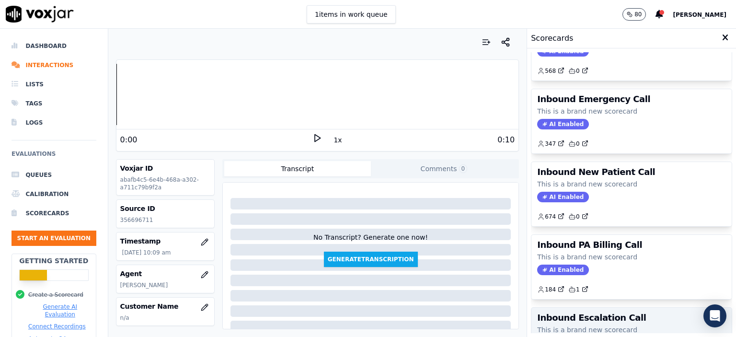
scroll to position [169, 0]
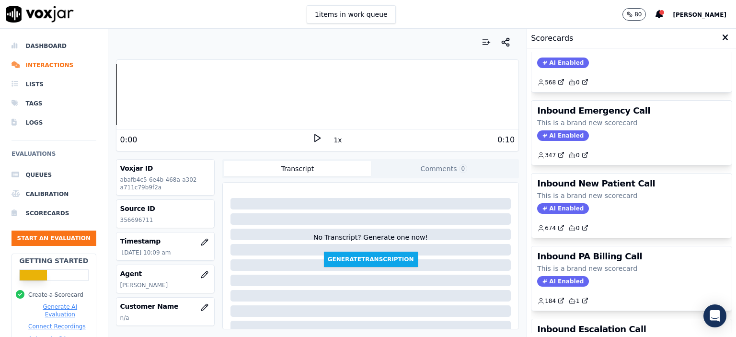
click at [475, 208] on div "AI Enabled" at bounding box center [631, 208] width 189 height 11
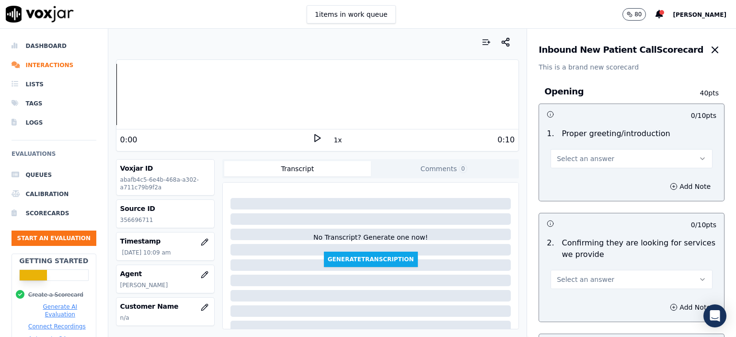
click at [475, 155] on span "Select an answer" at bounding box center [585, 159] width 57 height 10
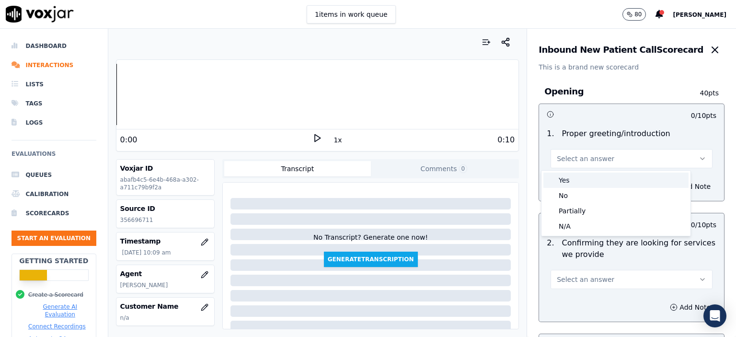
click at [475, 176] on div "Yes" at bounding box center [615, 179] width 145 height 15
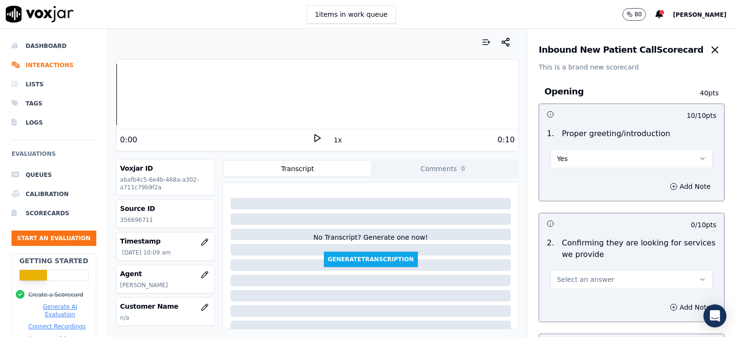
click at [475, 271] on button "Select an answer" at bounding box center [631, 279] width 162 height 19
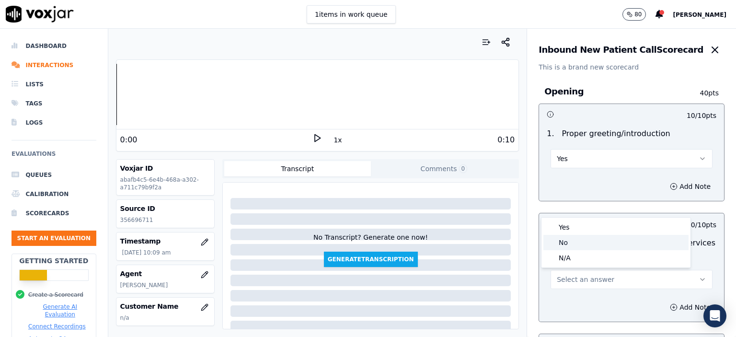
click at [475, 243] on div "No" at bounding box center [615, 242] width 145 height 15
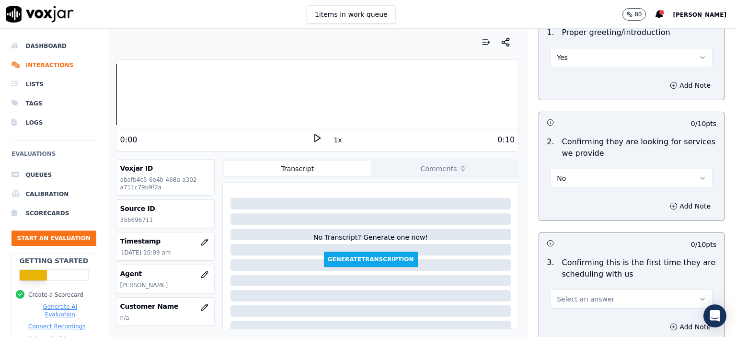
scroll to position [144, 0]
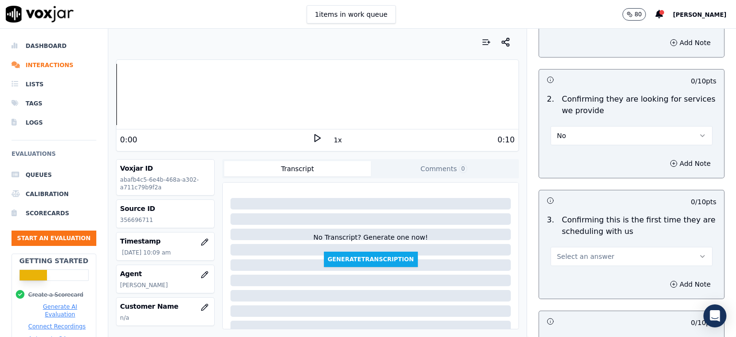
click at [475, 255] on span "Select an answer" at bounding box center [585, 256] width 57 height 10
click at [475, 289] on div "No" at bounding box center [615, 292] width 145 height 15
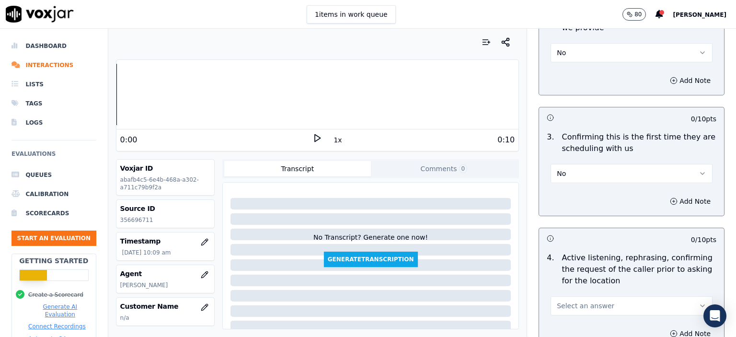
scroll to position [287, 0]
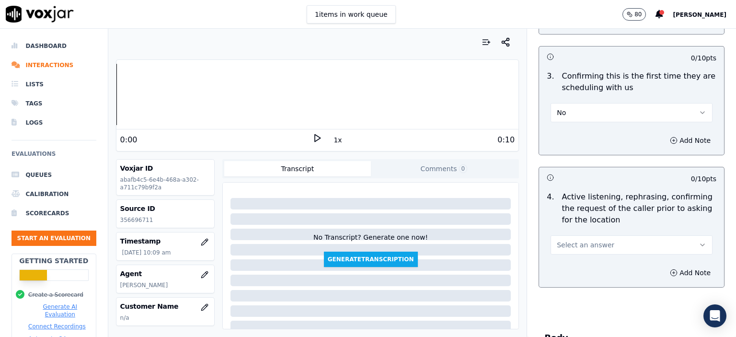
click at [475, 245] on button "Select an answer" at bounding box center [631, 244] width 162 height 19
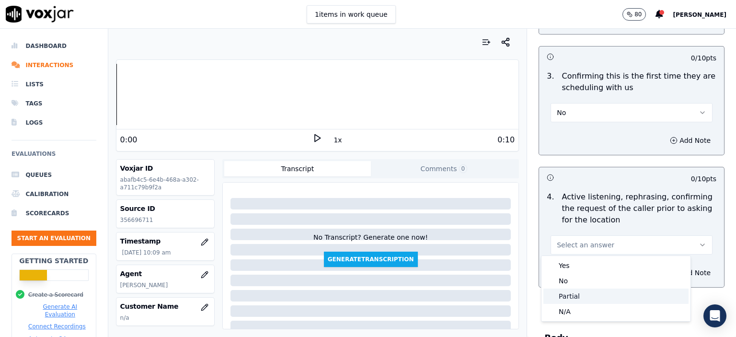
click at [475, 289] on div "Partial" at bounding box center [615, 295] width 145 height 15
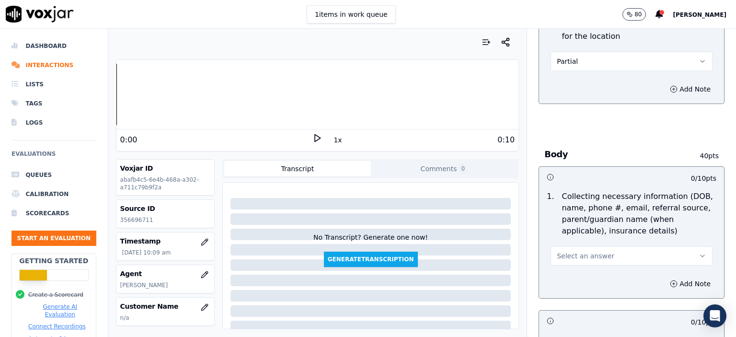
scroll to position [527, 0]
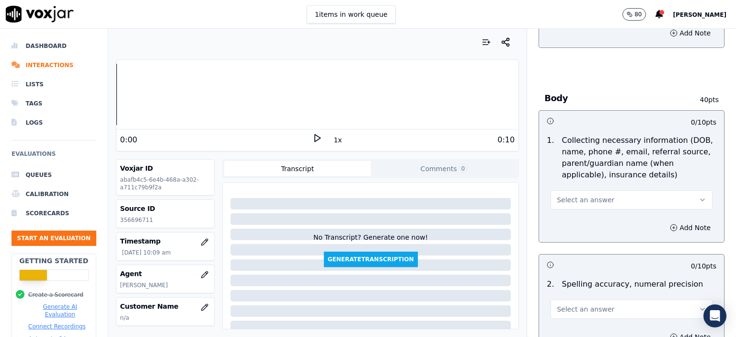
click at [475, 201] on span "Select an answer" at bounding box center [585, 200] width 57 height 10
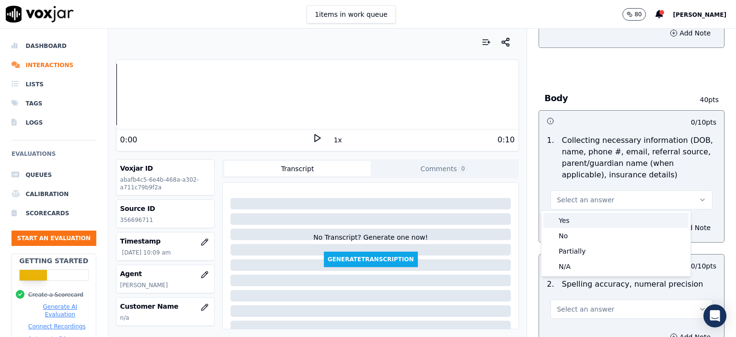
click at [475, 219] on div "Yes" at bounding box center [615, 220] width 145 height 15
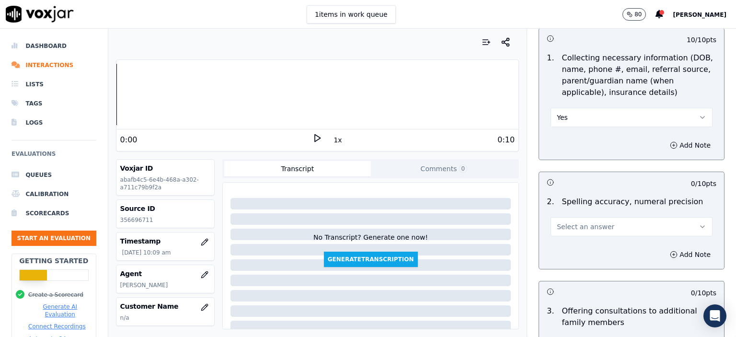
scroll to position [623, 0]
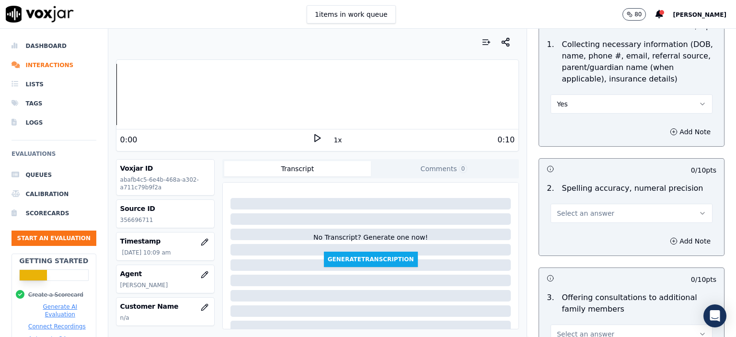
click at [475, 214] on span "Select an answer" at bounding box center [585, 213] width 57 height 10
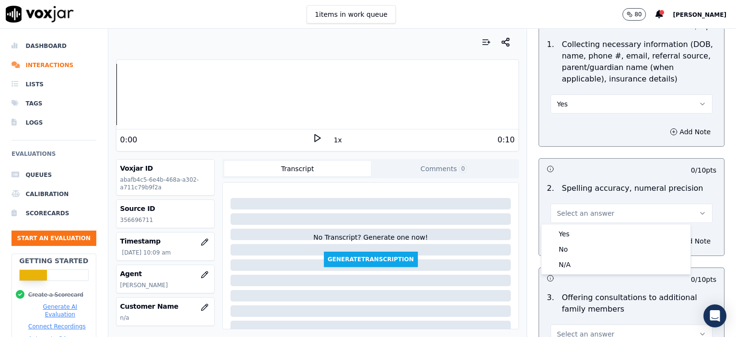
click at [475, 176] on div "0 / 10 pts" at bounding box center [631, 169] width 185 height 20
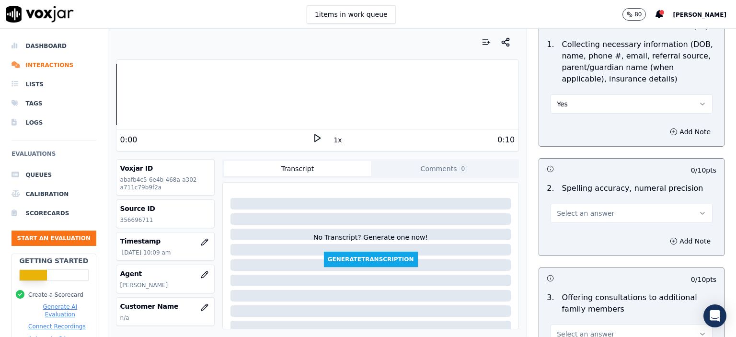
click at [475, 204] on button "Select an answer" at bounding box center [631, 213] width 162 height 19
click at [475, 227] on div "Yes" at bounding box center [615, 233] width 145 height 15
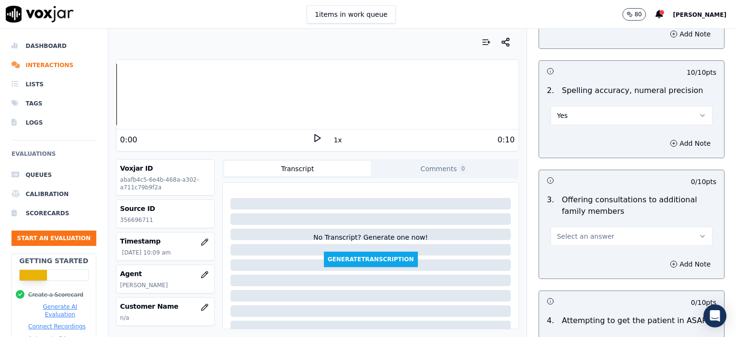
scroll to position [766, 0]
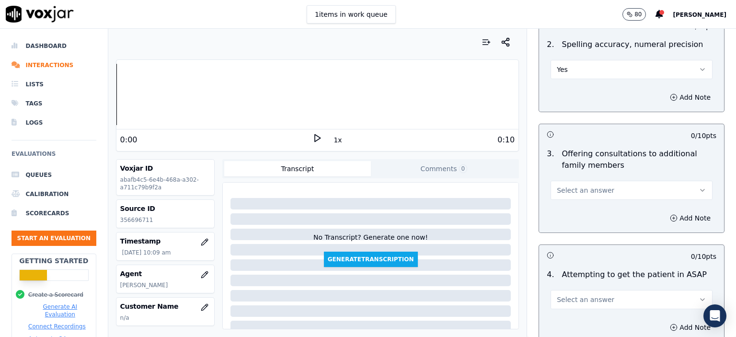
click at [475, 185] on span "Select an answer" at bounding box center [585, 190] width 57 height 10
click at [475, 222] on div "No" at bounding box center [615, 225] width 145 height 15
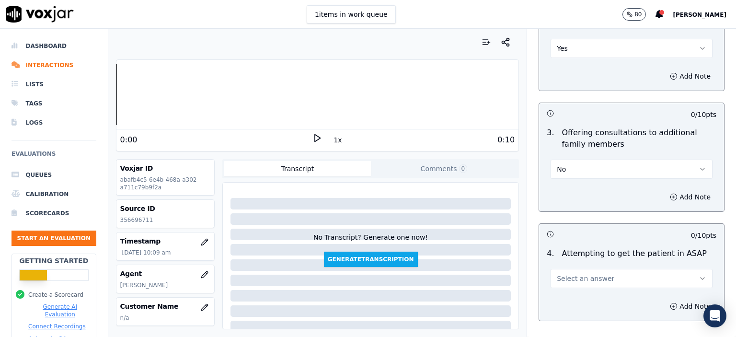
scroll to position [862, 0]
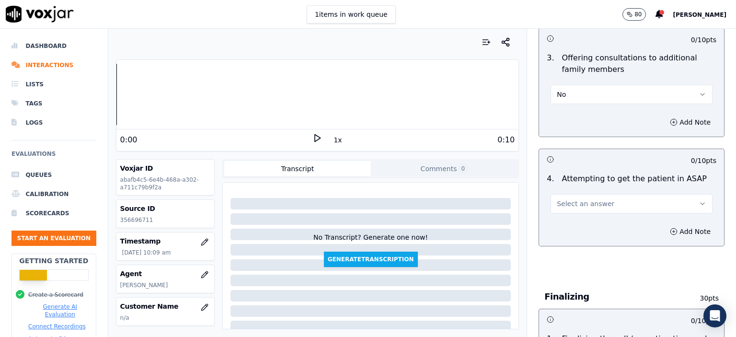
click at [475, 199] on button "Select an answer" at bounding box center [631, 203] width 162 height 19
click at [475, 218] on div "Yes" at bounding box center [615, 223] width 145 height 15
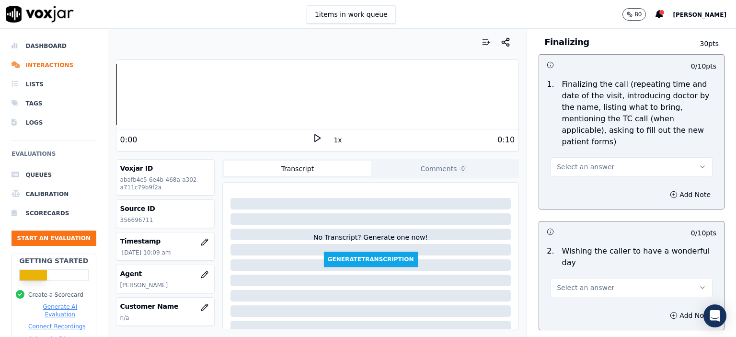
scroll to position [1149, 0]
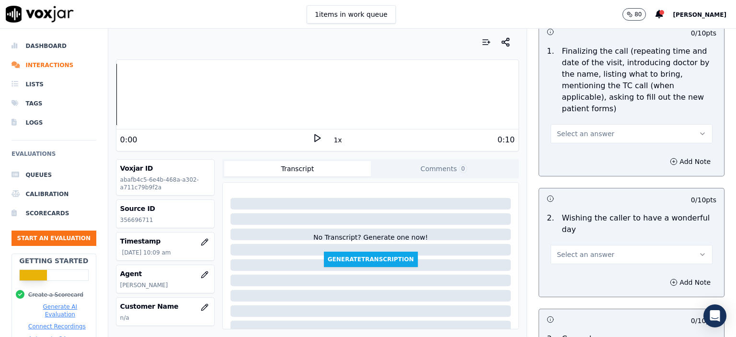
click at [475, 124] on button "Select an answer" at bounding box center [631, 133] width 162 height 19
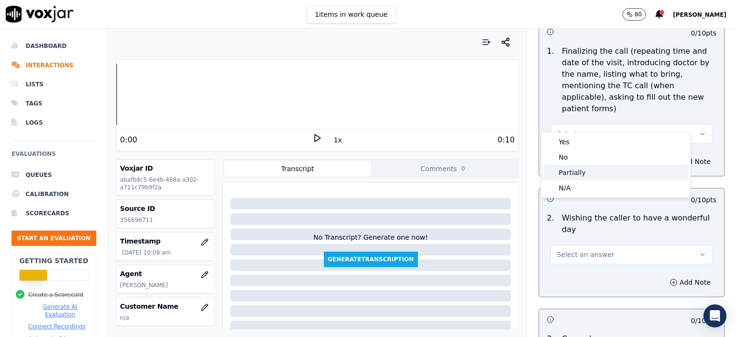
click at [475, 171] on div "Partially" at bounding box center [615, 172] width 145 height 15
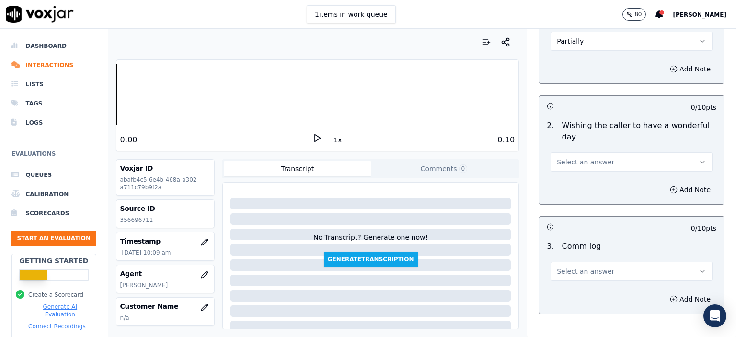
scroll to position [1245, 0]
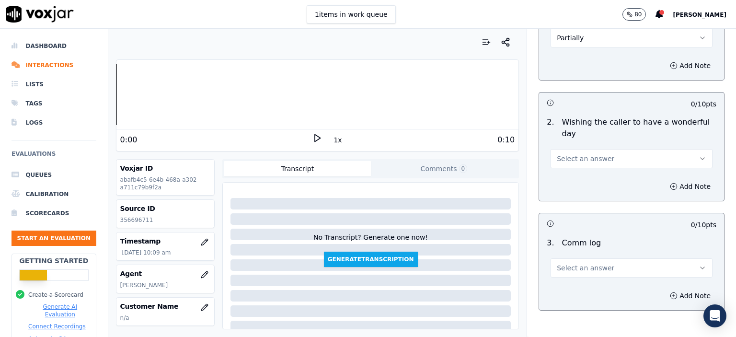
click at [475, 149] on button "Select an answer" at bounding box center [631, 158] width 162 height 19
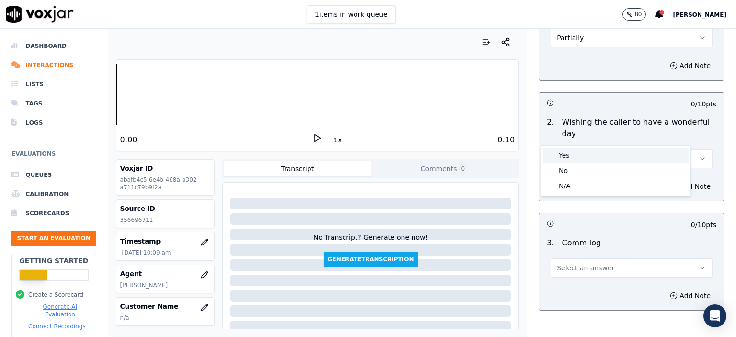
click at [475, 155] on div "Yes" at bounding box center [615, 155] width 145 height 15
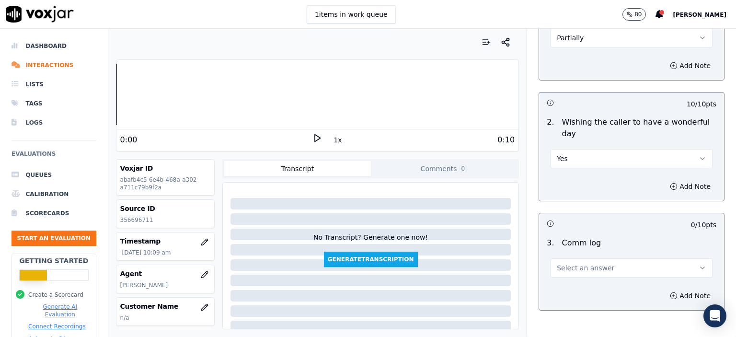
click at [475, 263] on span "Select an answer" at bounding box center [585, 268] width 57 height 10
click at [475, 278] on div "No" at bounding box center [615, 279] width 145 height 15
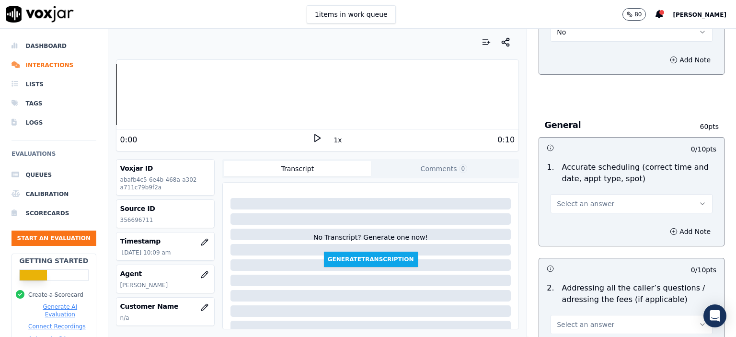
scroll to position [1485, 0]
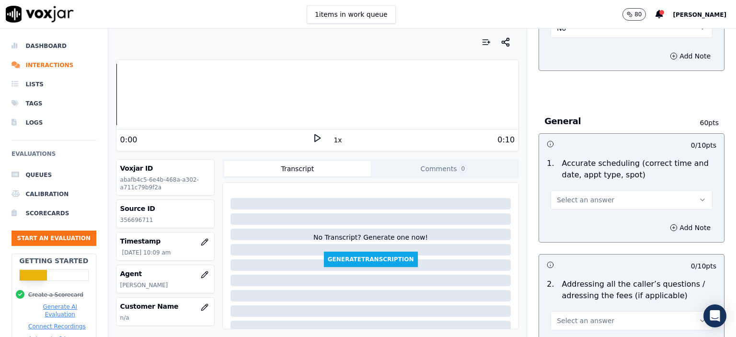
click at [475, 195] on span "Select an answer" at bounding box center [585, 200] width 57 height 10
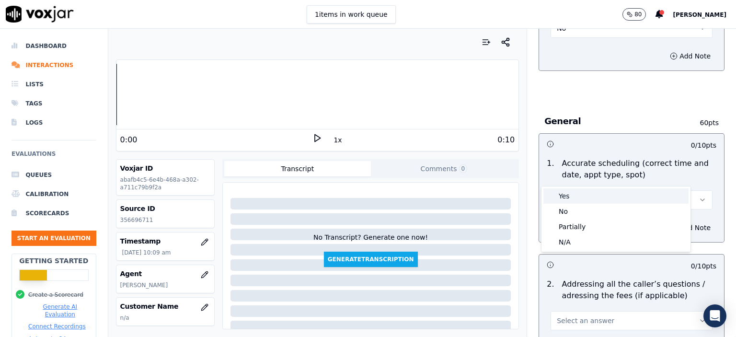
click at [475, 192] on div "Yes" at bounding box center [615, 195] width 145 height 15
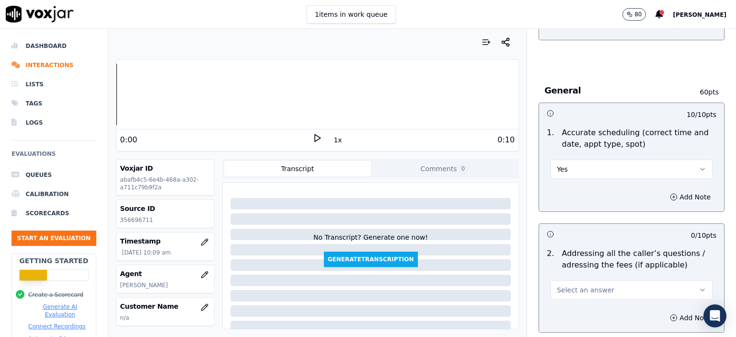
scroll to position [1580, 0]
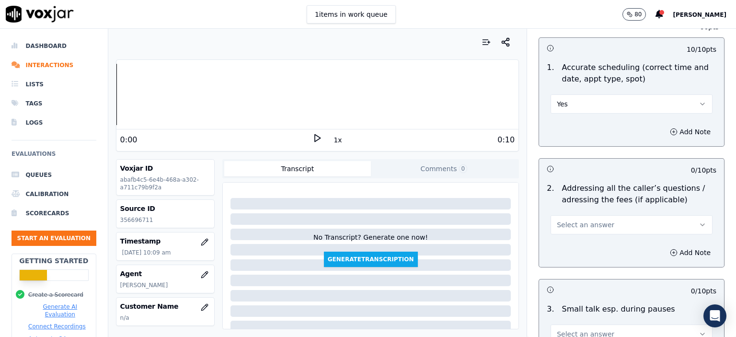
click at [475, 215] on button "Select an answer" at bounding box center [631, 224] width 162 height 19
click at [475, 255] on div "N/A" at bounding box center [615, 251] width 145 height 15
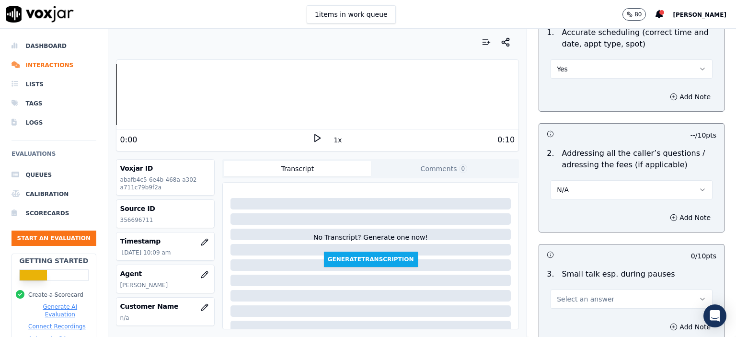
scroll to position [1724, 0]
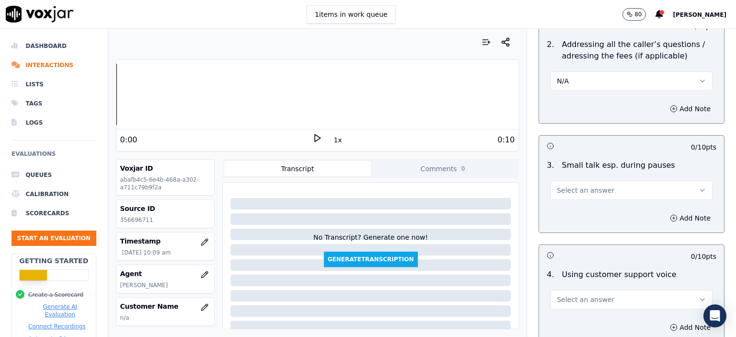
click at [475, 185] on span "Select an answer" at bounding box center [585, 190] width 57 height 10
click at [475, 201] on div "No" at bounding box center [615, 200] width 145 height 15
click at [475, 295] on span "Select an answer" at bounding box center [585, 300] width 57 height 10
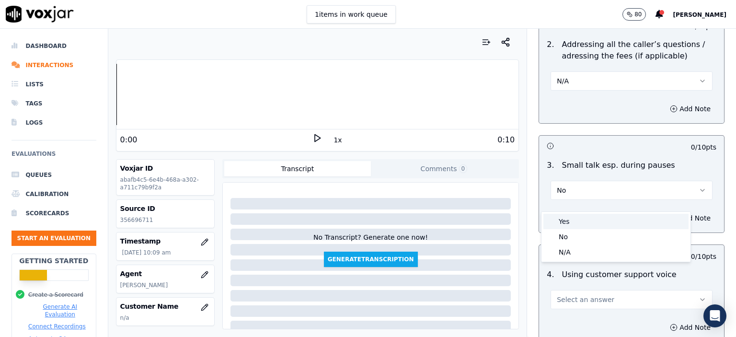
click at [475, 224] on div "Yes" at bounding box center [615, 221] width 145 height 15
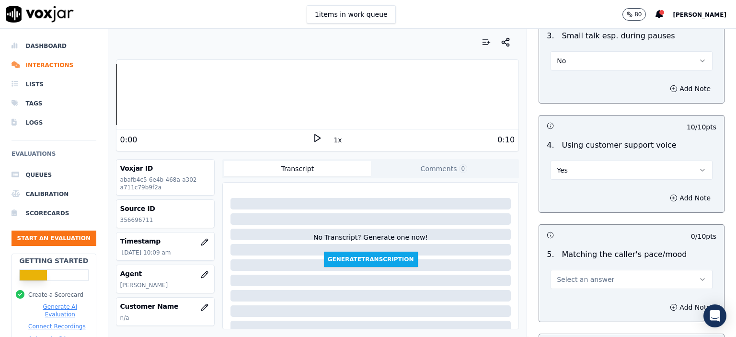
scroll to position [1868, 0]
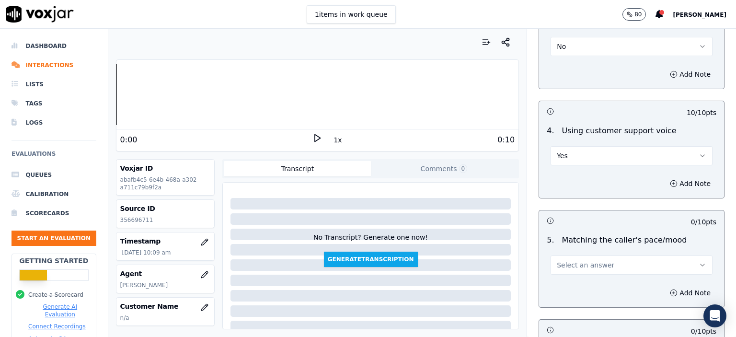
drag, startPoint x: 591, startPoint y: 232, endPoint x: 593, endPoint y: 244, distance: 12.8
click at [475, 255] on button "Select an answer" at bounding box center [631, 264] width 162 height 19
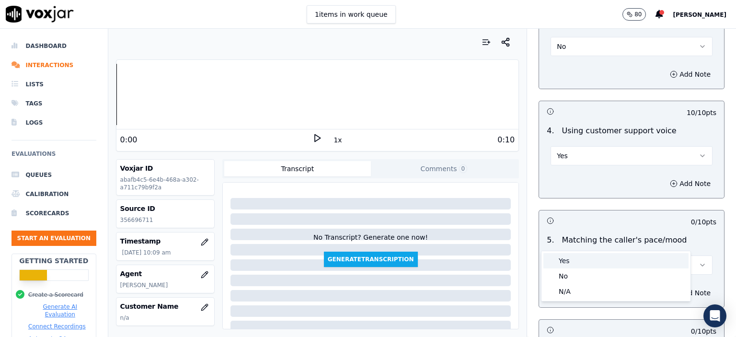
click at [475, 264] on div "Yes" at bounding box center [615, 260] width 145 height 15
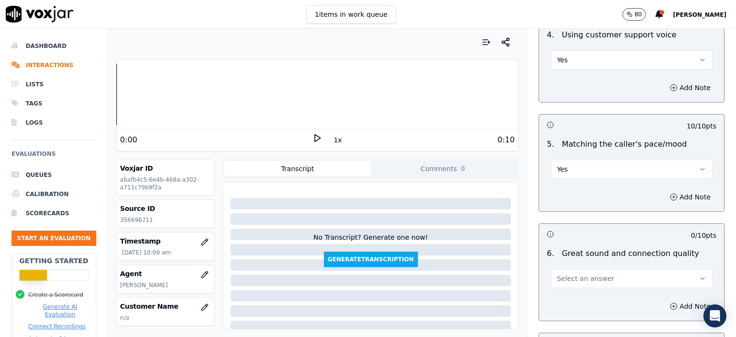
click at [475, 269] on button "Select an answer" at bounding box center [631, 278] width 162 height 19
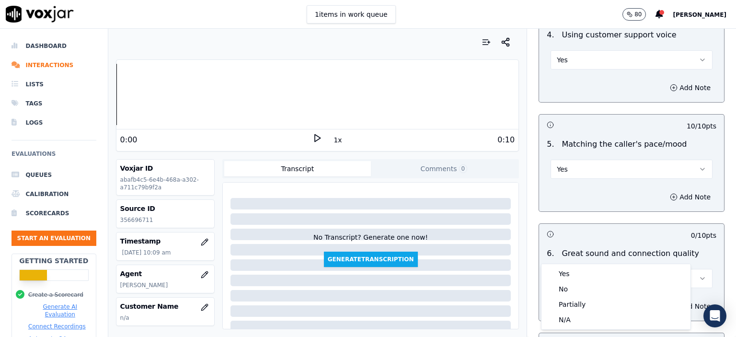
click at [475, 267] on div "Yes" at bounding box center [615, 273] width 145 height 15
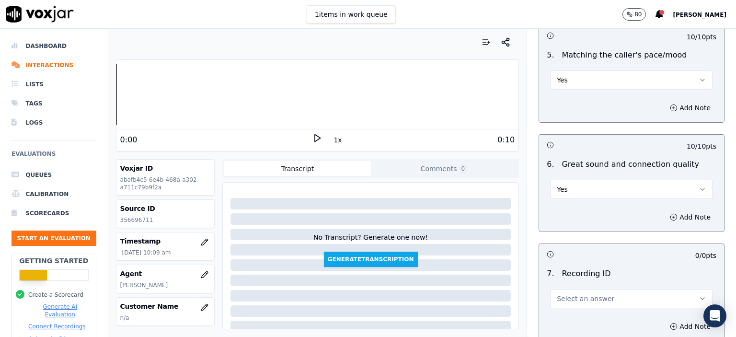
scroll to position [2059, 0]
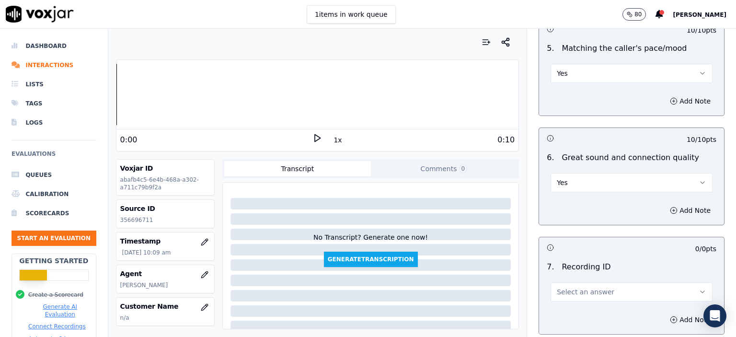
click at [475, 273] on div "Select an answer" at bounding box center [631, 287] width 177 height 29
click at [475, 287] on span "Select an answer" at bounding box center [585, 292] width 57 height 10
click at [475, 286] on div "N/A" at bounding box center [615, 289] width 149 height 25
click at [475, 287] on div "N/A" at bounding box center [615, 292] width 145 height 15
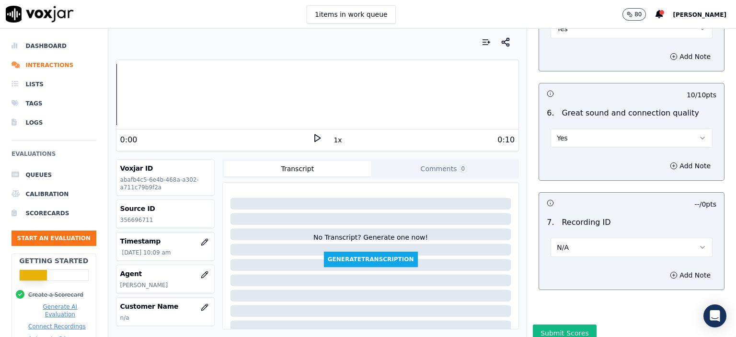
scroll to position [2109, 0]
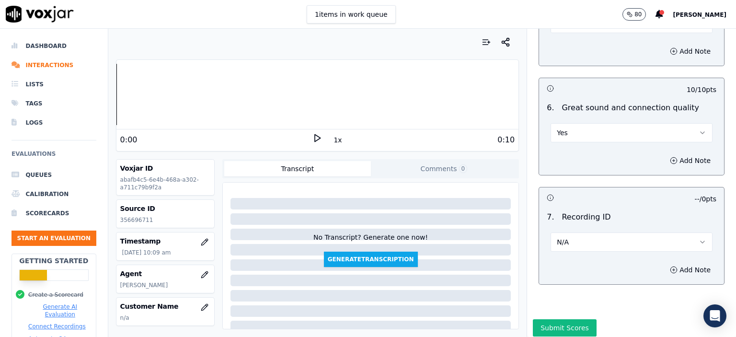
click at [475, 319] on button "Submit Scores" at bounding box center [565, 327] width 64 height 17
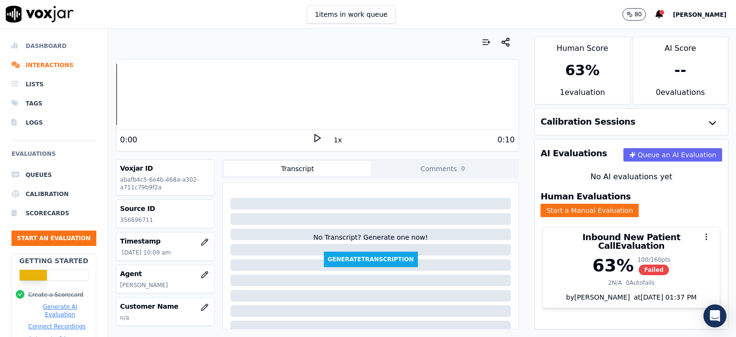
click at [49, 47] on li "Dashboard" at bounding box center [53, 45] width 85 height 19
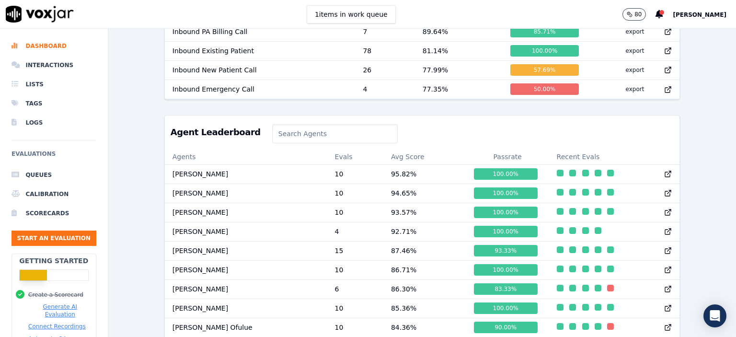
scroll to position [641, 0]
